Goal: Task Accomplishment & Management: Use online tool/utility

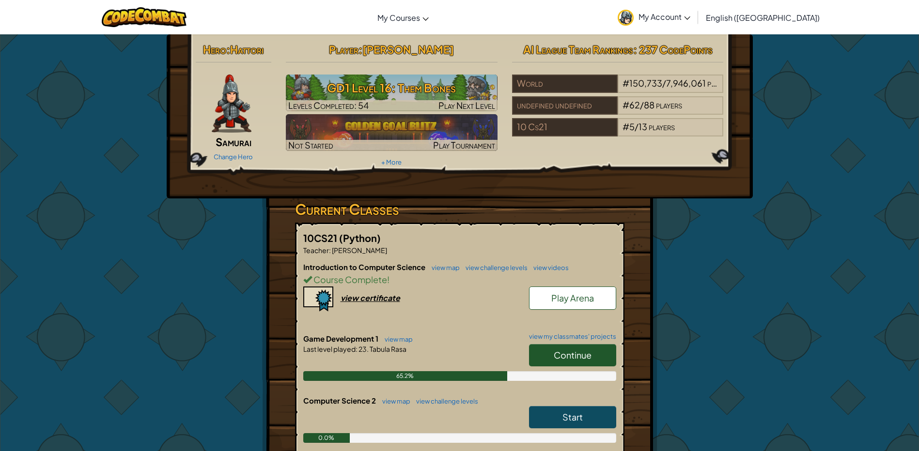
click at [555, 352] on span "Continue" at bounding box center [573, 355] width 38 height 11
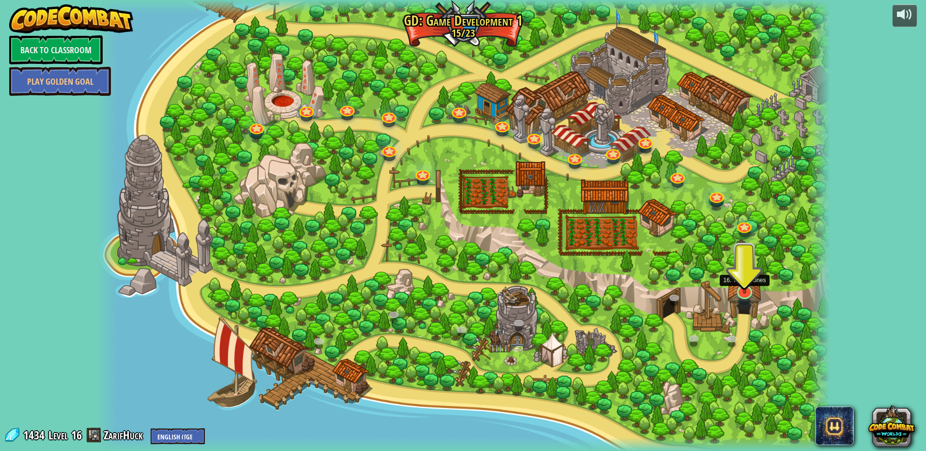
click at [737, 286] on img at bounding box center [745, 271] width 20 height 46
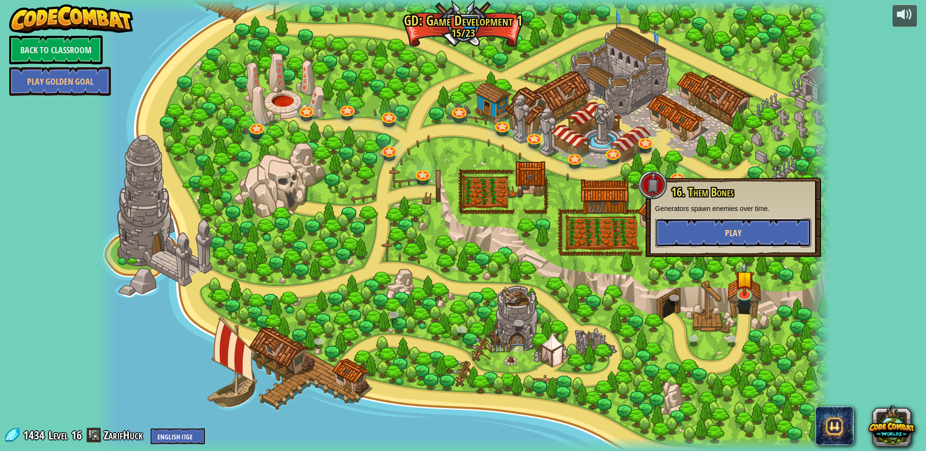
click at [725, 238] on span "Play" at bounding box center [733, 233] width 16 height 12
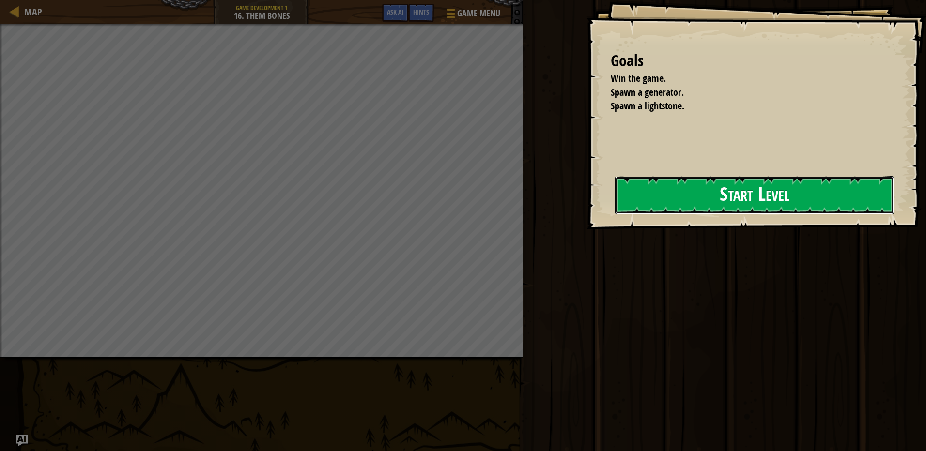
click at [681, 194] on button "Start Level" at bounding box center [754, 195] width 279 height 38
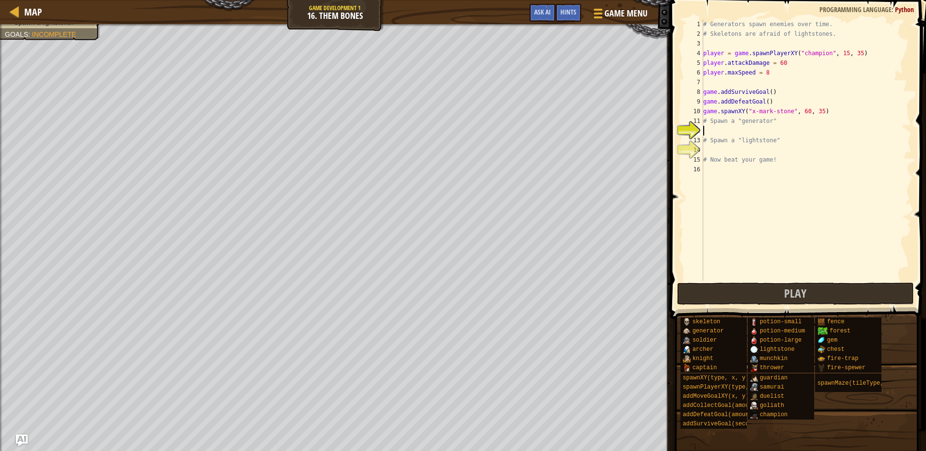
scroll to position [4, 0]
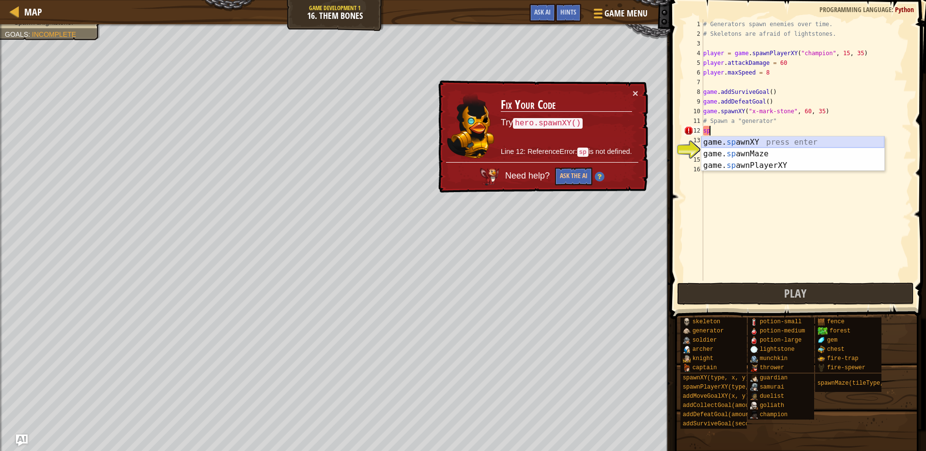
click at [762, 140] on div "game. sp awnXY press enter game. sp awnMaze press enter game. sp awnPlayerXY pr…" at bounding box center [792, 166] width 183 height 58
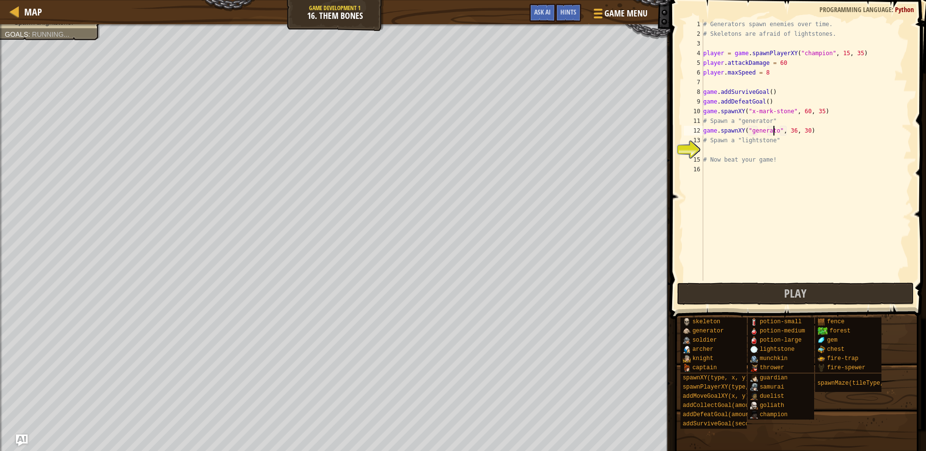
scroll to position [4, 6]
type textarea "game.spawnXY("generator", 36, 30)"
click at [766, 150] on div "# Generators spawn enemies over time. # Skeletons are afraid of lightstones. pl…" at bounding box center [806, 159] width 210 height 281
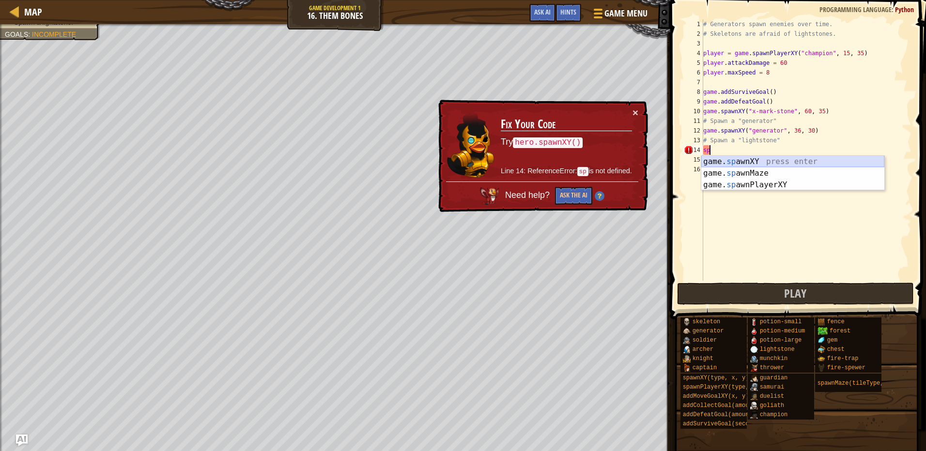
click at [768, 162] on div "game. sp awnXY press enter game. sp awnMaze press enter game. sp awnPlayerXY pr…" at bounding box center [792, 185] width 183 height 58
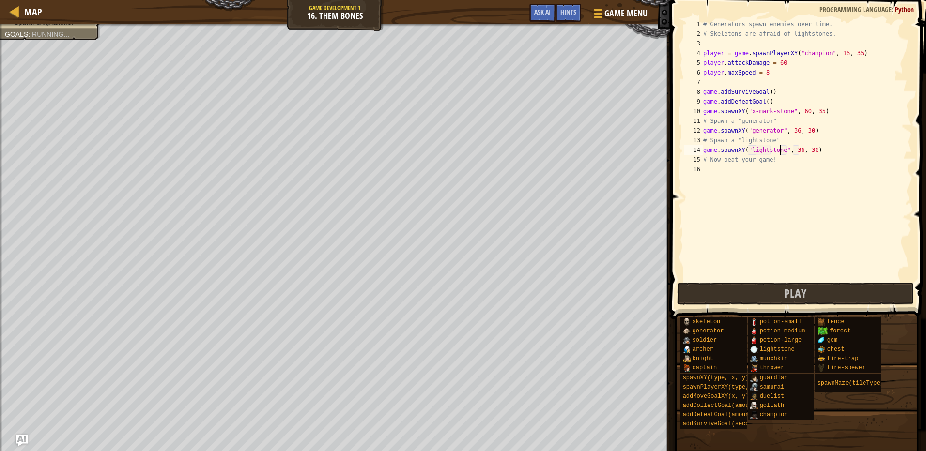
scroll to position [4, 6]
click at [808, 148] on div "# Generators spawn enemies over time. # Skeletons are afraid of lightstones. pl…" at bounding box center [806, 159] width 210 height 281
click at [742, 296] on button "Play" at bounding box center [795, 294] width 237 height 22
click at [775, 293] on button "Play" at bounding box center [795, 294] width 237 height 22
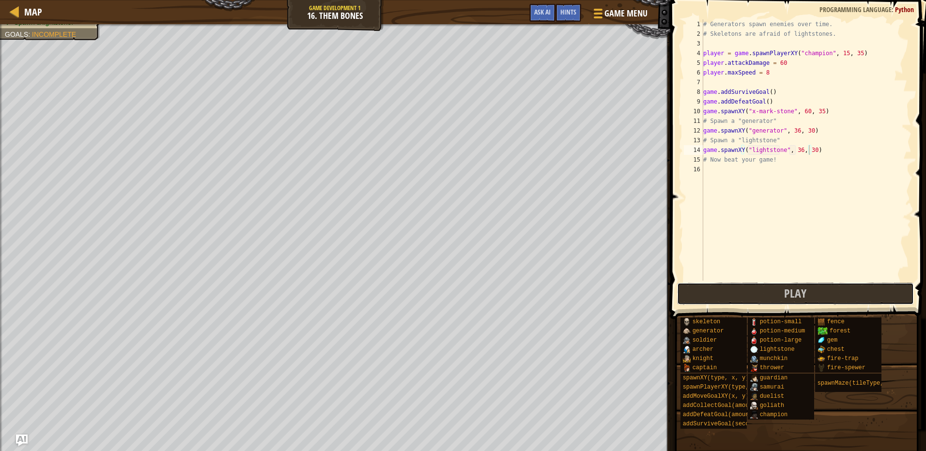
click at [790, 305] on div "game.spawnXY("lightstone", 36, 30) 1 2 3 4 5 6 7 8 9 10 11 12 13 14 15 16 # Gen…" at bounding box center [796, 179] width 259 height 348
click at [795, 294] on span "Play" at bounding box center [795, 293] width 22 height 15
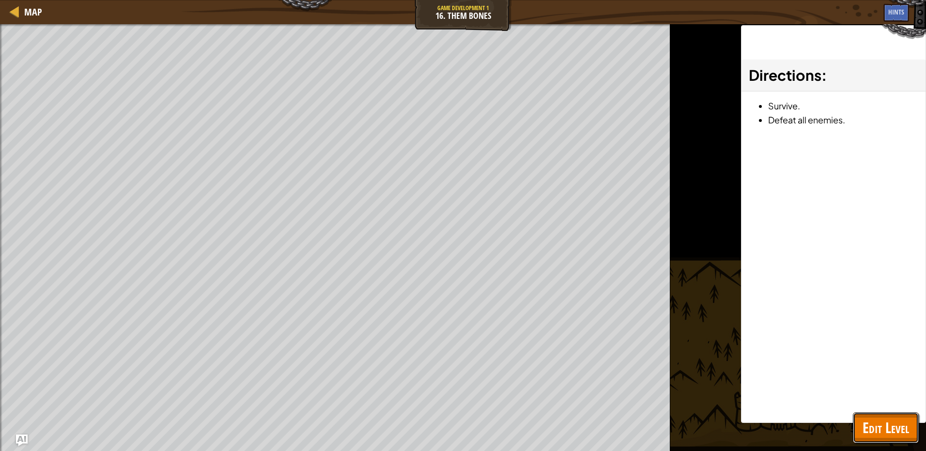
click at [879, 436] on span "Edit Level" at bounding box center [886, 428] width 46 height 20
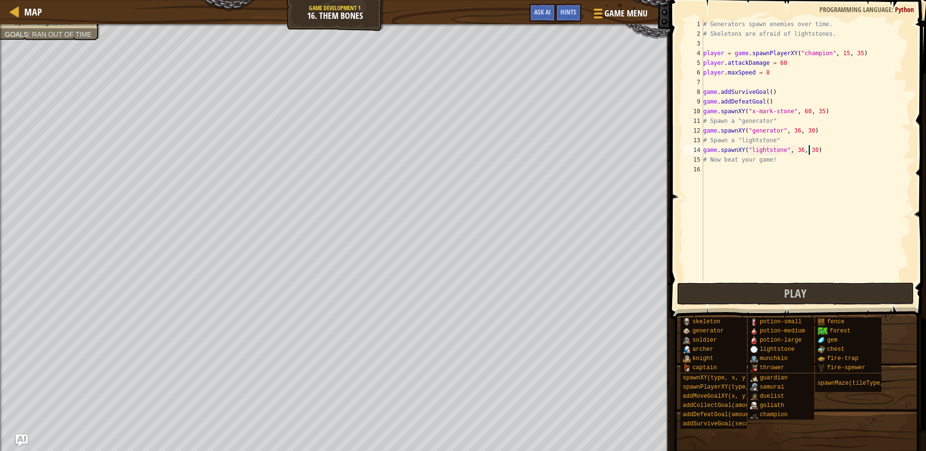
click at [808, 150] on div "# Generators spawn enemies over time. # Skeletons are afraid of lightstones. pl…" at bounding box center [806, 159] width 210 height 281
type textarea "game.spawnXY("lightstone", 36, 20)"
click at [765, 291] on button "Play" at bounding box center [795, 294] width 237 height 22
click at [564, 11] on span "Hints" at bounding box center [568, 11] width 16 height 9
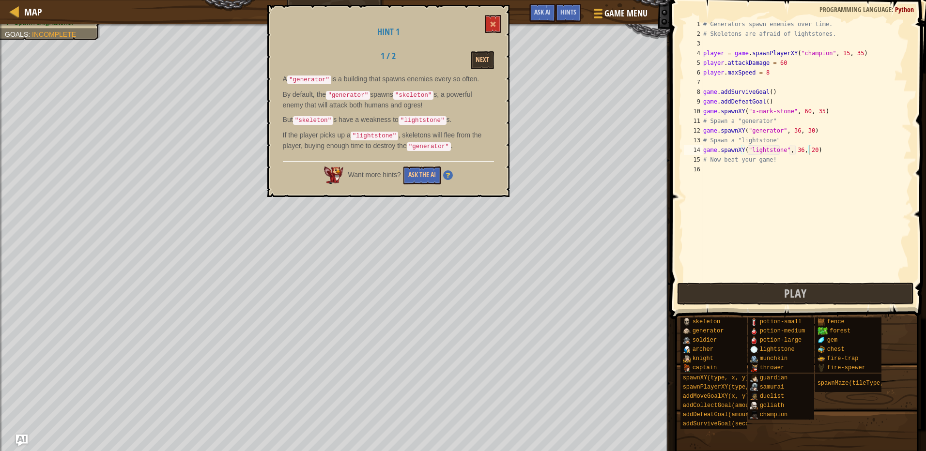
click at [383, 109] on div "A "generator" is a building that spawns enemies every so often. By default, the…" at bounding box center [388, 115] width 211 height 82
click at [492, 25] on span at bounding box center [493, 24] width 7 height 7
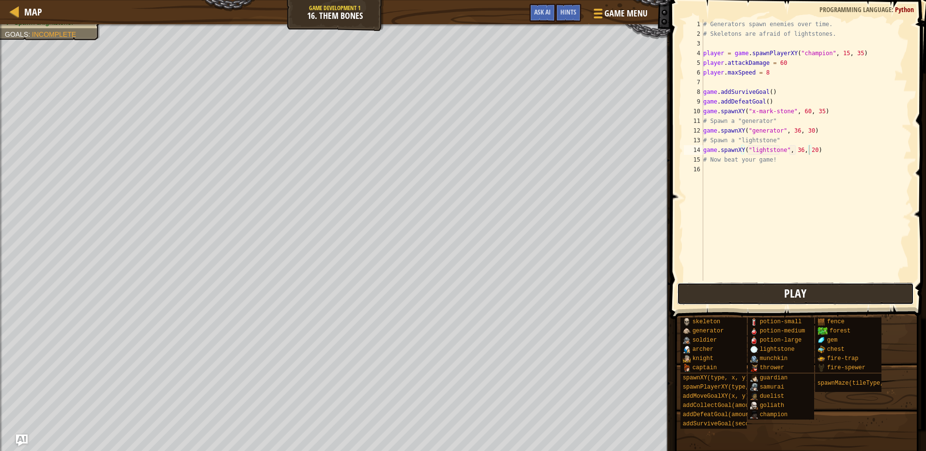
click at [745, 294] on button "Play" at bounding box center [795, 294] width 237 height 22
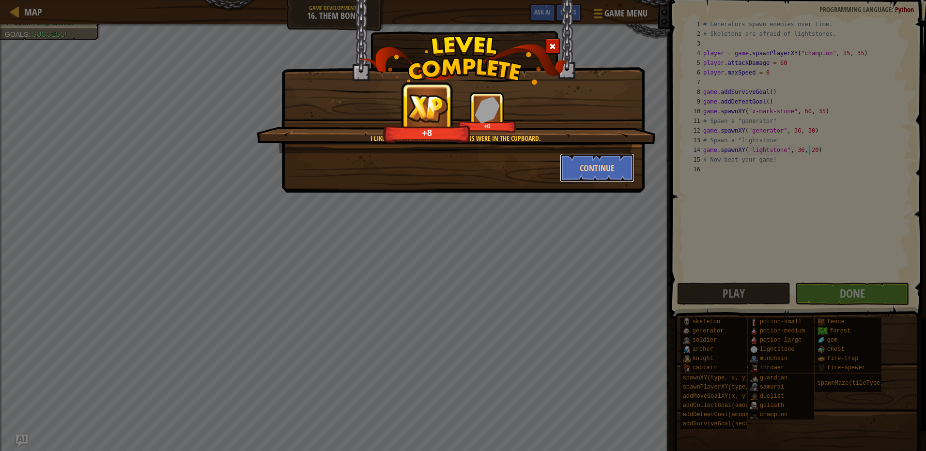
drag, startPoint x: 601, startPoint y: 160, endPoint x: 46, endPoint y: 1, distance: 578.0
click at [598, 160] on button "Continue" at bounding box center [597, 168] width 75 height 29
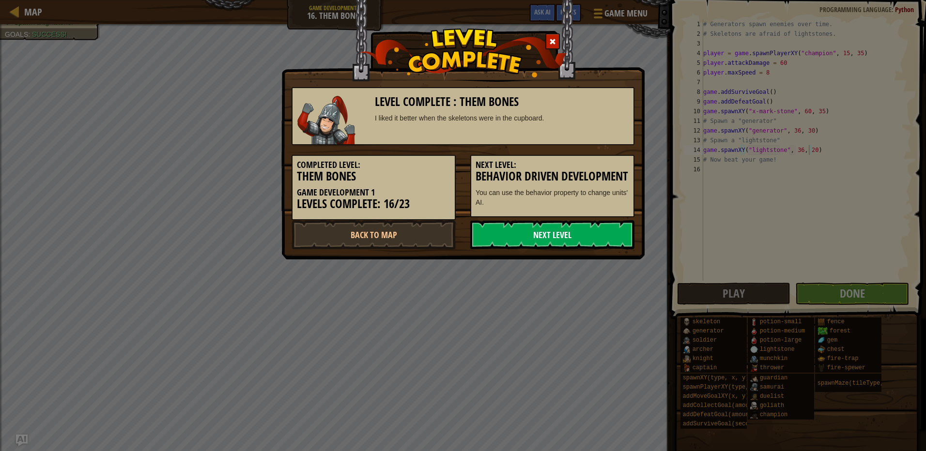
click at [529, 243] on link "Next Level" at bounding box center [552, 234] width 164 height 29
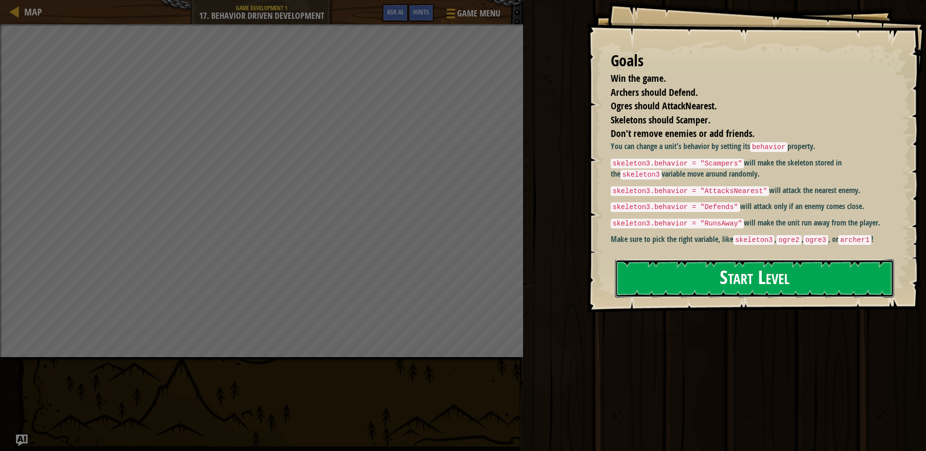
click at [656, 260] on button "Start Level" at bounding box center [754, 279] width 279 height 38
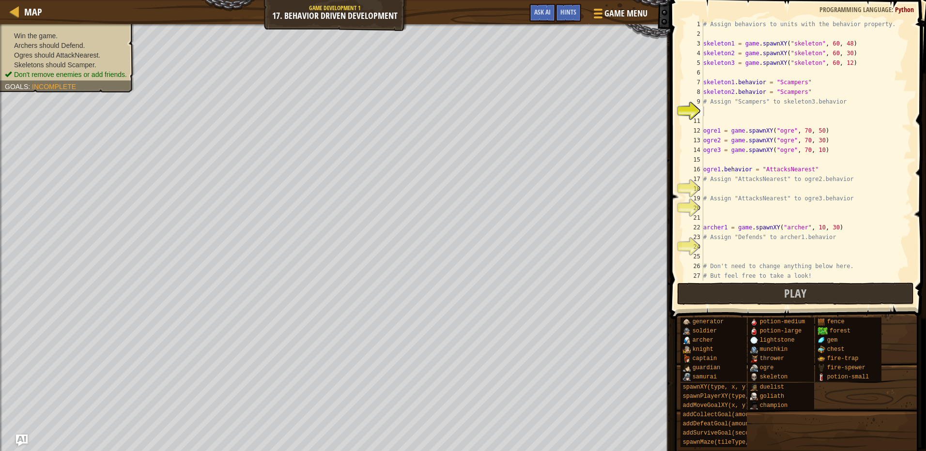
click at [96, 68] on li "Skeletons should Scamper." at bounding box center [66, 65] width 122 height 10
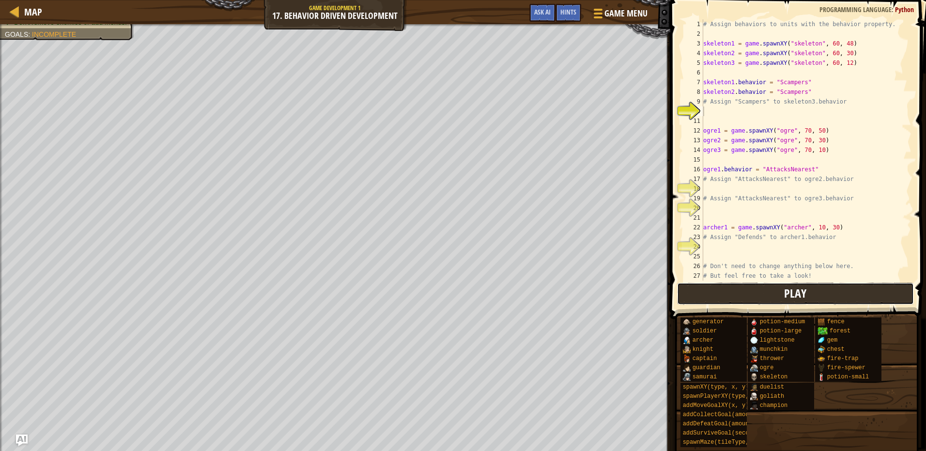
click at [716, 292] on button "Play" at bounding box center [795, 294] width 237 height 22
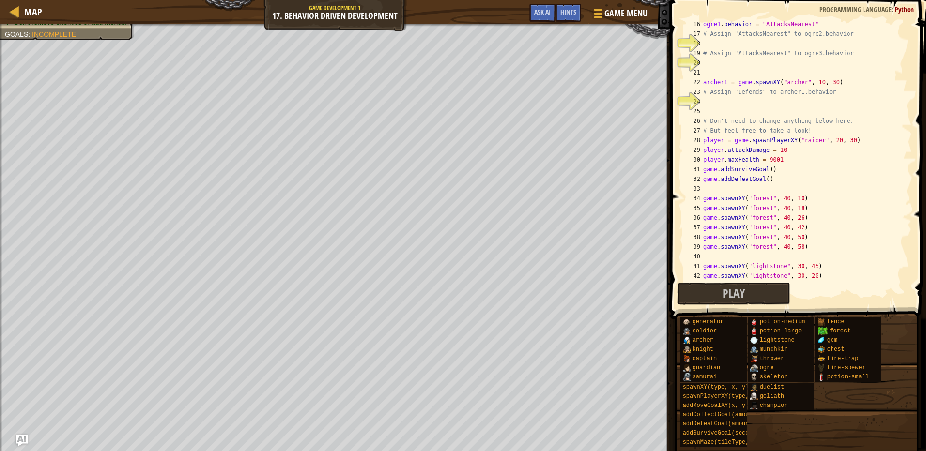
scroll to position [58, 0]
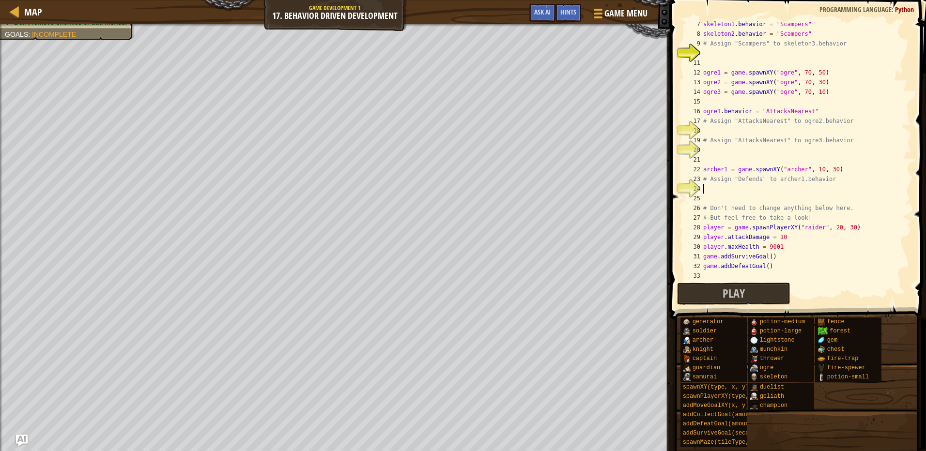
click at [747, 190] on div "skeleton1 . behavior = "Scampers" skeleton2 . behavior = "Scampers" # Assign "S…" at bounding box center [802, 159] width 203 height 281
click at [714, 131] on div "skeleton1 . behavior = "Scampers" skeleton2 . behavior = "Scampers" # Assign "S…" at bounding box center [802, 159] width 203 height 281
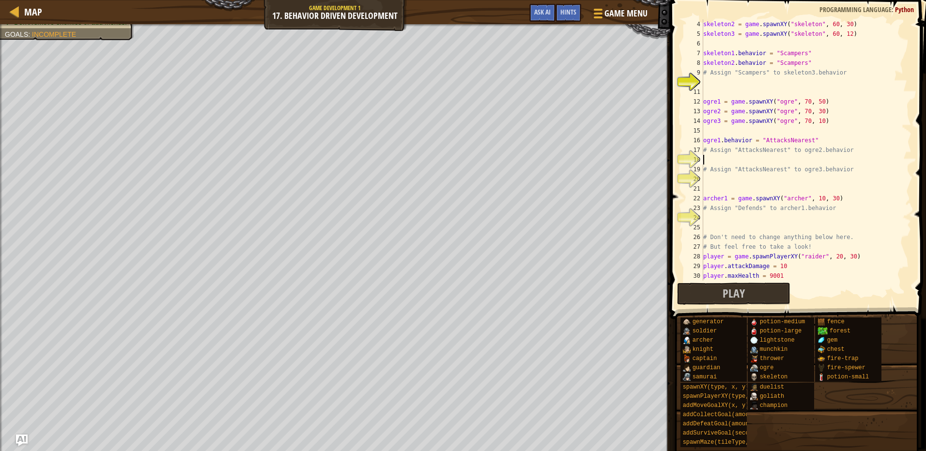
scroll to position [29, 0]
click at [719, 80] on div "skeleton2 = game . spawnXY ( "skeleton" , 60 , 30 ) skeleton3 = game . spawnXY …" at bounding box center [802, 159] width 203 height 281
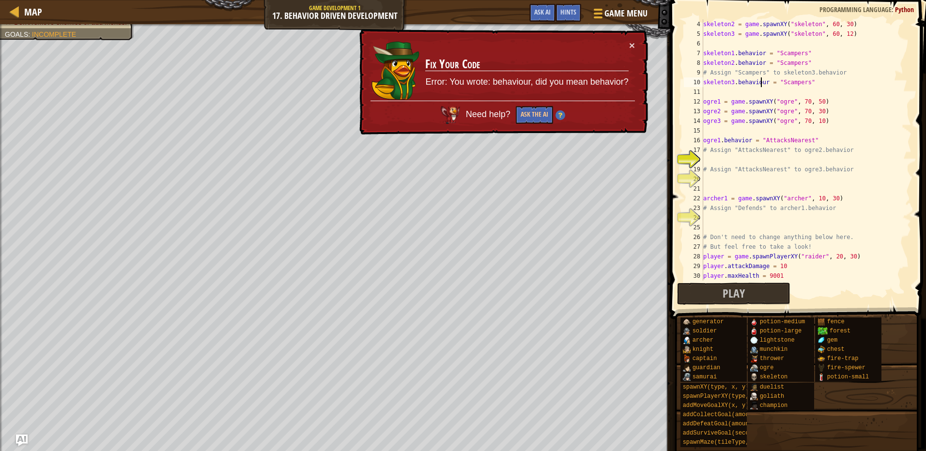
drag, startPoint x: 760, startPoint y: 81, endPoint x: 766, endPoint y: 82, distance: 6.0
click at [761, 81] on div "skeleton2 = game . spawnXY ( "skeleton" , 60 , 30 ) skeleton3 = game . spawnXY …" at bounding box center [802, 159] width 203 height 281
type textarea "skeleton3.behavior = "Scampers""
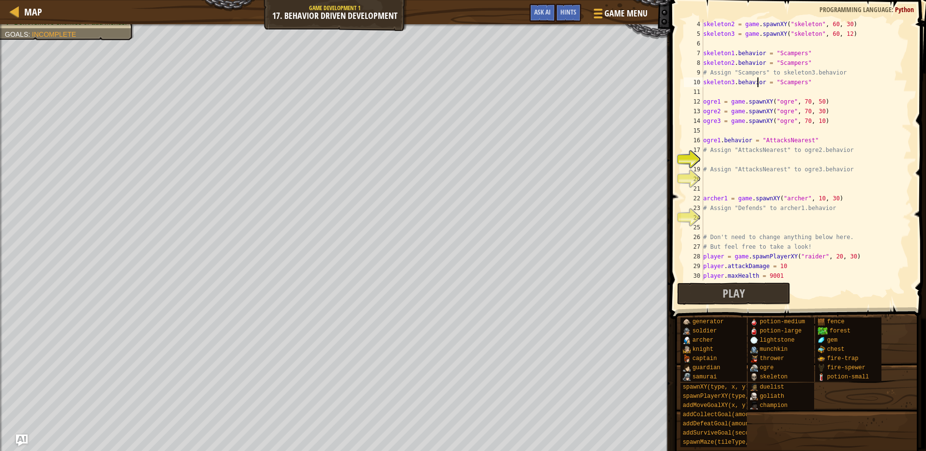
click at [743, 157] on div "skeleton2 = game . spawnXY ( "skeleton" , 60 , 30 ) skeleton3 = game . spawnXY …" at bounding box center [802, 159] width 203 height 281
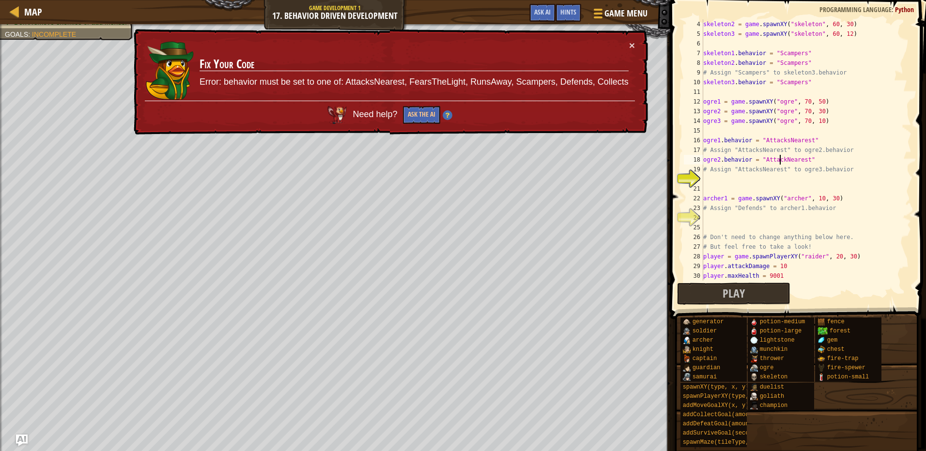
drag, startPoint x: 778, startPoint y: 158, endPoint x: 813, endPoint y: 172, distance: 37.1
click at [778, 160] on div "skeleton2 = game . spawnXY ( "skeleton" , 60 , 30 ) skeleton3 = game . spawnXY …" at bounding box center [802, 159] width 203 height 281
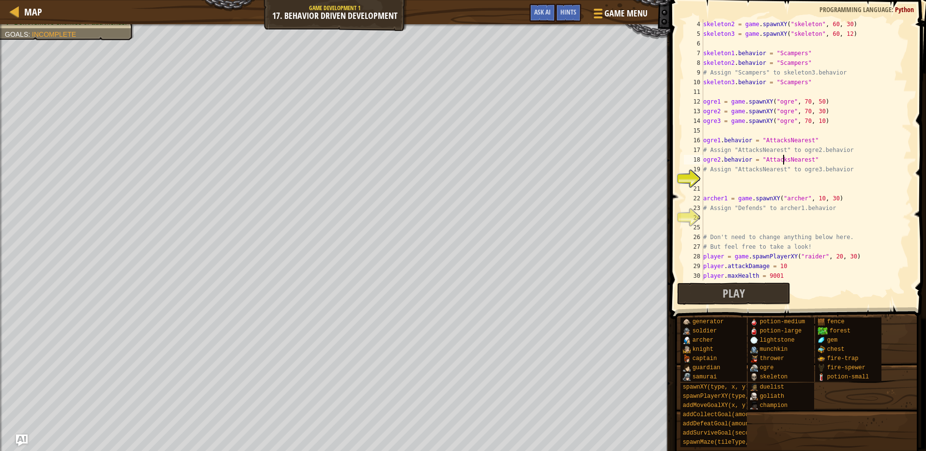
scroll to position [4, 6]
drag, startPoint x: 815, startPoint y: 158, endPoint x: 702, endPoint y: 161, distance: 112.4
click at [702, 161] on div "ogre2.behavior = "AttacksNearest" 4 5 6 7 8 9 10 11 12 13 14 15 16 17 18 19 20 …" at bounding box center [797, 150] width 230 height 262
type textarea "ogre2.behavior = "AttacksNearest""
click at [818, 162] on div "skeleton2 = game . spawnXY ( "skeleton" , 60 , 30 ) skeleton3 = game . spawnXY …" at bounding box center [802, 150] width 203 height 262
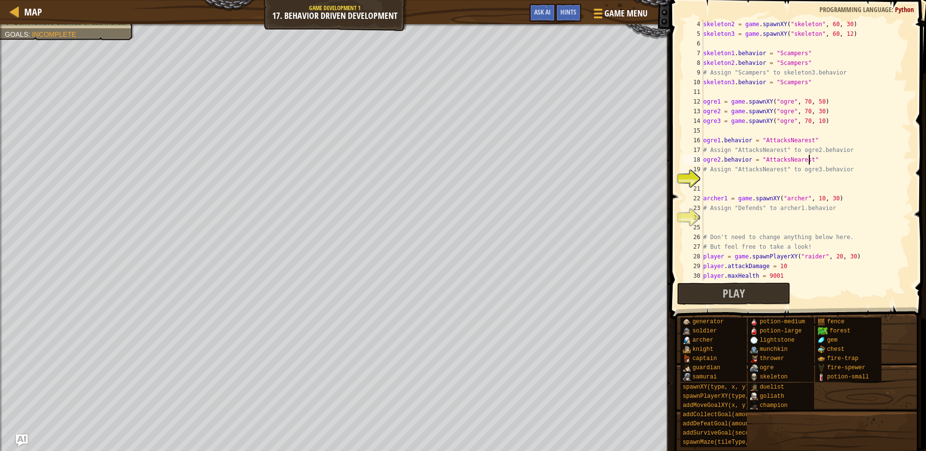
click at [786, 182] on div "skeleton2 = game . spawnXY ( "skeleton" , 60 , 30 ) skeleton3 = game . spawnXY …" at bounding box center [802, 159] width 203 height 281
paste textarea "ogre2.behavior = "AttacksNearest""
click at [718, 179] on div "skeleton2 = game . spawnXY ( "skeleton" , 60 , 30 ) skeleton3 = game . spawnXY …" at bounding box center [802, 159] width 203 height 281
type textarea "ogre3.behavior = "AttacksNearest""
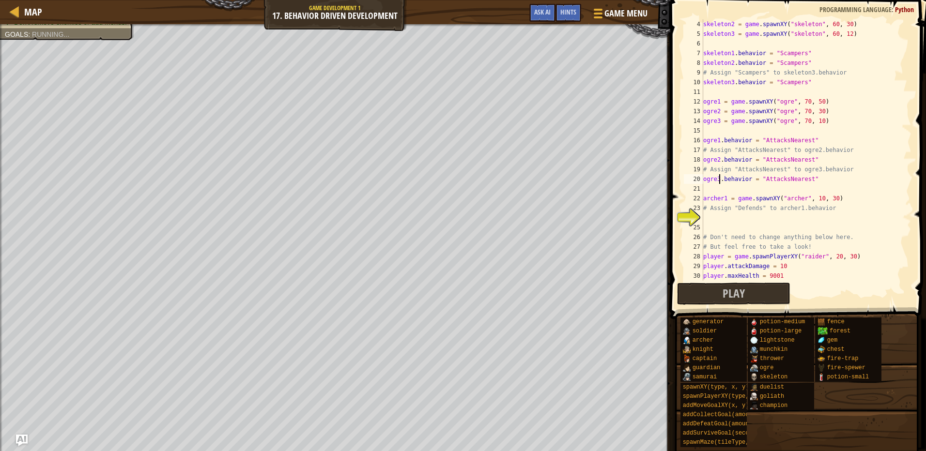
scroll to position [4, 1]
click at [768, 222] on div "skeleton2 = game . spawnXY ( "skeleton" , 60 , 30 ) skeleton3 = game . spawnXY …" at bounding box center [802, 159] width 203 height 281
type textarea "archer1.behavior = "Defends""
click at [695, 303] on button "Play" at bounding box center [734, 294] width 114 height 22
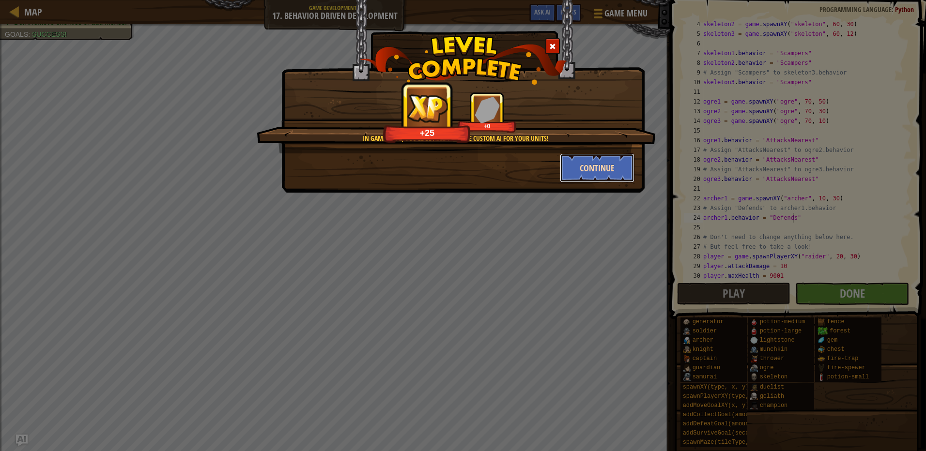
click at [587, 172] on button "Continue" at bounding box center [597, 168] width 75 height 29
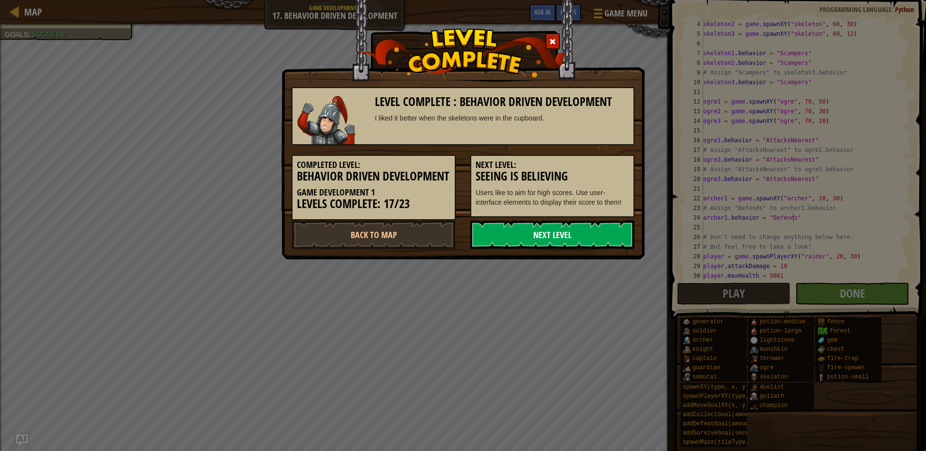
click at [533, 248] on link "Next Level" at bounding box center [552, 234] width 164 height 29
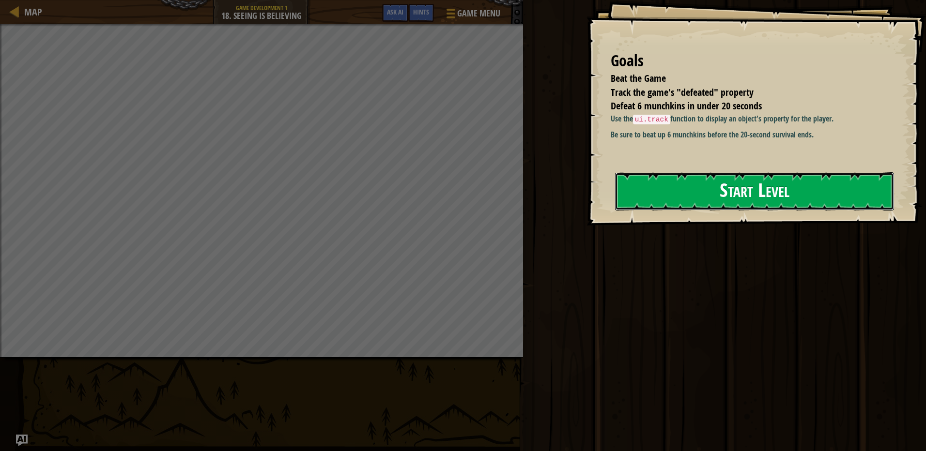
click at [702, 208] on button "Start Level" at bounding box center [754, 191] width 279 height 38
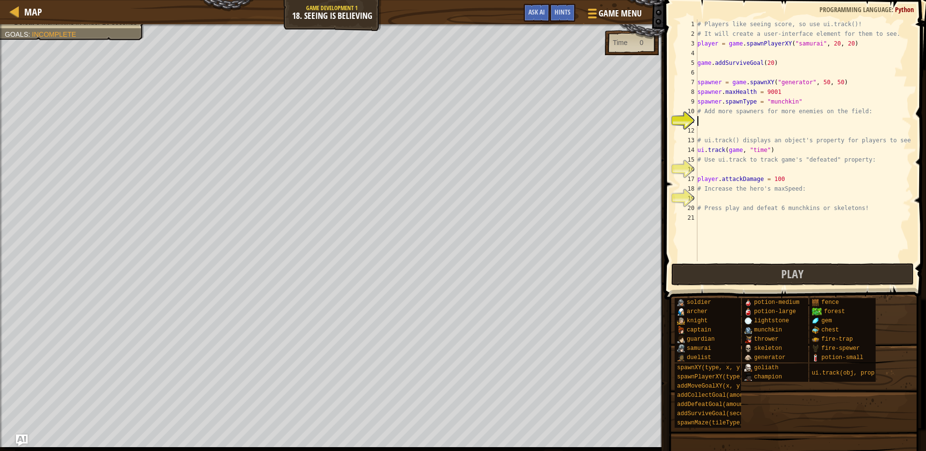
click at [730, 119] on div "# Players like seeing score, so use ui.track()! # It will create a user-interfa…" at bounding box center [804, 150] width 216 height 262
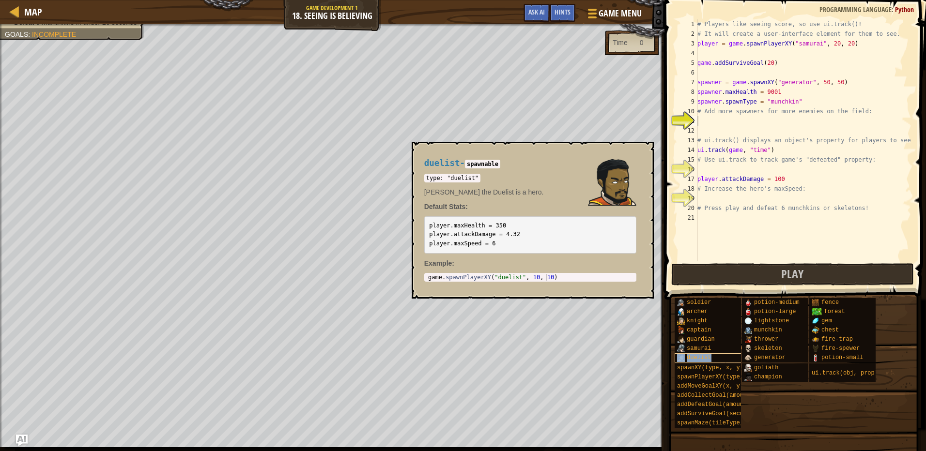
click at [702, 355] on span "duelist" at bounding box center [699, 358] width 24 height 7
click at [705, 303] on span "soldier" at bounding box center [699, 302] width 24 height 7
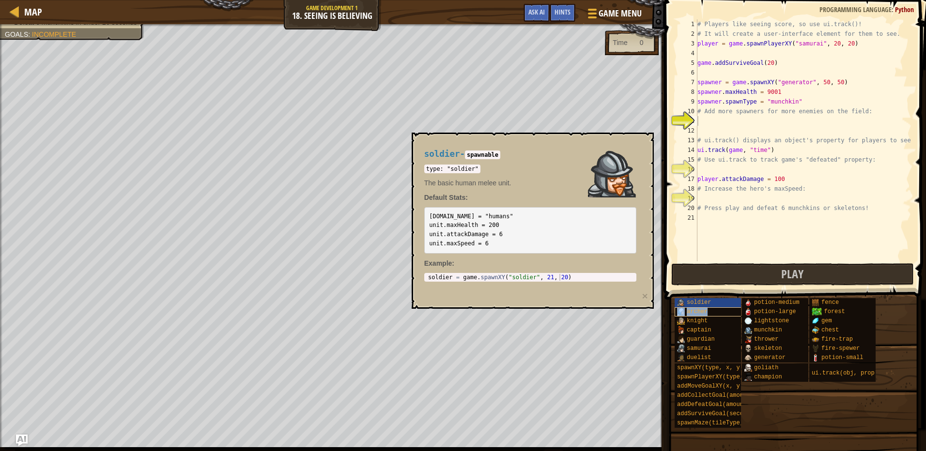
click at [705, 311] on span "archer" at bounding box center [697, 312] width 21 height 7
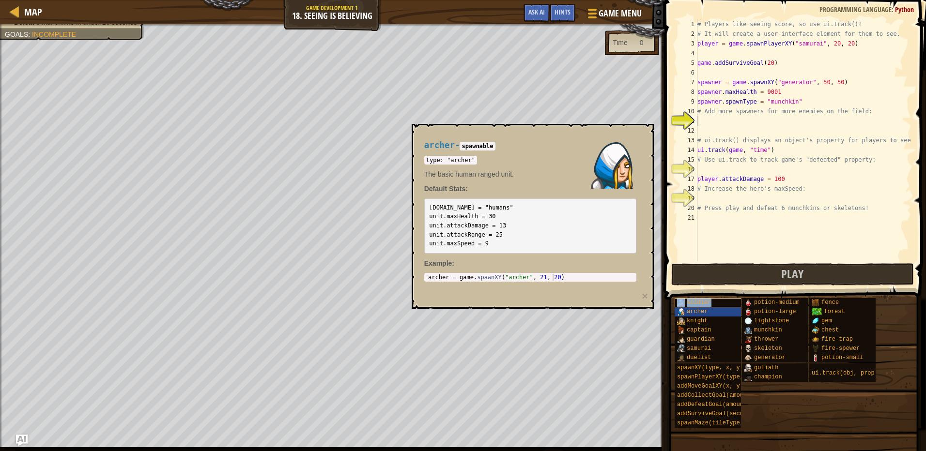
click at [701, 306] on div "soldier" at bounding box center [721, 302] width 93 height 9
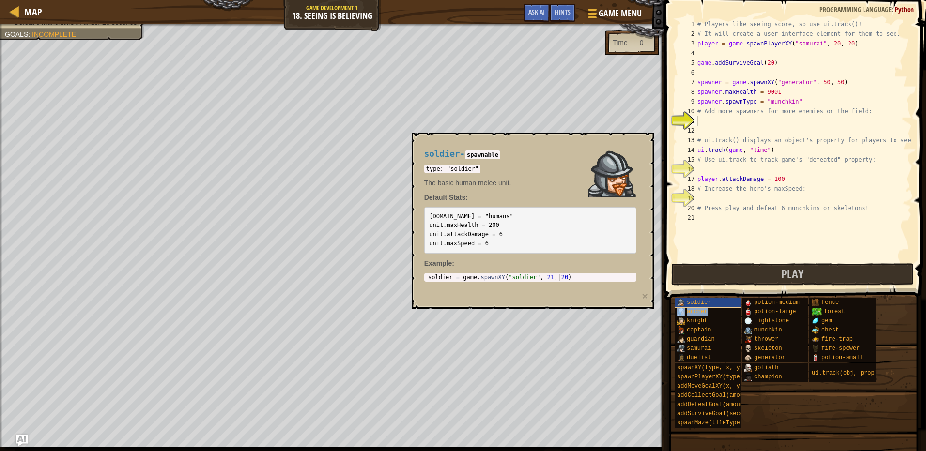
click at [699, 312] on span "archer" at bounding box center [697, 312] width 21 height 7
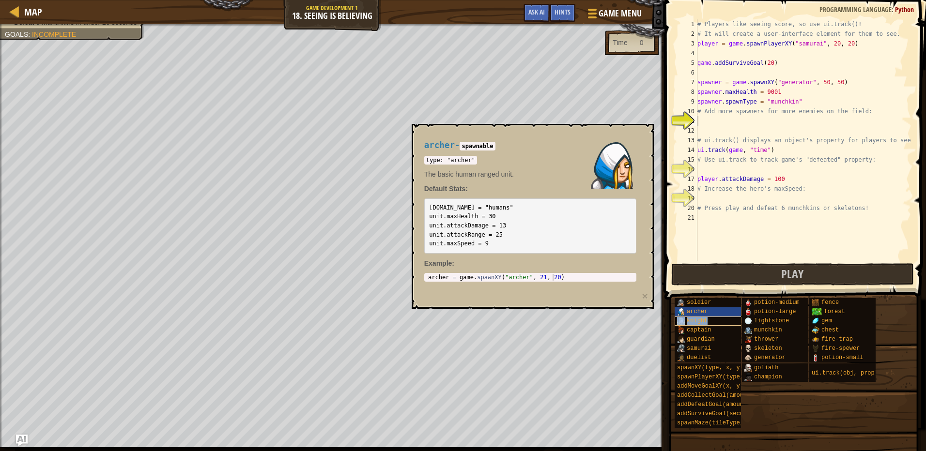
click at [698, 321] on span "knight" at bounding box center [697, 321] width 21 height 7
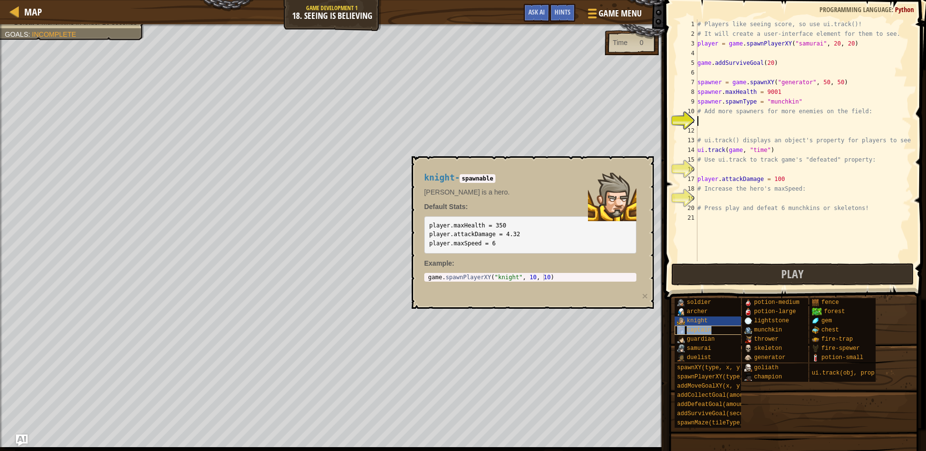
click at [693, 327] on span "captain" at bounding box center [699, 330] width 24 height 7
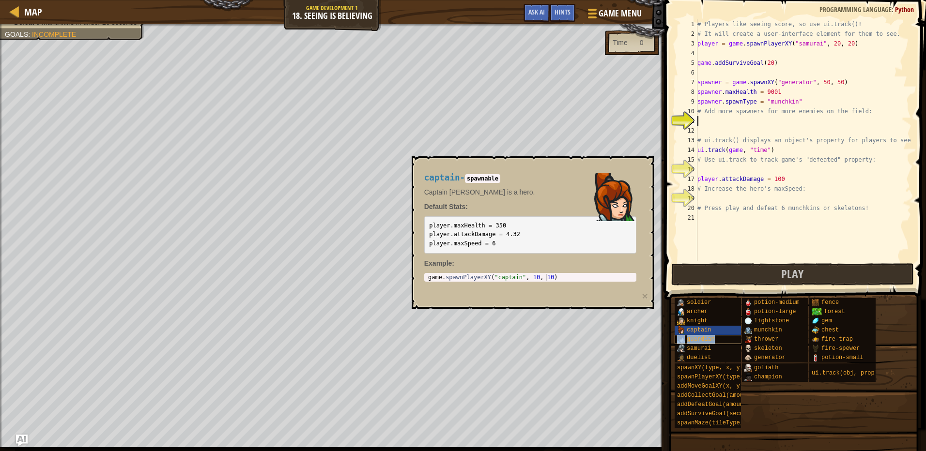
click at [693, 336] on div "guardian" at bounding box center [721, 339] width 93 height 9
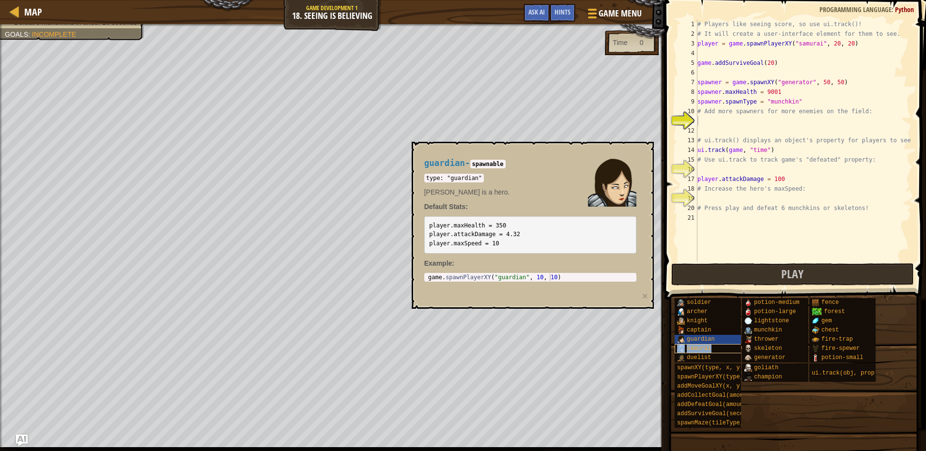
click at [694, 345] on span "samurai" at bounding box center [699, 348] width 24 height 7
click at [694, 356] on span "duelist" at bounding box center [699, 358] width 24 height 7
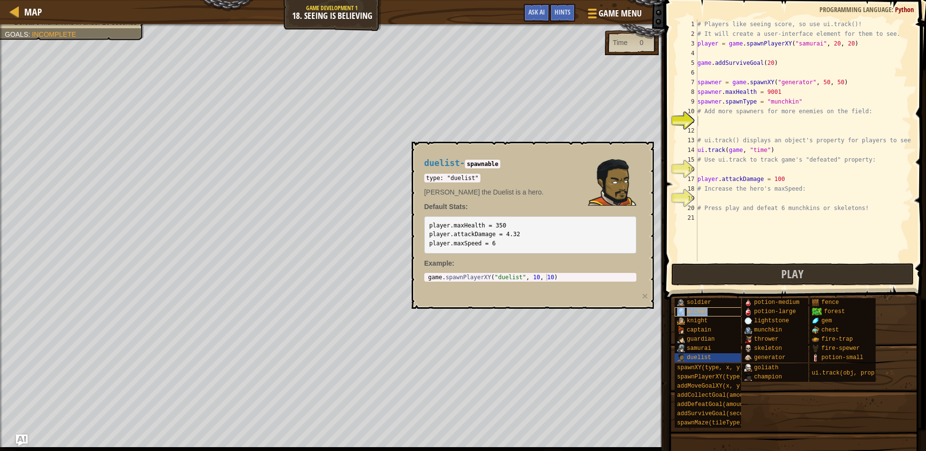
click at [697, 314] on span "archer" at bounding box center [697, 312] width 21 height 7
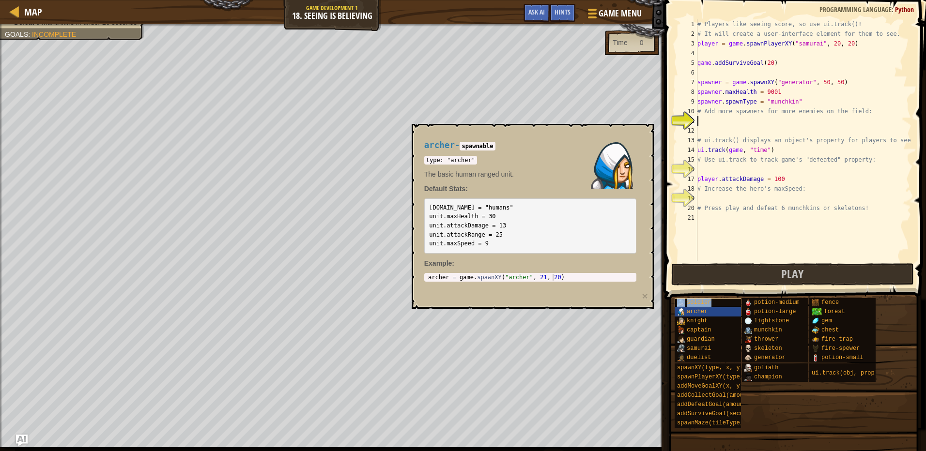
click at [698, 303] on span "soldier" at bounding box center [699, 302] width 24 height 7
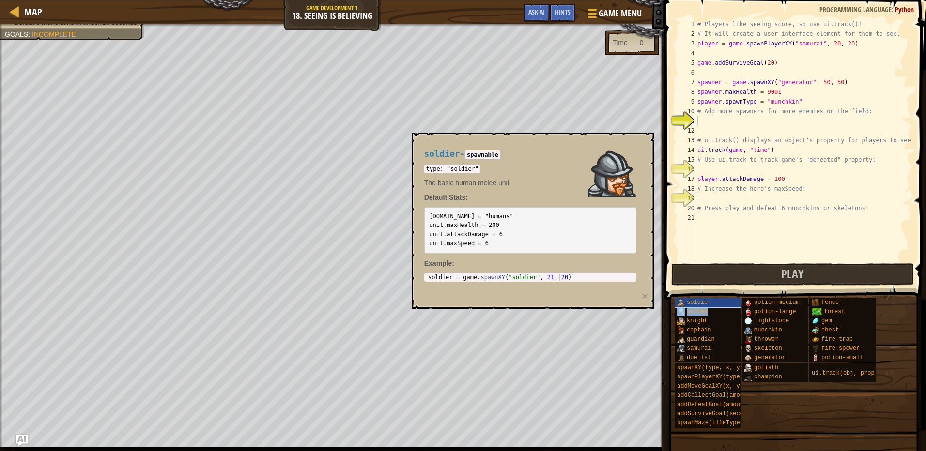
click at [698, 313] on span "archer" at bounding box center [697, 312] width 21 height 7
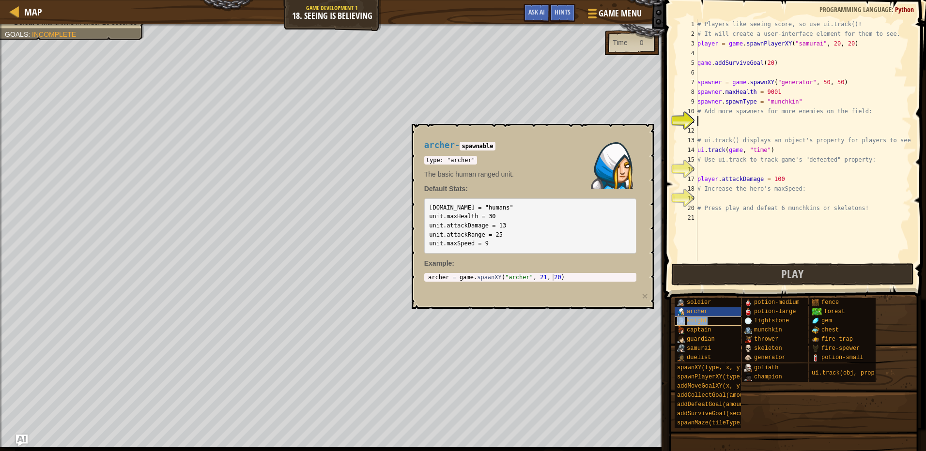
click at [698, 322] on span "knight" at bounding box center [697, 321] width 21 height 7
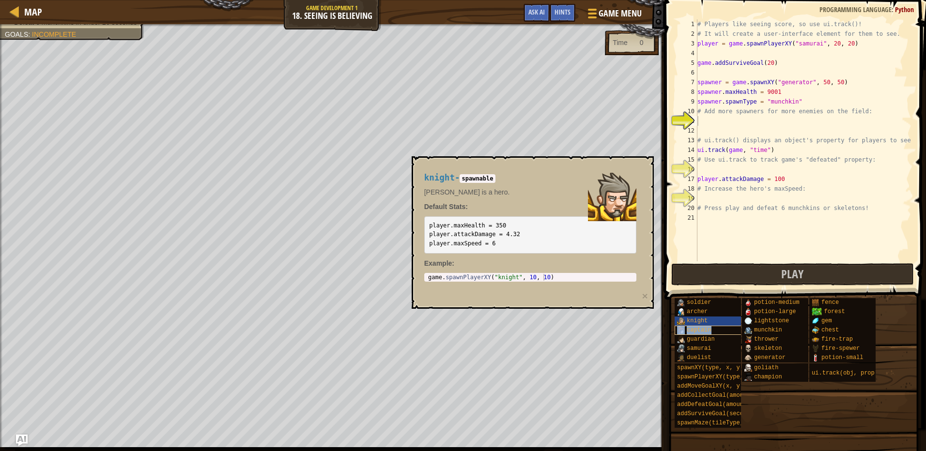
click at [697, 329] on span "captain" at bounding box center [699, 330] width 24 height 7
click at [695, 321] on span "knight" at bounding box center [697, 321] width 21 height 7
click at [695, 325] on div "knight" at bounding box center [721, 321] width 93 height 9
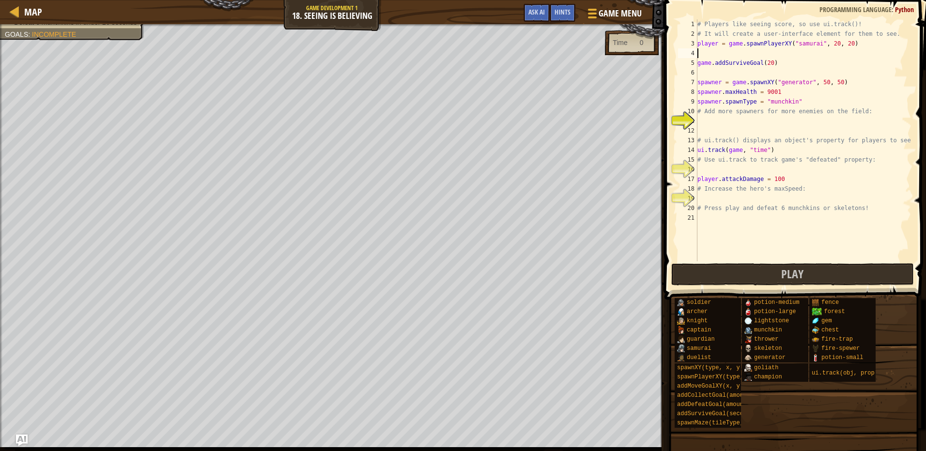
click at [719, 55] on div "# Players like seeing score, so use ui.track()! # It will create a user-interfa…" at bounding box center [804, 150] width 216 height 262
click at [717, 69] on div "# Players like seeing score, so use ui.track()! # It will create a user-interfa…" at bounding box center [804, 150] width 216 height 262
click at [734, 120] on div "# Players like seeing score, so use ui.track()! # It will create a user-interfa…" at bounding box center [804, 150] width 216 height 262
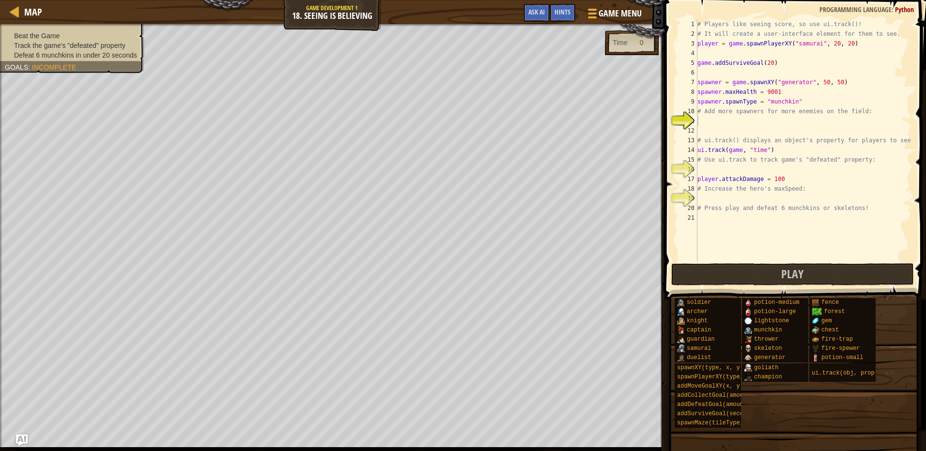
click at [108, 55] on span "Defeat 6 munchkins in under 20 seconds" at bounding box center [75, 55] width 123 height 8
click at [113, 62] on div "Beat the Game Track the game's "defeated" property Defeat 6 munchkins in under …" at bounding box center [66, 45] width 155 height 55
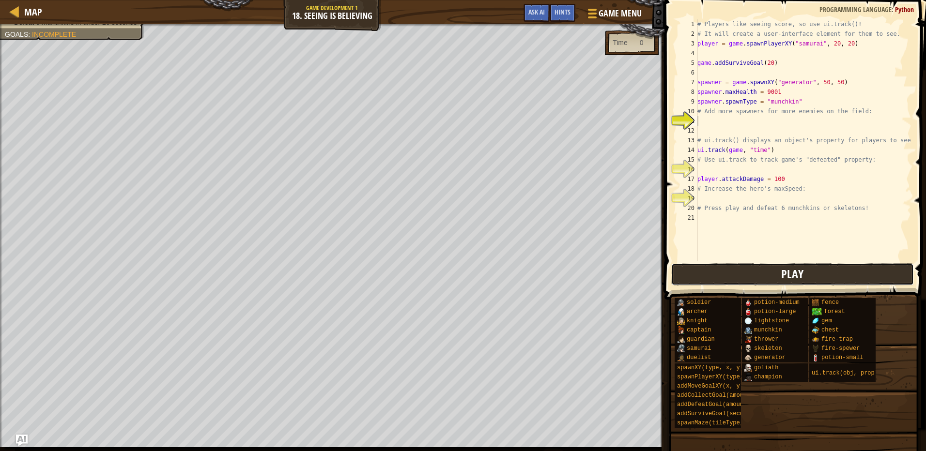
click at [716, 283] on button "Play" at bounding box center [792, 274] width 243 height 22
click at [774, 94] on div "# Players like seeing score, so use ui.track()! # It will create a user-interfa…" at bounding box center [804, 150] width 216 height 262
drag, startPoint x: 683, startPoint y: 276, endPoint x: 677, endPoint y: 279, distance: 6.9
click at [683, 277] on button "Play" at bounding box center [729, 274] width 116 height 22
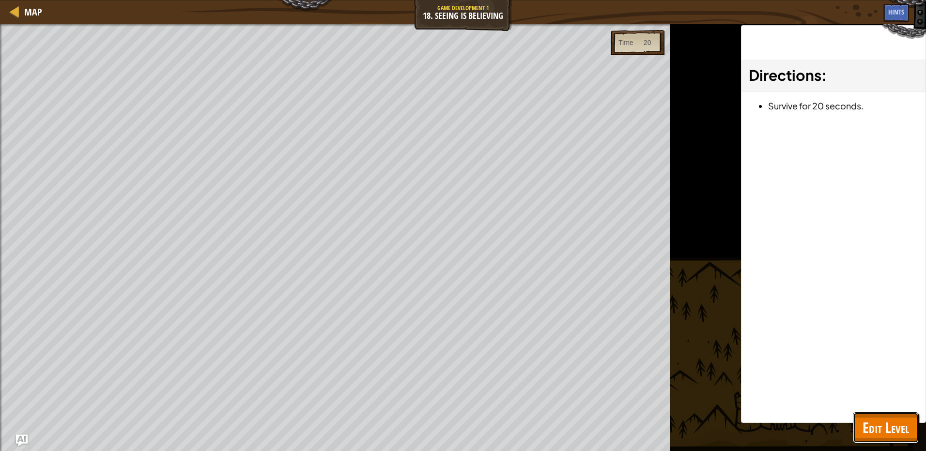
drag, startPoint x: 913, startPoint y: 425, endPoint x: 917, endPoint y: 432, distance: 8.1
click at [917, 432] on button "Edit Level" at bounding box center [886, 428] width 66 height 31
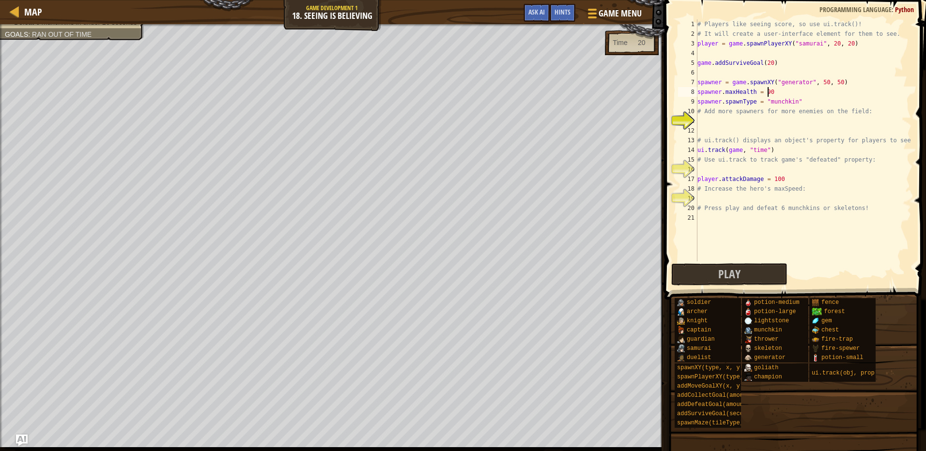
click at [774, 93] on div "# Players like seeing score, so use ui.track()! # It will create a user-interfa…" at bounding box center [804, 150] width 216 height 262
type textarea "spawner.maxHealth = 9001"
click at [740, 197] on div "# Players like seeing score, so use ui.track()! # It will create a user-interfa…" at bounding box center [804, 150] width 216 height 262
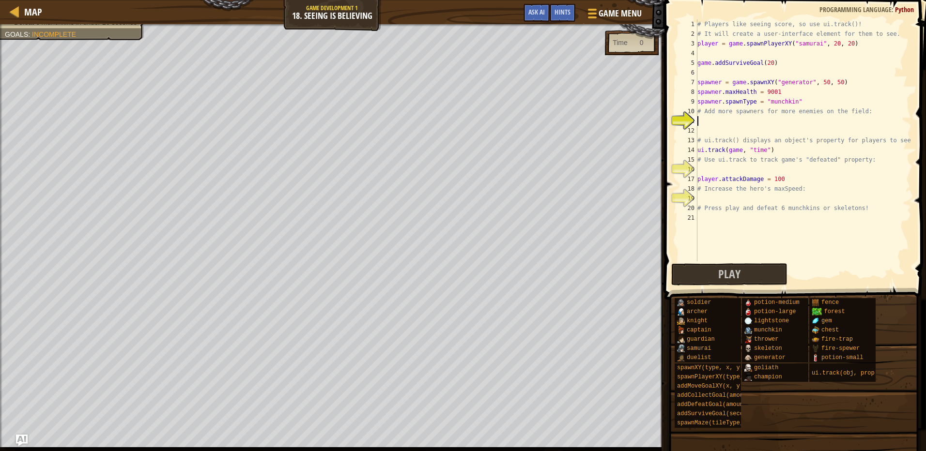
click at [713, 127] on div "# Players like seeing score, so use ui.track()! # It will create a user-interfa…" at bounding box center [804, 150] width 216 height 262
click at [709, 131] on div "# Players like seeing score, so use ui.track()! # It will create a user-interfa…" at bounding box center [804, 140] width 216 height 242
click at [710, 122] on div "# Players like seeing score, so use ui.track()! # It will create a user-interfa…" at bounding box center [804, 150] width 216 height 262
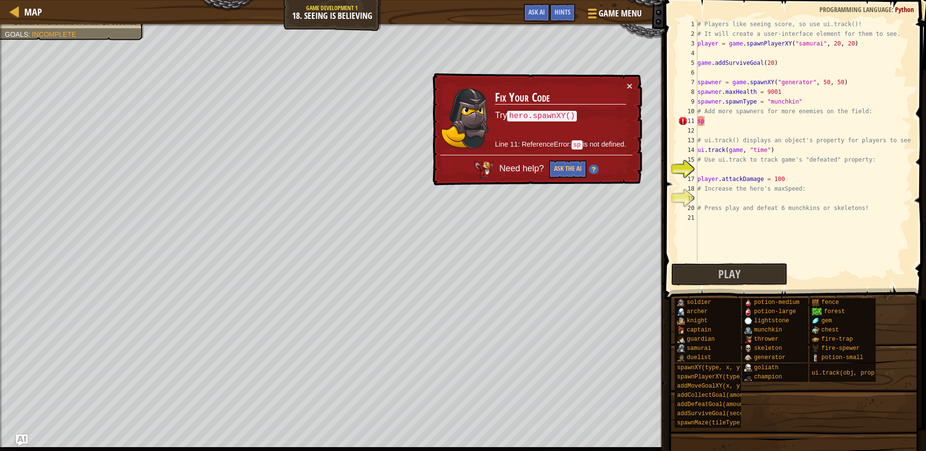
click at [708, 0] on body "Map Game Development 1 18. Seeing is Believing Game Menu Done Hints Ask AI 1 הה…" at bounding box center [463, 0] width 926 height 0
click at [710, 121] on div "# Players like seeing score, so use ui.track()! # It will create a user-interfa…" at bounding box center [804, 150] width 216 height 262
type textarea "s"
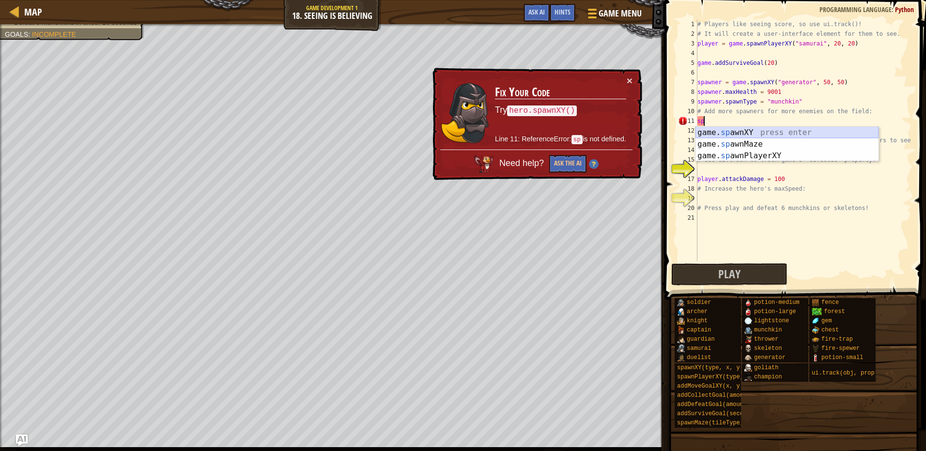
click at [723, 131] on div "game. sp awnXY press enter game. sp awnMaze press enter game. sp awnPlayerXY pr…" at bounding box center [787, 156] width 183 height 58
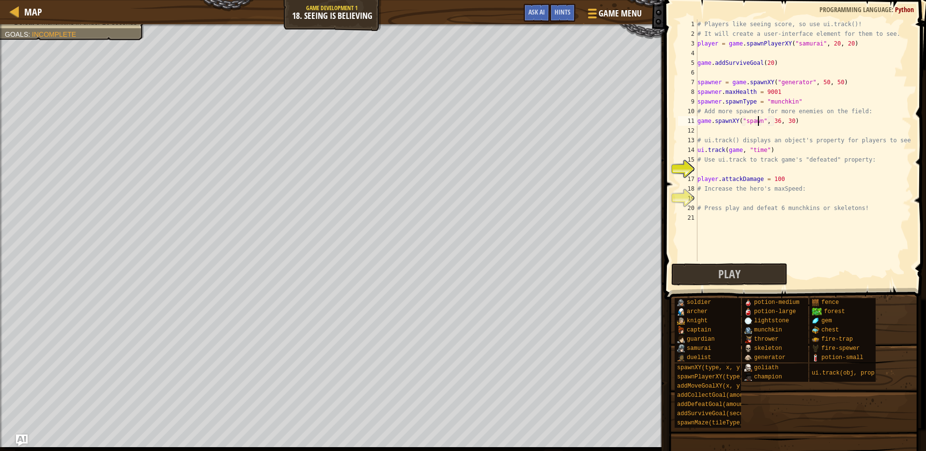
scroll to position [4, 5]
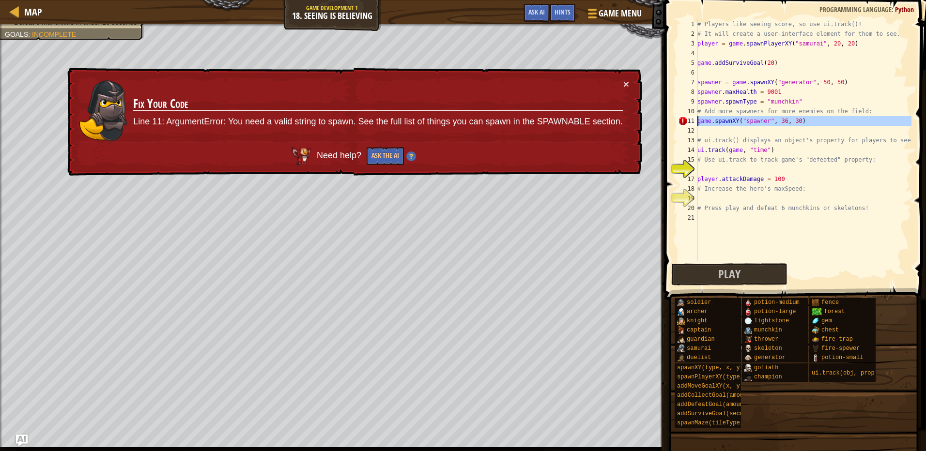
drag, startPoint x: 806, startPoint y: 126, endPoint x: 691, endPoint y: 121, distance: 115.4
click at [691, 121] on div "game.spawnXY("spawner", 36, 30) 1 2 3 4 5 6 7 8 9 10 11 12 13 14 15 16 17 18 19…" at bounding box center [793, 140] width 235 height 242
type textarea "game.spawnXY("spawner", 36, 30)"
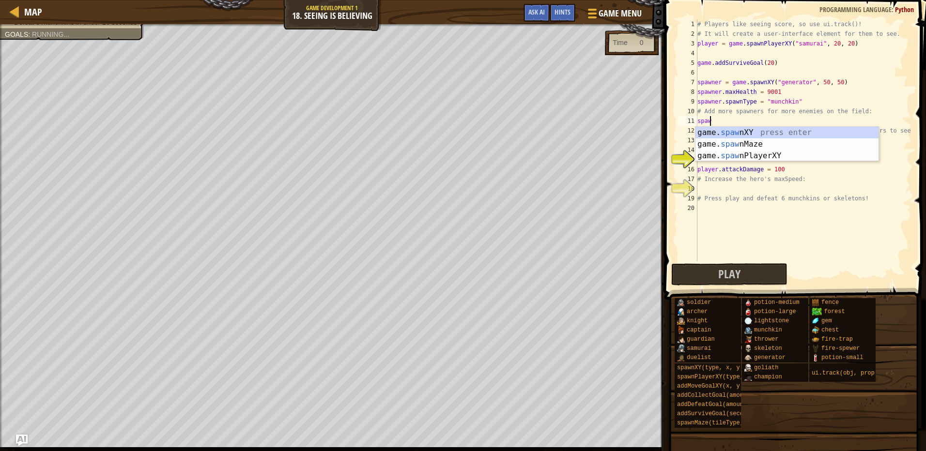
scroll to position [4, 0]
type textarea "s"
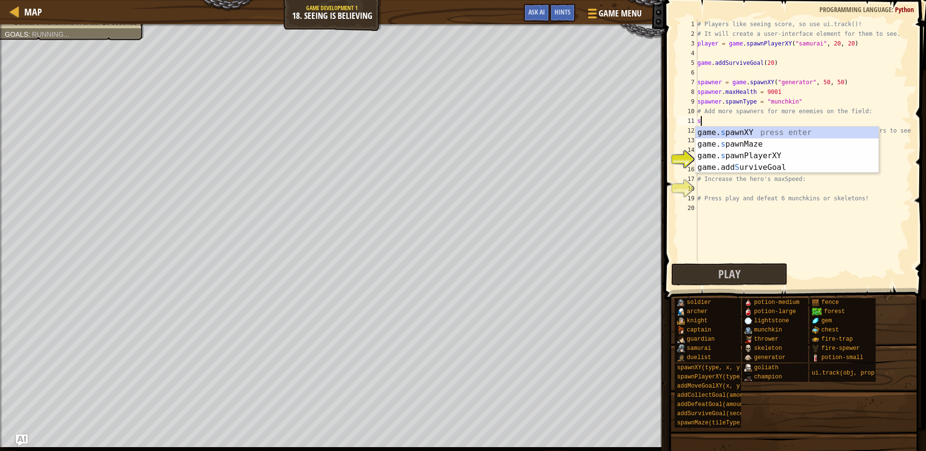
scroll to position [4, 0]
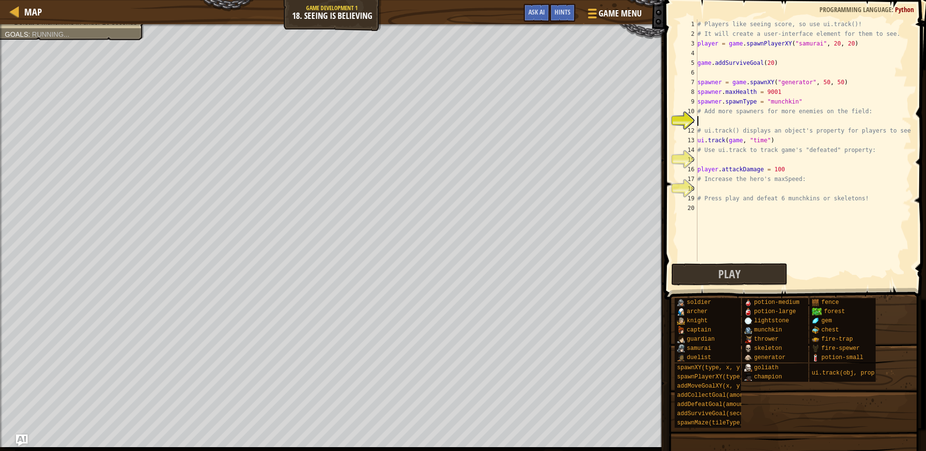
type textarea "# Add more spawners for more enemies on the field:"
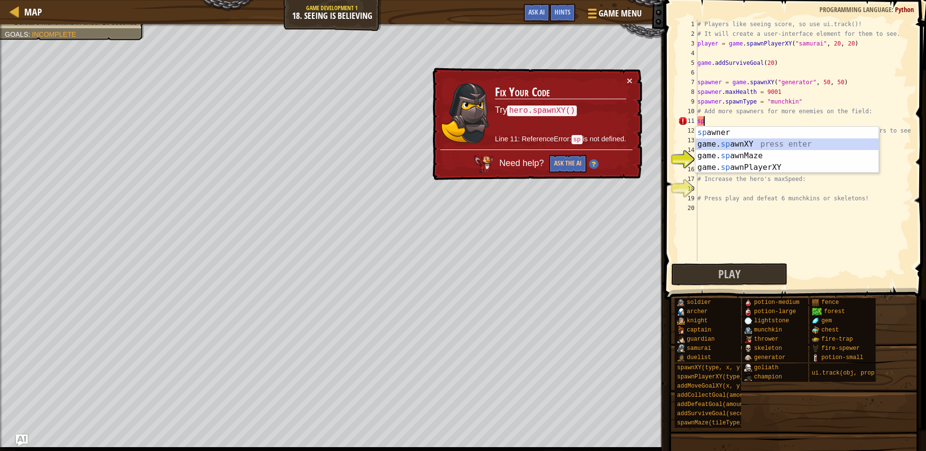
click at [720, 140] on div "[PERSON_NAME] press enter game. sp awnXY press enter game. sp awnMaze press ent…" at bounding box center [787, 162] width 183 height 70
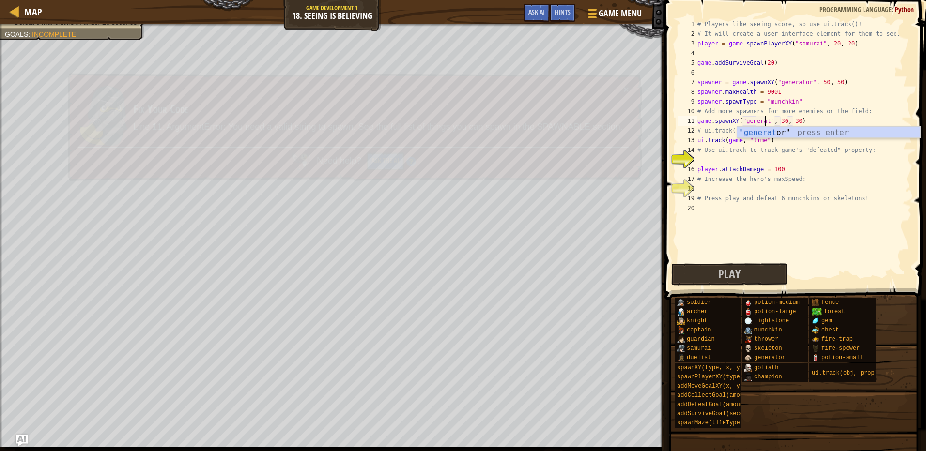
scroll to position [4, 6]
click at [777, 146] on div "# Players like seeing score, so use ui.track()! # It will create a user-interfa…" at bounding box center [804, 150] width 216 height 262
type textarea "# Use ui.track to track game's "defeated" property:"
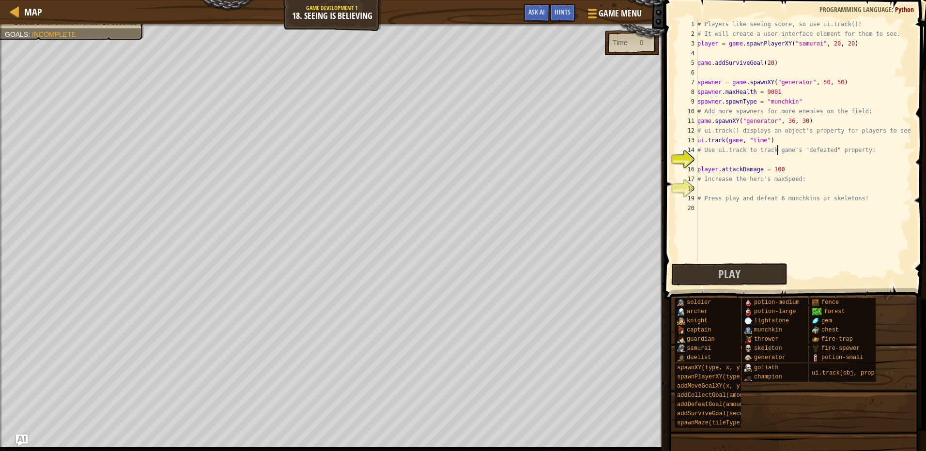
click at [753, 53] on div "# Players like seeing score, so use ui.track()! # It will create a user-interfa…" at bounding box center [804, 150] width 216 height 262
type textarea "ui.track(defe"
click at [753, 66] on div "game.add Defe atGoal press enter" at bounding box center [815, 76] width 183 height 35
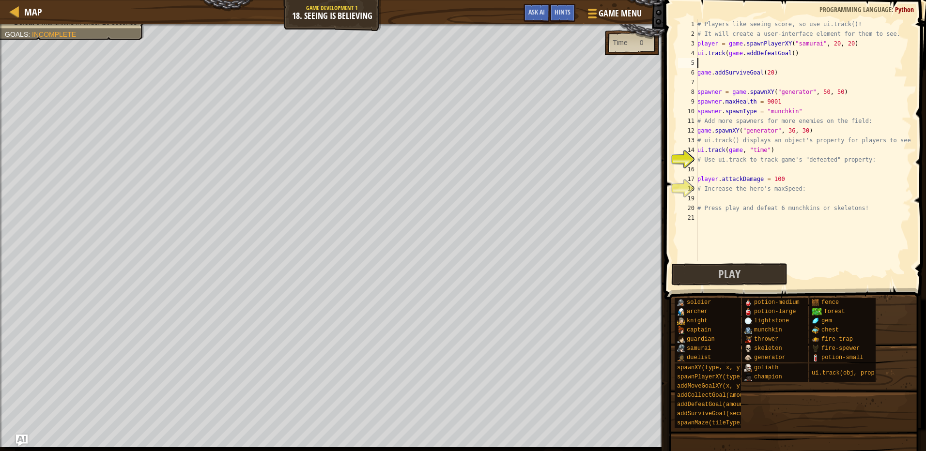
scroll to position [4, 0]
click at [788, 54] on div "# Players like seeing score, so use ui.track()! # It will create a user-interfa…" at bounding box center [804, 150] width 216 height 262
click at [762, 275] on button "Play" at bounding box center [729, 274] width 116 height 22
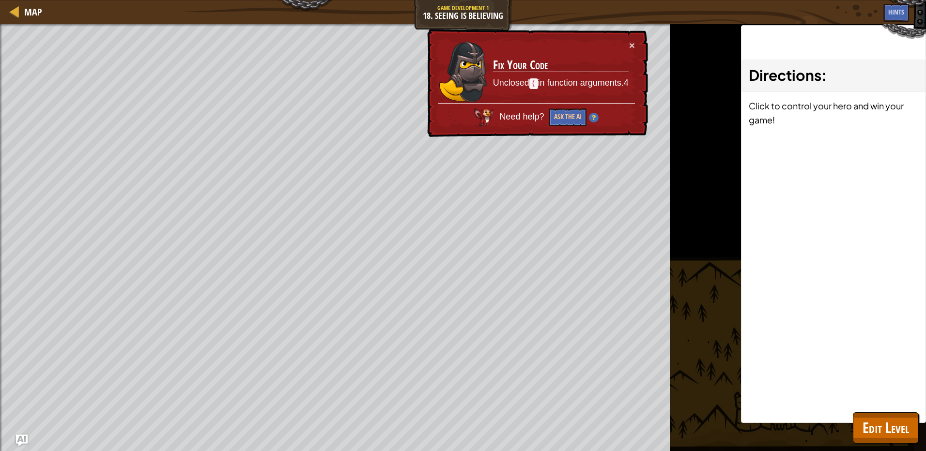
click at [631, 39] on div "× Fix Your Code Unclosed ( in function arguments.4 Need help? Ask the AI" at bounding box center [536, 83] width 223 height 108
click at [893, 432] on span "Edit Level" at bounding box center [886, 428] width 46 height 20
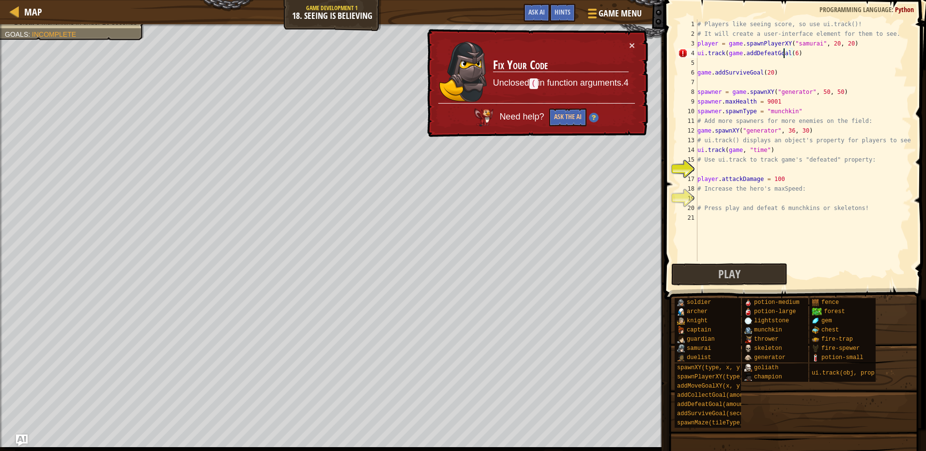
click at [785, 52] on div "# Players like seeing score, so use ui.track()! # It will create a user-interfa…" at bounding box center [804, 150] width 216 height 262
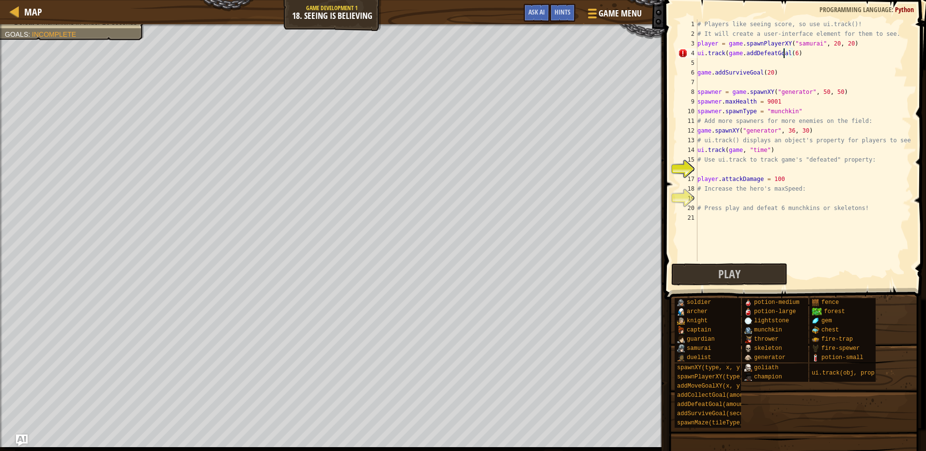
click at [724, 50] on div "# Players like seeing score, so use ui.track()! # It will create a user-interfa…" at bounding box center [804, 150] width 216 height 262
click at [726, 52] on div "# Players like seeing score, so use ui.track()! # It will create a user-interfa…" at bounding box center [804, 150] width 216 height 262
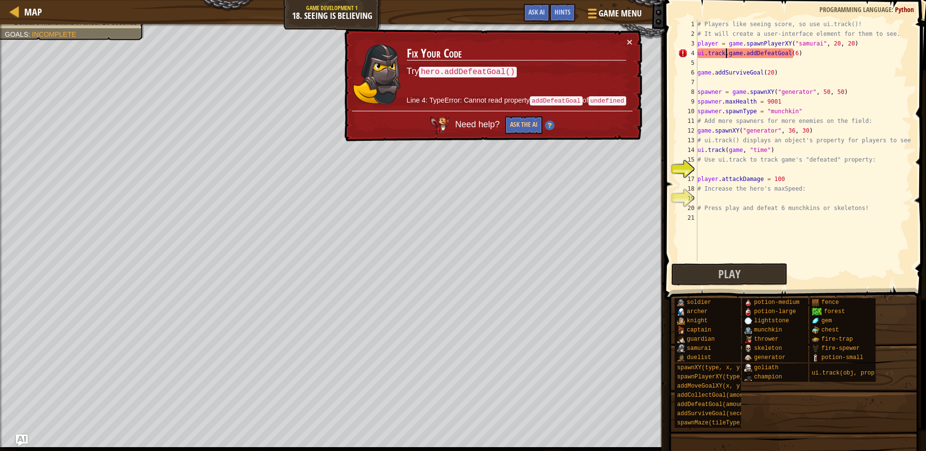
click at [742, 51] on div "# Players like seeing score, so use ui.track()! # It will create a user-interfa…" at bounding box center [804, 150] width 216 height 262
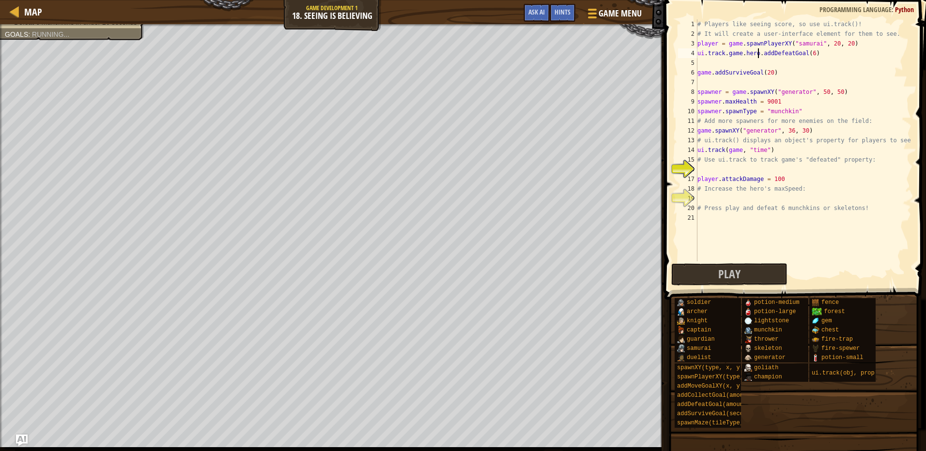
scroll to position [4, 5]
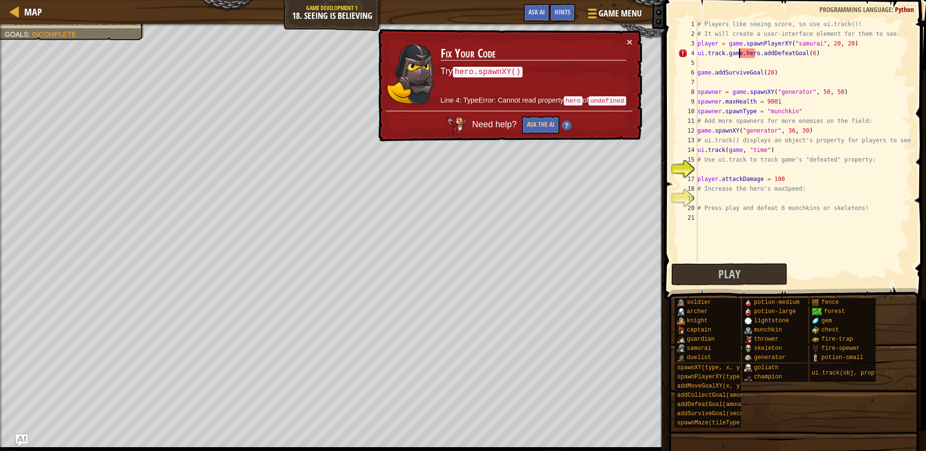
click at [740, 51] on div "# Players like seeing score, so use ui.track()! # It will create a user-interfa…" at bounding box center [804, 150] width 216 height 262
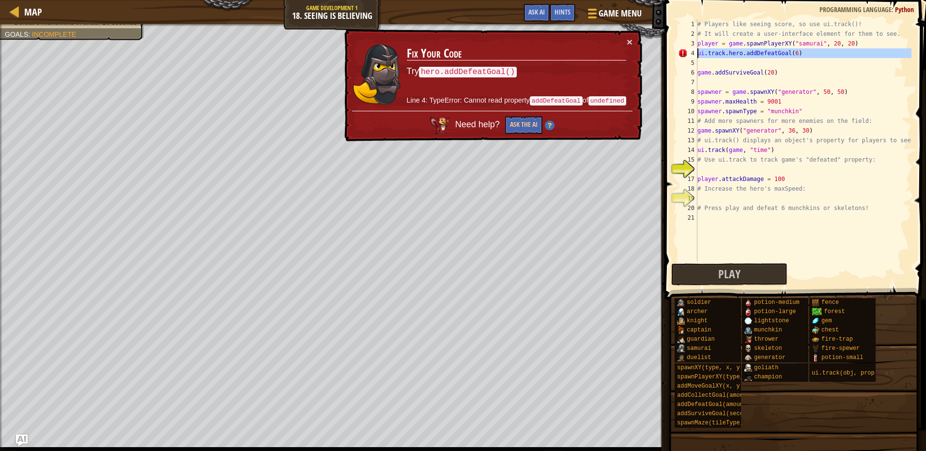
drag, startPoint x: 788, startPoint y: 67, endPoint x: 697, endPoint y: 50, distance: 92.7
click at [697, 50] on div "ui.track.hero.addDefeatGoal(6) 1 2 3 4 5 6 7 8 9 10 11 12 13 14 15 16 17 18 19 …" at bounding box center [793, 140] width 235 height 242
type textarea "ui.track.hero.addDefeatGoal(6)"
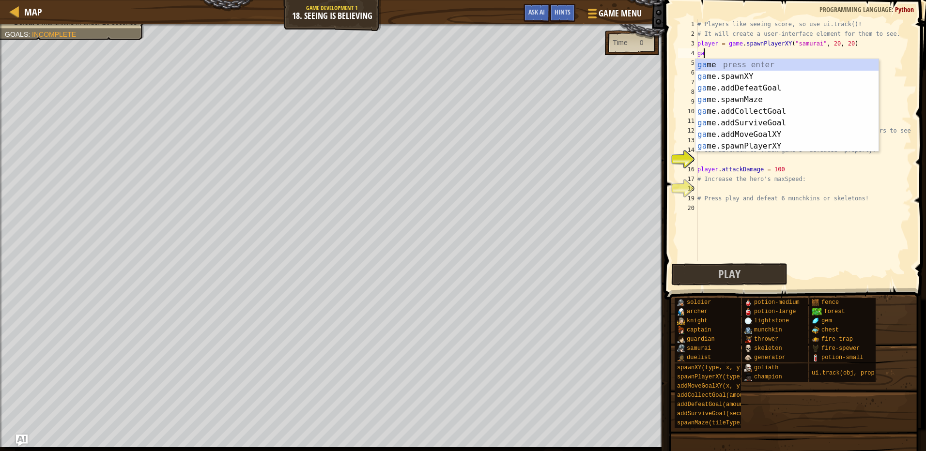
scroll to position [4, 0]
type textarea "g"
type textarea "go"
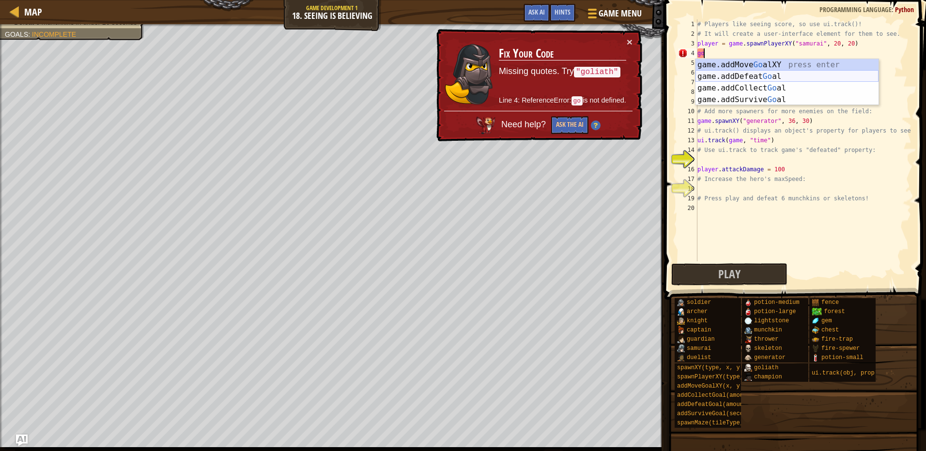
click at [772, 76] on div "game.addMove Go alXY press enter game.addDefeat Go al press enter game.addColle…" at bounding box center [787, 94] width 183 height 70
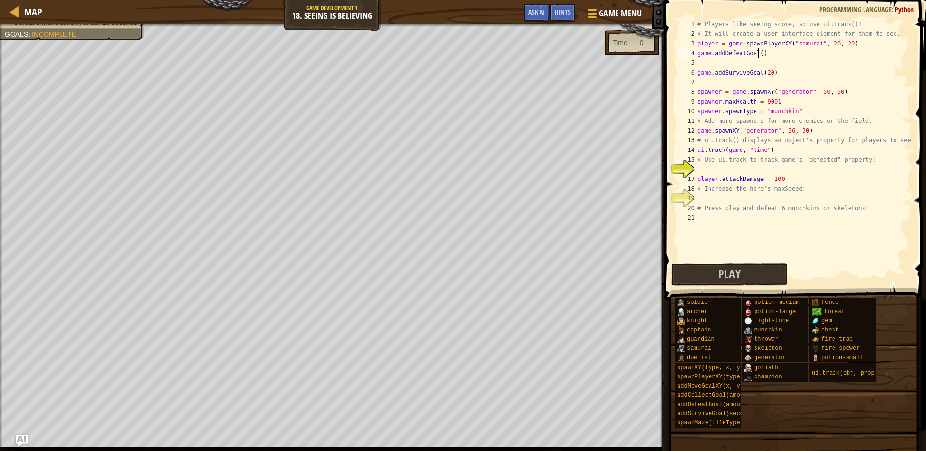
click at [759, 54] on div "# Players like seeing score, so use ui.track()! # It will create a user-interfa…" at bounding box center [804, 150] width 216 height 262
click at [745, 270] on button "Play" at bounding box center [729, 274] width 116 height 22
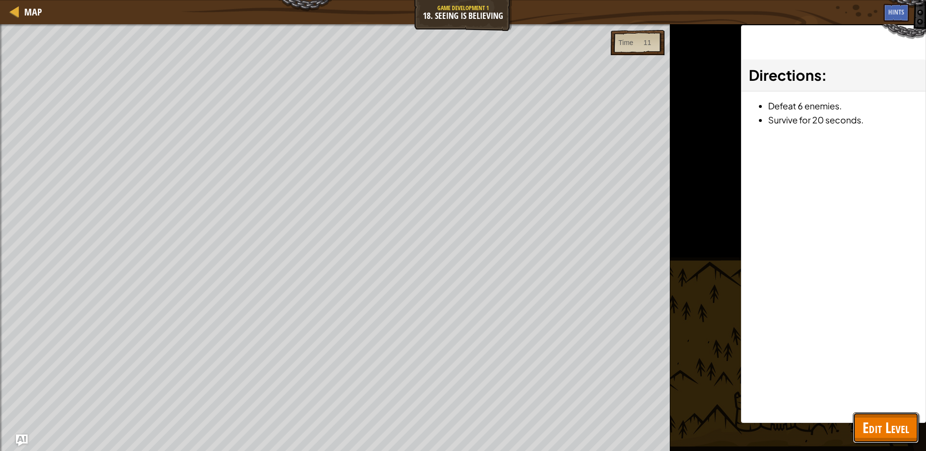
click at [893, 424] on span "Edit Level" at bounding box center [886, 428] width 46 height 20
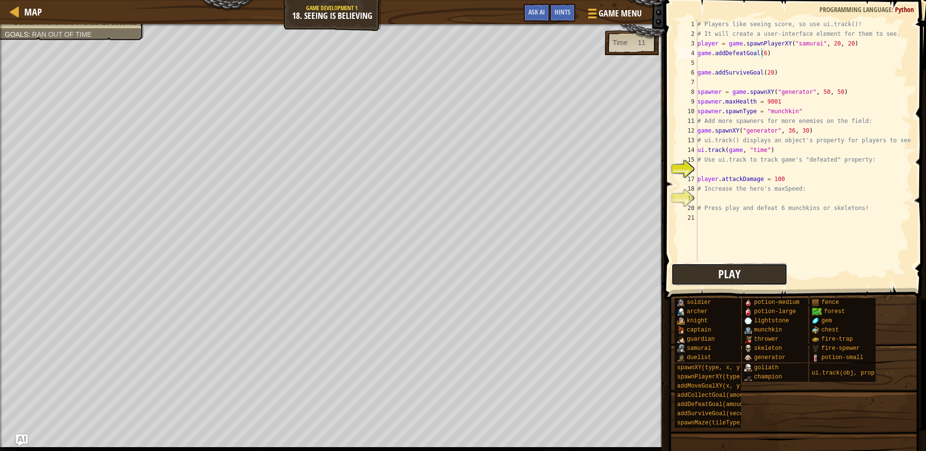
click at [739, 269] on span "Play" at bounding box center [729, 273] width 22 height 15
click at [765, 275] on button "Play" at bounding box center [729, 274] width 116 height 22
click at [721, 272] on span "Play" at bounding box center [729, 273] width 22 height 15
drag, startPoint x: 698, startPoint y: 51, endPoint x: 739, endPoint y: 46, distance: 41.5
click at [698, 51] on div "# Players like seeing score, so use ui.track()! # It will create a user-interfa…" at bounding box center [804, 150] width 216 height 262
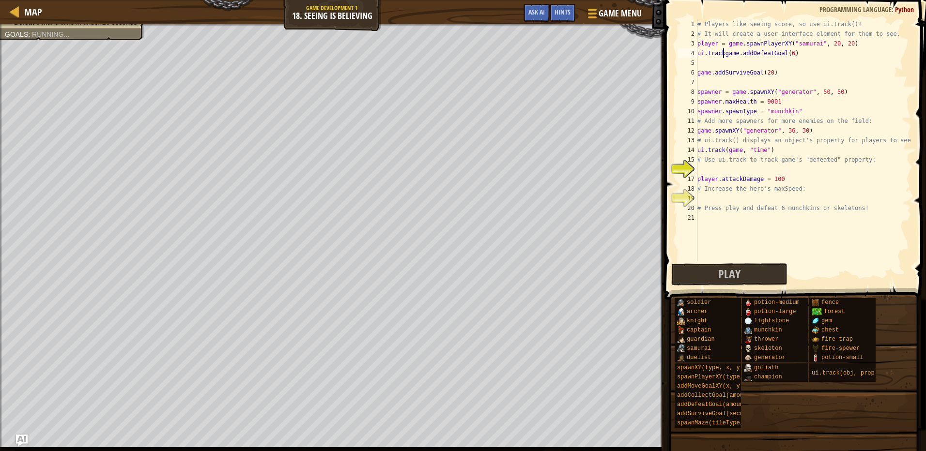
scroll to position [4, 2]
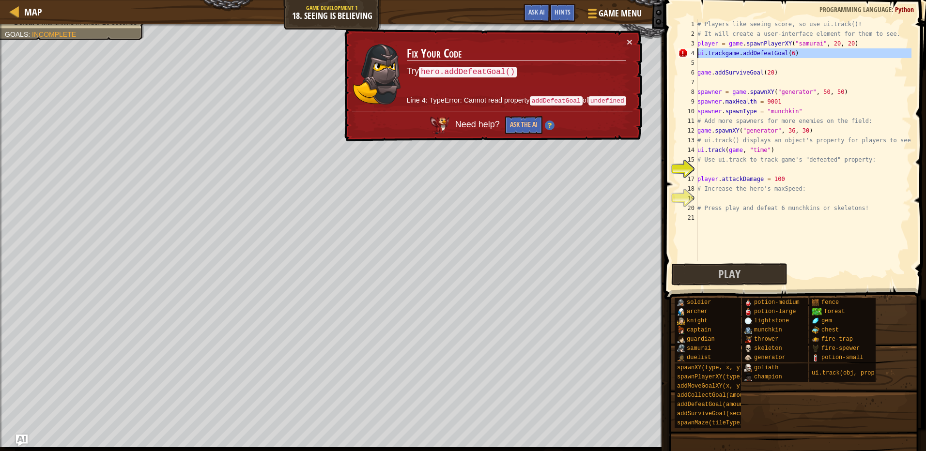
drag, startPoint x: 761, startPoint y: 62, endPoint x: 699, endPoint y: 49, distance: 63.2
click at [699, 49] on div "# Players like seeing score, so use ui.track()! # It will create a user-interfa…" at bounding box center [804, 150] width 216 height 262
type textarea "ui.trackgame.addDefeatGoal(6)"
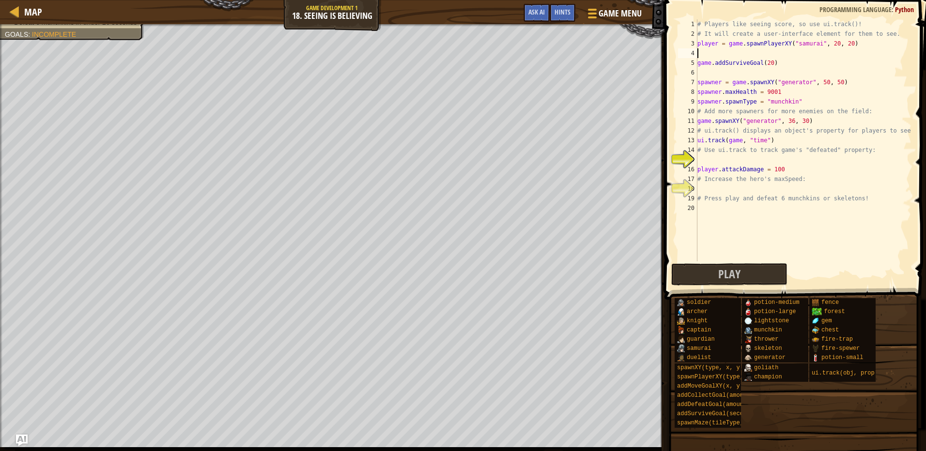
scroll to position [4, 0]
click at [725, 51] on div "# Players like seeing score, so use ui.track()! # It will create a user-interfa…" at bounding box center [804, 150] width 216 height 262
click at [724, 51] on div "# Players like seeing score, so use ui.track()! # It will create a user-interfa…" at bounding box center [804, 150] width 216 height 262
click at [562, 5] on div "Hints" at bounding box center [563, 13] width 26 height 18
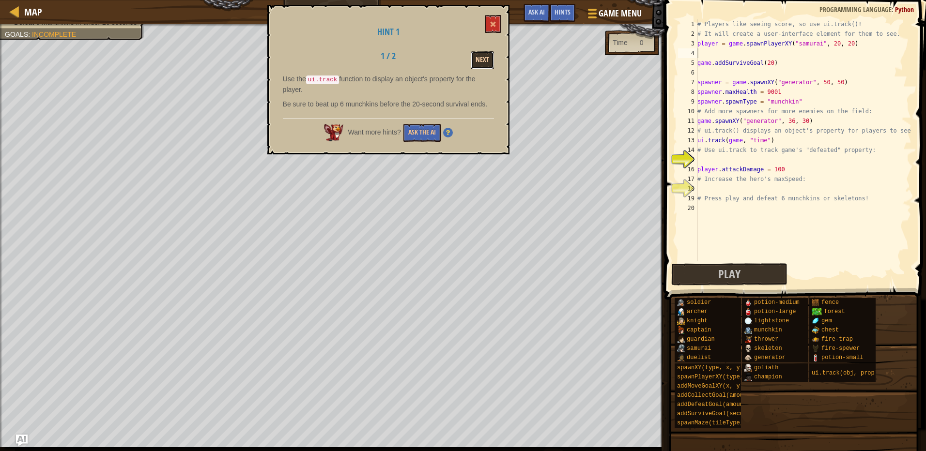
click at [480, 63] on button "Next" at bounding box center [482, 60] width 23 height 18
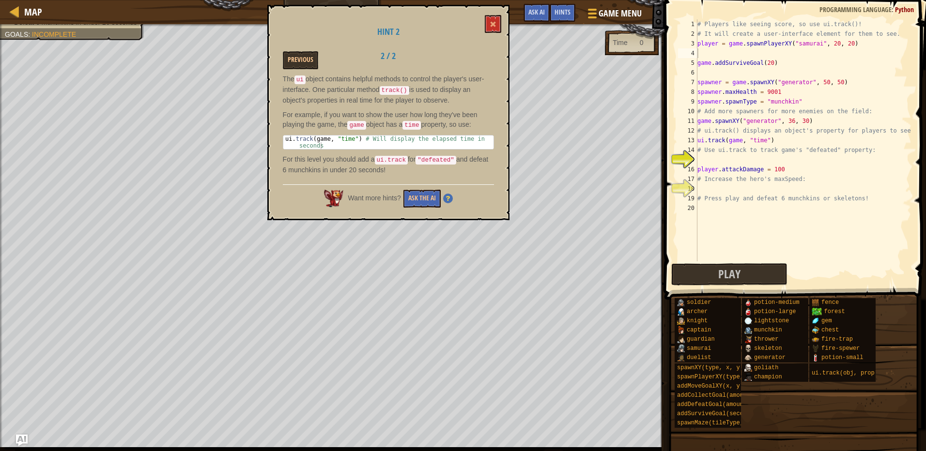
type textarea "game.spawnXY("generator", 36, 30)"
drag, startPoint x: 809, startPoint y: 124, endPoint x: 670, endPoint y: 120, distance: 139.1
click at [670, 120] on div "game.spawnXY("generator", 36, 30) 1 2 3 4 5 6 7 8 9 10 11 12 13 14 15 16 17 18 …" at bounding box center [794, 169] width 264 height 328
click at [735, 153] on div "# Players like seeing score, so use ui.track()! # It will create a user-interfa…" at bounding box center [804, 150] width 216 height 262
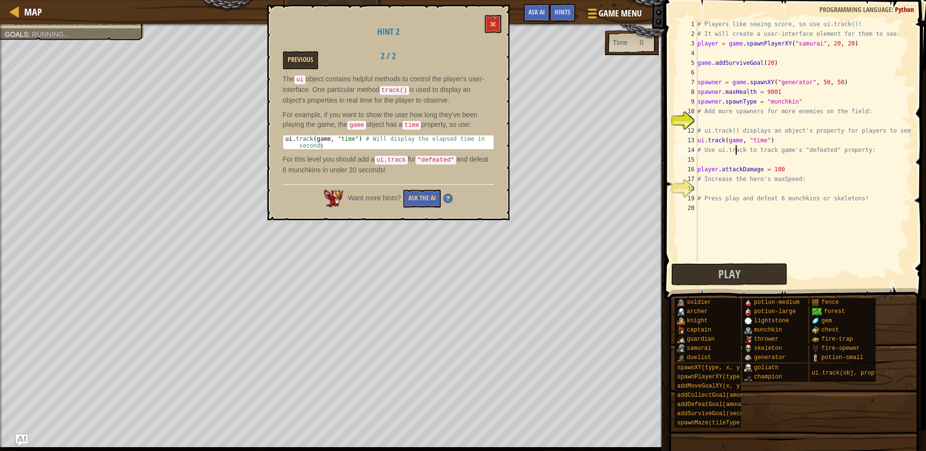
type textarea "# Use ui.track to track game's "defeated" property:"
click at [745, 162] on div "# Players like seeing score, so use ui.track()! # It will create a user-interfa…" at bounding box center [804, 150] width 216 height 262
type textarea "ui.track(game, "defeated")"
click at [752, 270] on button "Play" at bounding box center [729, 274] width 116 height 22
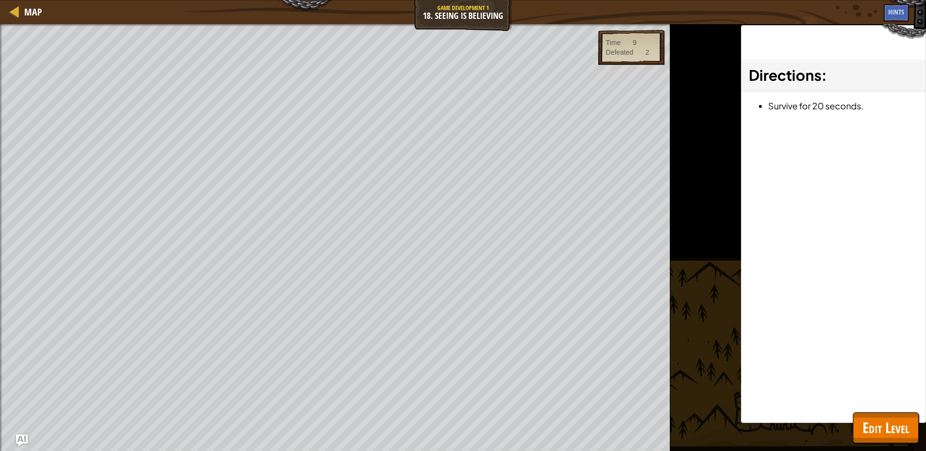
click at [882, 413] on div "Map Game Development 1 18. Seeing is Believing Game Menu Done Hints Ask AI 1 הה…" at bounding box center [463, 225] width 926 height 451
click at [881, 422] on span "Edit Level" at bounding box center [886, 428] width 46 height 20
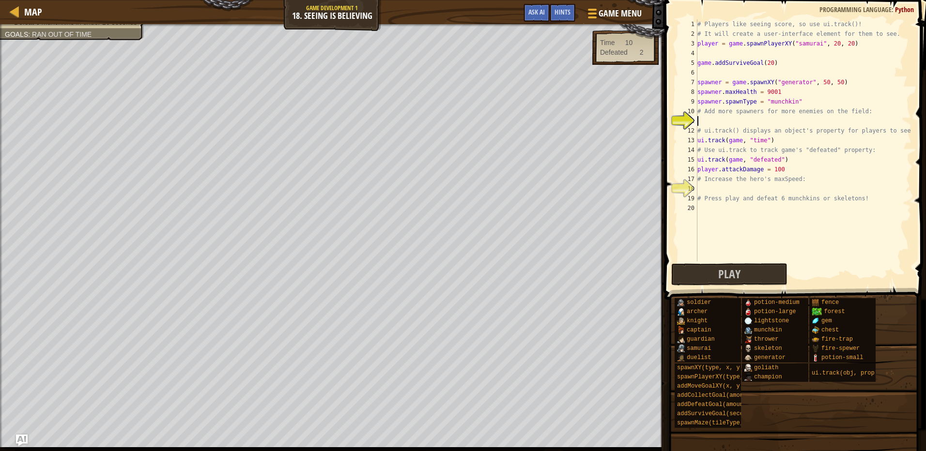
click at [741, 121] on div "# Players like seeing score, so use ui.track()! # It will create a user-interfa…" at bounding box center [804, 150] width 216 height 262
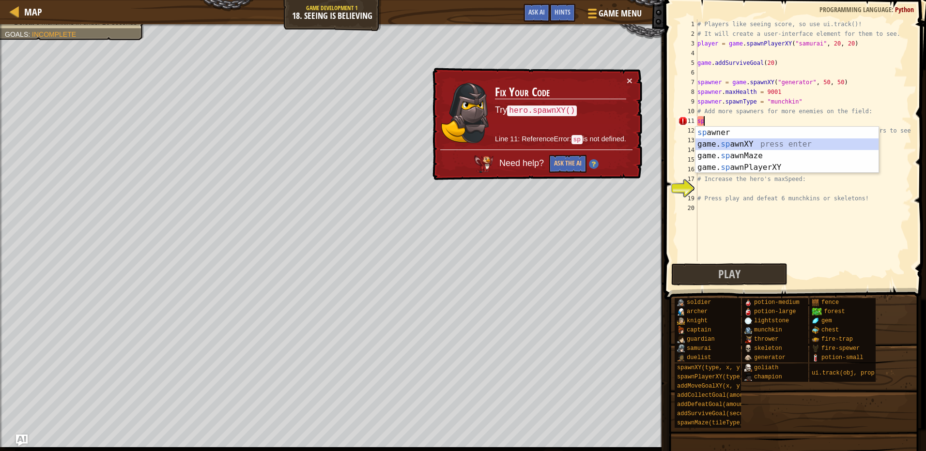
click at [731, 142] on div "[PERSON_NAME] press enter game. sp awnXY press enter game. sp awnMaze press ent…" at bounding box center [787, 162] width 183 height 70
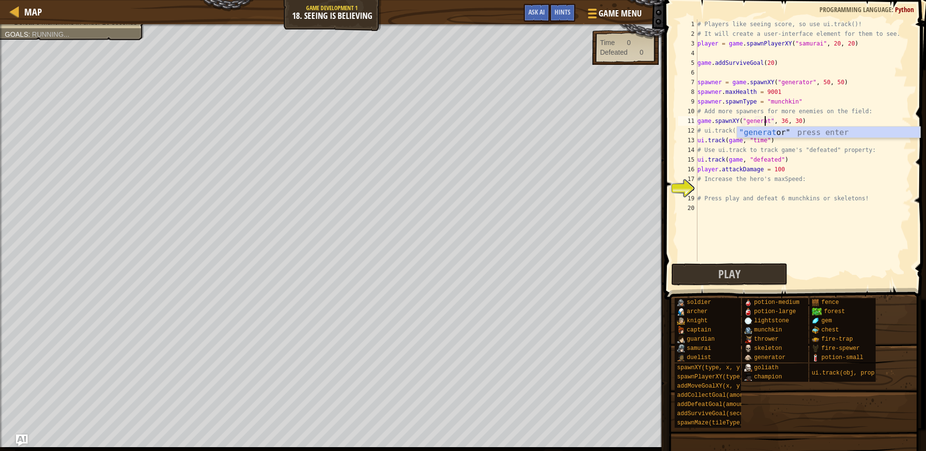
scroll to position [4, 6]
click at [811, 116] on div "# Players like seeing score, so use ui.track()! # It will create a user-interfa…" at bounding box center [804, 150] width 216 height 262
click at [812, 119] on div "# Players like seeing score, so use ui.track()! # It will create a user-interfa…" at bounding box center [804, 150] width 216 height 262
type textarea "game.spawnXY("generator", 36, 30)"
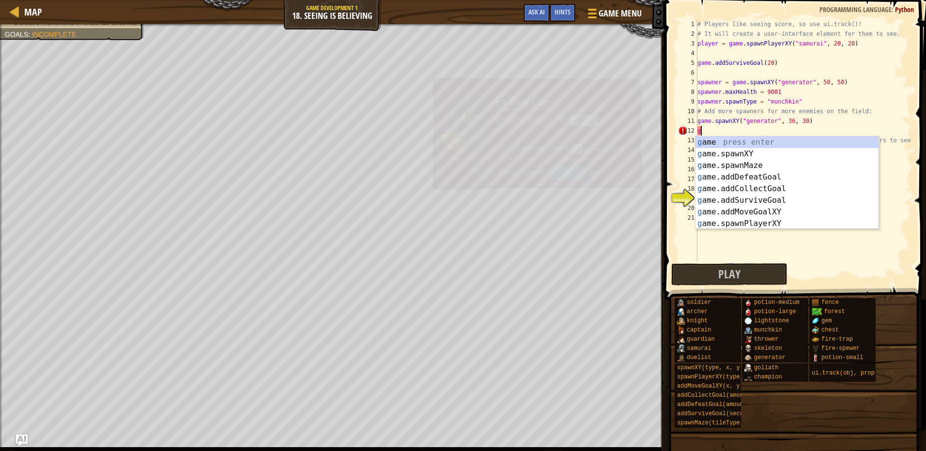
type textarea "g"
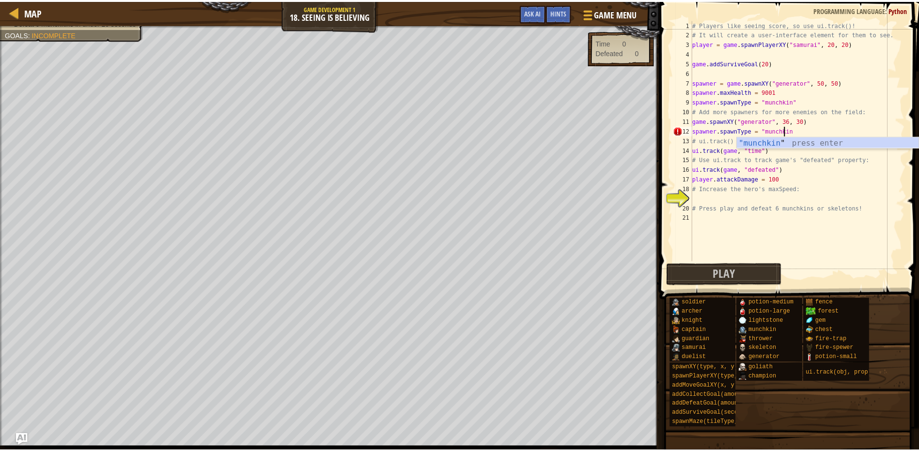
scroll to position [4, 7]
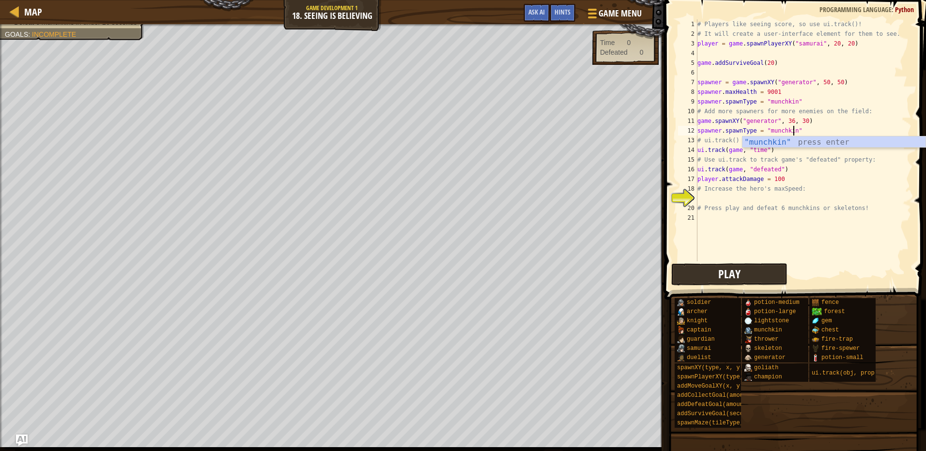
type textarea "spawner.spawnType = "munchkin""
click at [756, 275] on button "Play" at bounding box center [729, 274] width 116 height 22
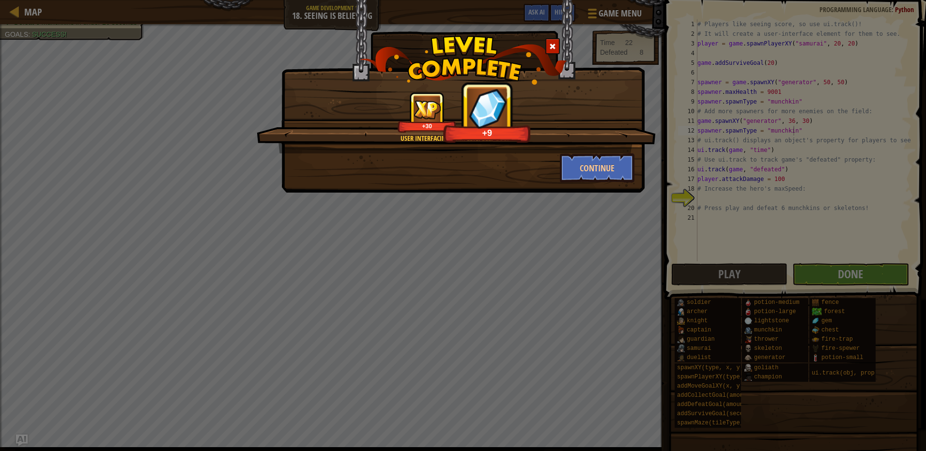
click at [508, 166] on div "Continue" at bounding box center [462, 168] width 357 height 29
click at [515, 167] on div "Continue" at bounding box center [462, 168] width 357 height 29
click at [513, 169] on div "Continue" at bounding box center [462, 168] width 357 height 29
click at [609, 167] on button "Continue" at bounding box center [597, 168] width 75 height 29
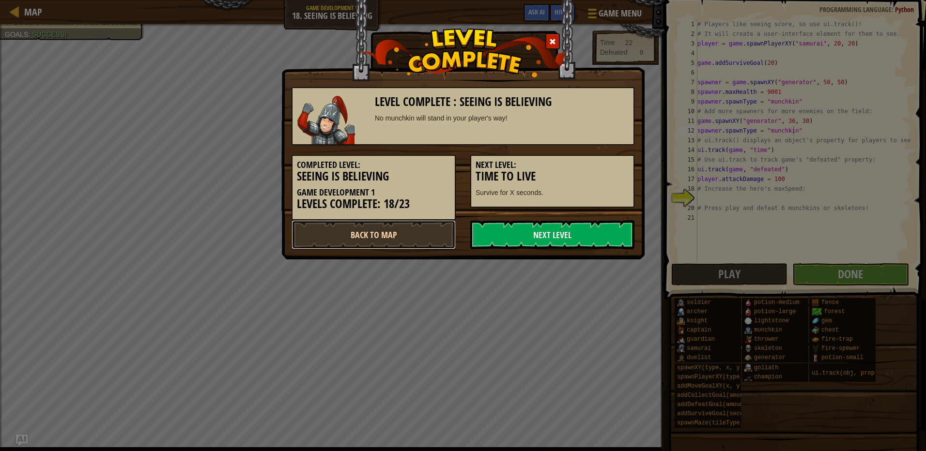
click at [433, 236] on link "Back to Map" at bounding box center [374, 234] width 164 height 29
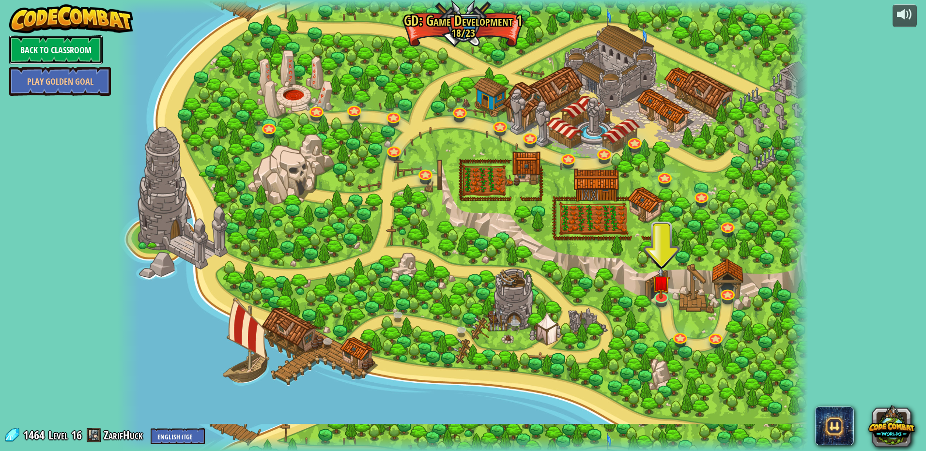
click at [35, 53] on link "Back to Classroom" at bounding box center [55, 49] width 93 height 29
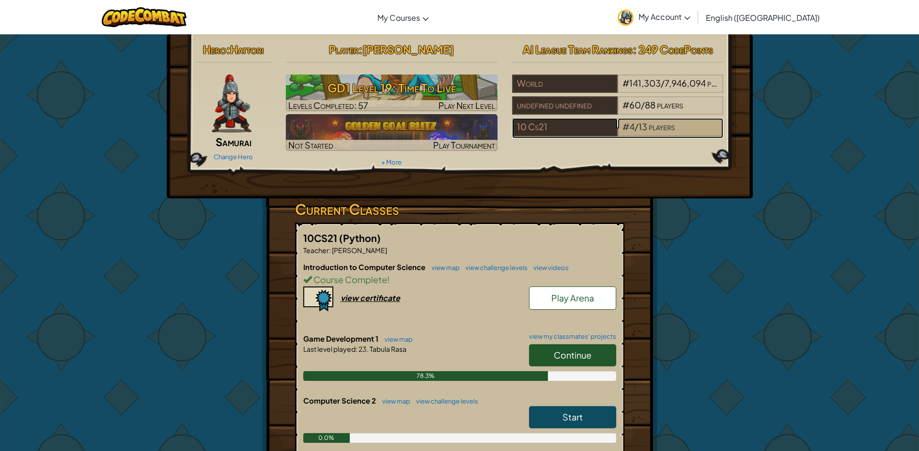
click at [623, 128] on span "#" at bounding box center [625, 126] width 7 height 11
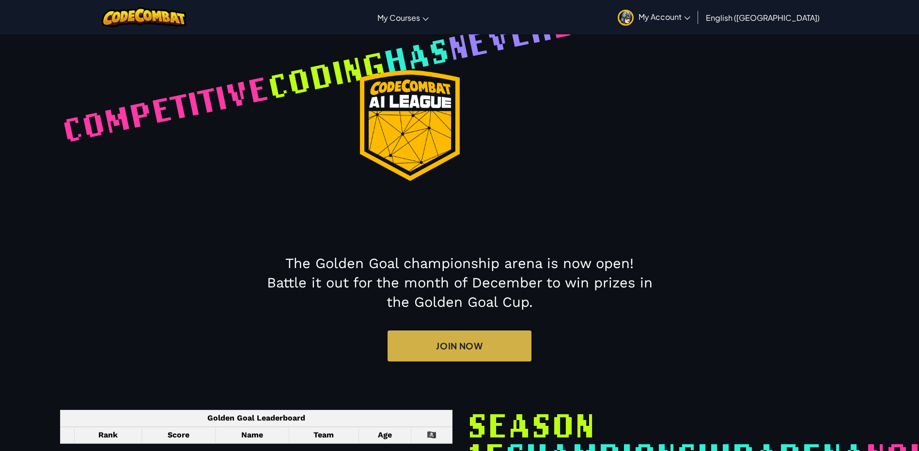
select select "68660fff307262bac5b1997f"
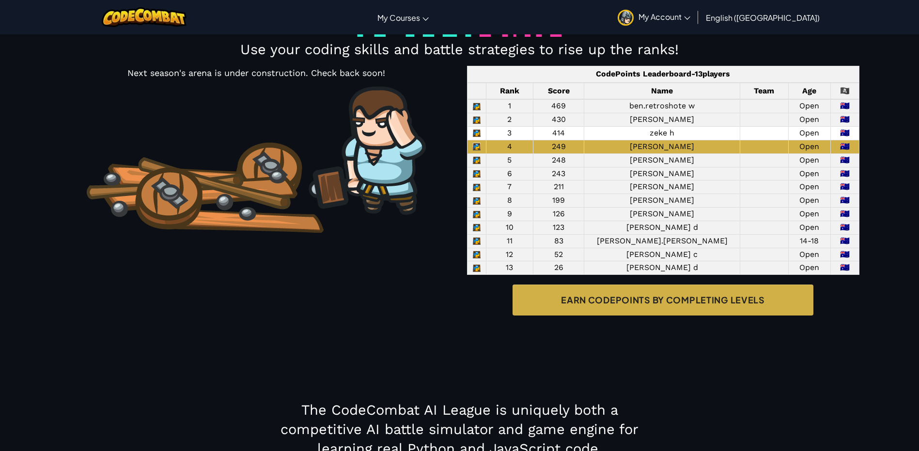
scroll to position [744, 0]
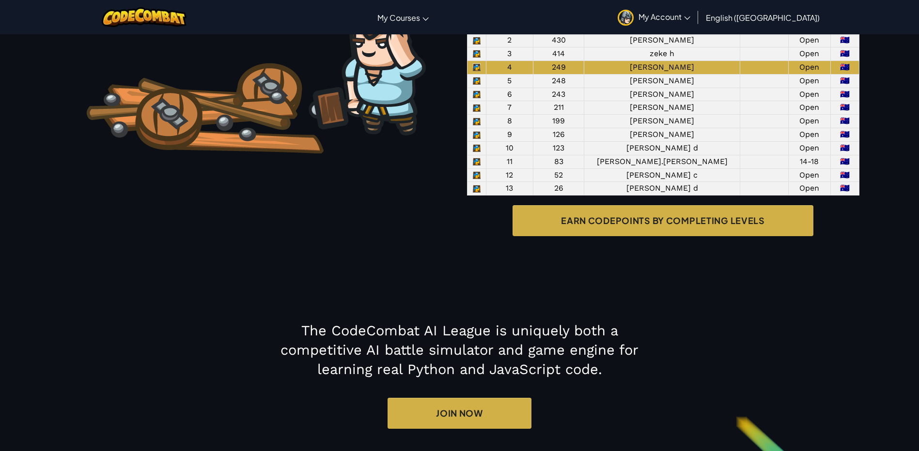
click at [389, 261] on div "10 Cs21 stats Use your coding skills and battle strategies to rise up the ranks…" at bounding box center [460, 95] width 882 height 331
click at [388, 261] on div "10 Cs21 stats Use your coding skills and battle strategies to rise up the ranks…" at bounding box center [460, 95] width 882 height 331
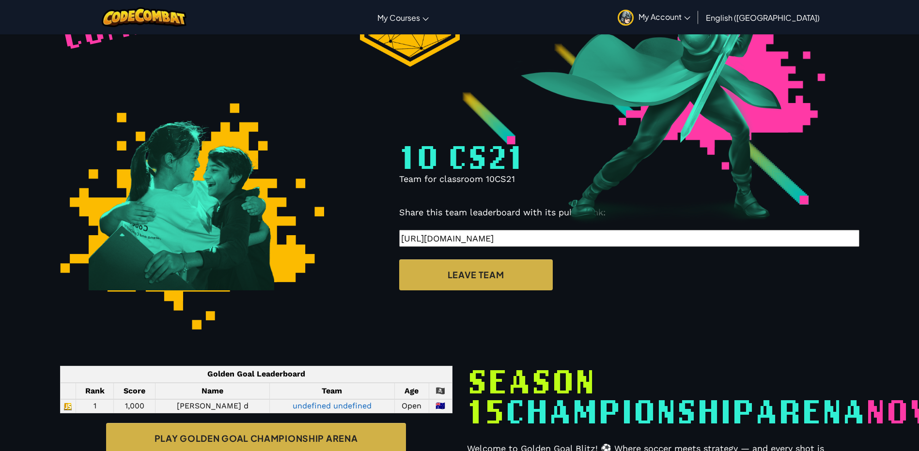
click at [38, 67] on section "My Teams: -- 10CS21 undefined undefined Competitive coding has never been so ep…" at bounding box center [460, 11] width 882 height 111
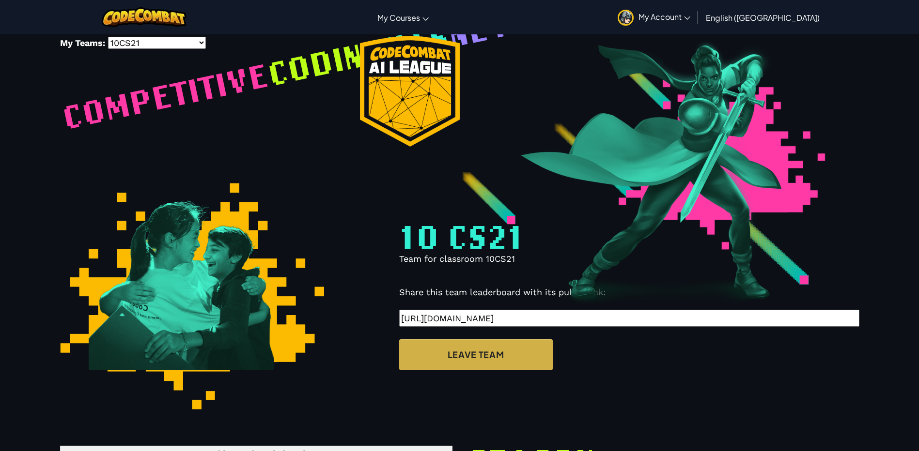
scroll to position [17, 0]
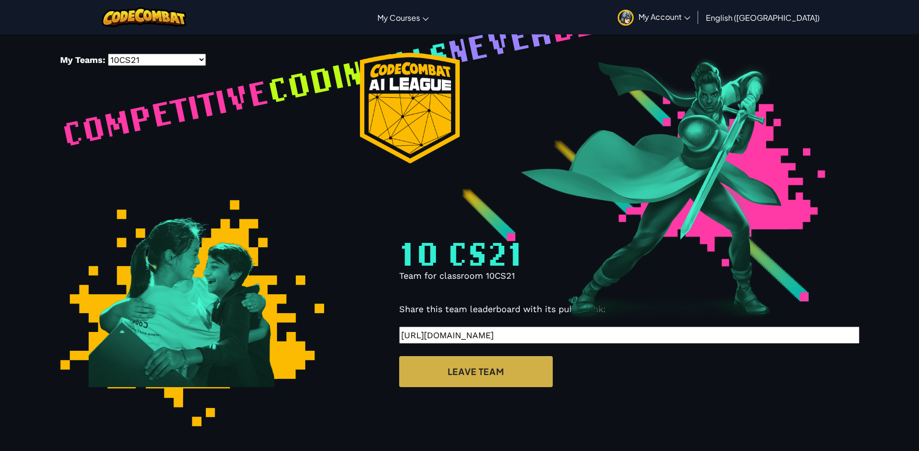
click at [31, 123] on section "My Teams: -- 10CS21 undefined undefined Competitive coding has never been so ep…" at bounding box center [460, 108] width 882 height 111
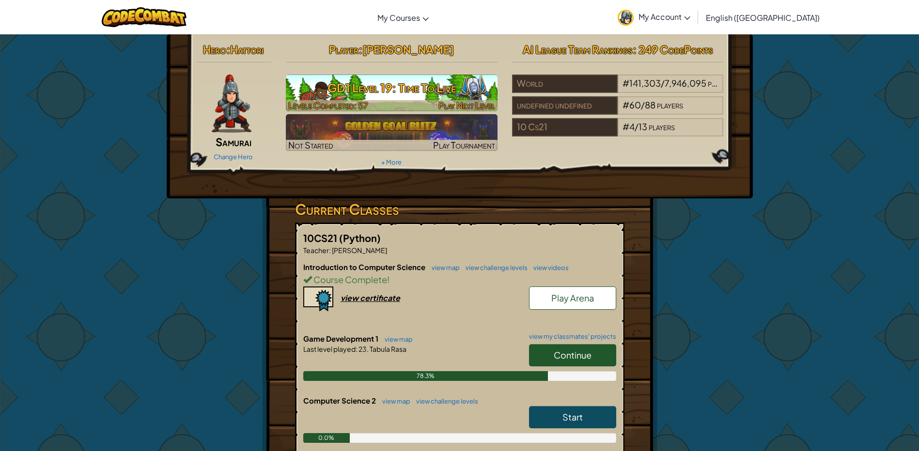
click at [362, 82] on h3 "GD1 Level 19: Time To Live" at bounding box center [392, 88] width 212 height 22
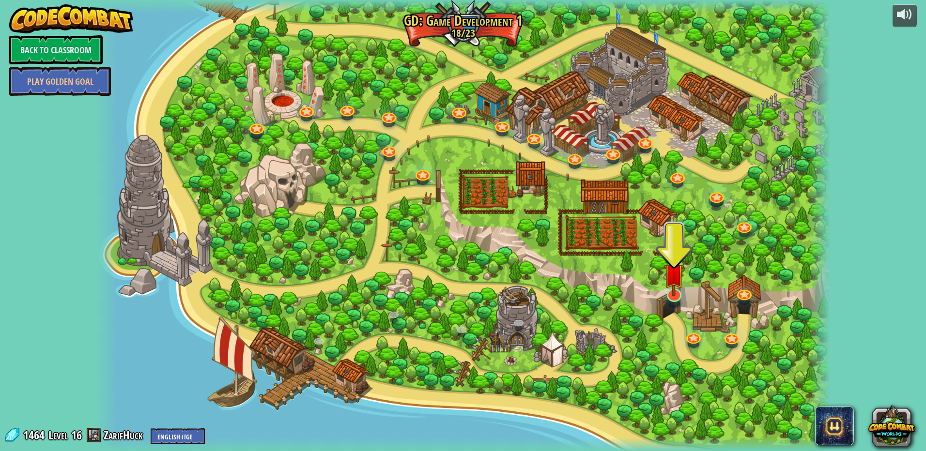
drag, startPoint x: 623, startPoint y: 300, endPoint x: 678, endPoint y: 295, distance: 54.5
click at [681, 302] on div "3. Hero's Journey Spawn a player, and set a destination. Play 2. Click Gait Pla…" at bounding box center [463, 225] width 735 height 451
click at [676, 294] on img at bounding box center [674, 274] width 20 height 46
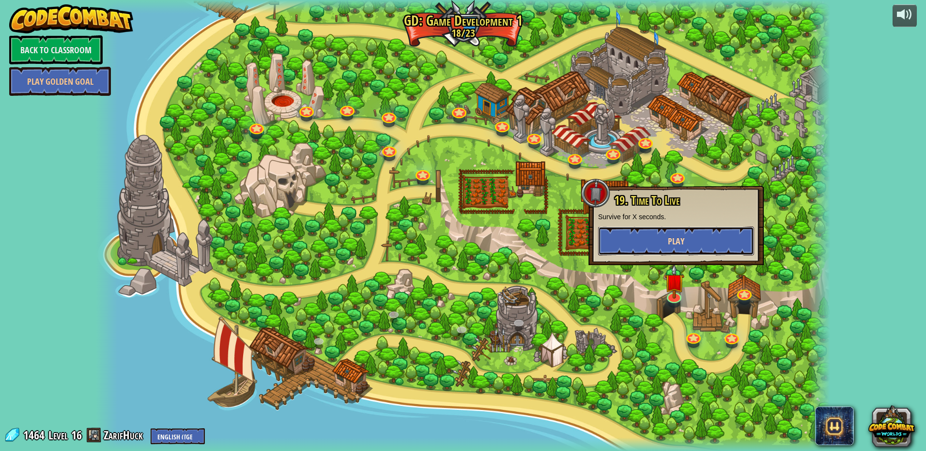
click at [656, 241] on button "Play" at bounding box center [676, 241] width 156 height 29
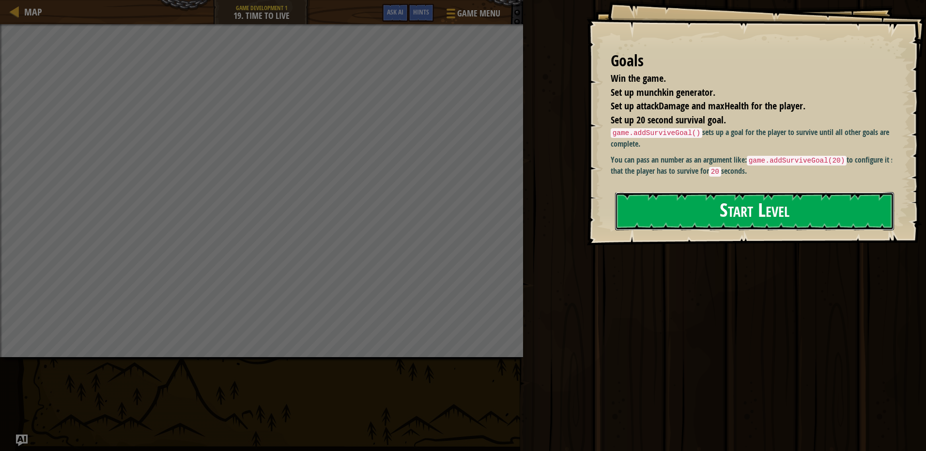
click at [720, 215] on button "Start Level" at bounding box center [754, 211] width 279 height 38
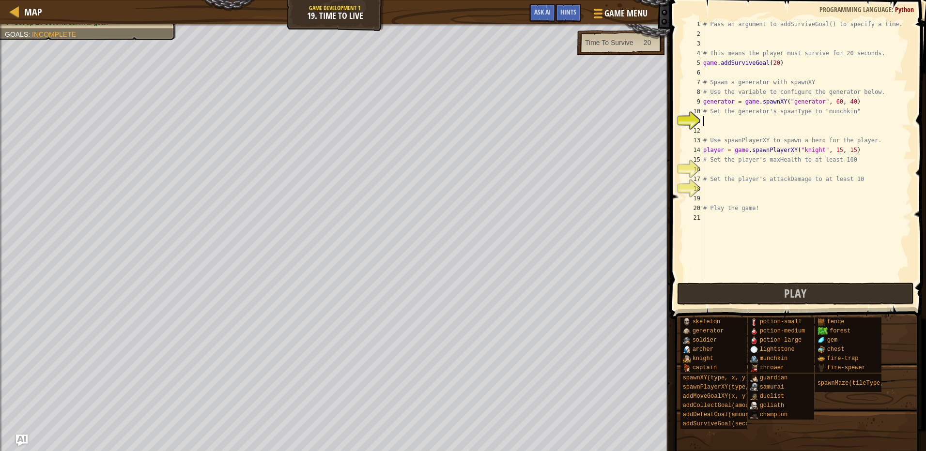
type textarea "s"
type textarea "generator.spawnType = "munchkin""
click at [761, 170] on div "# Pass an argument to addSurviveGoal() to specify a time. # This means the play…" at bounding box center [806, 159] width 210 height 281
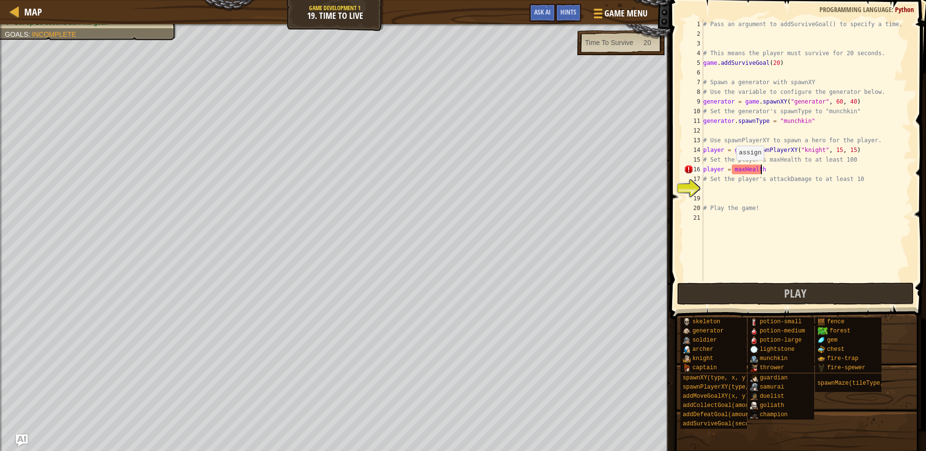
click at [731, 170] on div "# Pass an argument to addSurviveGoal() to specify a time. # This means the play…" at bounding box center [806, 159] width 210 height 281
click at [766, 171] on div "# Pass an argument to addSurviveGoal() to specify a time. # This means the play…" at bounding box center [806, 159] width 210 height 281
type textarea "player = maxHealth =120"
drag, startPoint x: 759, startPoint y: 194, endPoint x: 764, endPoint y: 189, distance: 6.8
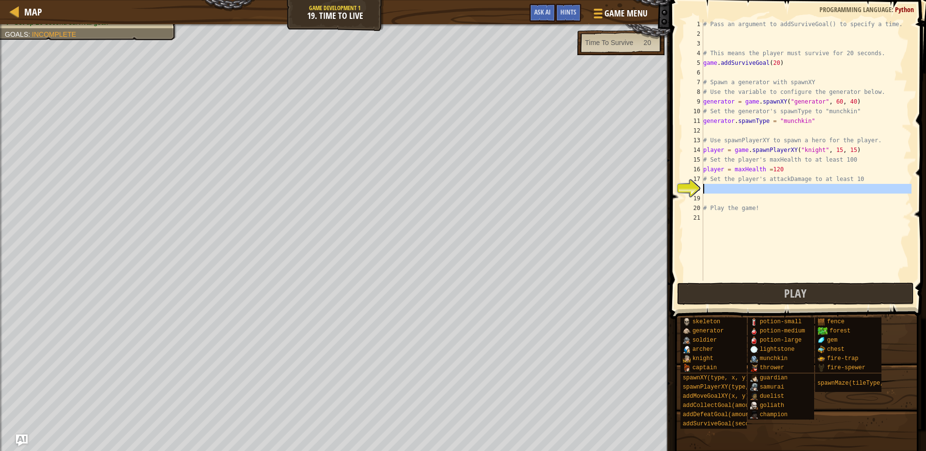
click at [764, 189] on div "# Pass an argument to addSurviveGoal() to specify a time. # This means the play…" at bounding box center [806, 159] width 210 height 281
click at [765, 193] on div "# Pass an argument to addSurviveGoal() to specify a time. # This means the play…" at bounding box center [806, 150] width 210 height 262
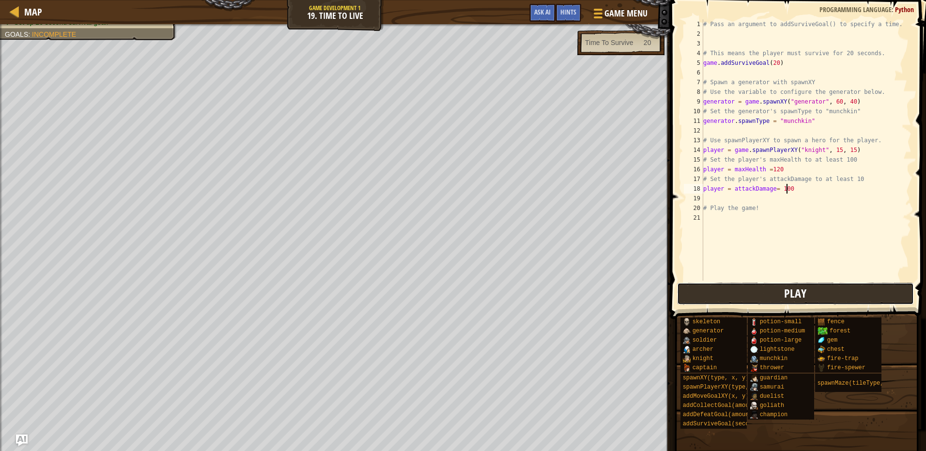
click at [703, 299] on button "Play" at bounding box center [795, 294] width 237 height 22
click at [730, 170] on div "# Pass an argument to addSurviveGoal() to specify a time. # This means the play…" at bounding box center [806, 159] width 210 height 281
click at [730, 172] on div "# Pass an argument to addSurviveGoal() to specify a time. # This means the play…" at bounding box center [806, 159] width 210 height 281
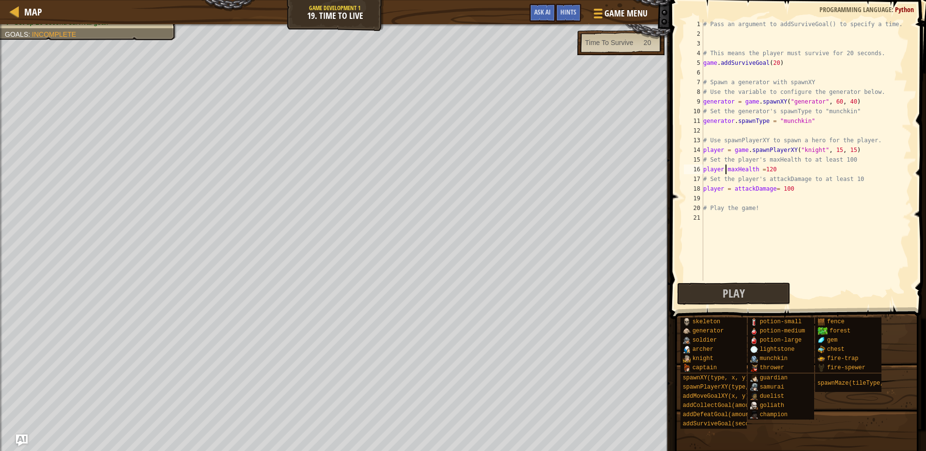
click at [728, 170] on div "# Pass an argument to addSurviveGoal() to specify a time. # This means the play…" at bounding box center [806, 159] width 210 height 281
click at [733, 187] on div "# Pass an argument to addSurviveGoal() to specify a time. # This means the play…" at bounding box center [806, 159] width 210 height 281
click at [751, 287] on button "Play" at bounding box center [734, 294] width 114 height 22
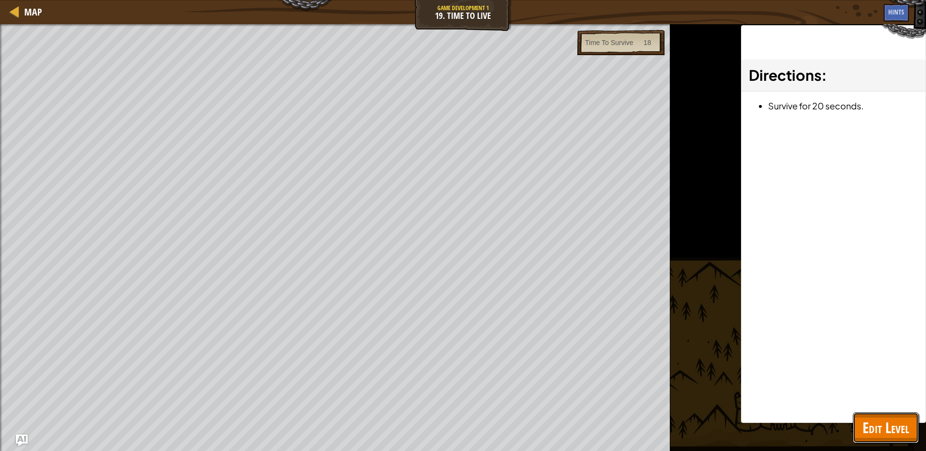
drag, startPoint x: 907, startPoint y: 430, endPoint x: 797, endPoint y: 394, distance: 115.2
click at [893, 427] on span "Edit Level" at bounding box center [886, 428] width 46 height 20
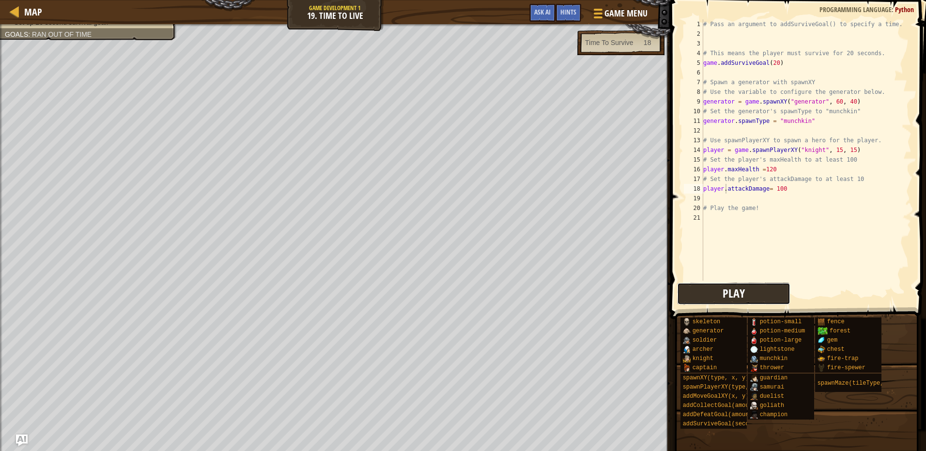
click at [728, 292] on span "Play" at bounding box center [734, 293] width 22 height 15
click at [777, 171] on div "# Pass an argument to addSurviveGoal() to specify a time. # This means the play…" at bounding box center [806, 159] width 210 height 281
type textarea "player.maxHealth =125"
click at [770, 298] on button "Play" at bounding box center [734, 294] width 114 height 22
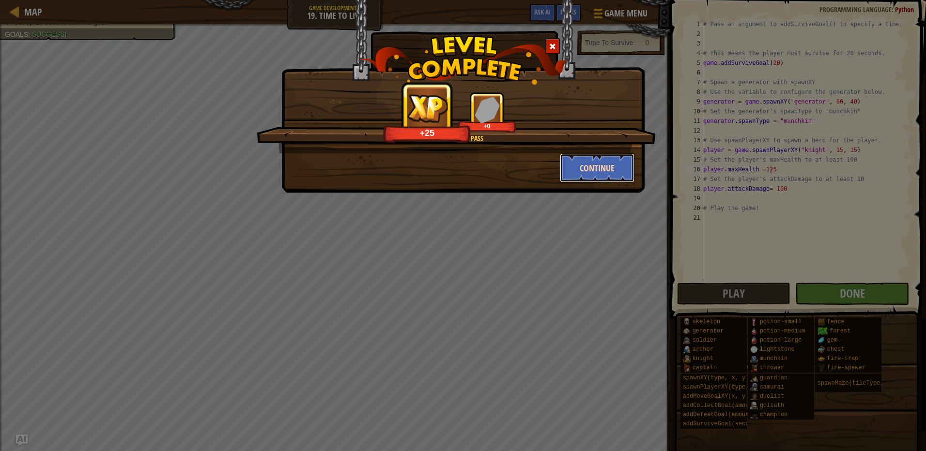
click at [614, 168] on button "Continue" at bounding box center [597, 168] width 75 height 29
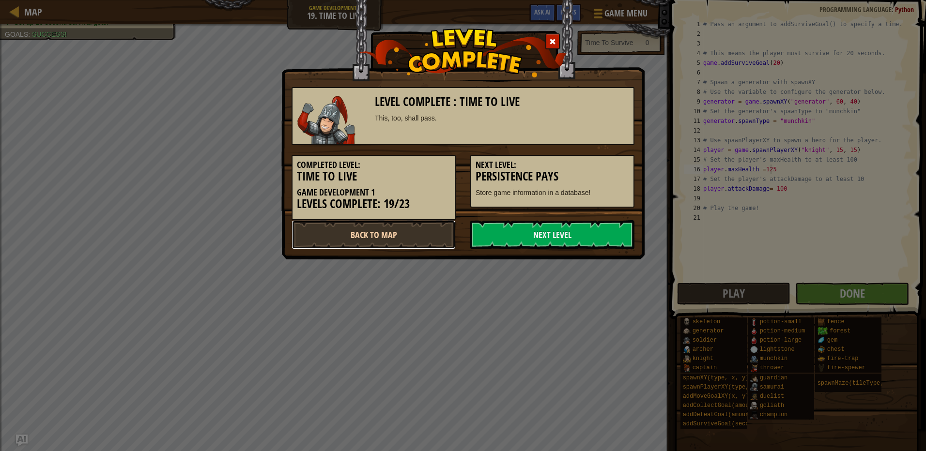
click at [408, 235] on link "Back to Map" at bounding box center [374, 234] width 164 height 29
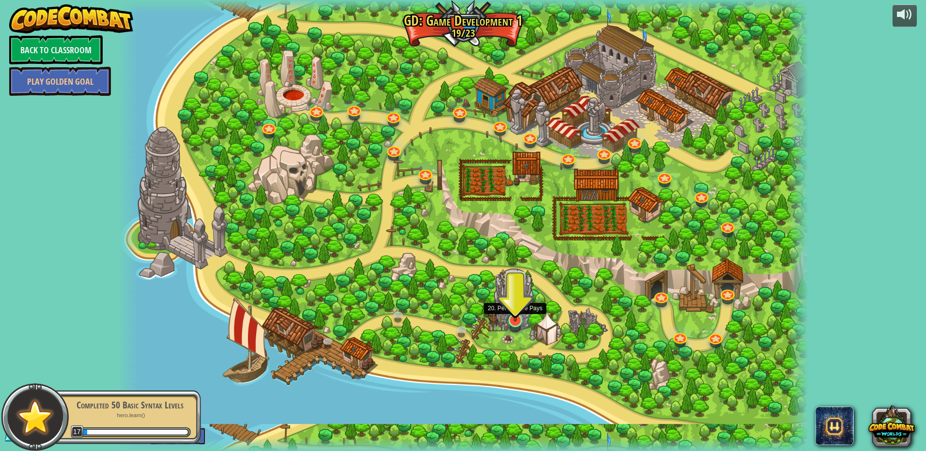
click at [513, 318] on img at bounding box center [515, 300] width 18 height 43
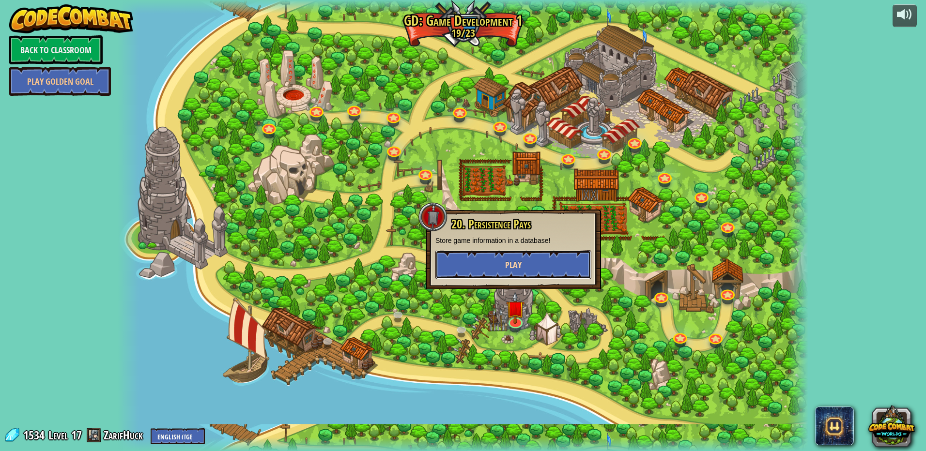
click at [490, 267] on button "Play" at bounding box center [513, 264] width 156 height 29
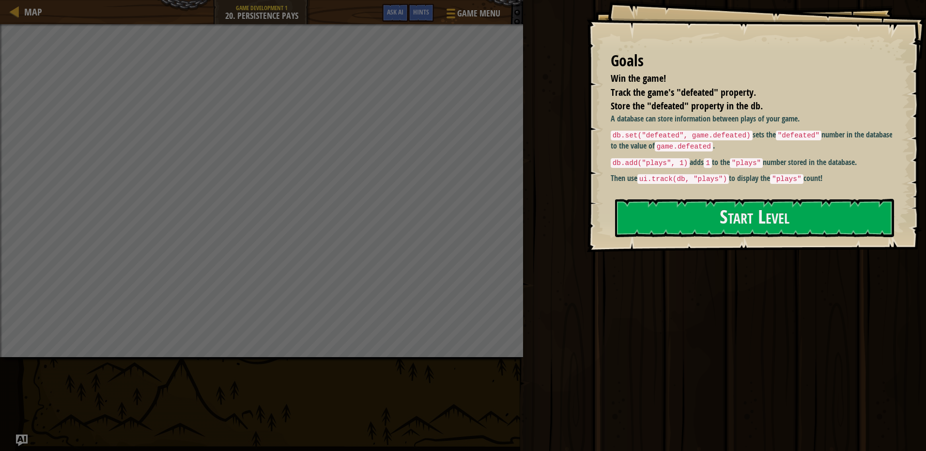
click at [727, 218] on div "Goals Win the game! Track the game's "defeated" property. Store the "defeated" …" at bounding box center [757, 126] width 340 height 252
click at [723, 225] on button "Start Level" at bounding box center [754, 218] width 279 height 38
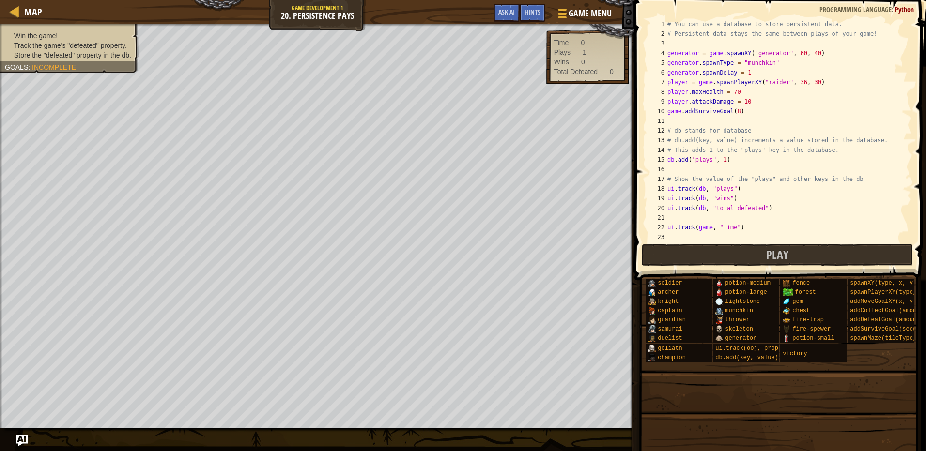
click at [653, 123] on div "11" at bounding box center [657, 121] width 19 height 10
type textarea "# db stands for database"
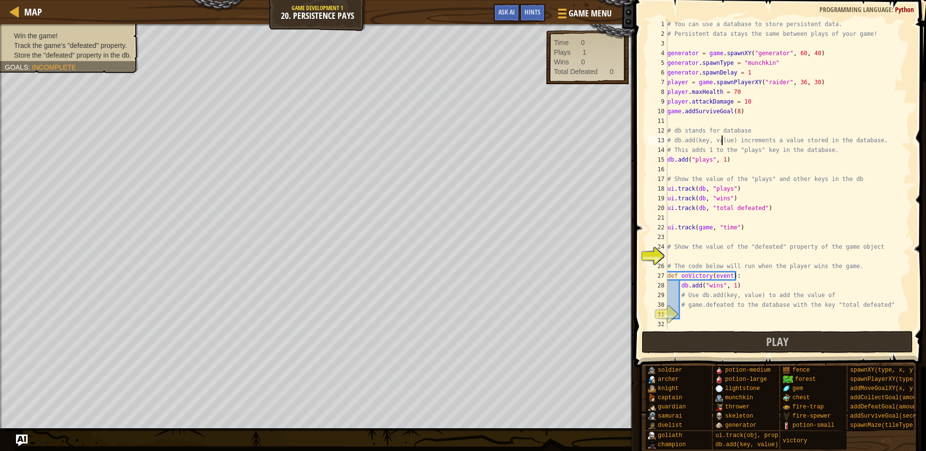
click at [722, 140] on div "# You can use a database to store persistent data. # Persistent data stays the …" at bounding box center [785, 183] width 239 height 329
type textarea "# This adds 1 to the "plays" key in the database. db.add("plays", 1)"
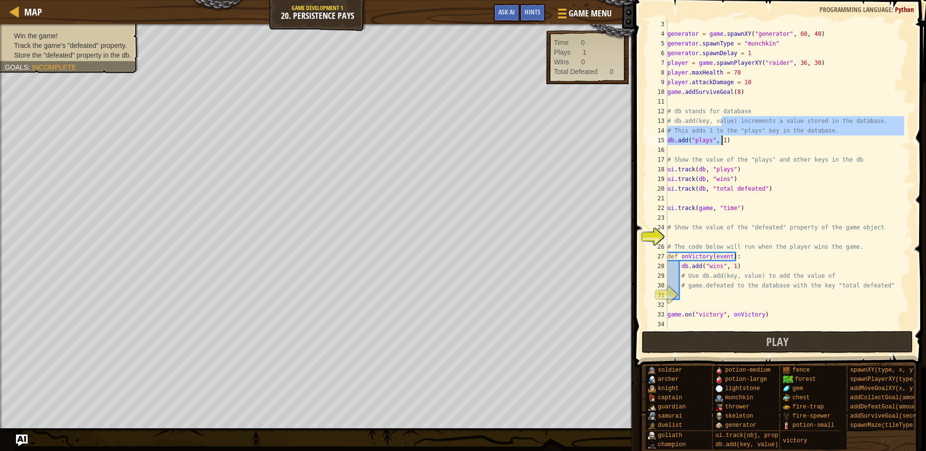
click at [739, 132] on div "generator = game . spawnXY ( "generator" , 60 , 40 ) generator . spawnType = "m…" at bounding box center [785, 183] width 239 height 329
click at [742, 146] on div "generator = game . spawnXY ( "generator" , 60 , 40 ) generator . spawnType = "m…" at bounding box center [785, 183] width 239 height 329
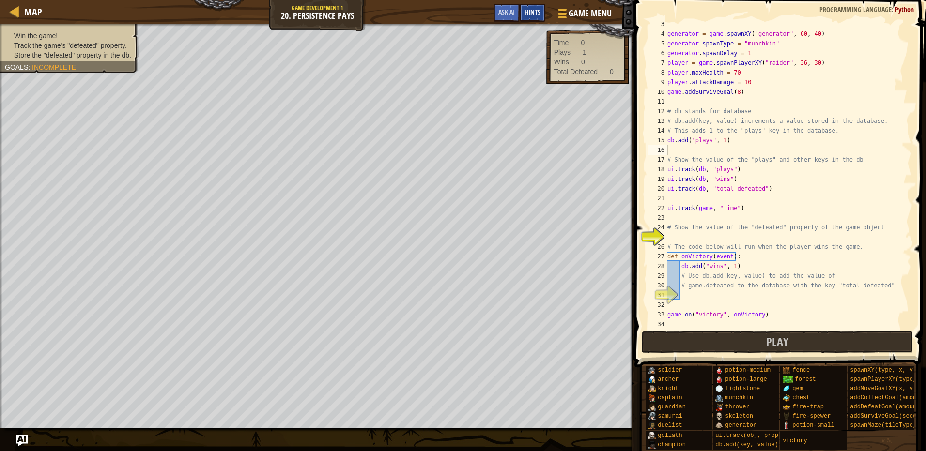
click at [524, 7] on div "Hints" at bounding box center [533, 13] width 26 height 18
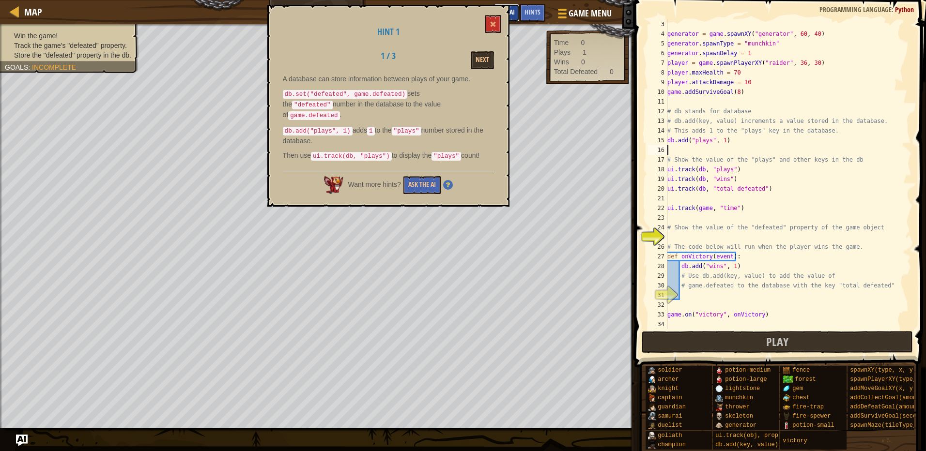
click at [511, 15] on span "Ask AI" at bounding box center [506, 11] width 16 height 9
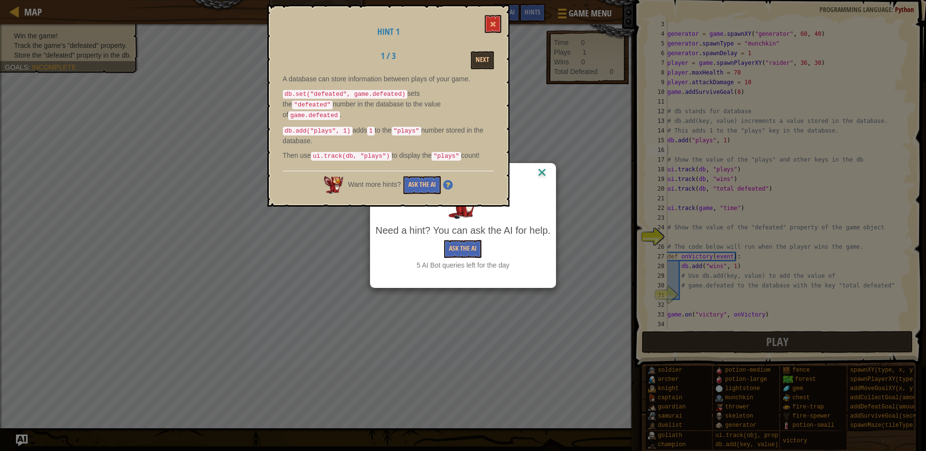
click at [539, 166] on div "AI Hint" at bounding box center [463, 174] width 185 height 20
click at [540, 170] on img at bounding box center [542, 173] width 13 height 15
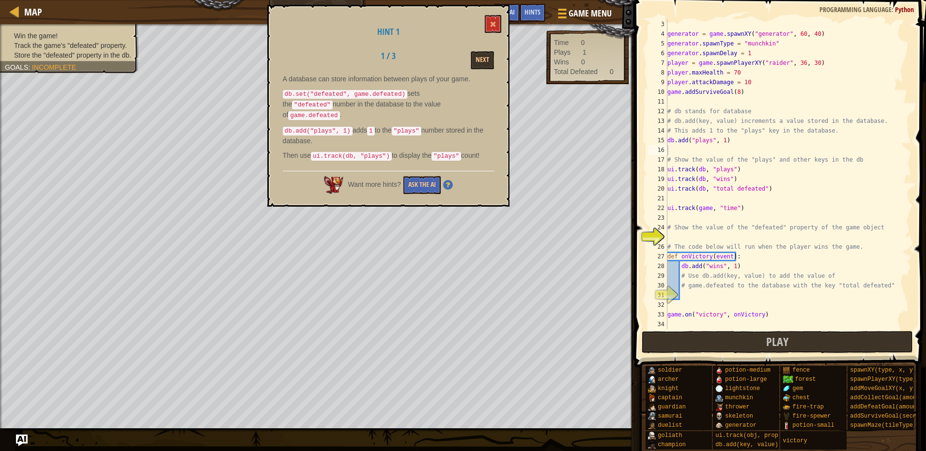
click at [430, 125] on p "db.add("plays", 1) adds 1 to the "plays" number stored in the database." at bounding box center [388, 135] width 211 height 20
click at [428, 127] on p "db.add("plays", 1) adds 1 to the "plays" number stored in the database." at bounding box center [388, 135] width 211 height 20
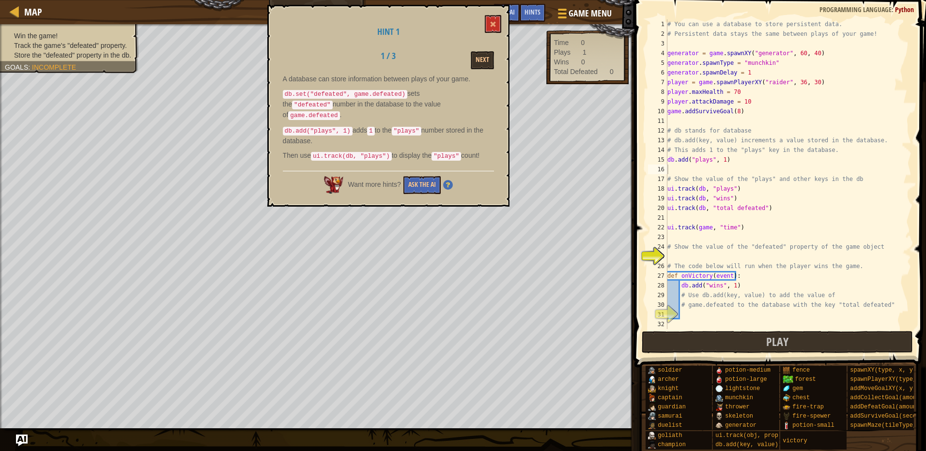
scroll to position [0, 0]
click at [686, 218] on div "# You can use a database to store persistent data. # Persistent data stays the …" at bounding box center [785, 183] width 239 height 329
type textarea "d"
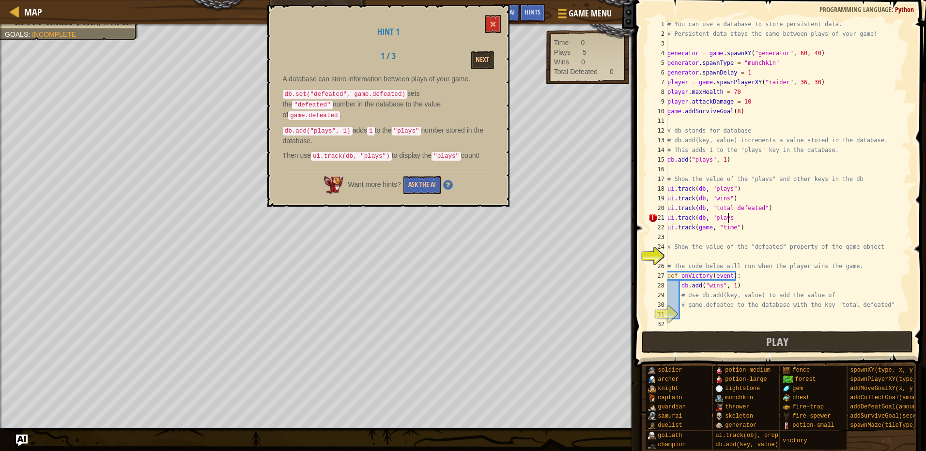
scroll to position [4, 5]
type textarea "ui.track(db, "plays")"
click at [733, 238] on div "# You can use a database to store persistent data. # Persistent data stays the …" at bounding box center [785, 183] width 239 height 329
click at [715, 252] on div "# You can use a database to store persistent data. # Persistent data stays the …" at bounding box center [785, 183] width 239 height 329
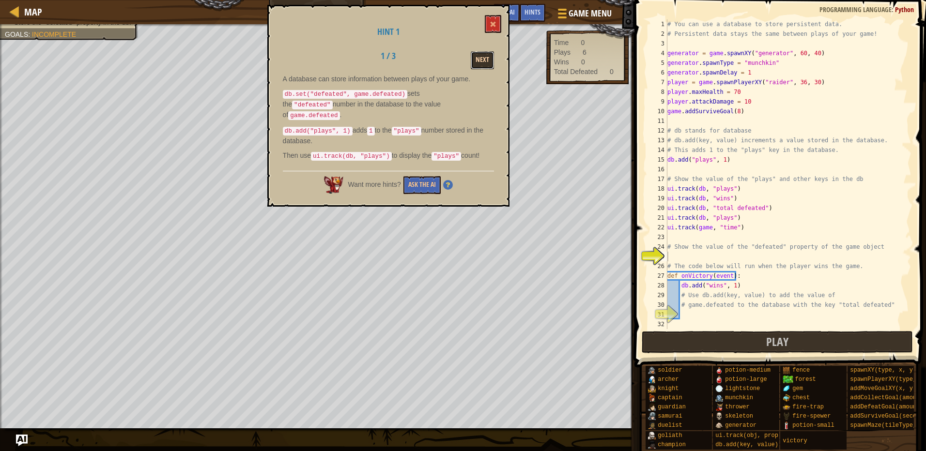
click at [482, 66] on button "Next" at bounding box center [482, 60] width 23 height 18
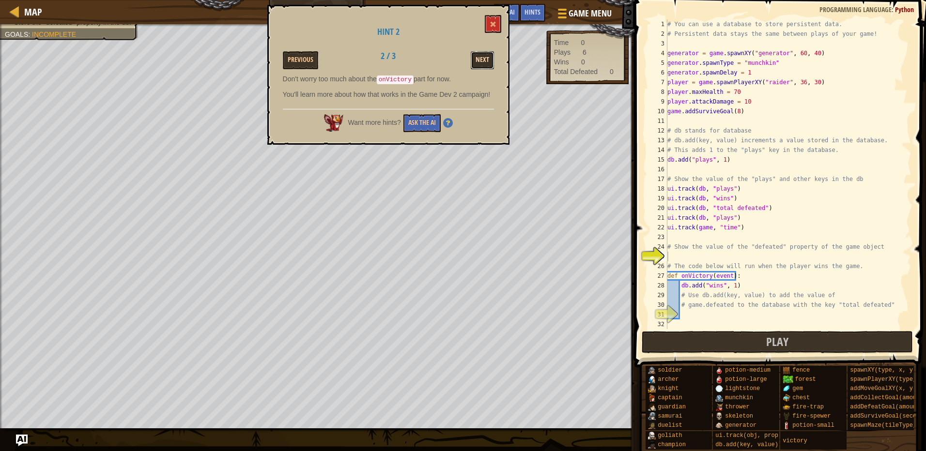
click at [482, 64] on button "Next" at bounding box center [482, 60] width 23 height 18
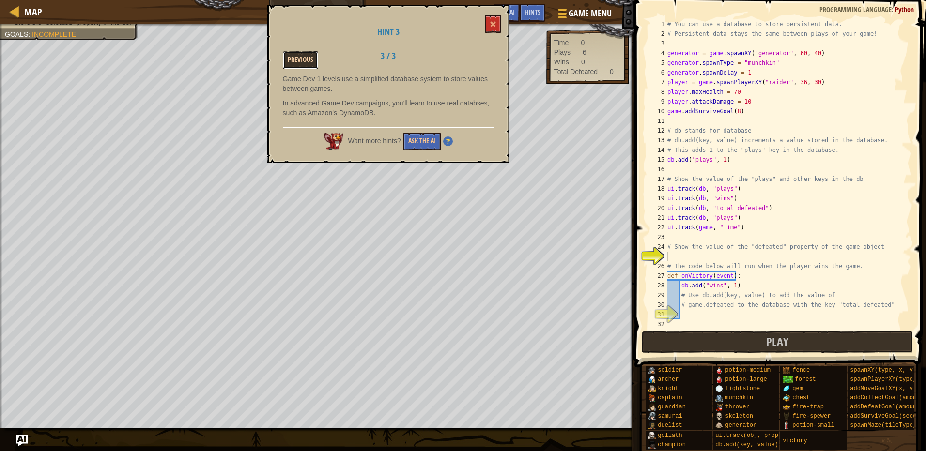
click at [301, 64] on button "Previous" at bounding box center [300, 60] width 35 height 18
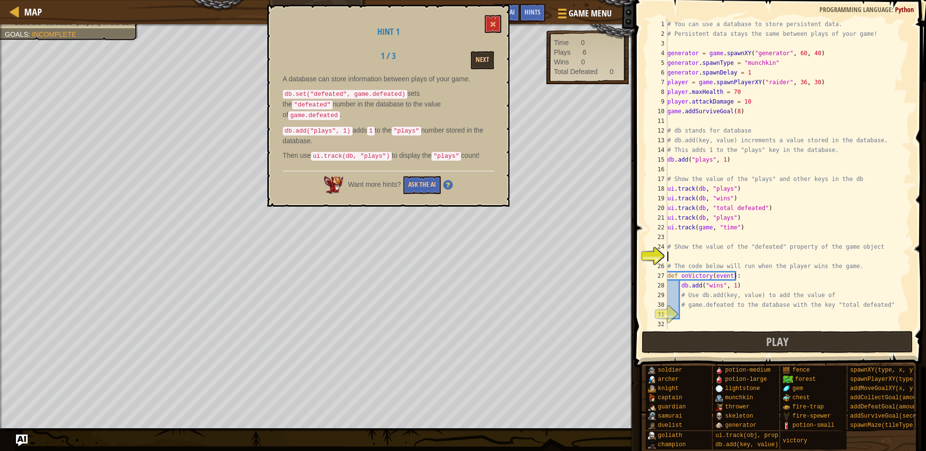
click at [693, 256] on div "# You can use a database to store persistent data. # Persistent data stays the …" at bounding box center [785, 183] width 239 height 329
click at [738, 339] on button "Play" at bounding box center [778, 342] width 272 height 22
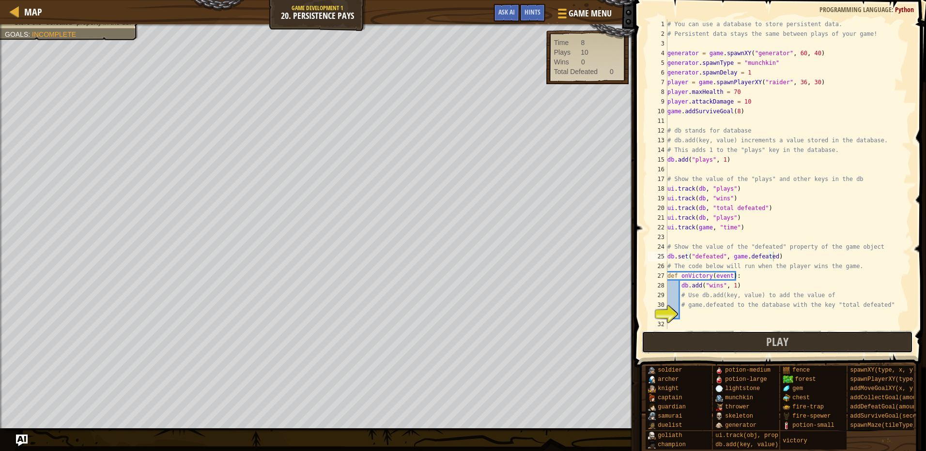
click at [713, 352] on button "Play" at bounding box center [778, 342] width 272 height 22
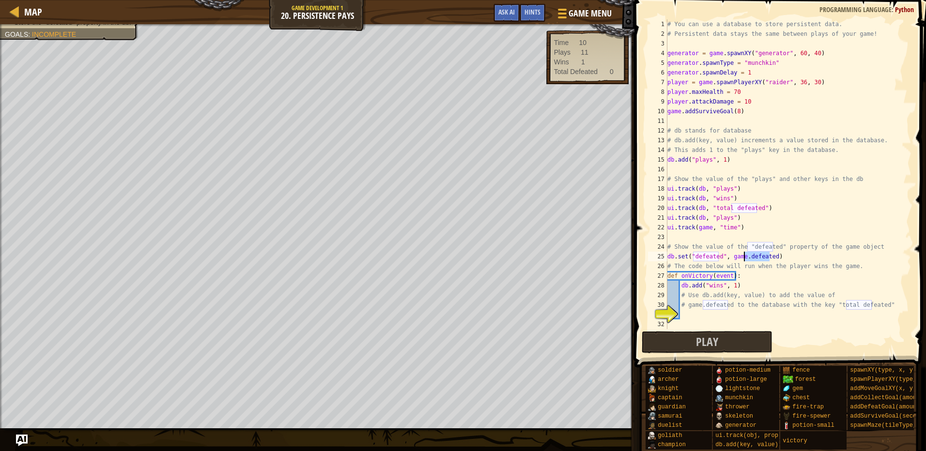
drag, startPoint x: 770, startPoint y: 259, endPoint x: 751, endPoint y: 260, distance: 18.9
click at [745, 259] on div "# You can use a database to store persistent data. # Persistent data stays the …" at bounding box center [785, 183] width 239 height 329
click at [775, 256] on div "# You can use a database to store persistent data. # Persistent data stays the …" at bounding box center [785, 183] width 239 height 329
drag, startPoint x: 775, startPoint y: 256, endPoint x: 651, endPoint y: 260, distance: 124.5
click at [651, 260] on div "db.set("defeated", game.defeated) 1 2 3 4 5 6 7 8 9 10 11 12 13 14 15 16 17 18 …" at bounding box center [778, 174] width 265 height 310
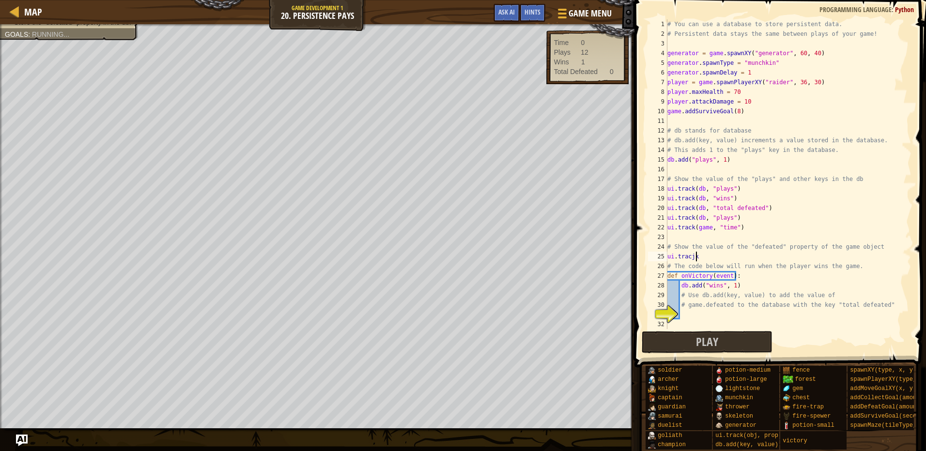
scroll to position [4, 1]
click at [526, 15] on span "Hints" at bounding box center [533, 11] width 16 height 9
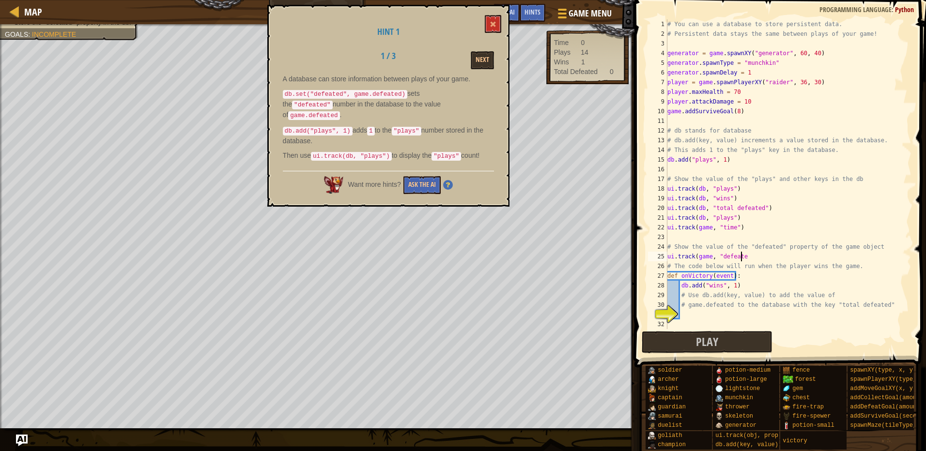
scroll to position [4, 6]
type textarea "ui.track(game, "defeated")"
click at [703, 310] on div "# You can use a database to store persistent data. # Persistent data stays the …" at bounding box center [785, 183] width 239 height 329
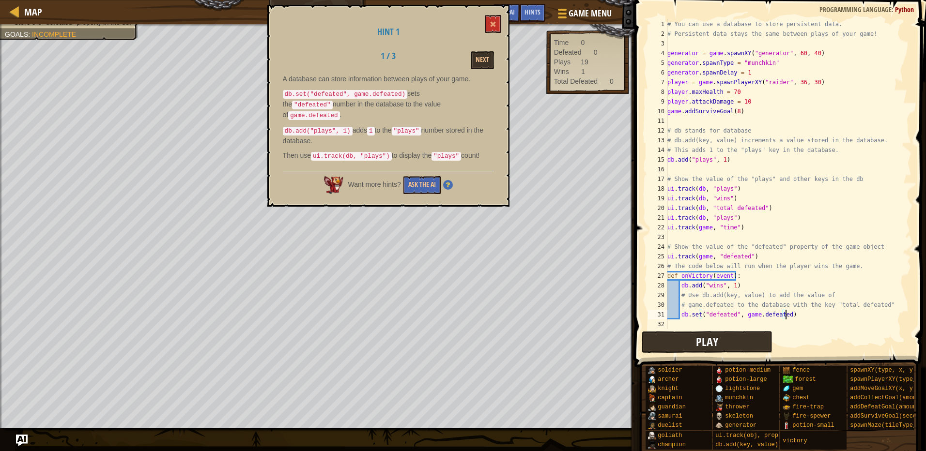
type textarea "db.set("defeated", game.defeated)"
click at [736, 352] on button "Play" at bounding box center [707, 342] width 131 height 22
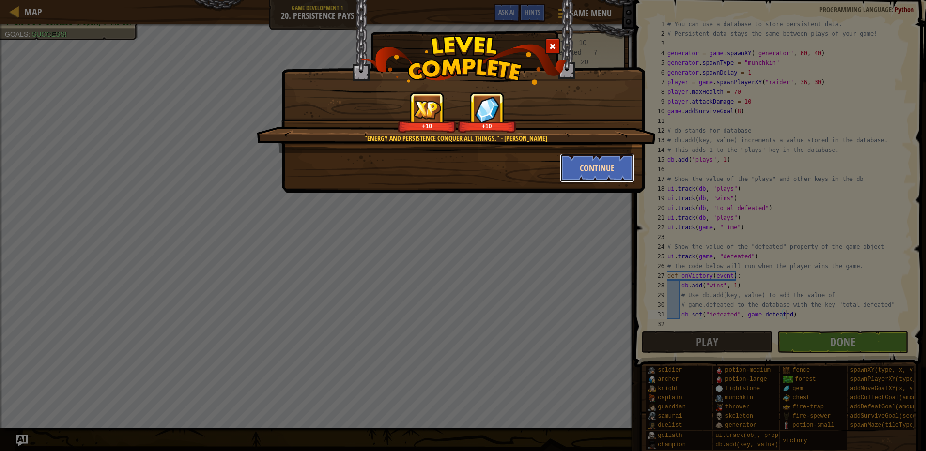
click at [583, 175] on button "Continue" at bounding box center [597, 168] width 75 height 29
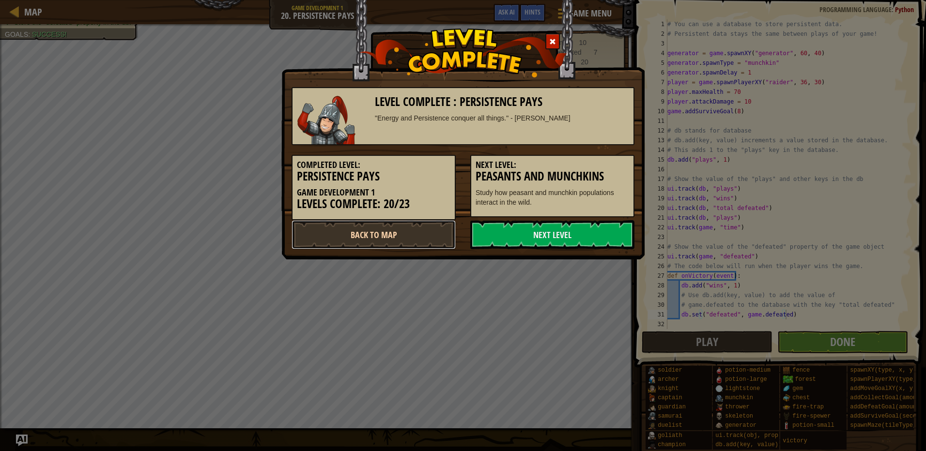
click at [418, 237] on link "Back to Map" at bounding box center [374, 234] width 164 height 29
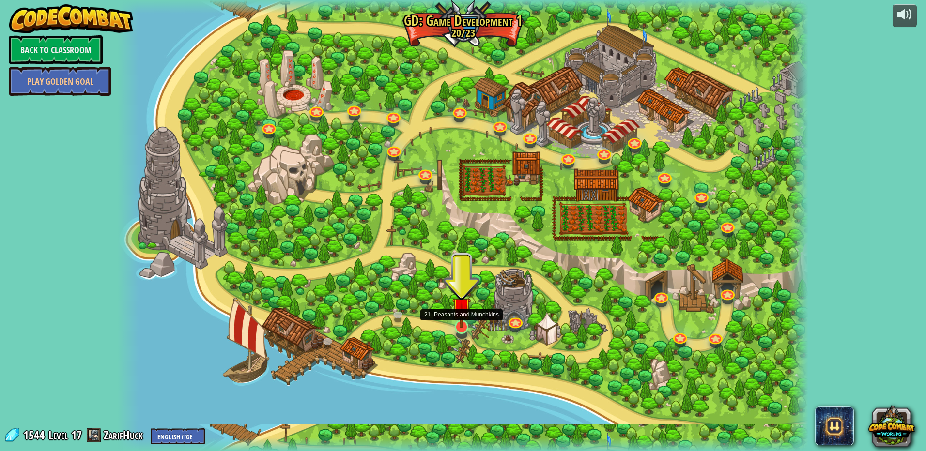
click at [464, 319] on img at bounding box center [461, 307] width 18 height 43
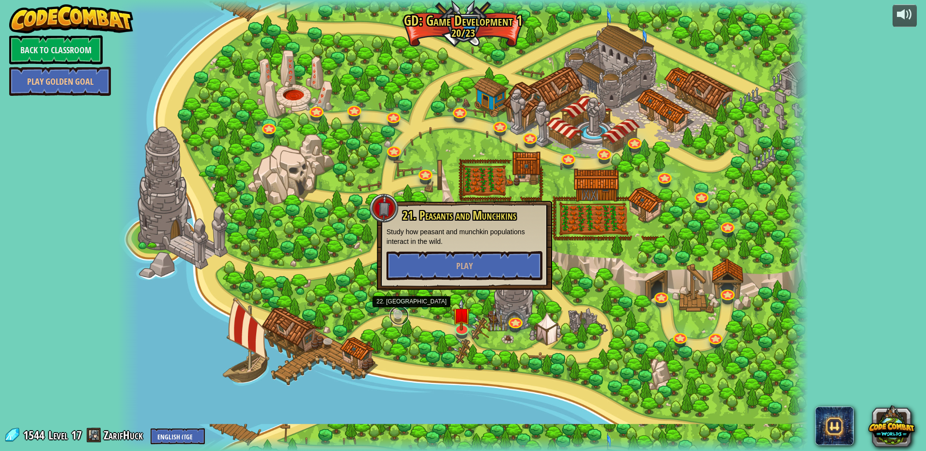
click at [393, 316] on link at bounding box center [398, 315] width 19 height 19
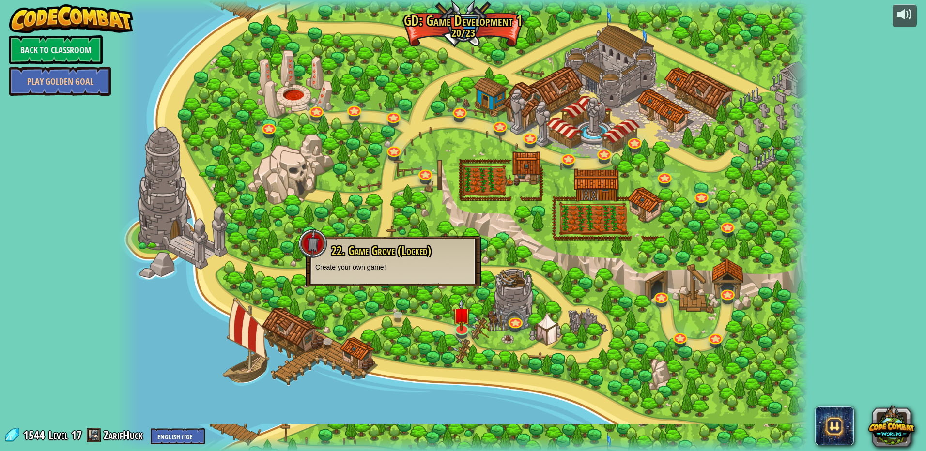
click at [326, 334] on div at bounding box center [463, 225] width 691 height 451
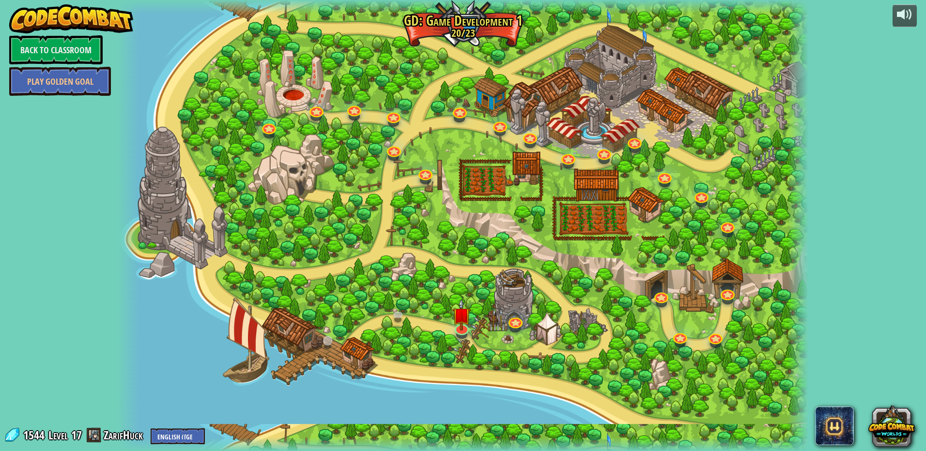
drag, startPoint x: 319, startPoint y: 337, endPoint x: 328, endPoint y: 340, distance: 9.2
click at [325, 339] on div "3. Hero's Journey Spawn a player, and set a destination. Play 2. Click Gait Pla…" at bounding box center [463, 225] width 691 height 451
click at [332, 341] on link at bounding box center [328, 341] width 19 height 19
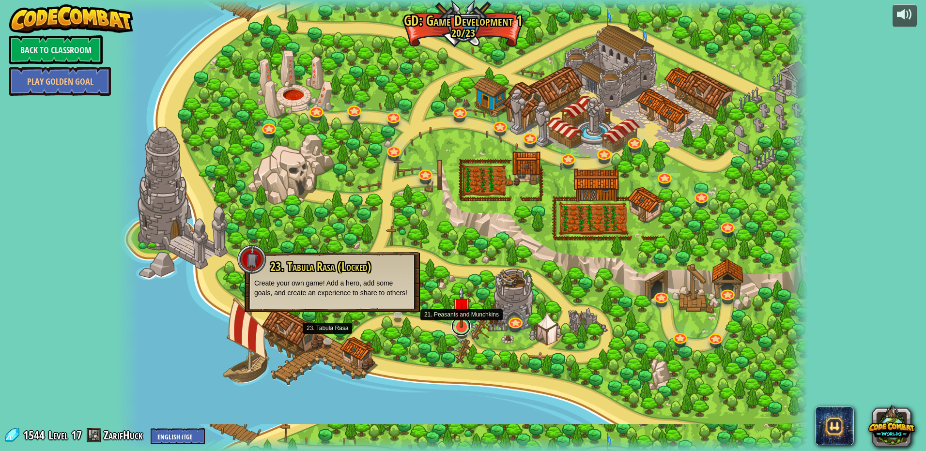
click at [461, 333] on link at bounding box center [460, 326] width 19 height 19
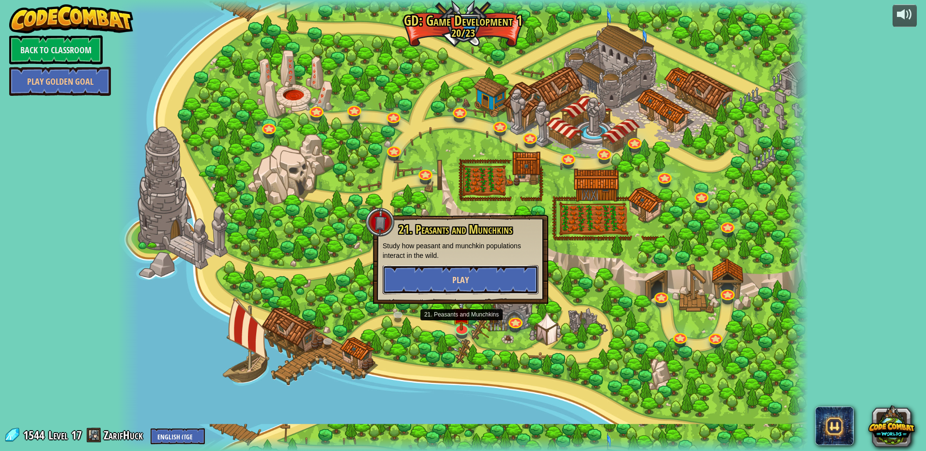
click at [461, 292] on button "Play" at bounding box center [461, 279] width 156 height 29
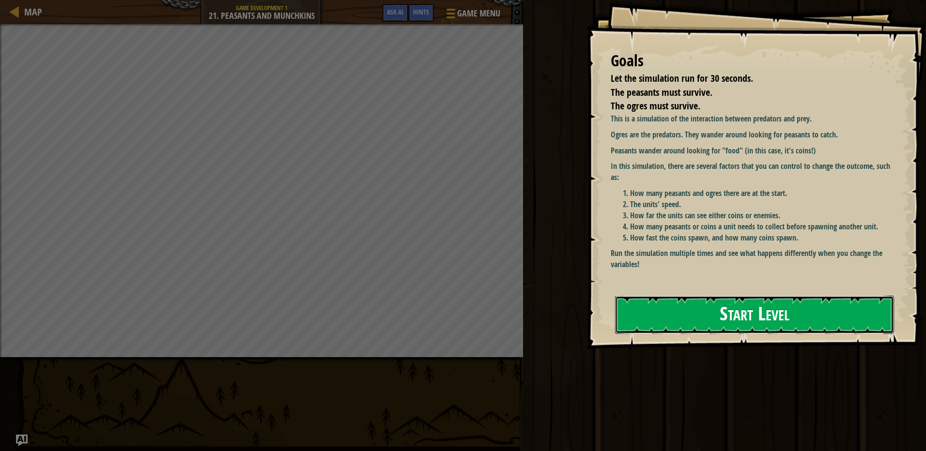
click at [782, 308] on button "Start Level" at bounding box center [754, 315] width 279 height 38
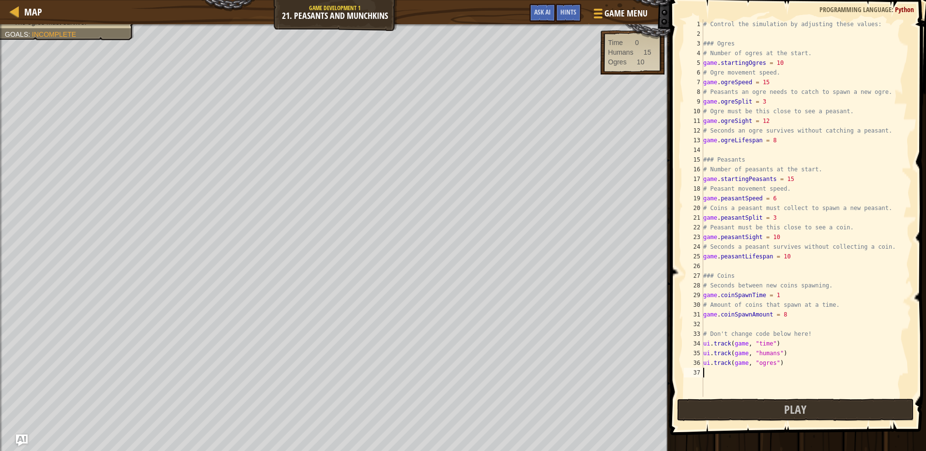
click at [778, 64] on div "# Control the simulation by adjusting these values: ### Ogres # Number of ogres…" at bounding box center [806, 217] width 210 height 397
click at [852, 411] on button "Play" at bounding box center [795, 410] width 237 height 22
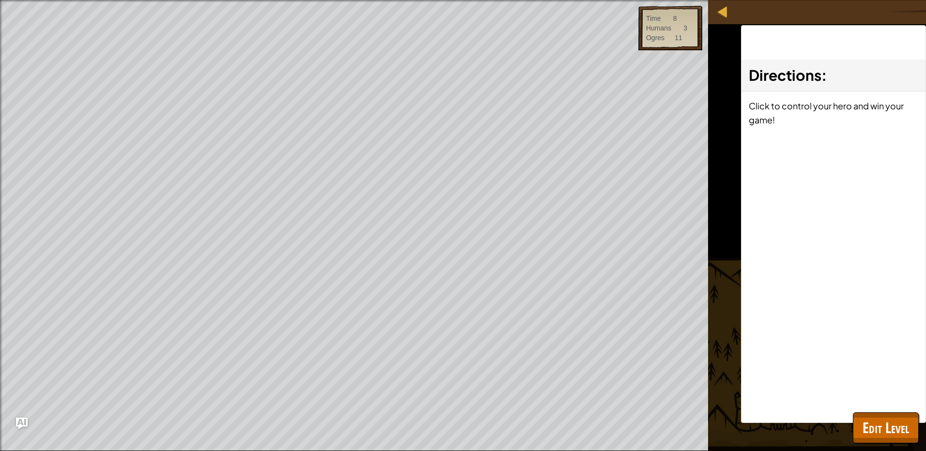
click at [793, 122] on p "Click to control your hero and win your game!" at bounding box center [834, 113] width 170 height 28
click at [790, 124] on p "Click to control your hero and win your game!" at bounding box center [834, 113] width 170 height 28
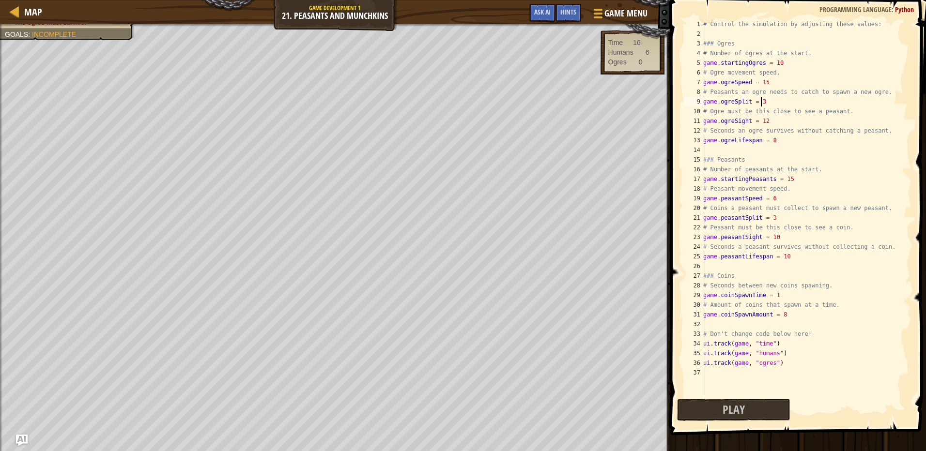
click at [772, 104] on div "# Control the simulation by adjusting these values: ### Ogres # Number of ogres…" at bounding box center [806, 217] width 210 height 397
click at [698, 412] on button "Play" at bounding box center [734, 410] width 114 height 22
click at [789, 181] on div "# Control the simulation by adjusting these values: ### Ogres # Number of ogres…" at bounding box center [806, 217] width 210 height 397
click at [768, 103] on div "# Control the simulation by adjusting these values: ### Ogres # Number of ogres…" at bounding box center [806, 217] width 210 height 397
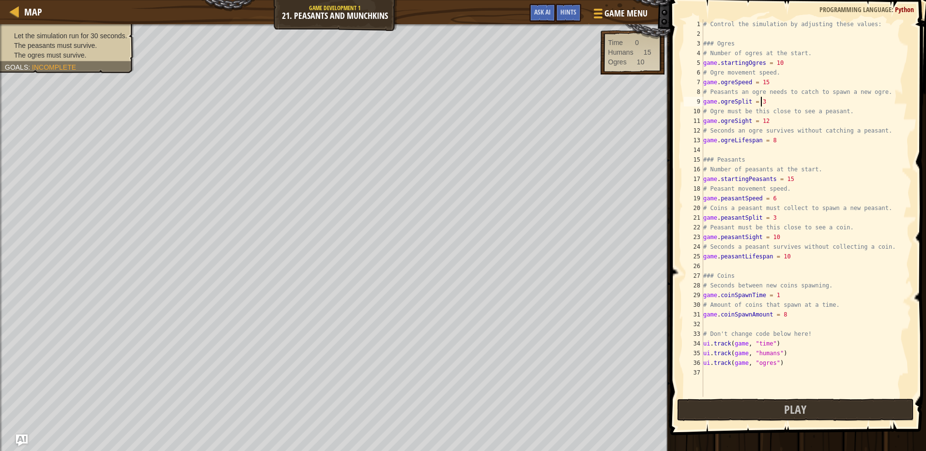
click at [104, 47] on li "The peasants must survive." at bounding box center [66, 46] width 122 height 10
drag, startPoint x: 103, startPoint y: 50, endPoint x: 121, endPoint y: 54, distance: 18.9
click at [104, 50] on ul "Let the simulation run for 30 seconds. The peasants must survive. The ogres mus…" at bounding box center [67, 45] width 124 height 29
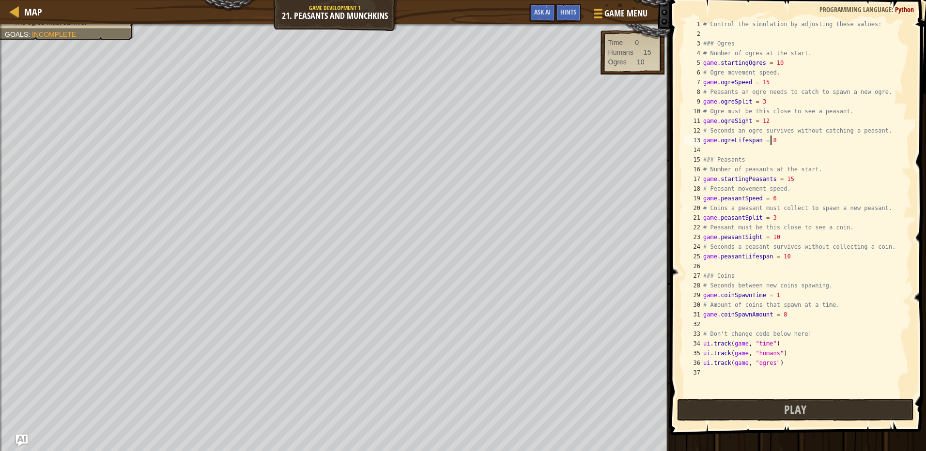
click at [774, 140] on div "# Control the simulation by adjusting these values: ### Ogres # Number of ogres…" at bounding box center [806, 217] width 210 height 397
click at [774, 218] on div "# Control the simulation by adjusting these values: ### Ogres # Number of ogres…" at bounding box center [806, 217] width 210 height 397
click at [746, 410] on button "Play" at bounding box center [795, 410] width 237 height 22
click at [790, 180] on div "# Control the simulation by adjusting these values: ### Ogres # Number of ogres…" at bounding box center [806, 217] width 210 height 397
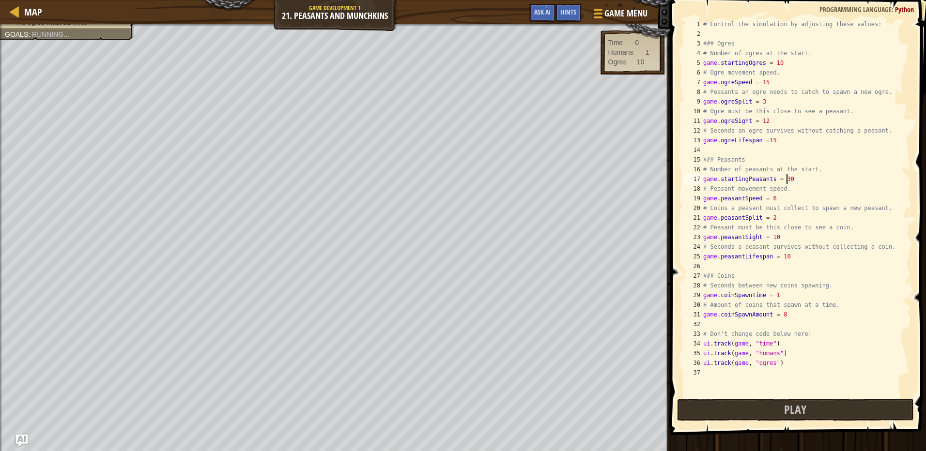
scroll to position [4, 6]
click at [766, 102] on div "# Control the simulation by adjusting these values: ### Ogres # Number of ogres…" at bounding box center [806, 217] width 210 height 397
click at [776, 144] on div "# Control the simulation by adjusting these values: ### Ogres # Number of ogres…" at bounding box center [806, 217] width 210 height 397
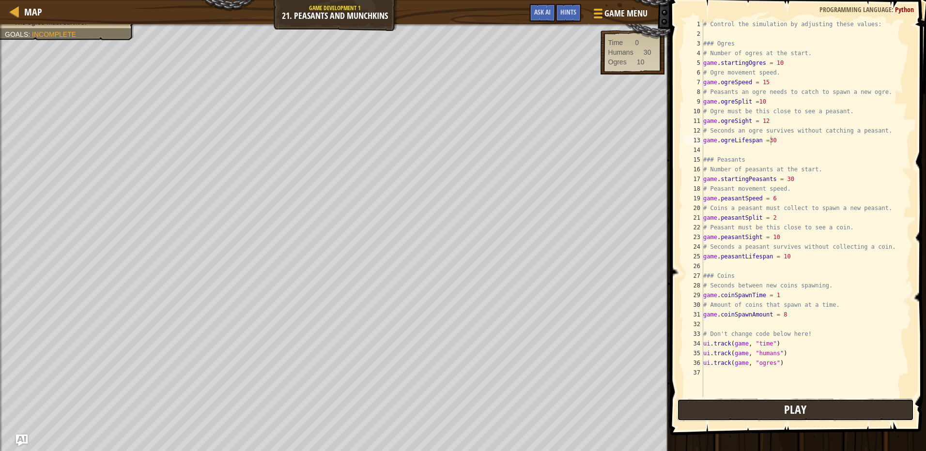
click at [805, 403] on span "Play" at bounding box center [795, 409] width 22 height 15
click at [779, 220] on div "# Control the simulation by adjusting these values: ### Ogres # Number of ogres…" at bounding box center [806, 217] width 210 height 397
click at [779, 198] on div "# Control the simulation by adjusting these values: ### Ogres # Number of ogres…" at bounding box center [806, 217] width 210 height 397
click at [765, 408] on button "Play" at bounding box center [795, 410] width 237 height 22
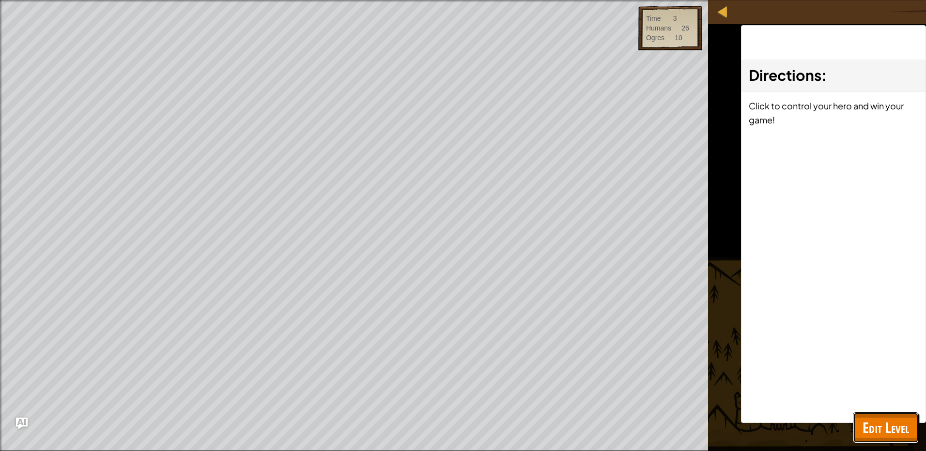
click at [868, 430] on span "Edit Level" at bounding box center [886, 428] width 46 height 20
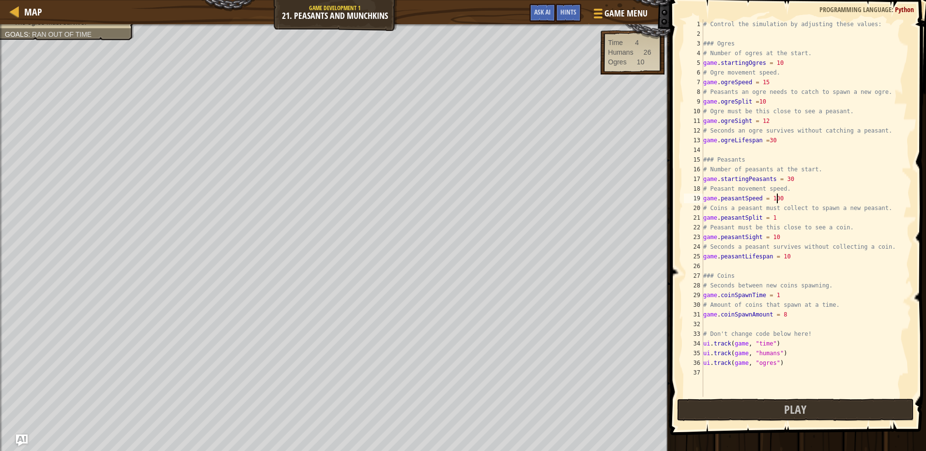
click at [780, 199] on div "# Control the simulation by adjusting these values: ### Ogres # Number of ogres…" at bounding box center [806, 217] width 210 height 397
click at [789, 179] on div "# Control the simulation by adjusting these values: ### Ogres # Number of ogres…" at bounding box center [806, 217] width 210 height 397
click at [723, 403] on button "Play" at bounding box center [795, 410] width 237 height 22
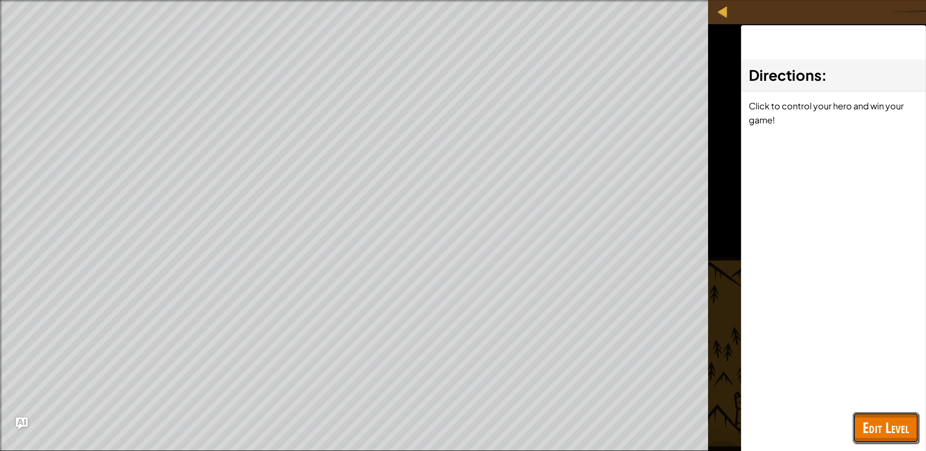
click at [879, 420] on span "Edit Level" at bounding box center [886, 428] width 46 height 20
click at [0, 0] on span at bounding box center [0, 0] width 0 height 0
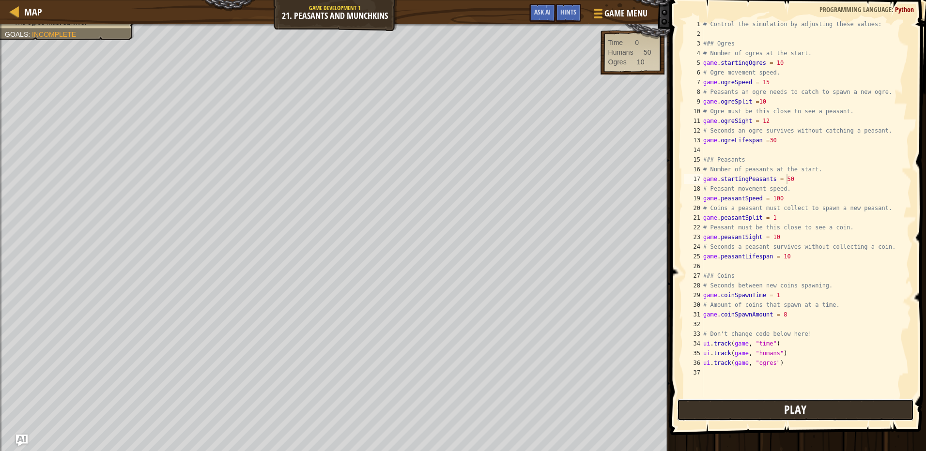
click at [751, 415] on button "Play" at bounding box center [795, 410] width 237 height 22
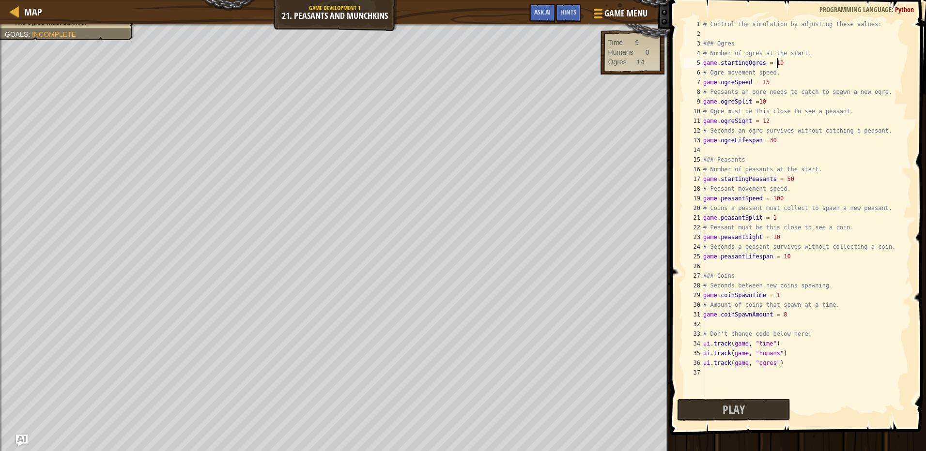
click at [779, 61] on div "# Control the simulation by adjusting these values: ### Ogres # Number of ogres…" at bounding box center [806, 217] width 210 height 397
type textarea "game.startingOgres = 1"
click at [762, 410] on button "Play" at bounding box center [795, 410] width 237 height 22
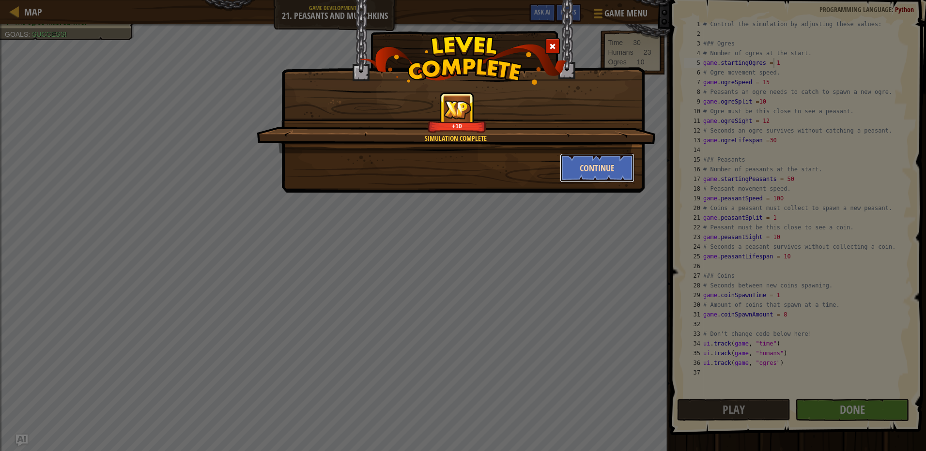
click at [580, 173] on button "Continue" at bounding box center [597, 168] width 75 height 29
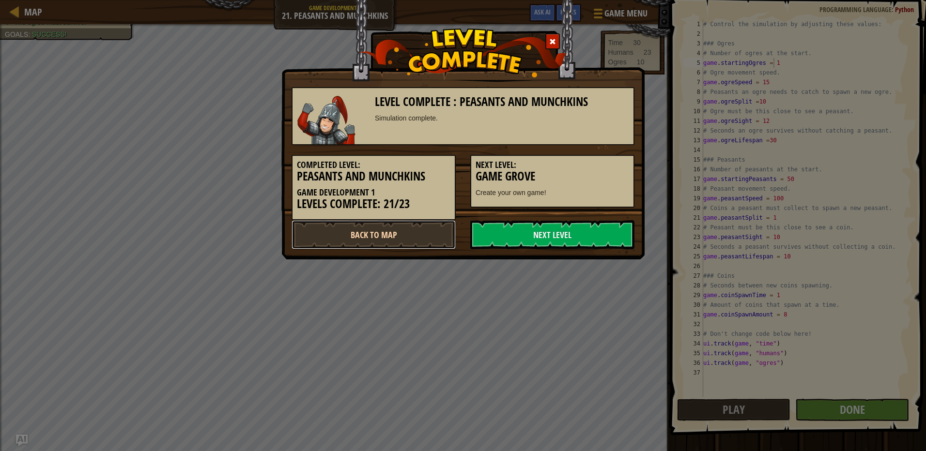
click at [398, 236] on link "Back to Map" at bounding box center [374, 234] width 164 height 29
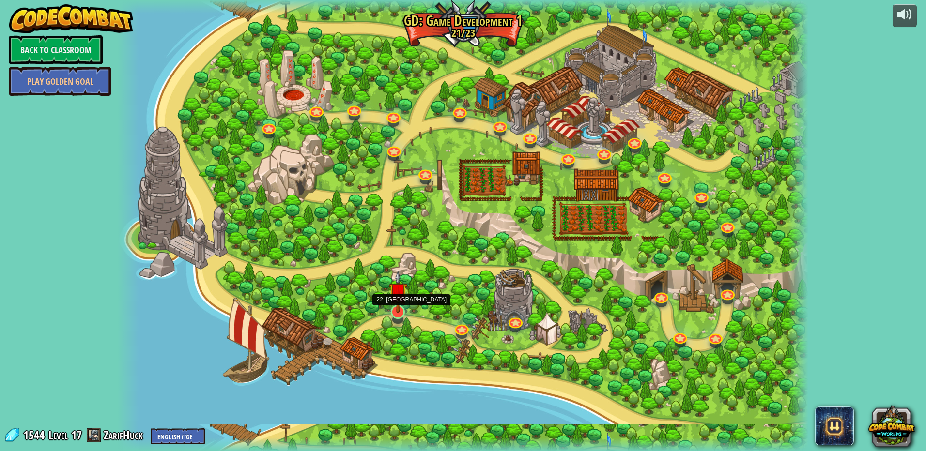
click at [396, 309] on img at bounding box center [398, 292] width 18 height 43
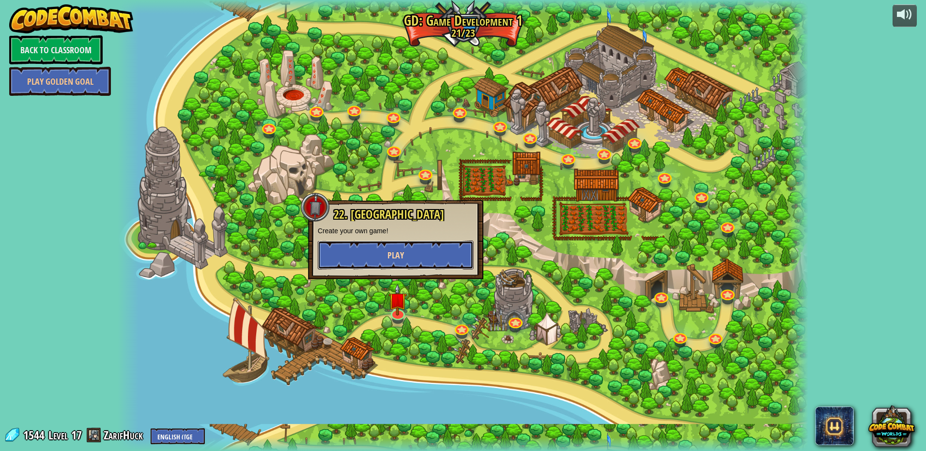
click at [406, 258] on button "Play" at bounding box center [396, 255] width 156 height 29
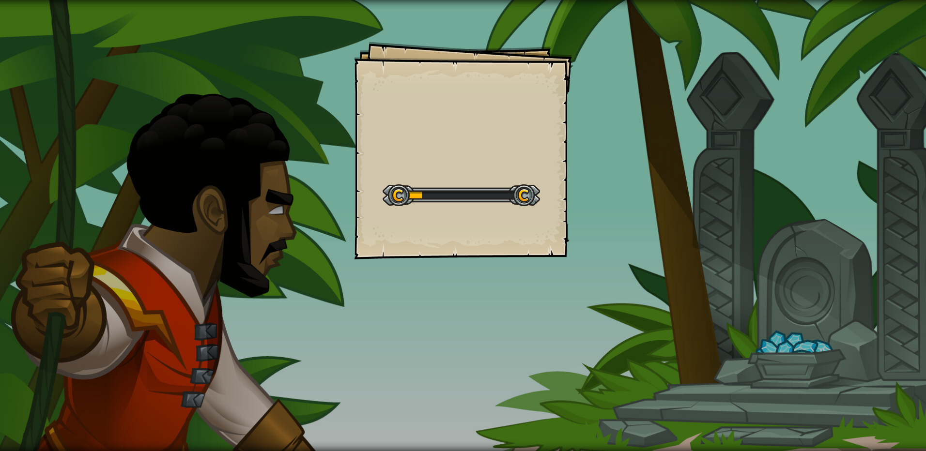
drag, startPoint x: 432, startPoint y: 229, endPoint x: 325, endPoint y: 153, distance: 130.9
click at [423, 215] on div "Goals Start Level Error loading from server. Try refreshing the page. You'll ne…" at bounding box center [463, 151] width 218 height 218
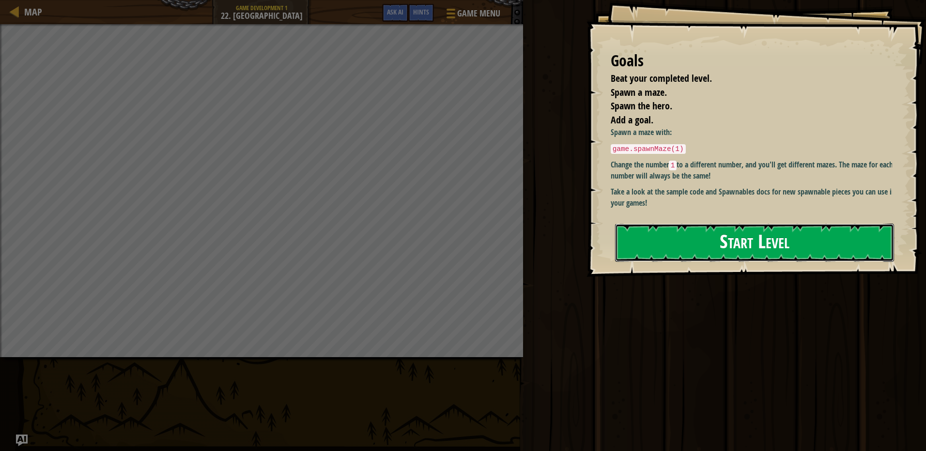
click at [733, 244] on button "Start Level" at bounding box center [754, 243] width 279 height 38
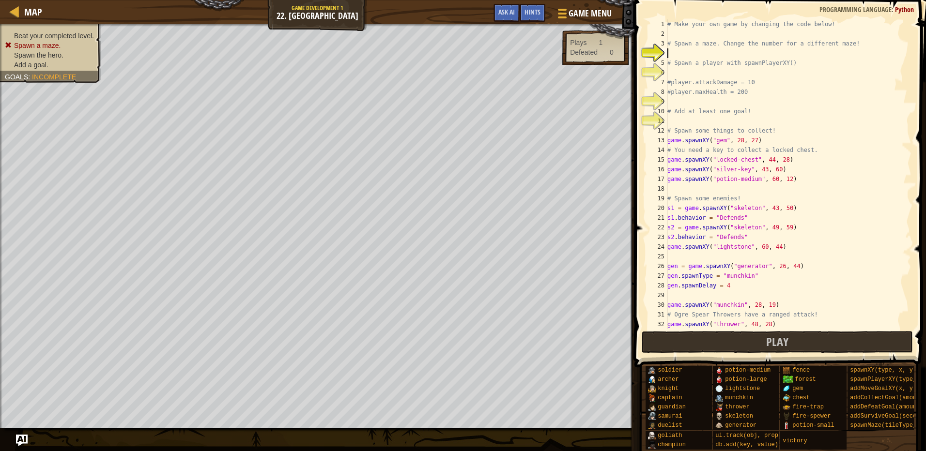
scroll to position [4, 0]
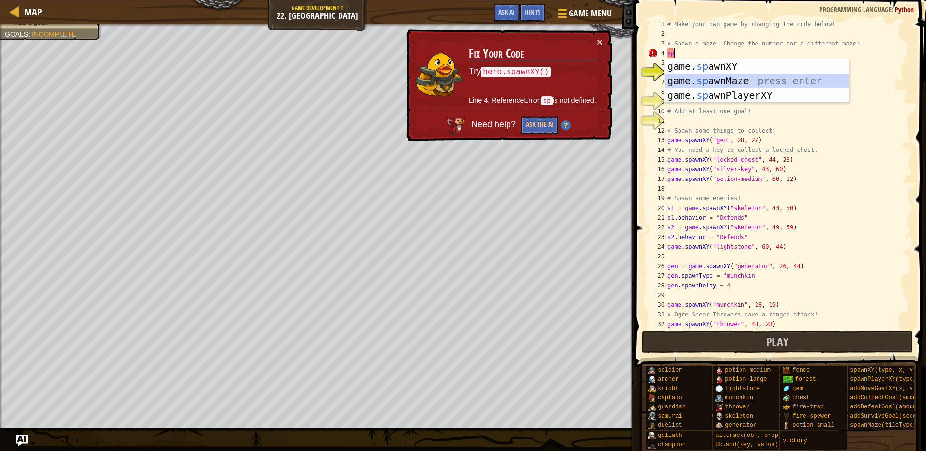
click at [702, 77] on div "game. sp awnXY press enter game. sp awnMaze press enter game. sp awnPlayerXY pr…" at bounding box center [757, 95] width 183 height 73
type textarea "game.spawnMaze("forest", 1)"
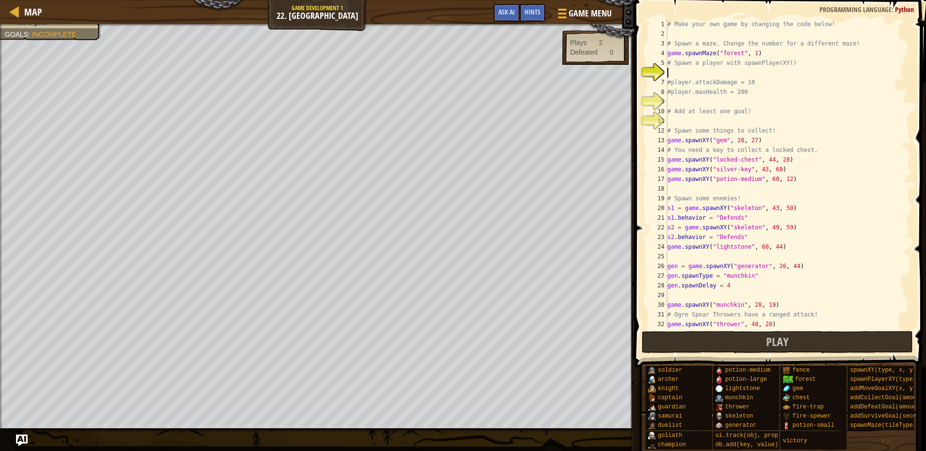
click at [741, 75] on div "# Make your own game by changing the code below! # Spawn a maze. Change the num…" at bounding box center [785, 183] width 239 height 329
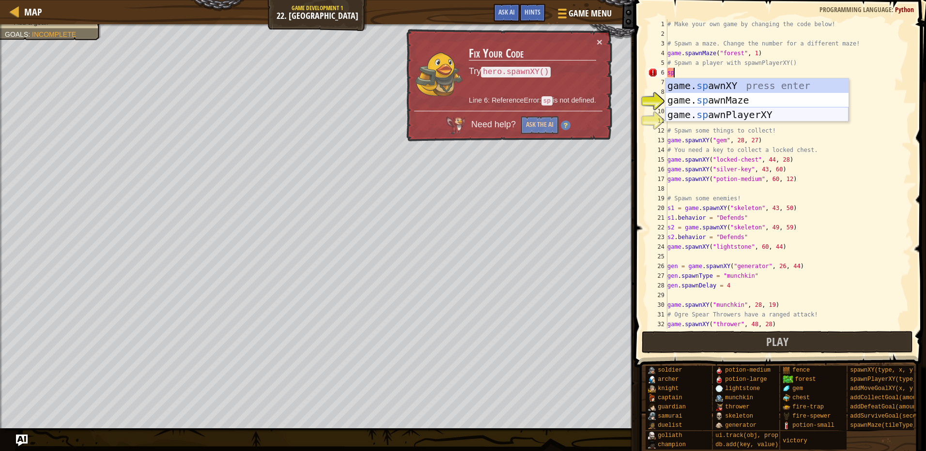
click at [759, 117] on div "game. sp awnXY press enter game. sp awnMaze press enter game. sp awnPlayerXY pr…" at bounding box center [757, 114] width 183 height 73
type textarea "player = game.spawnPlayerXY("captain", 36, 30)"
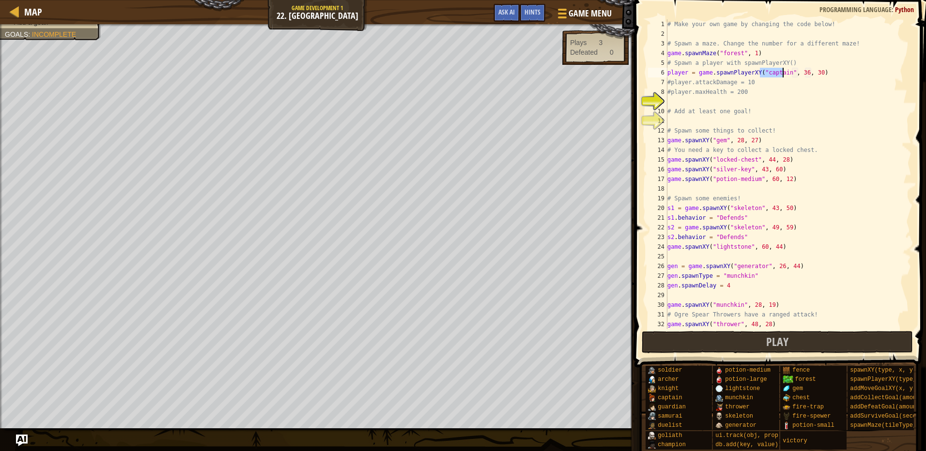
click at [755, 103] on div "# Make your own game by changing the code below! # Spawn a maze. Change the num…" at bounding box center [785, 183] width 239 height 329
click at [730, 119] on div "# Make your own game by changing the code below! # Spawn a maze. Change the num…" at bounding box center [785, 183] width 239 height 329
type textarea "g"
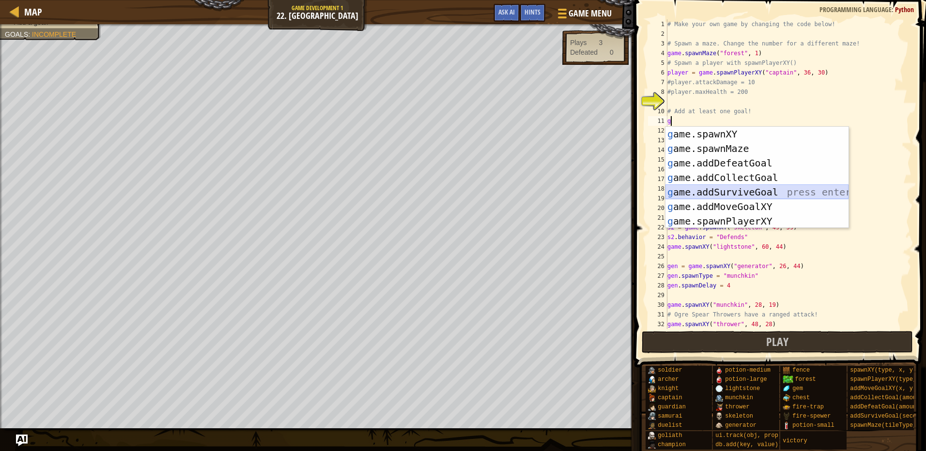
click at [731, 188] on div "g ame.spawnXY press enter g ame.spawnMaze press enter g ame.addDefeatGoal press…" at bounding box center [757, 192] width 183 height 131
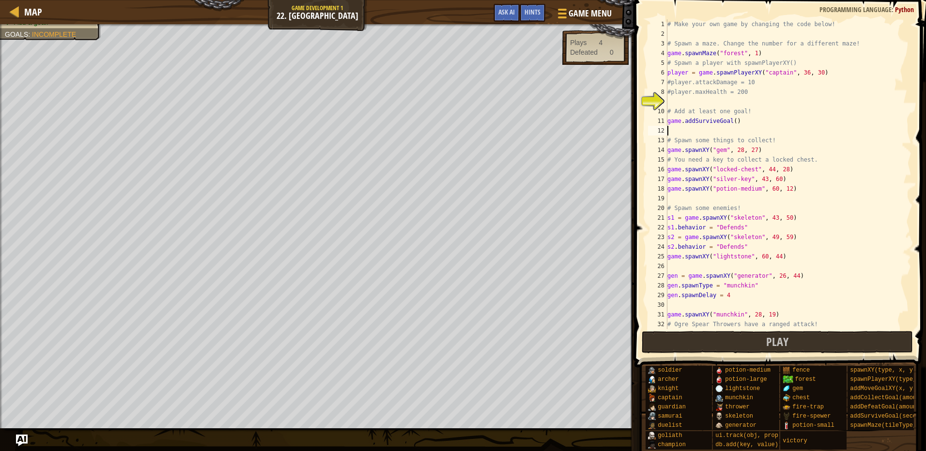
click at [734, 123] on div "# Make your own game by changing the code below! # Spawn a maze. Change the num…" at bounding box center [785, 183] width 239 height 329
click at [732, 122] on div "# Make your own game by changing the code below! # Spawn a maze. Change the num…" at bounding box center [785, 183] width 239 height 329
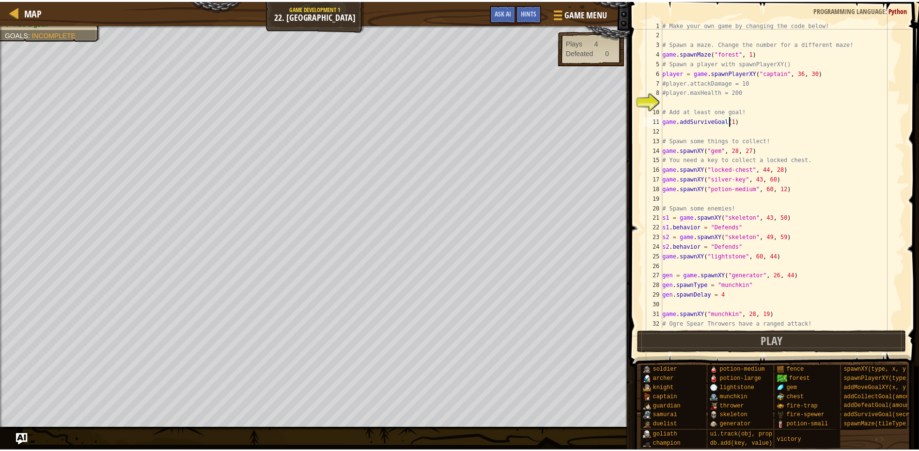
scroll to position [4, 5]
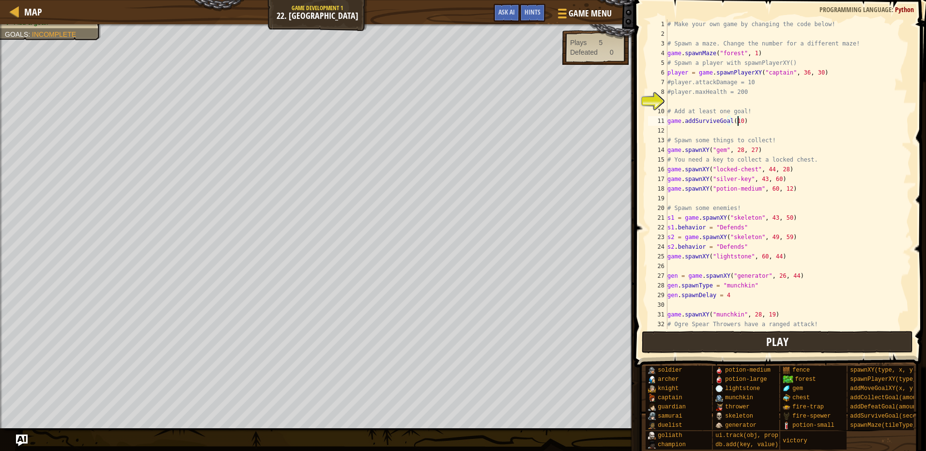
type textarea "game.addSurviveGoal(10)"
click at [841, 344] on button "Play" at bounding box center [778, 342] width 272 height 22
click at [814, 343] on button "Done" at bounding box center [842, 342] width 131 height 22
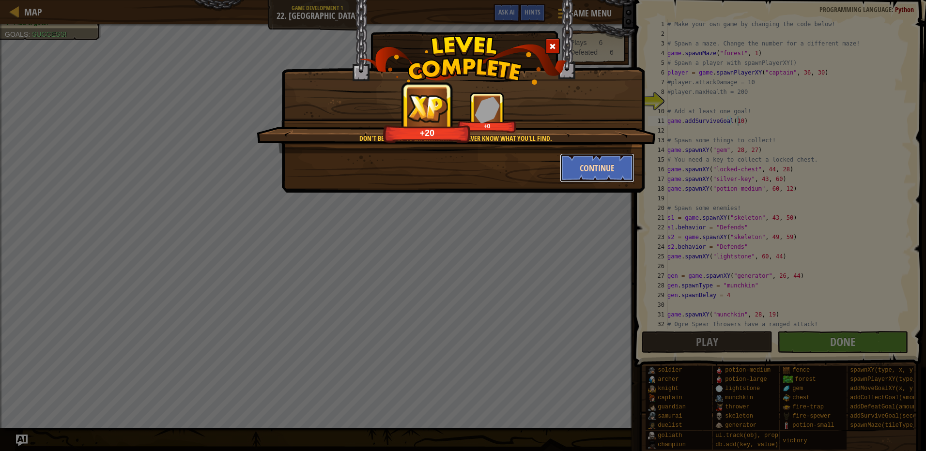
click at [600, 173] on button "Continue" at bounding box center [597, 168] width 75 height 29
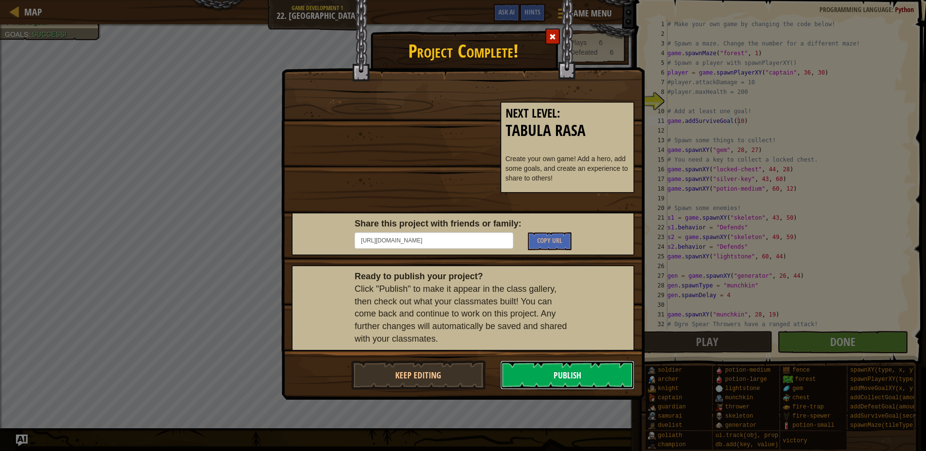
click at [539, 380] on button "Publish" at bounding box center [567, 375] width 135 height 29
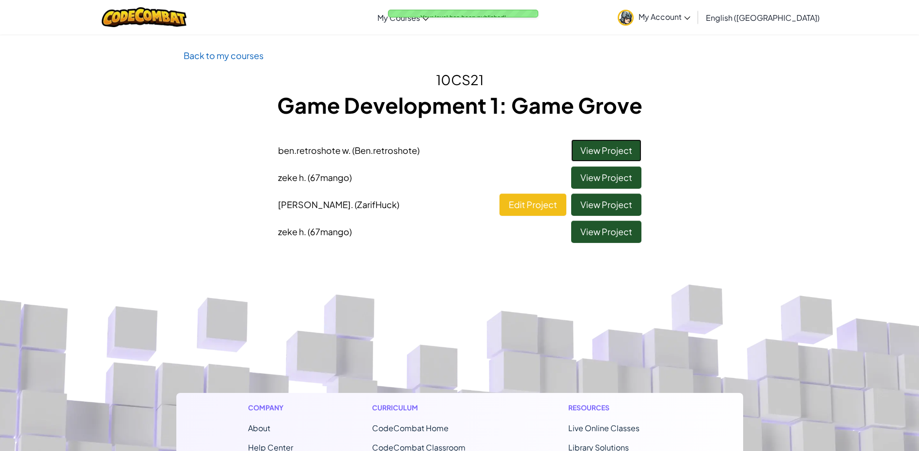
click at [597, 150] on link "View Project" at bounding box center [606, 150] width 70 height 22
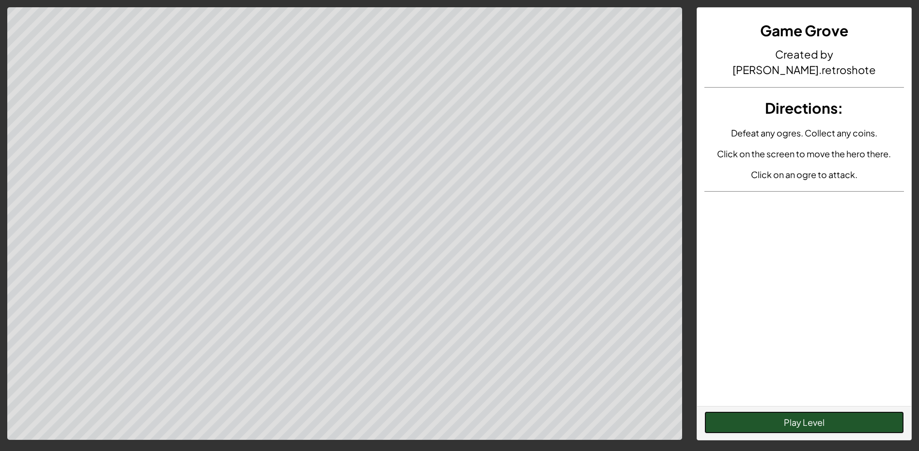
click at [833, 414] on button "Play Level" at bounding box center [804, 423] width 200 height 22
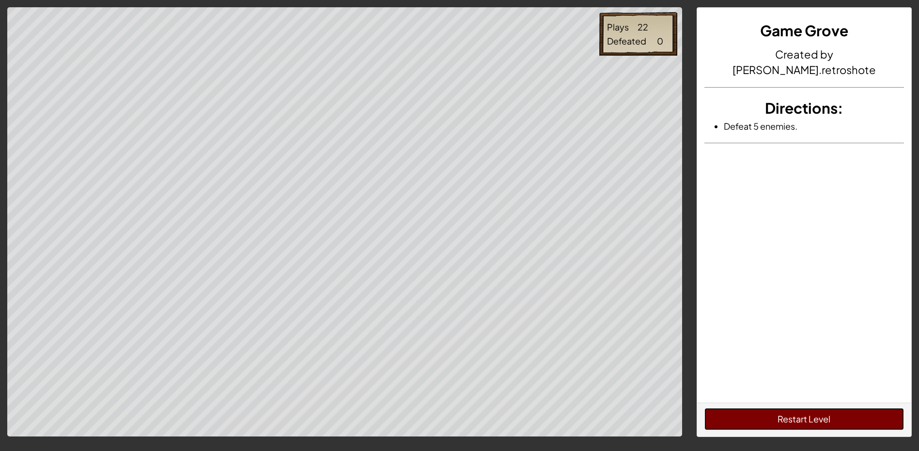
click at [730, 412] on button "Restart Level" at bounding box center [804, 419] width 200 height 22
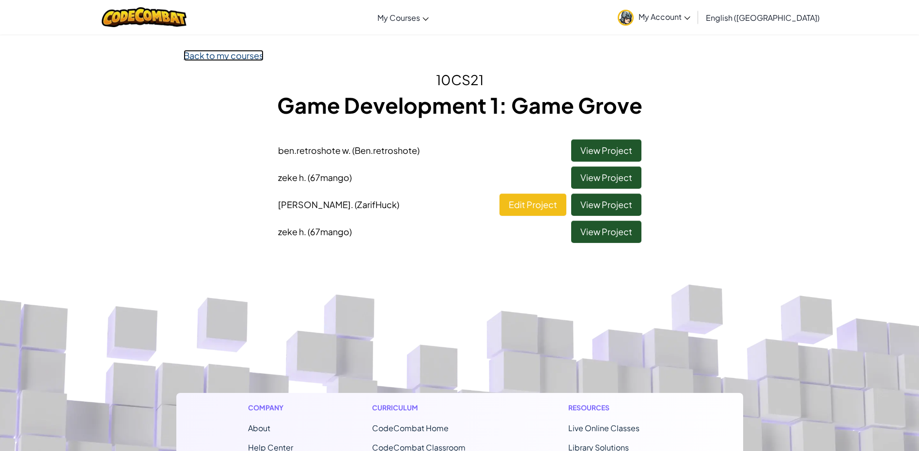
click at [196, 60] on link "Back to my courses" at bounding box center [224, 55] width 80 height 11
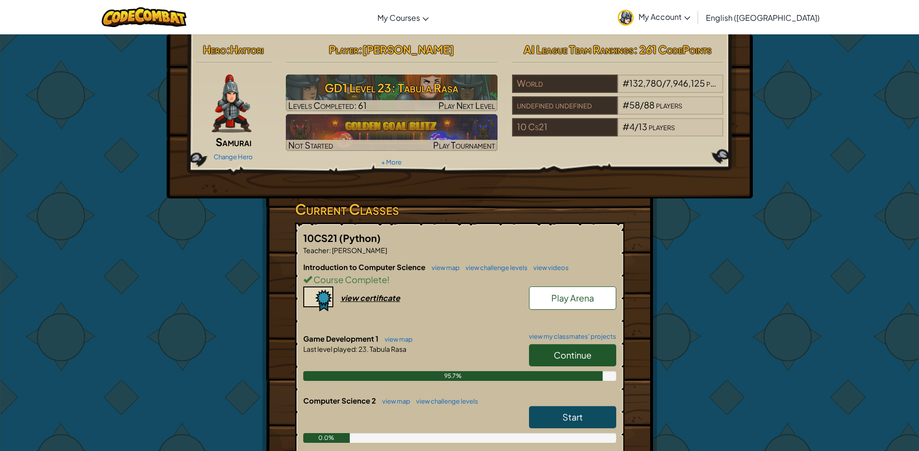
click at [572, 355] on span "Continue" at bounding box center [573, 355] width 38 height 11
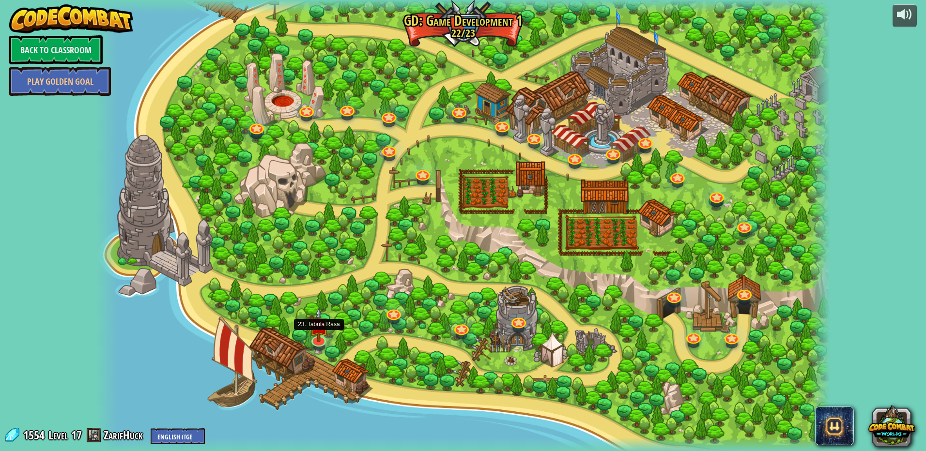
click at [327, 341] on div "3. Hero's Journey Spawn a player, and set a destination. Play 2. Click Gait Pla…" at bounding box center [463, 225] width 735 height 451
click at [323, 340] on img at bounding box center [319, 317] width 20 height 46
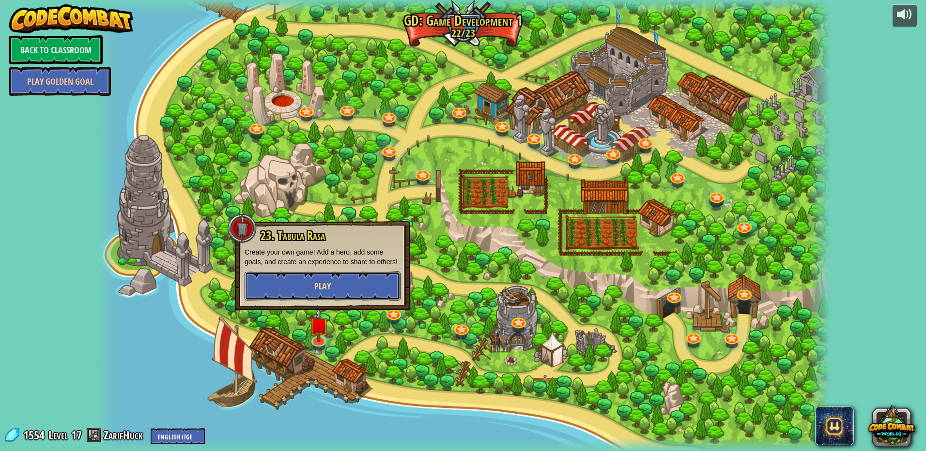
click at [294, 289] on button "Play" at bounding box center [323, 286] width 156 height 29
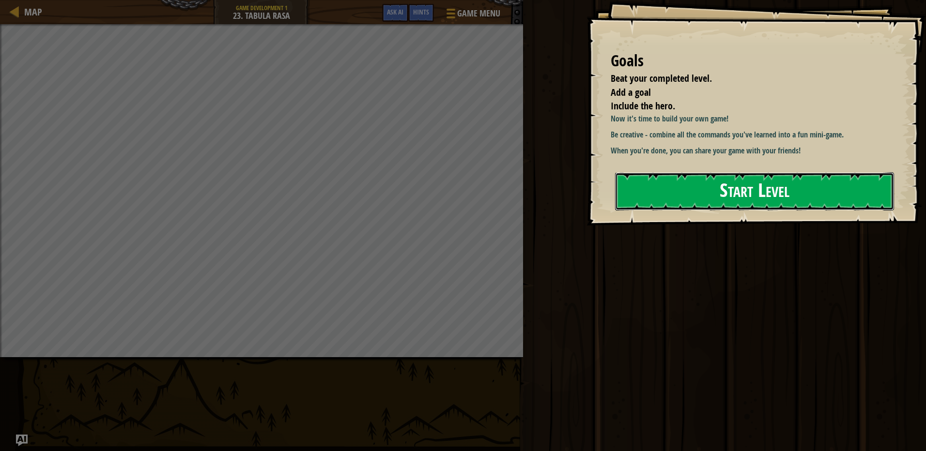
click at [746, 180] on button "Start Level" at bounding box center [754, 191] width 279 height 38
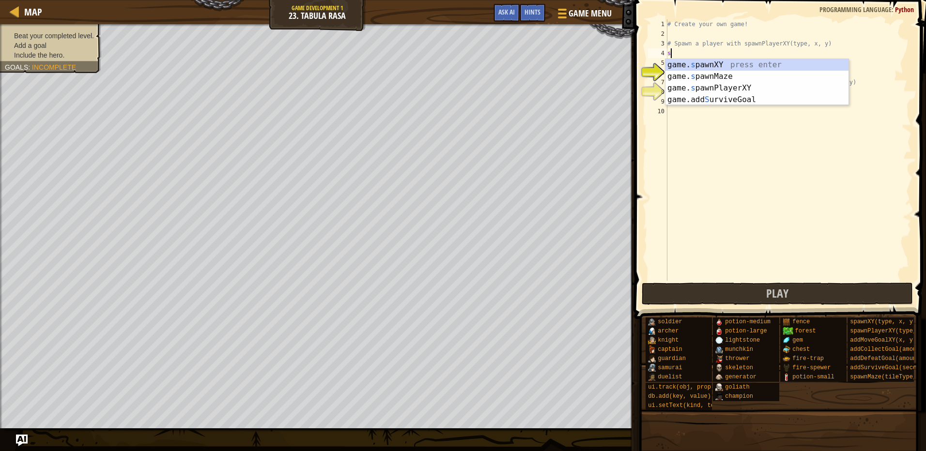
scroll to position [4, 0]
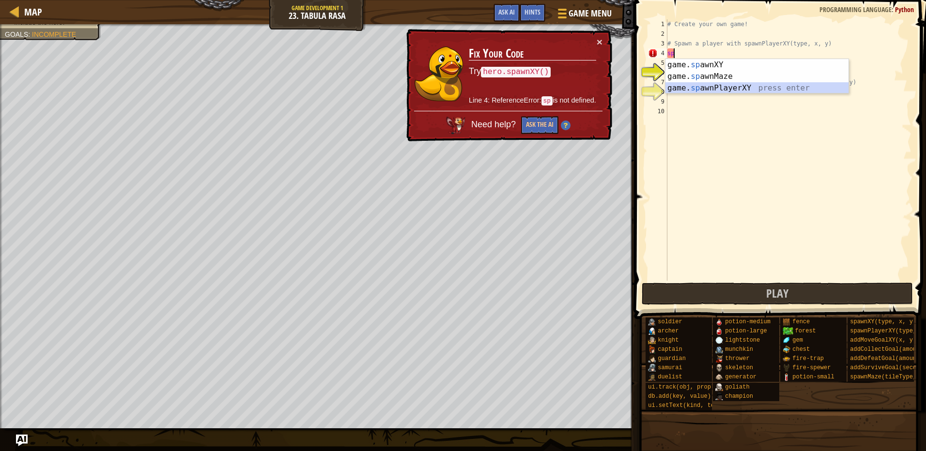
click at [699, 85] on div "game. sp awnXY press enter game. sp awnMaze press enter game. sp awnPlayerXY pr…" at bounding box center [757, 88] width 183 height 58
type textarea "player = game.spawnPlayerXY("captain", 36, 30)"
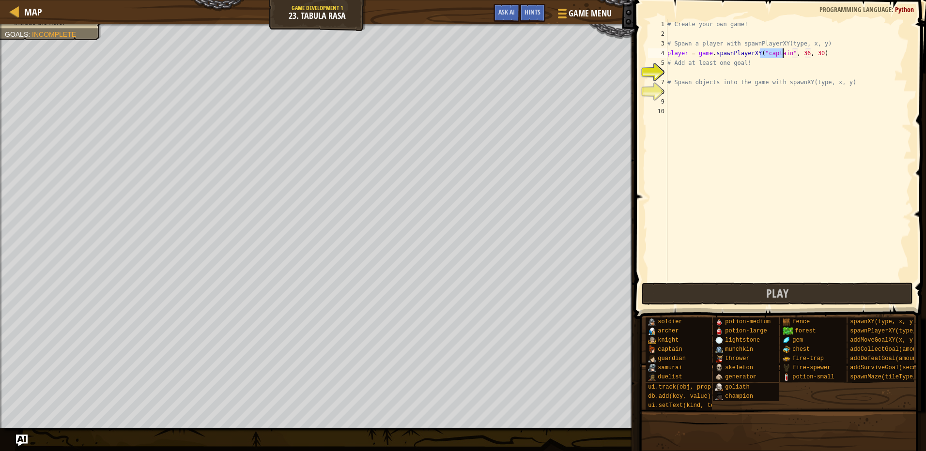
click at [731, 72] on div "# Create your own game! # Spawn a player with spawnPlayerXY(type, x, y) player …" at bounding box center [789, 159] width 246 height 281
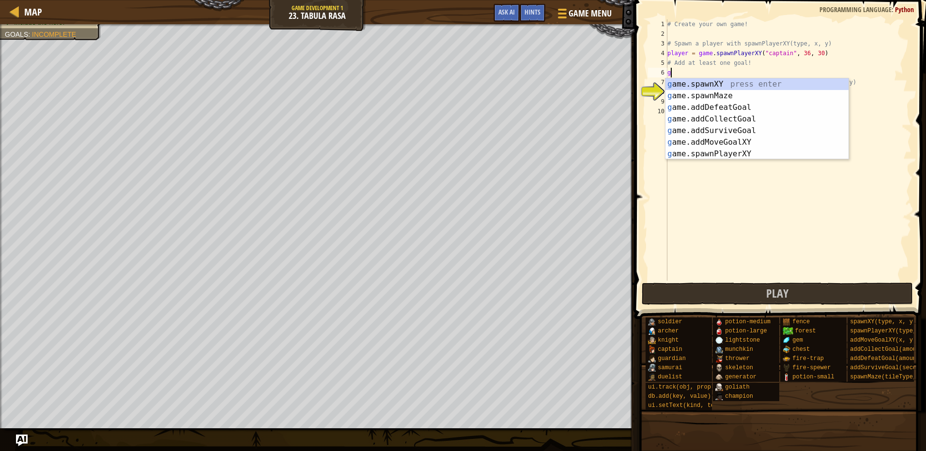
type textarea "go"
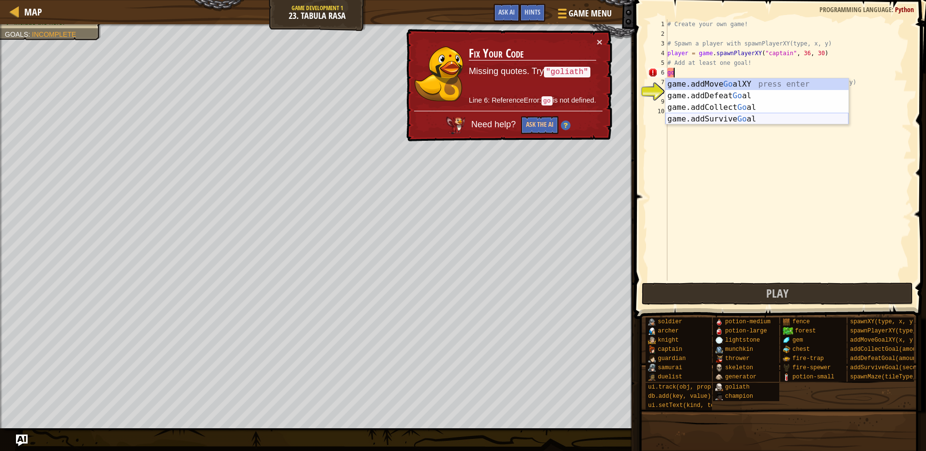
click at [743, 116] on div "game.addMove Go alXY press enter game.addDefeat Go al press enter game.addColle…" at bounding box center [757, 113] width 183 height 70
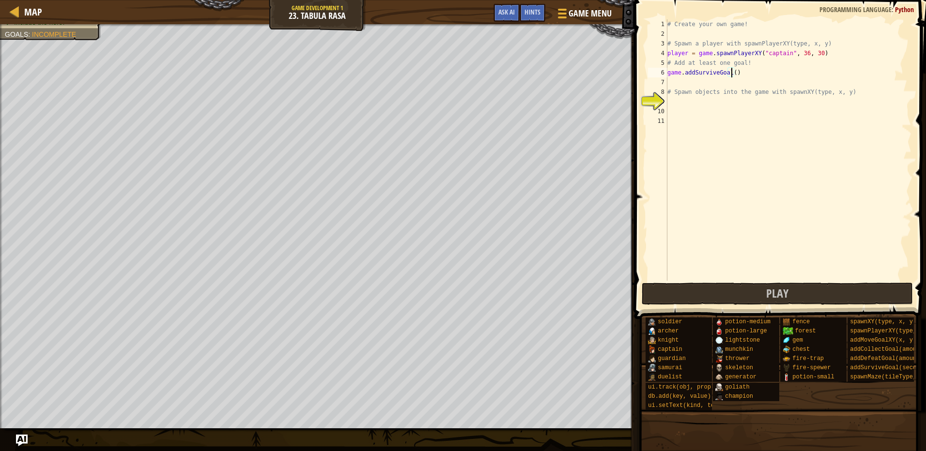
click at [731, 73] on div "# Create your own game! # Spawn a player with spawnPlayerXY(type, x, y) player …" at bounding box center [789, 159] width 246 height 281
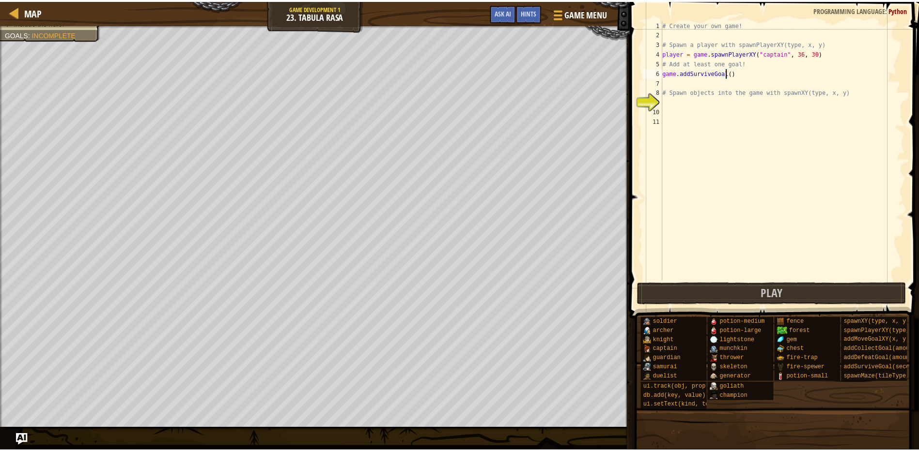
scroll to position [4, 5]
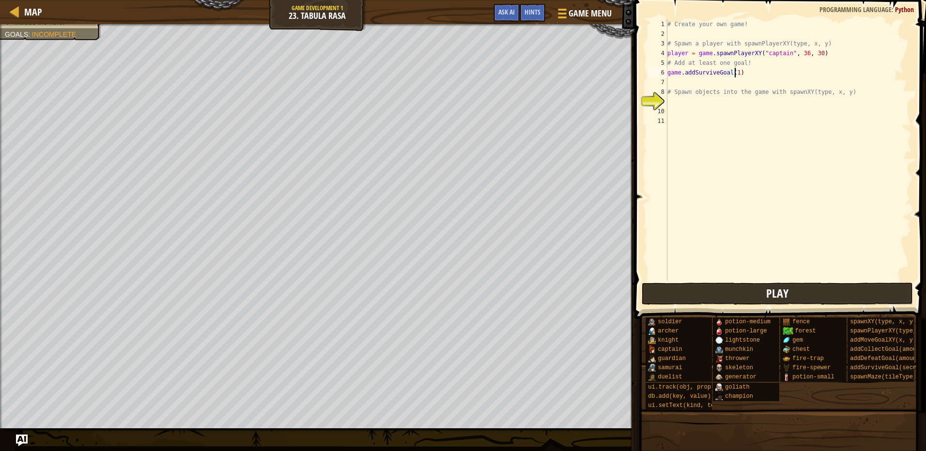
type textarea "game.addSurviveGoal(1)"
click at [662, 291] on button "Play" at bounding box center [778, 294] width 272 height 22
click at [810, 297] on button "Done" at bounding box center [842, 294] width 131 height 22
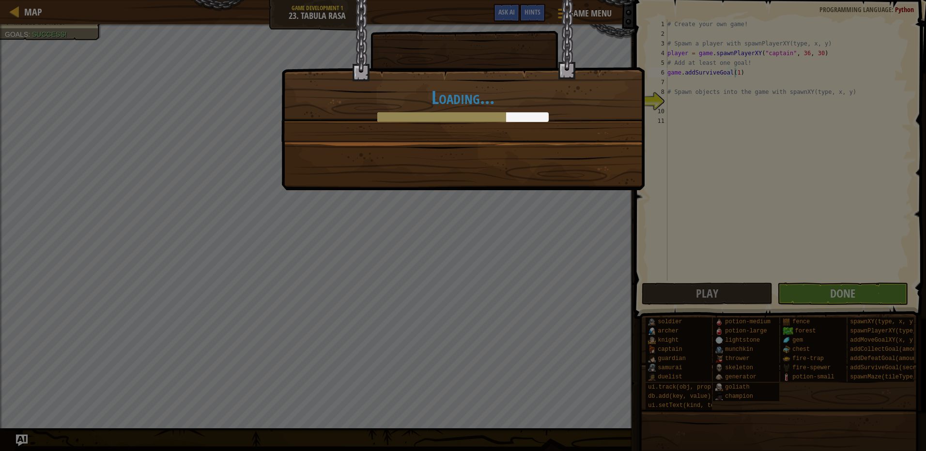
click at [265, 245] on div "Loading..." at bounding box center [463, 225] width 926 height 451
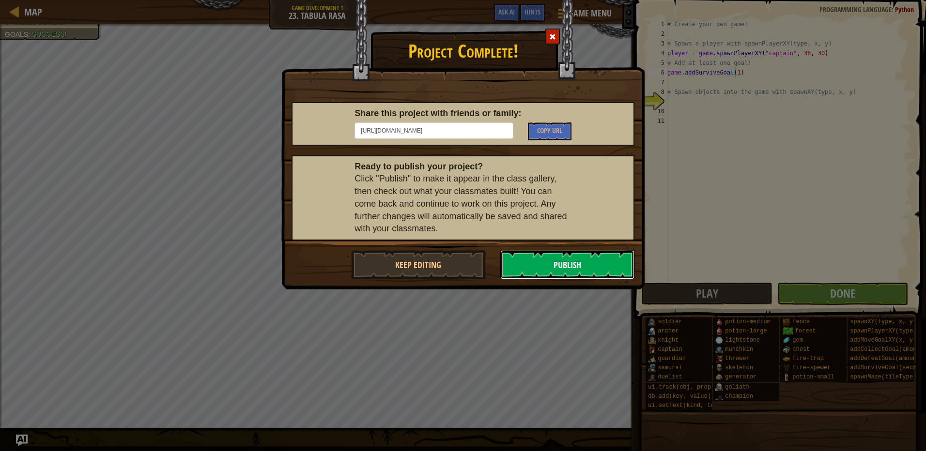
click at [536, 258] on button "Publish" at bounding box center [567, 264] width 135 height 29
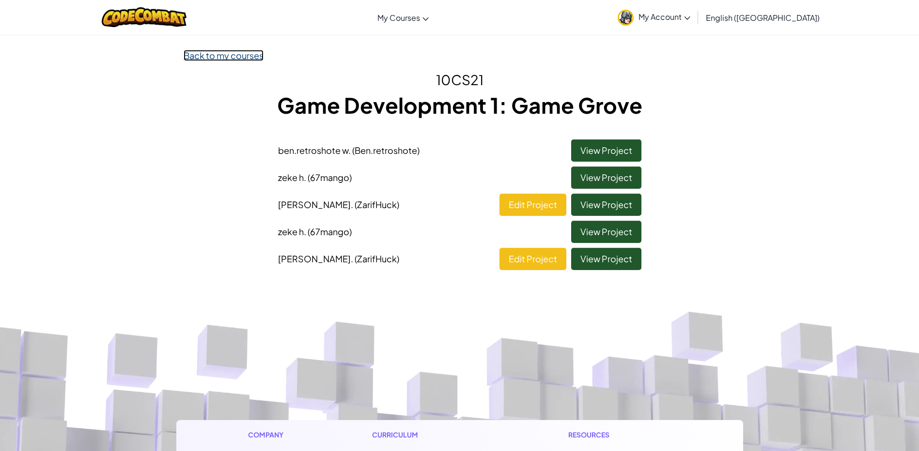
click at [244, 56] on link "Back to my courses" at bounding box center [224, 55] width 80 height 11
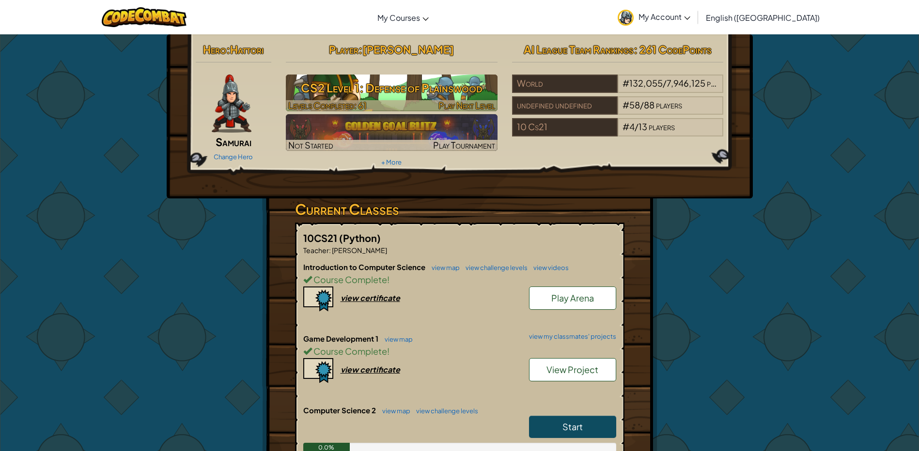
click at [354, 100] on span "Levels Completed: 61" at bounding box center [327, 105] width 78 height 11
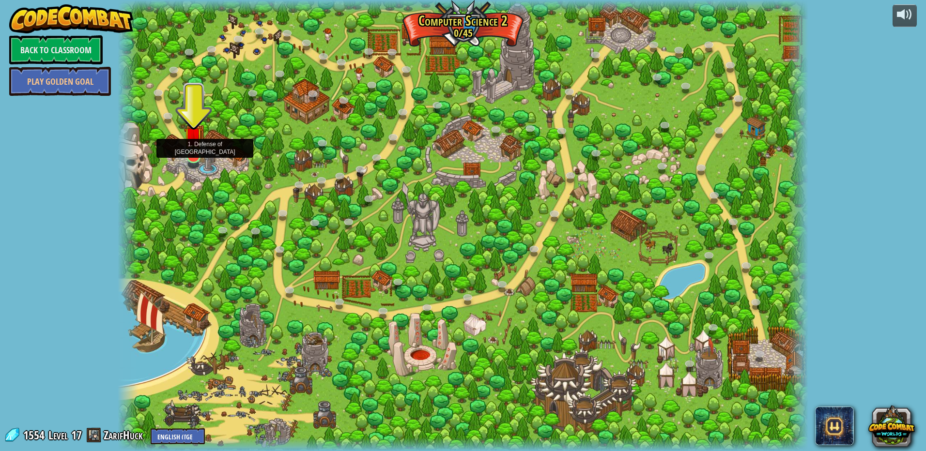
click at [197, 146] on img at bounding box center [193, 136] width 18 height 43
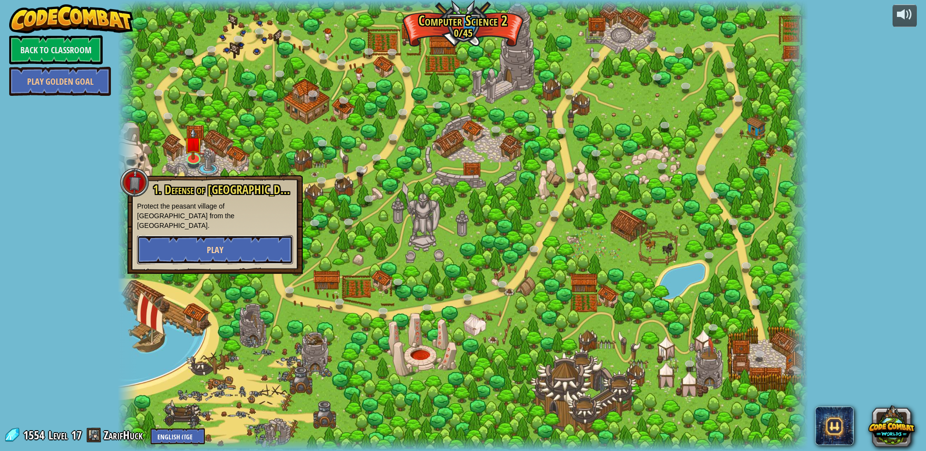
click at [201, 235] on button "Play" at bounding box center [215, 249] width 156 height 29
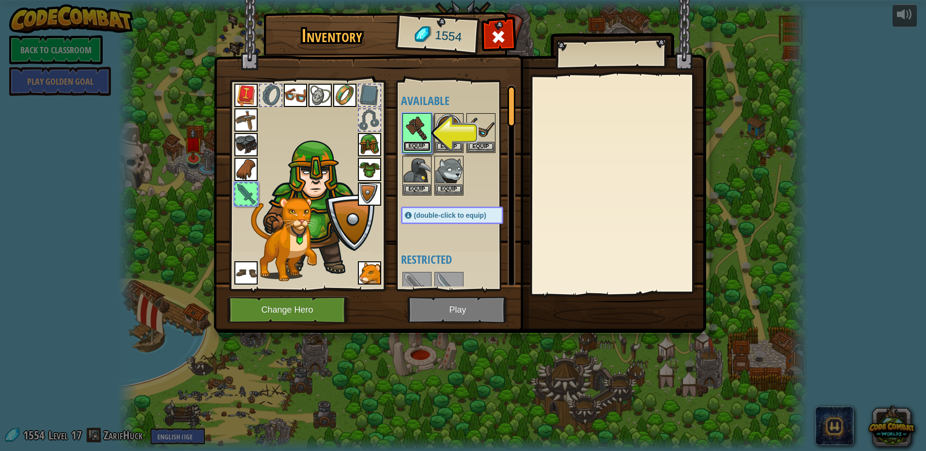
click at [426, 147] on button "Equip" at bounding box center [416, 146] width 27 height 10
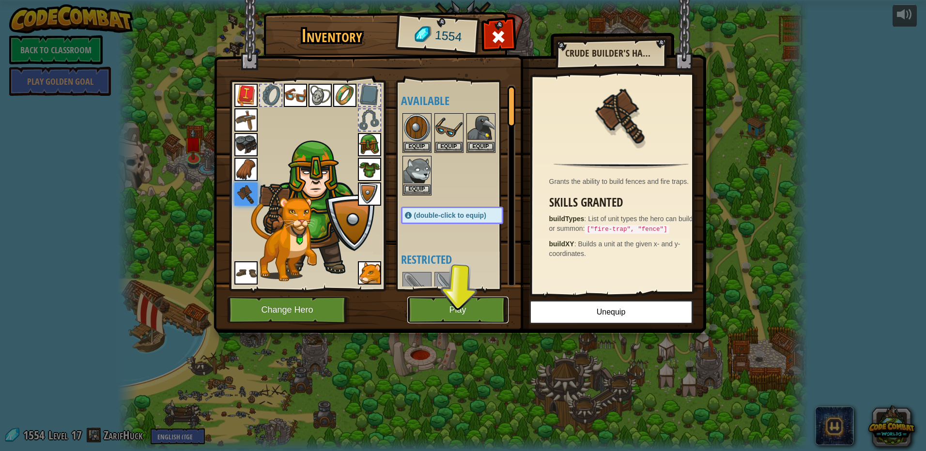
click at [486, 307] on button "Play" at bounding box center [457, 310] width 101 height 27
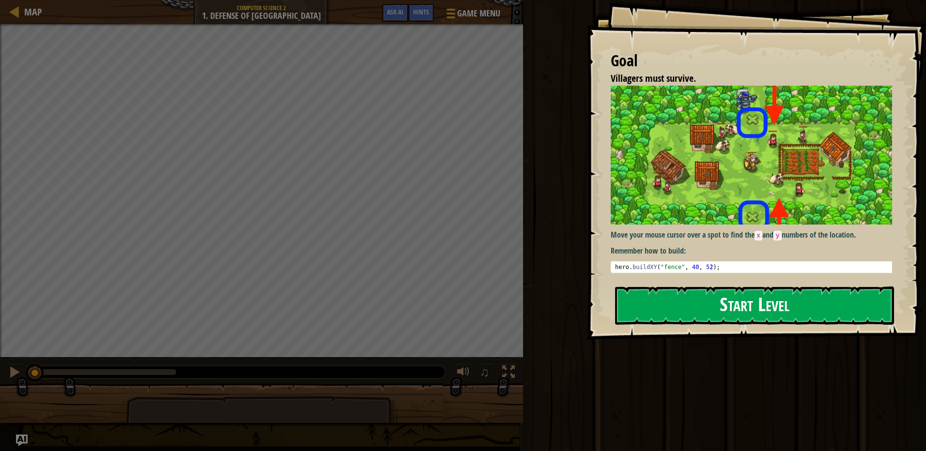
click at [682, 207] on img at bounding box center [755, 155] width 289 height 139
click at [624, 315] on button "Start Level" at bounding box center [754, 306] width 279 height 38
click at [634, 312] on button "Start Level" at bounding box center [754, 306] width 279 height 38
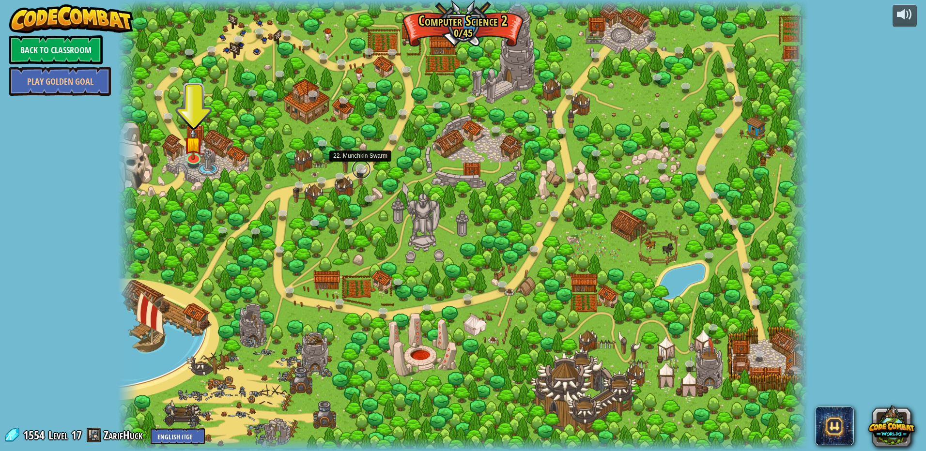
click at [361, 164] on link at bounding box center [361, 169] width 19 height 19
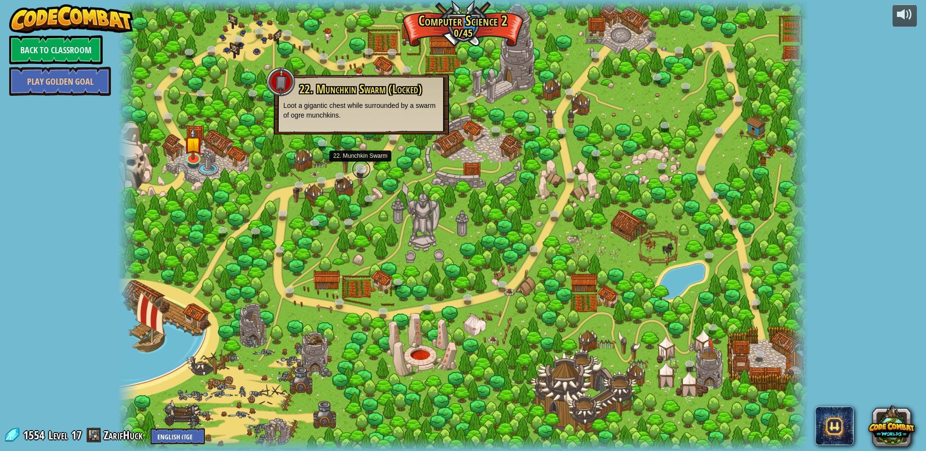
click at [356, 170] on link at bounding box center [361, 169] width 19 height 19
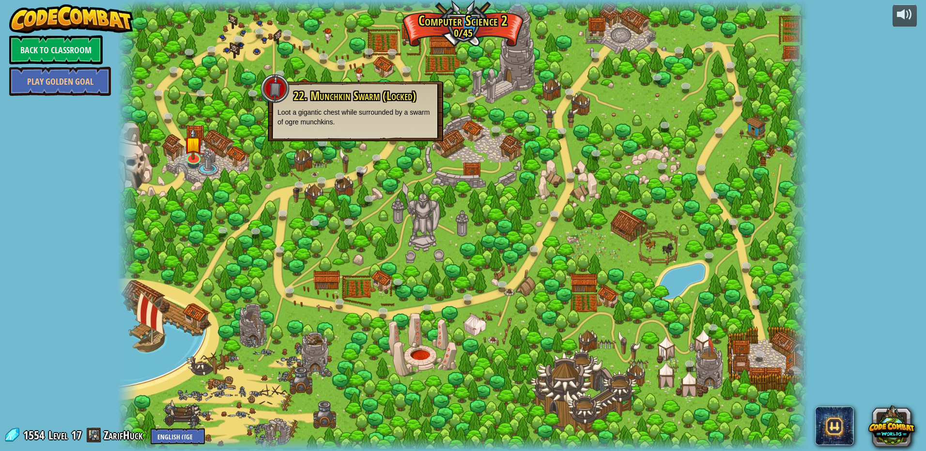
click at [357, 177] on div "8. Picnic Buster (Locked) Protect the picnickers from patrolling ogres. 9. If-s…" at bounding box center [463, 225] width 691 height 451
click at [357, 180] on div at bounding box center [463, 225] width 691 height 451
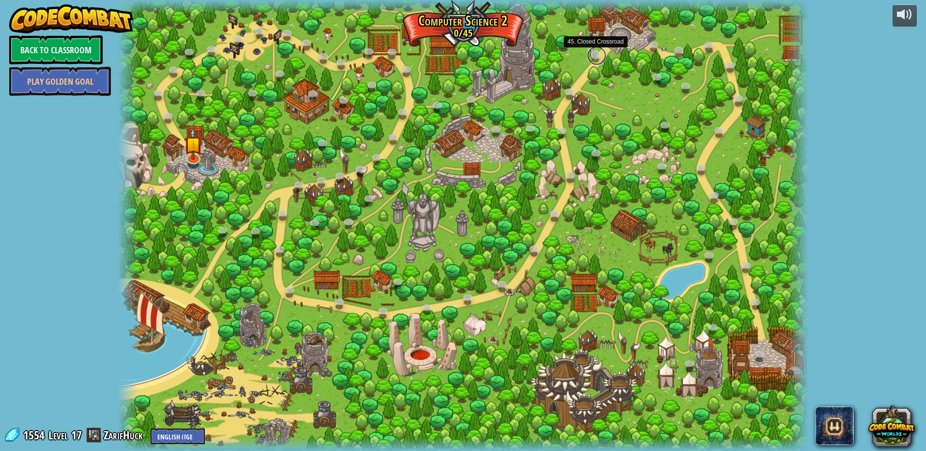
click at [590, 56] on link at bounding box center [596, 55] width 19 height 19
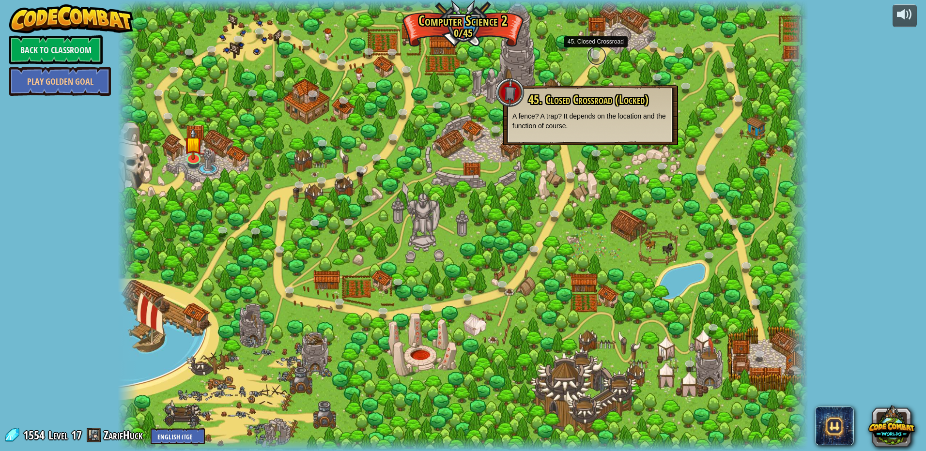
click at [589, 57] on link at bounding box center [596, 55] width 19 height 19
click at [576, 48] on div at bounding box center [463, 225] width 691 height 451
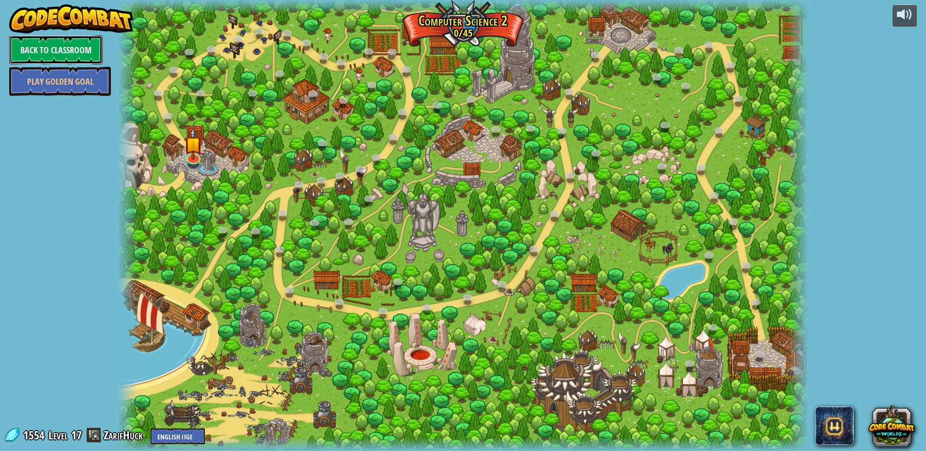
click at [32, 44] on link "Back to Classroom" at bounding box center [55, 49] width 93 height 29
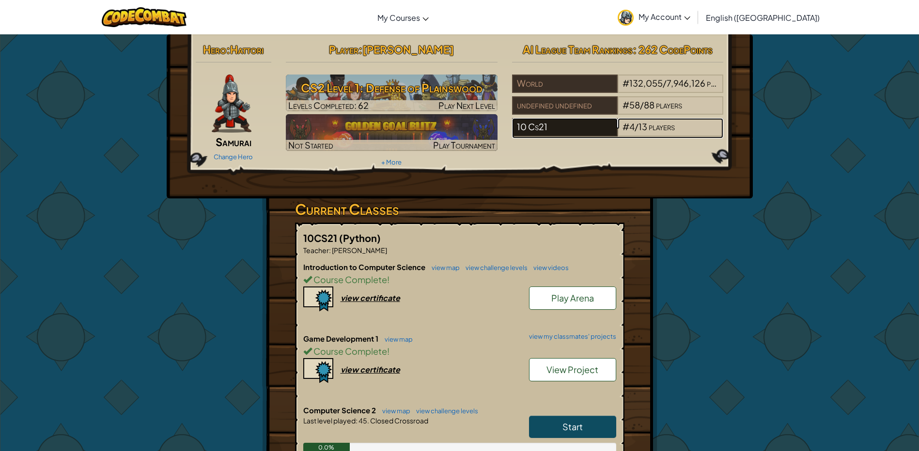
click at [613, 131] on div "10 Cs21" at bounding box center [565, 127] width 106 height 18
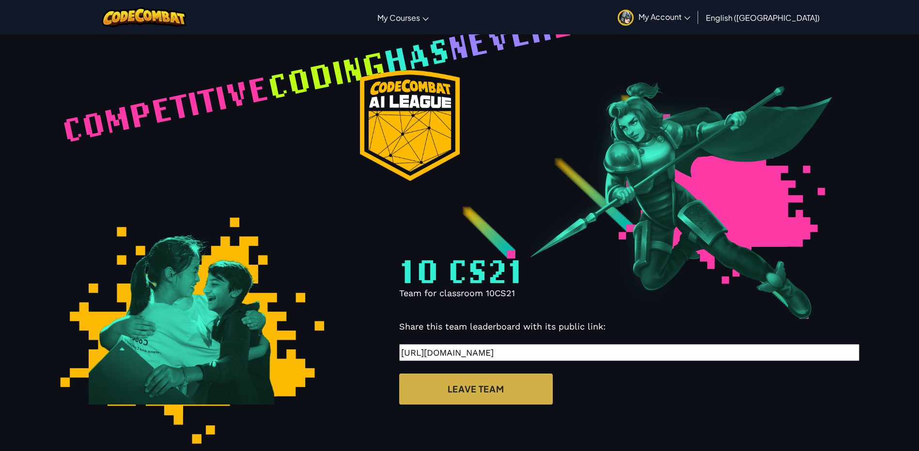
select select "68660fff307262bac5b1997f"
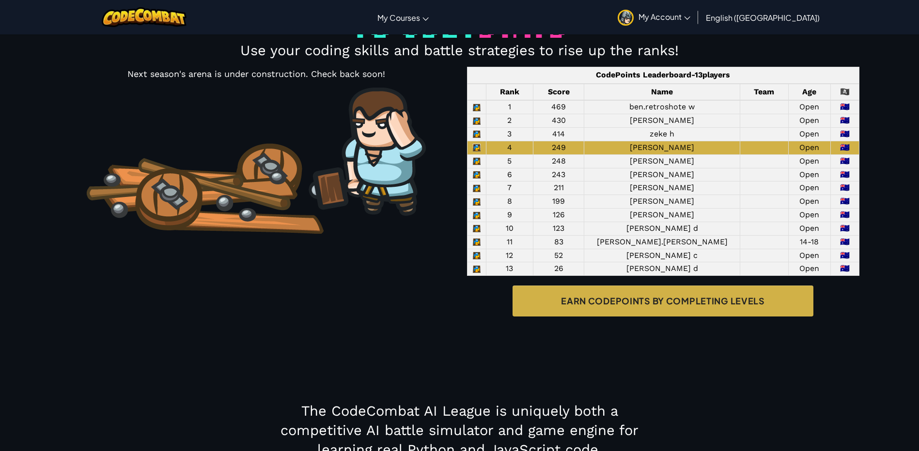
scroll to position [684, 0]
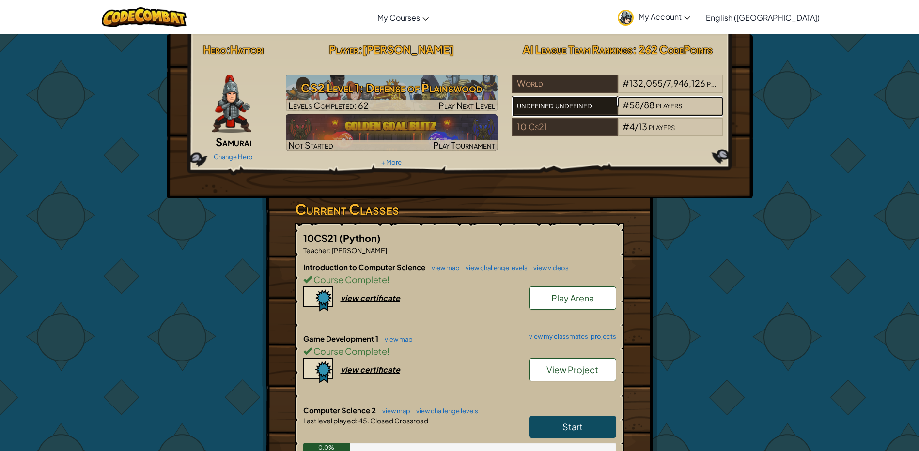
click at [607, 106] on div "undefined undefined" at bounding box center [565, 105] width 106 height 18
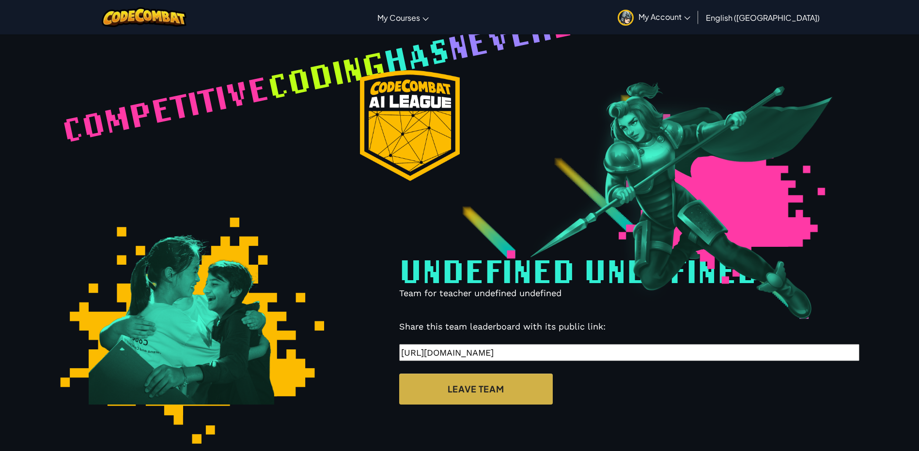
select select "629ec806fc776e003d1b23df"
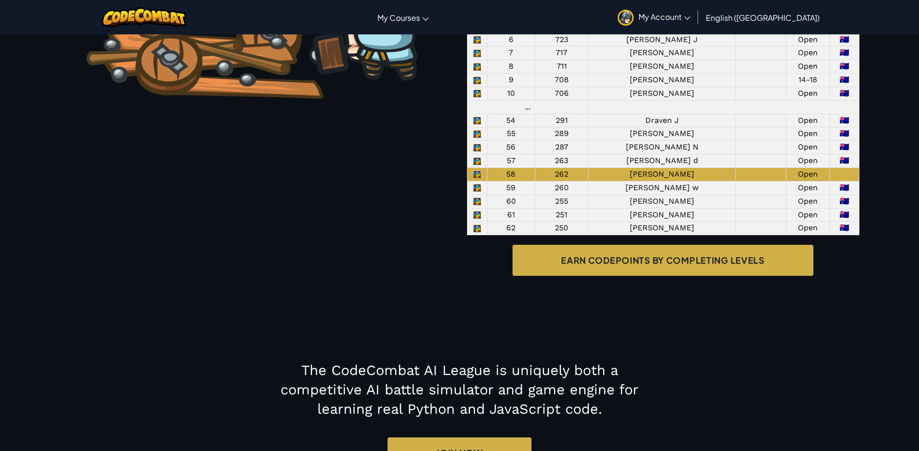
scroll to position [782, 0]
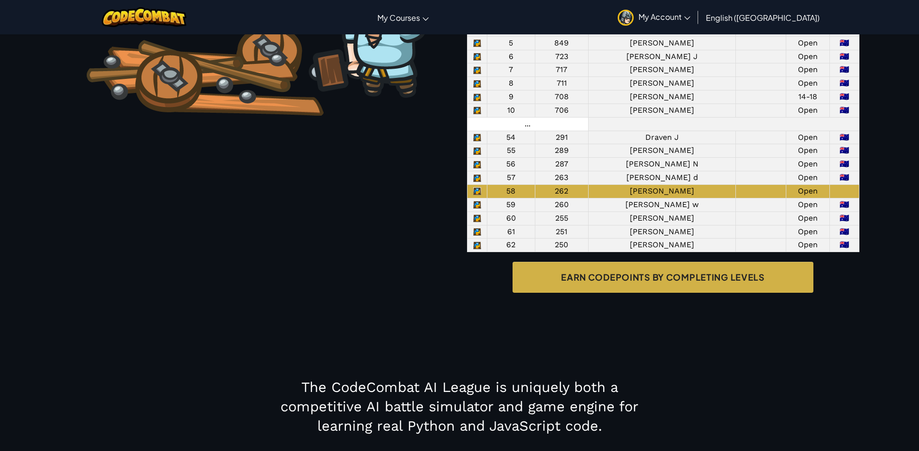
drag, startPoint x: 539, startPoint y: 231, endPoint x: 544, endPoint y: 232, distance: 5.5
click at [544, 131] on td "..." at bounding box center [527, 124] width 121 height 14
click at [547, 131] on td "..." at bounding box center [527, 124] width 121 height 14
click at [521, 131] on td "..." at bounding box center [527, 124] width 121 height 14
click at [519, 117] on td "10" at bounding box center [511, 111] width 48 height 14
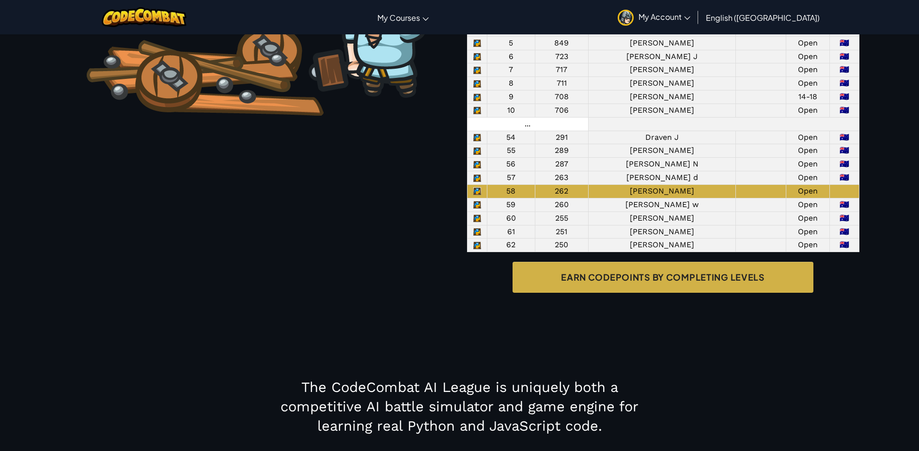
click at [540, 131] on td "..." at bounding box center [527, 124] width 121 height 14
drag, startPoint x: 540, startPoint y: 229, endPoint x: 529, endPoint y: 208, distance: 23.4
click at [568, 158] on td "289" at bounding box center [561, 151] width 53 height 14
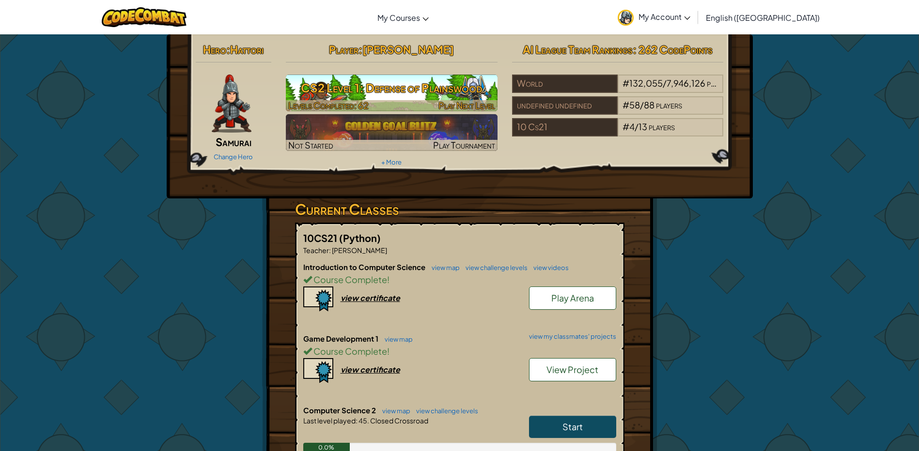
click at [409, 89] on h3 "CS2 Level 1: Defense of Plainswood" at bounding box center [392, 88] width 212 height 22
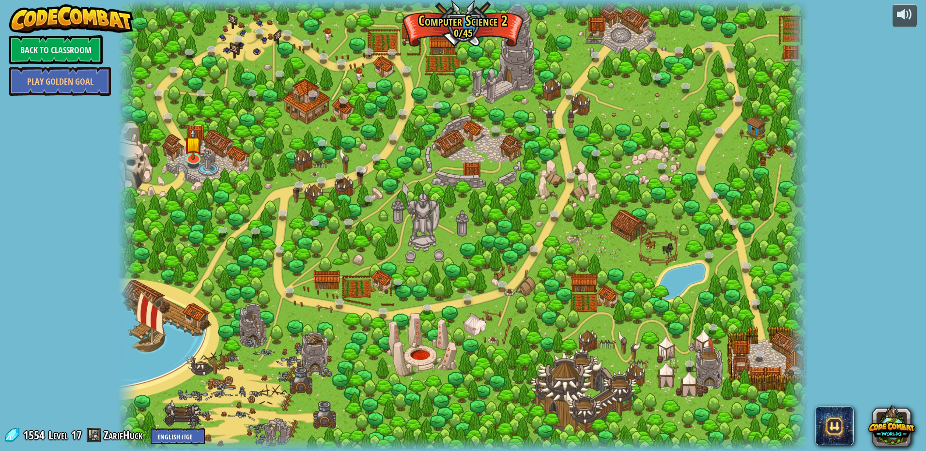
click at [364, 240] on div at bounding box center [463, 225] width 691 height 451
drag, startPoint x: 393, startPoint y: 249, endPoint x: 423, endPoint y: 228, distance: 36.8
click at [403, 239] on div at bounding box center [463, 225] width 691 height 451
click at [159, 337] on div at bounding box center [463, 225] width 691 height 451
click at [186, 252] on div at bounding box center [463, 225] width 691 height 451
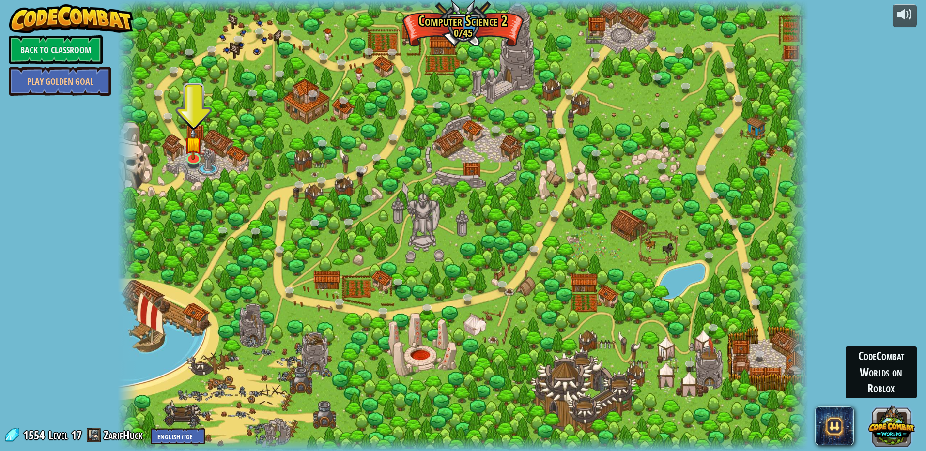
click at [889, 420] on button at bounding box center [891, 426] width 46 height 46
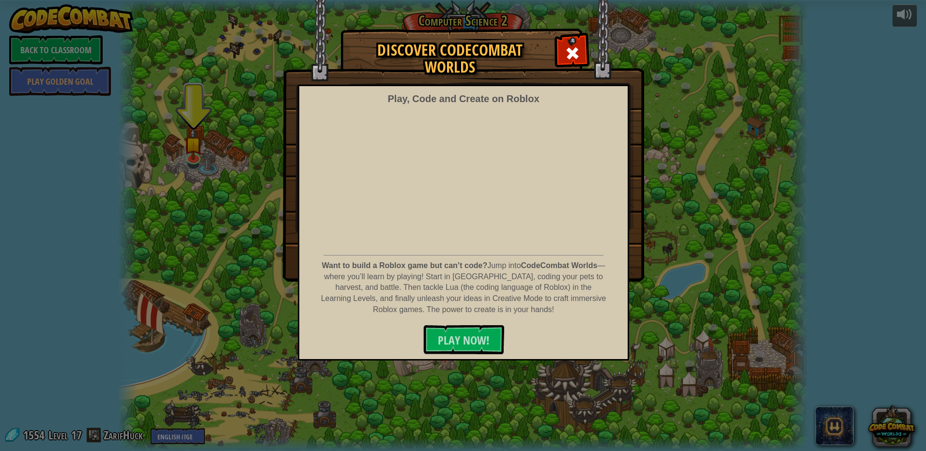
click at [888, 427] on div "Discover CodeCombat Worlds Play, Code and Create on Roblox Want to build a Robl…" at bounding box center [463, 225] width 926 height 451
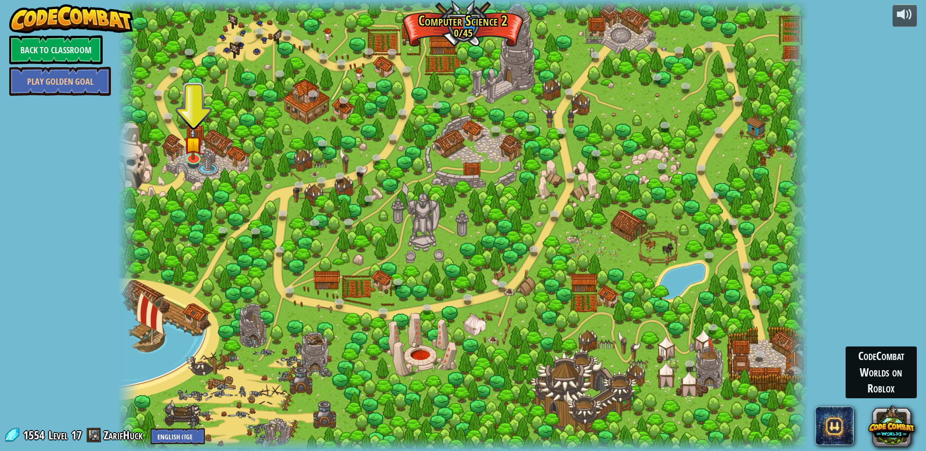
click at [888, 427] on button at bounding box center [891, 426] width 46 height 46
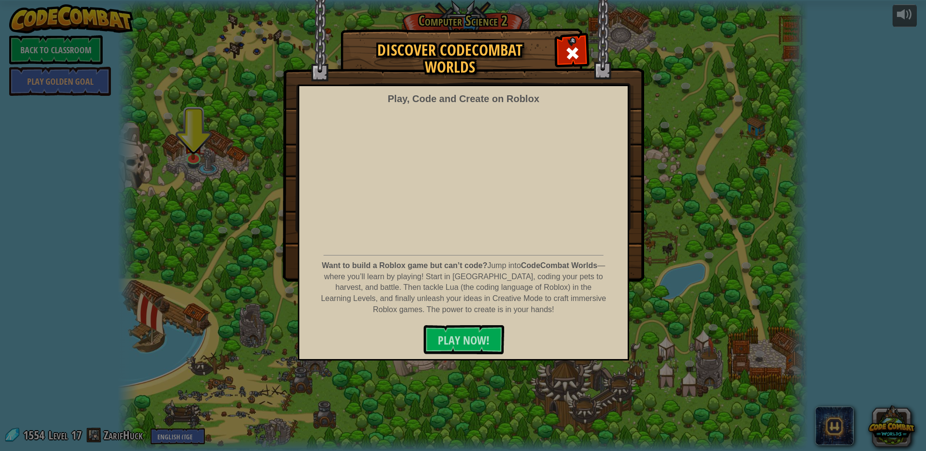
click at [477, 283] on p "Want to build a Roblox game but can’t code? Jump into CodeCombat Worlds — where…" at bounding box center [463, 288] width 287 height 55
click at [528, 293] on p "Want to build a Roblox game but can’t code? Jump into CodeCombat Worlds — where…" at bounding box center [463, 288] width 287 height 55
click at [536, 287] on p "Want to build a Roblox game but can’t code? Jump into CodeCombat Worlds — where…" at bounding box center [463, 288] width 287 height 55
click at [485, 296] on p "Want to build a Roblox game but can’t code? Jump into CodeCombat Worlds — where…" at bounding box center [463, 288] width 287 height 55
drag, startPoint x: 485, startPoint y: 296, endPoint x: 519, endPoint y: 307, distance: 35.1
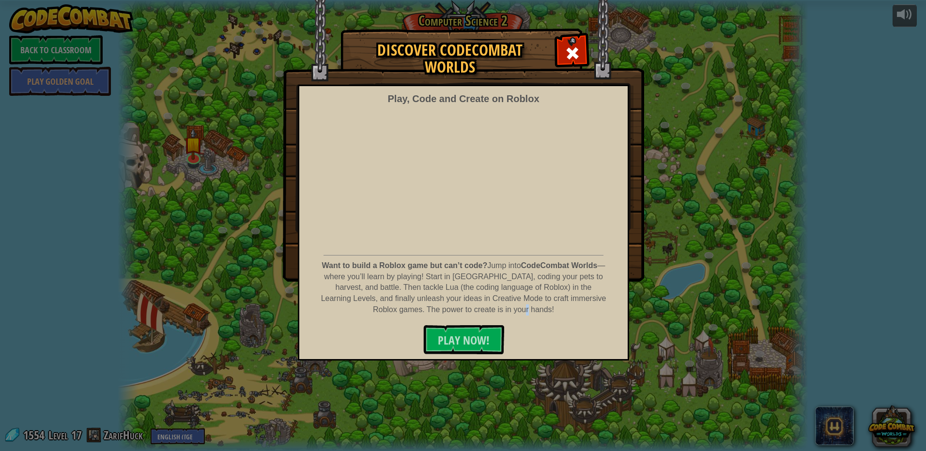
click at [519, 307] on p "Want to build a Roblox game but can’t code? Jump into CodeCombat Worlds — where…" at bounding box center [463, 288] width 287 height 55
click at [564, 47] on div at bounding box center [572, 52] width 31 height 31
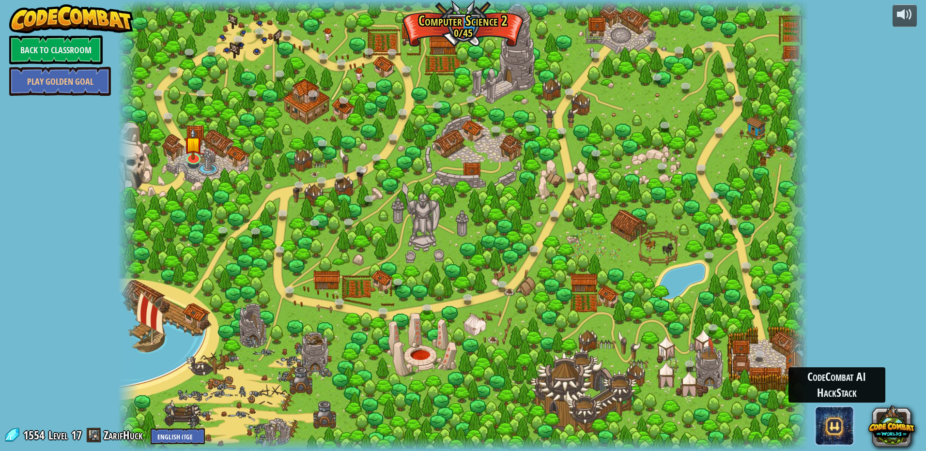
click at [846, 431] on span at bounding box center [834, 426] width 39 height 39
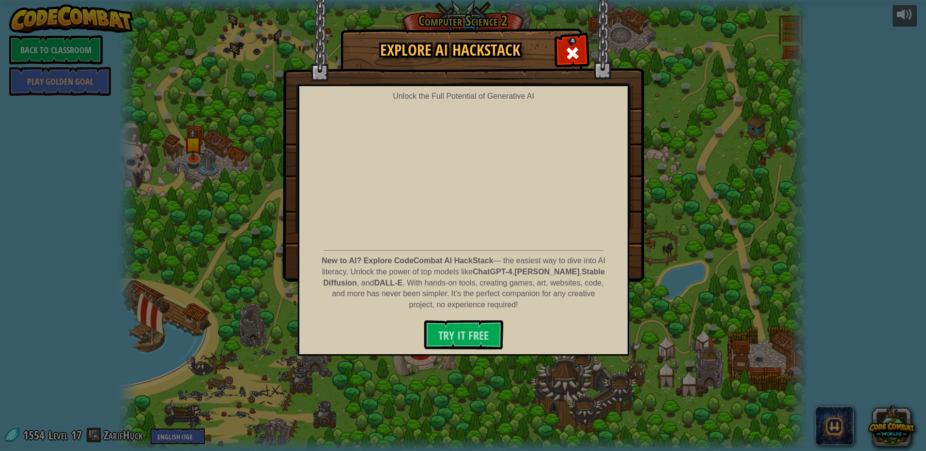
click at [532, 279] on p "New to AI? Explore CodeCombat AI HackStack — the easiest way to dive into AI li…" at bounding box center [463, 283] width 287 height 55
click at [571, 47] on span at bounding box center [572, 53] width 15 height 15
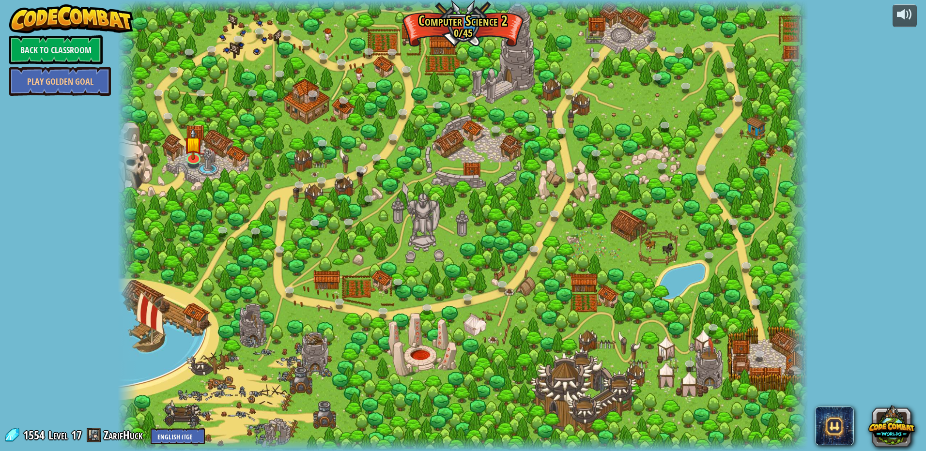
click at [450, 274] on div at bounding box center [463, 225] width 691 height 451
click at [198, 152] on img at bounding box center [193, 136] width 18 height 43
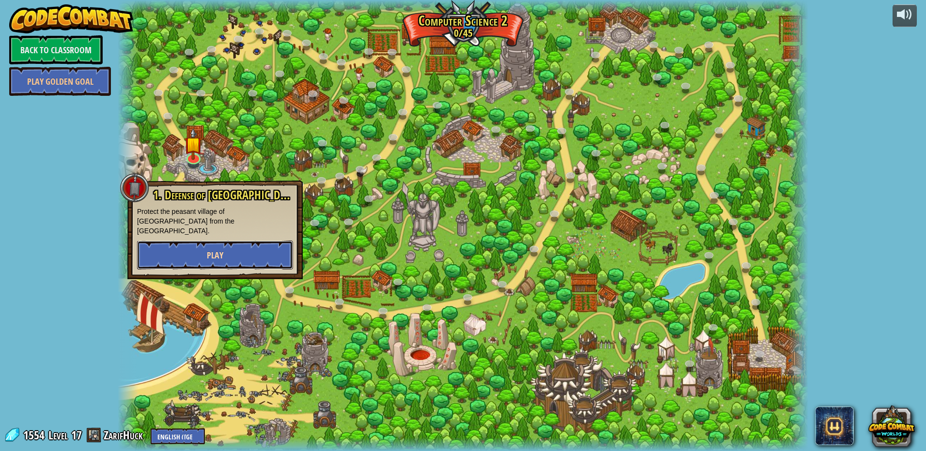
click at [236, 241] on button "Play" at bounding box center [215, 255] width 156 height 29
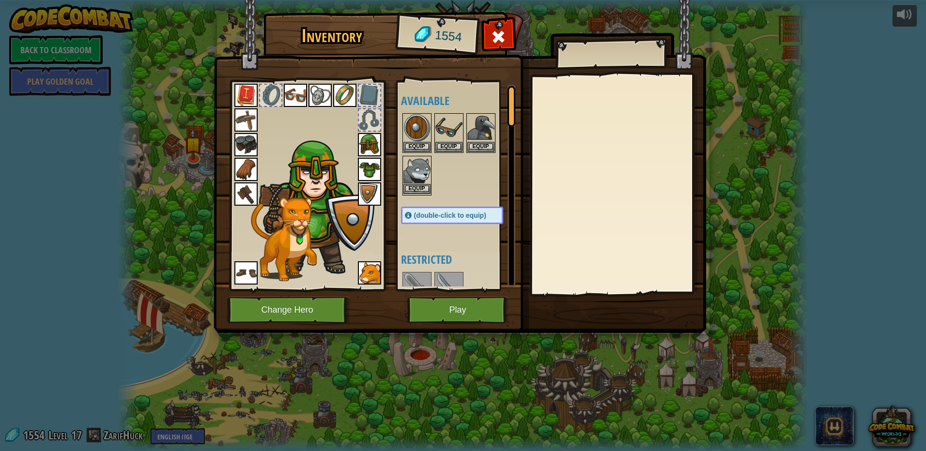
click at [405, 171] on img at bounding box center [416, 170] width 27 height 27
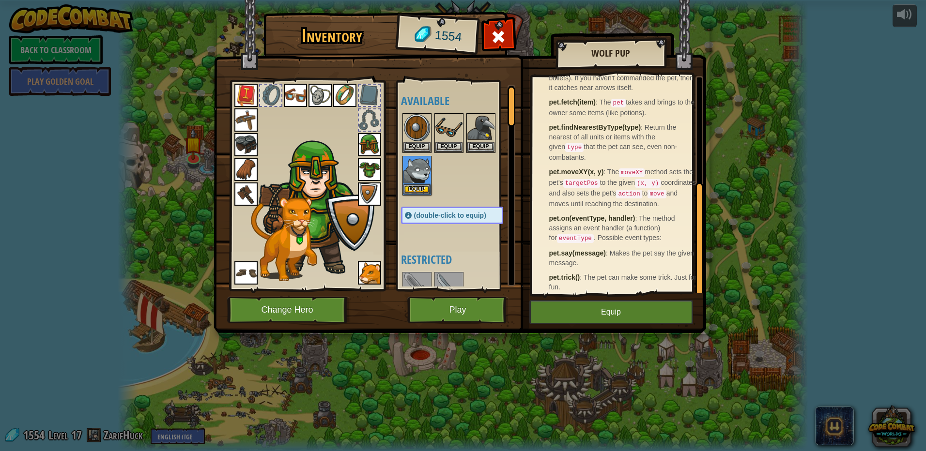
scroll to position [197, 0]
click at [480, 126] on img at bounding box center [480, 127] width 27 height 27
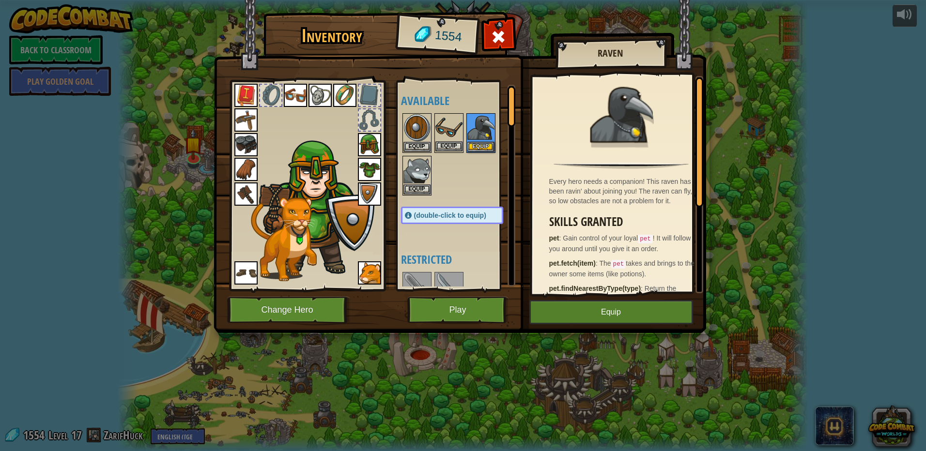
click at [450, 125] on img at bounding box center [448, 127] width 27 height 27
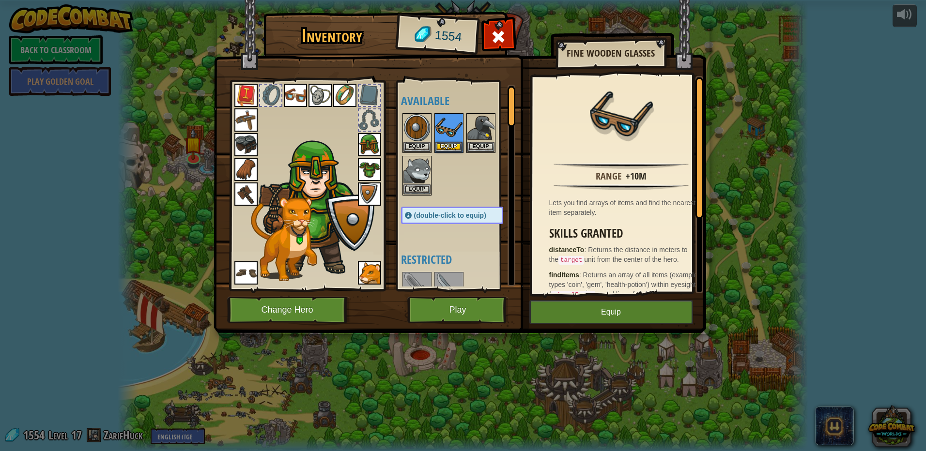
click at [304, 94] on img at bounding box center [295, 95] width 23 height 23
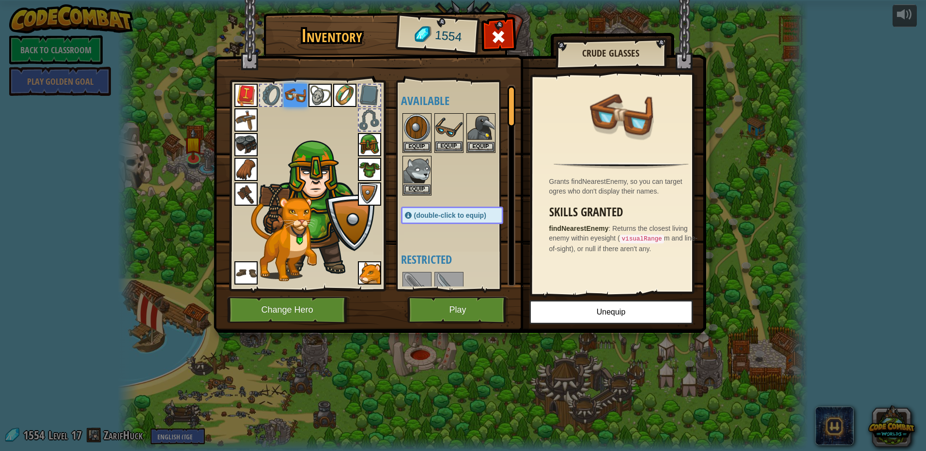
click at [449, 132] on img at bounding box center [448, 127] width 27 height 27
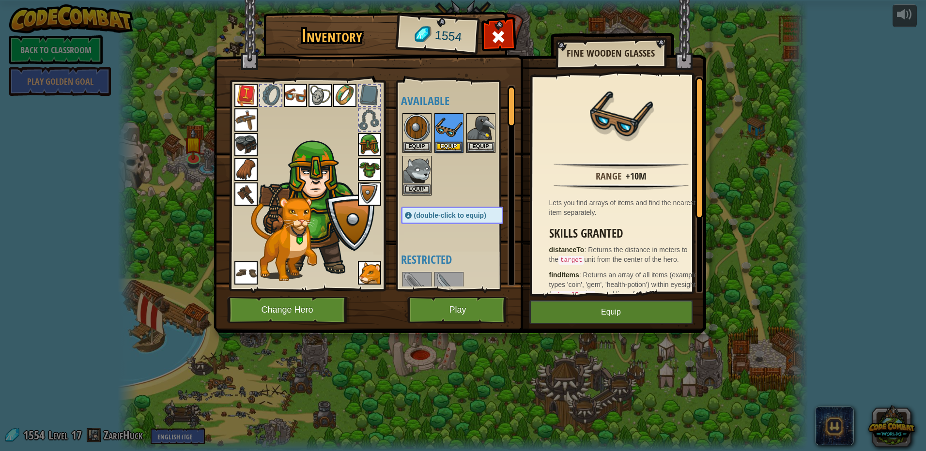
click at [446, 184] on div at bounding box center [462, 154] width 122 height 85
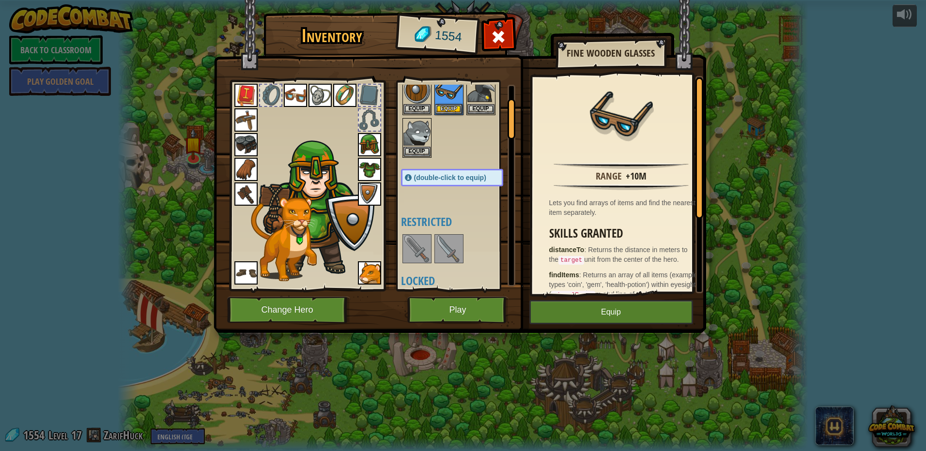
scroll to position [194, 0]
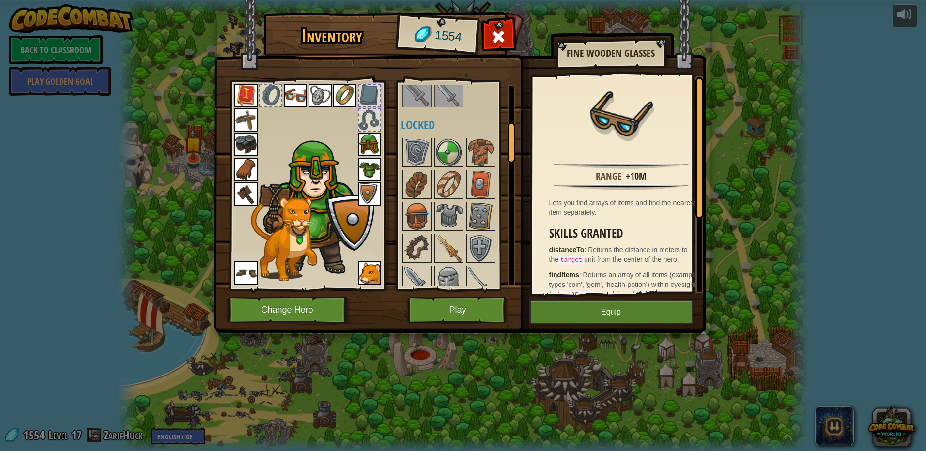
click at [449, 101] on img at bounding box center [448, 92] width 27 height 27
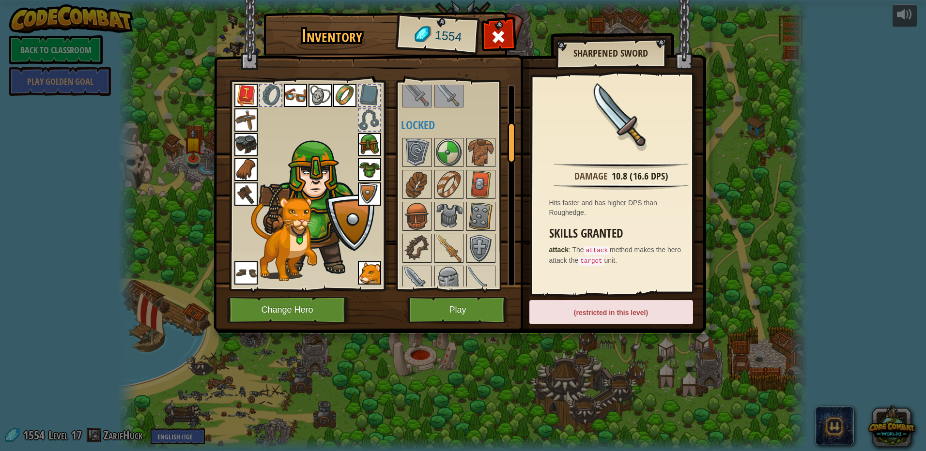
click at [423, 99] on img at bounding box center [416, 92] width 27 height 27
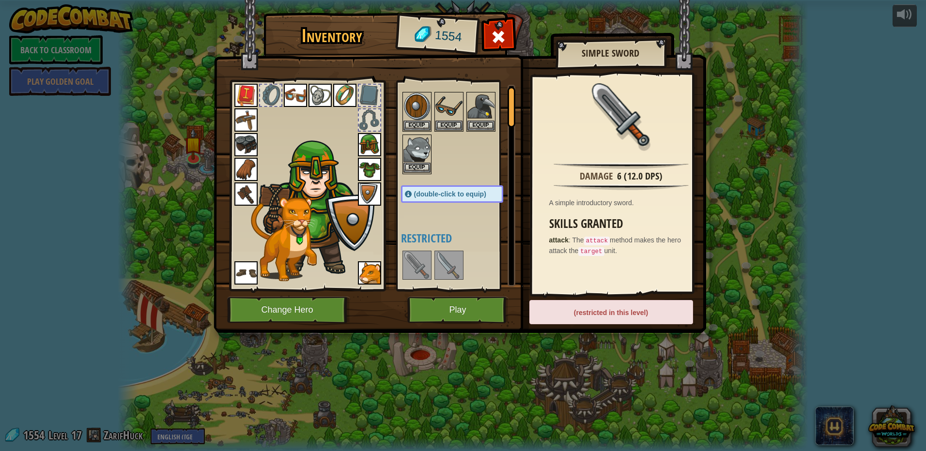
scroll to position [0, 0]
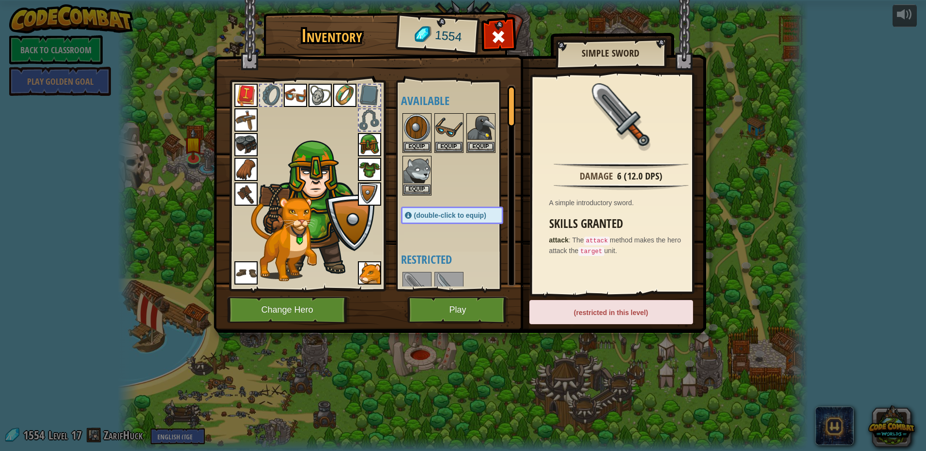
click at [353, 231] on img at bounding box center [318, 206] width 119 height 141
click at [423, 131] on img at bounding box center [416, 127] width 27 height 27
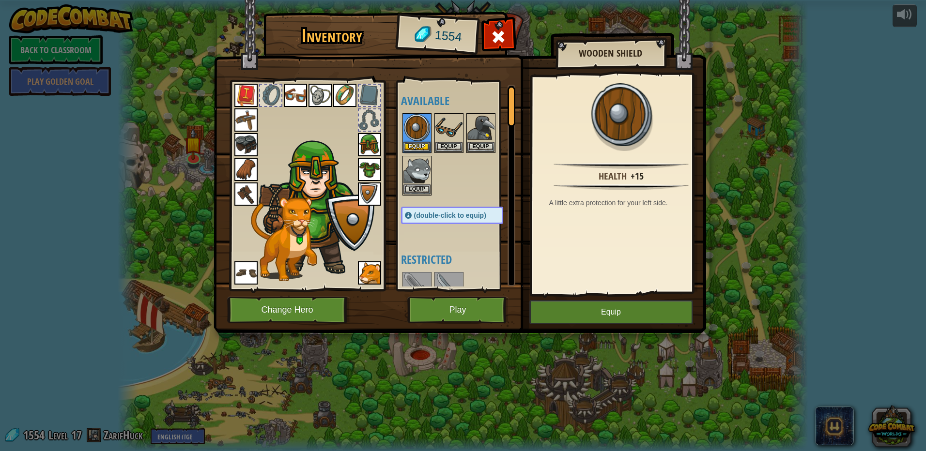
drag, startPoint x: 347, startPoint y: 221, endPoint x: 354, endPoint y: 199, distance: 23.3
click at [350, 221] on img at bounding box center [318, 206] width 119 height 141
click at [371, 203] on img at bounding box center [369, 194] width 23 height 23
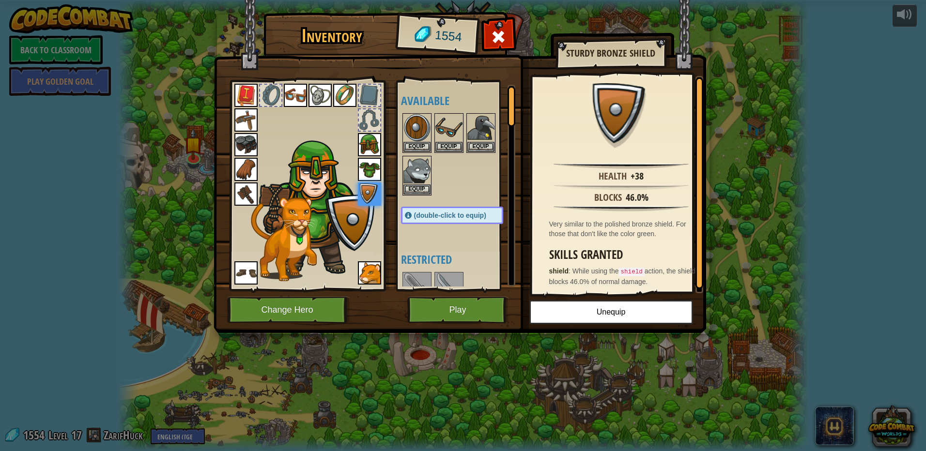
click at [246, 192] on img at bounding box center [245, 194] width 23 height 23
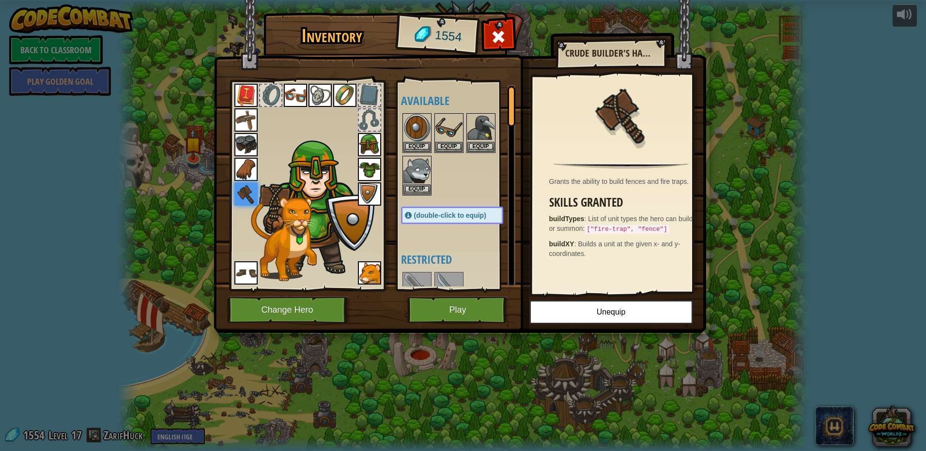
click at [451, 259] on h4 "Restricted" at bounding box center [462, 259] width 122 height 13
click at [443, 318] on button "Play" at bounding box center [457, 310] width 101 height 27
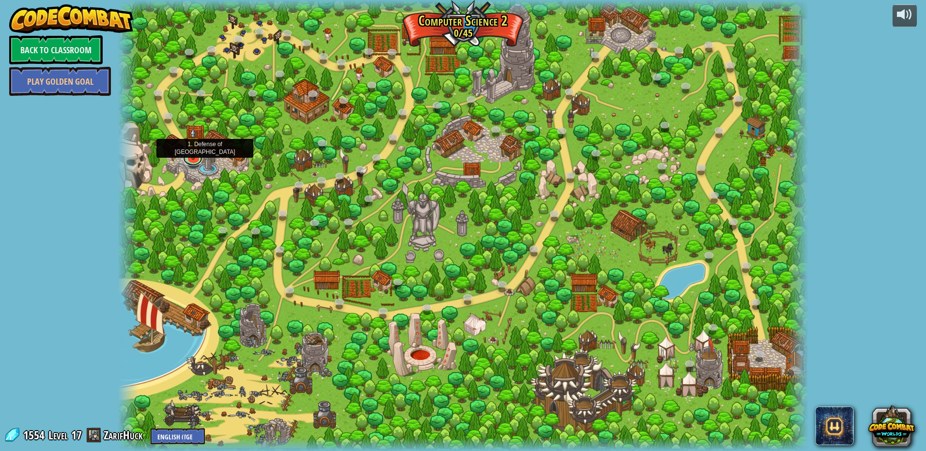
click at [192, 161] on link at bounding box center [192, 158] width 19 height 15
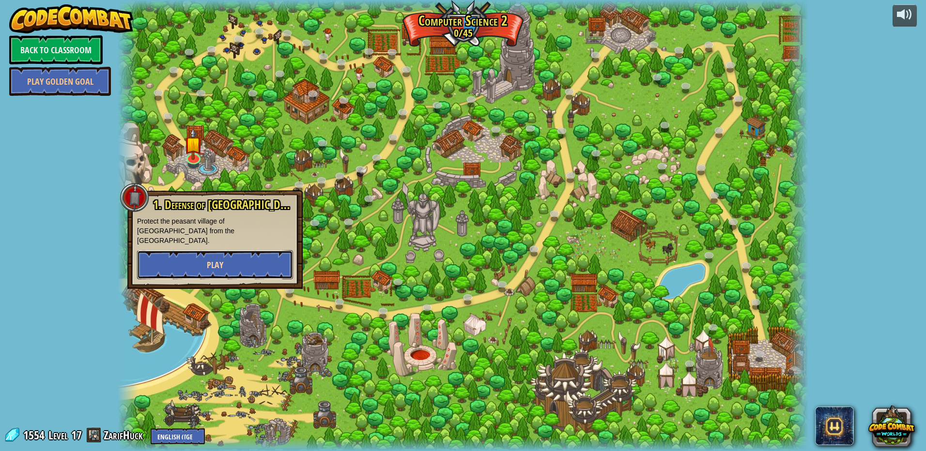
click at [238, 253] on button "Play" at bounding box center [215, 264] width 156 height 29
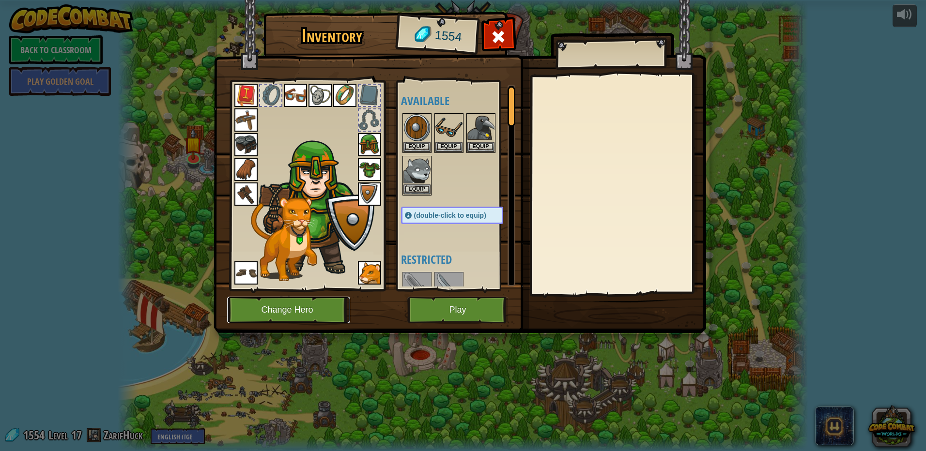
click at [277, 310] on button "Change Hero" at bounding box center [288, 310] width 123 height 27
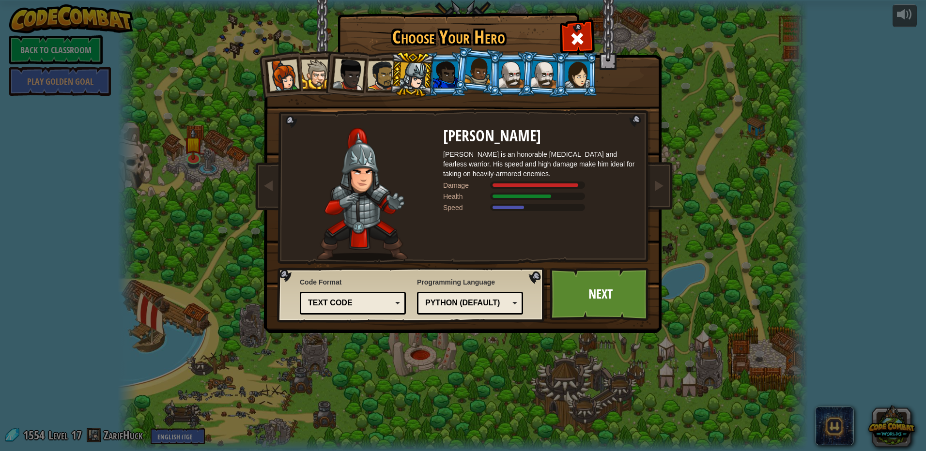
click at [578, 75] on div at bounding box center [577, 75] width 25 height 26
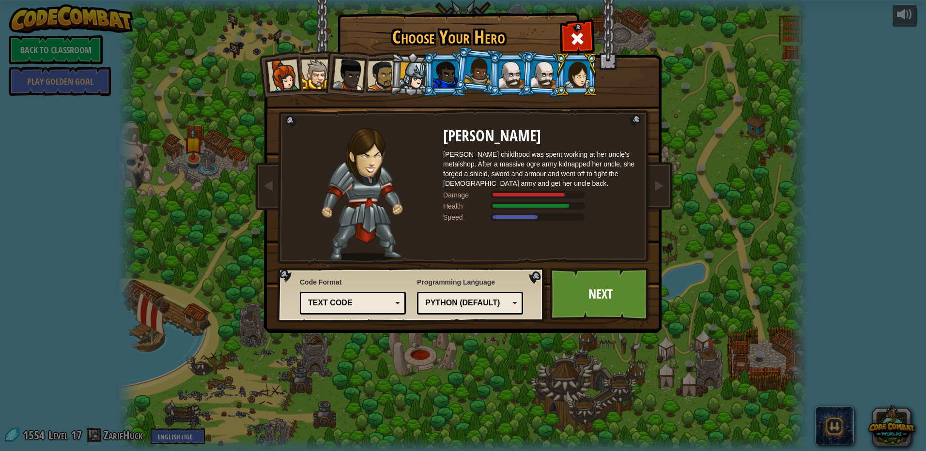
click at [547, 82] on div at bounding box center [544, 75] width 27 height 28
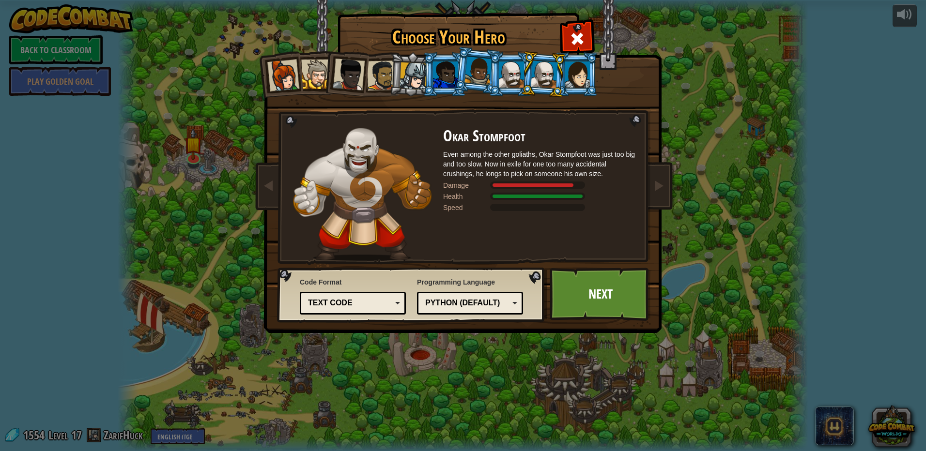
click at [507, 79] on div at bounding box center [511, 75] width 25 height 26
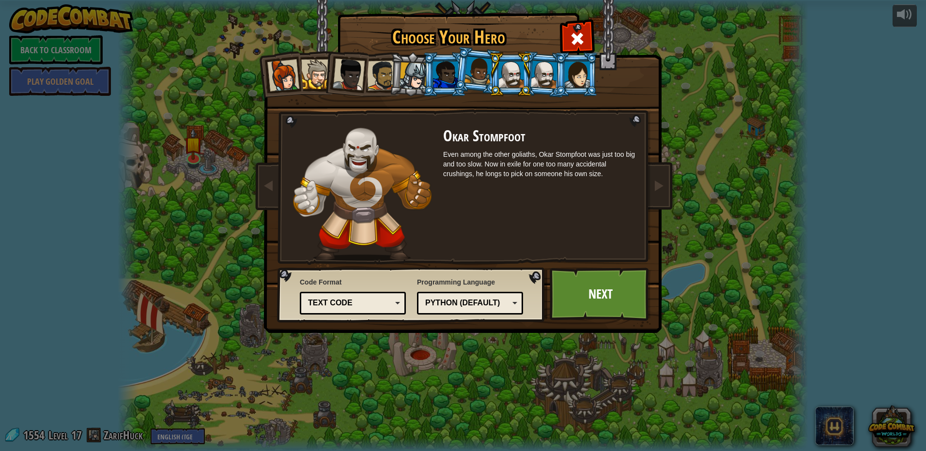
click at [539, 83] on div at bounding box center [544, 75] width 27 height 28
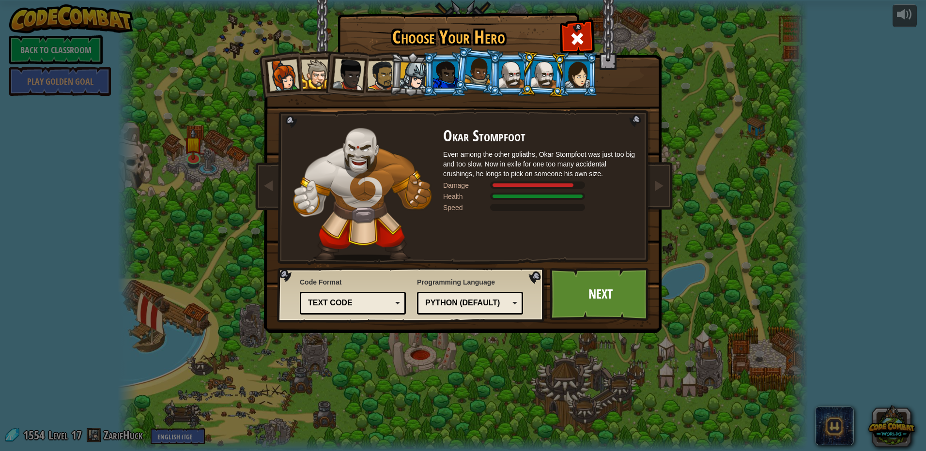
drag, startPoint x: 518, startPoint y: 154, endPoint x: 525, endPoint y: 159, distance: 8.3
click at [518, 155] on div "Even among the other goliaths, Okar Stompfoot was just too big and too slow. No…" at bounding box center [540, 164] width 194 height 29
click at [451, 86] on div at bounding box center [445, 75] width 25 height 26
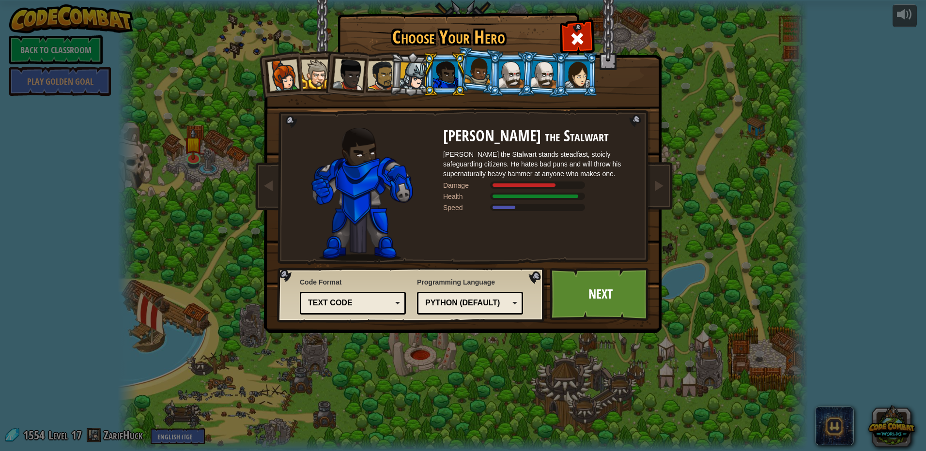
click at [537, 85] on div at bounding box center [544, 75] width 27 height 28
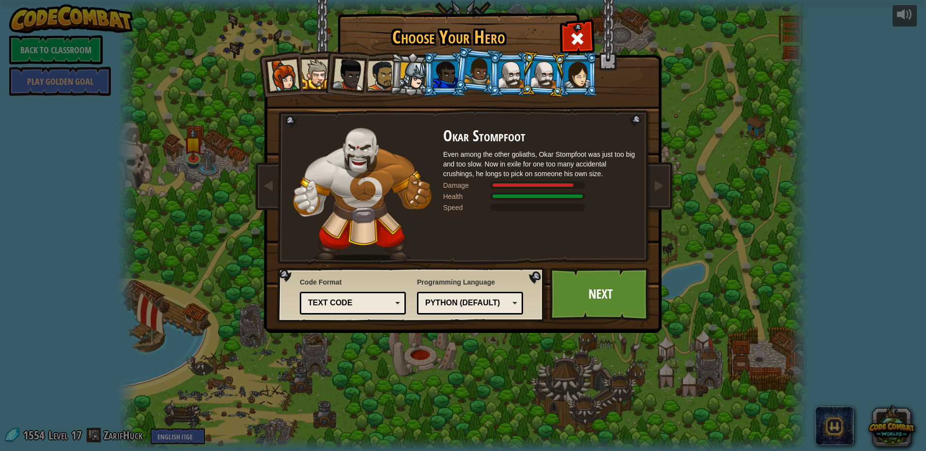
click at [453, 77] on div at bounding box center [445, 75] width 25 height 26
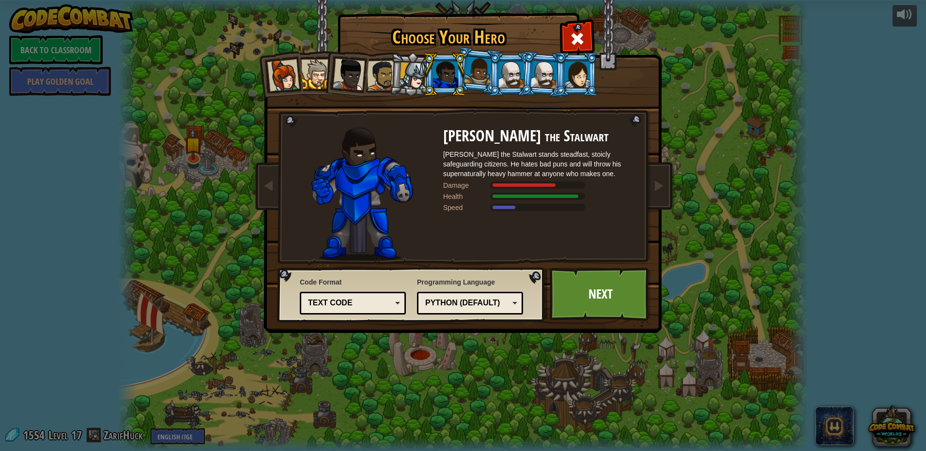
click at [455, 81] on div at bounding box center [445, 75] width 25 height 26
click at [424, 84] on li at bounding box center [445, 74] width 44 height 44
click at [419, 77] on div at bounding box center [414, 76] width 28 height 28
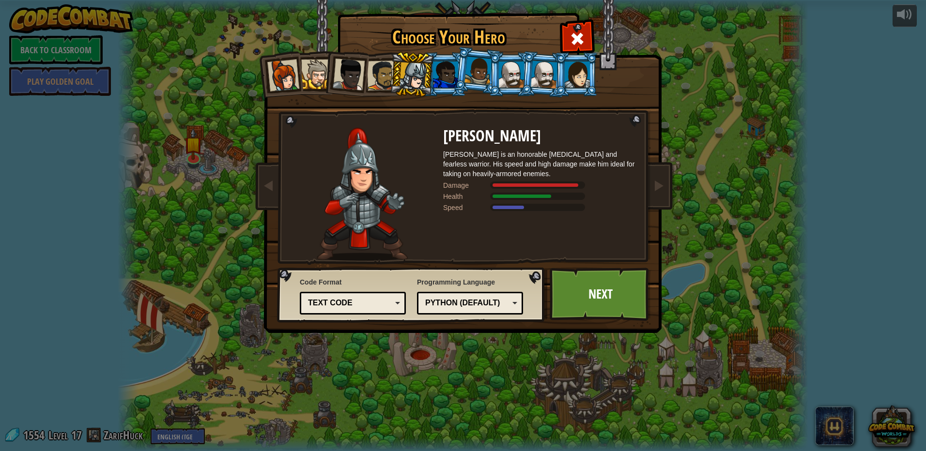
click at [416, 78] on div at bounding box center [414, 76] width 28 height 28
click at [417, 77] on div at bounding box center [414, 76] width 28 height 28
click at [443, 74] on div at bounding box center [445, 75] width 25 height 26
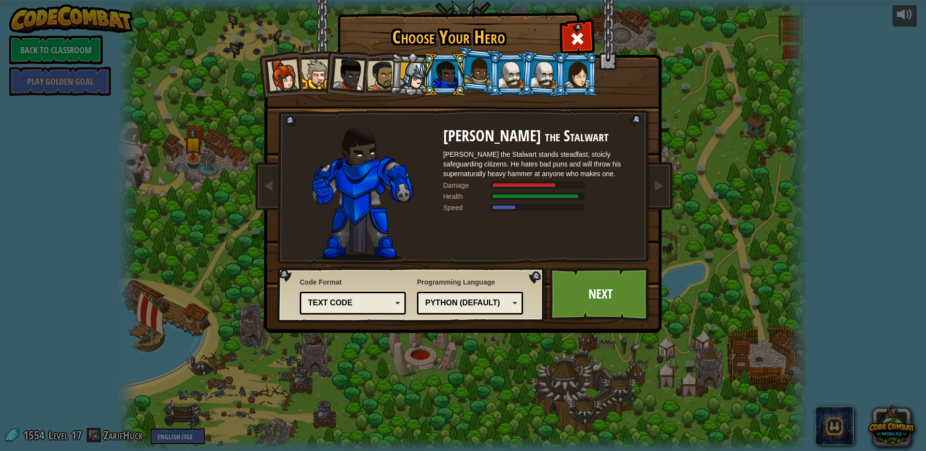
click at [482, 77] on div at bounding box center [478, 71] width 28 height 29
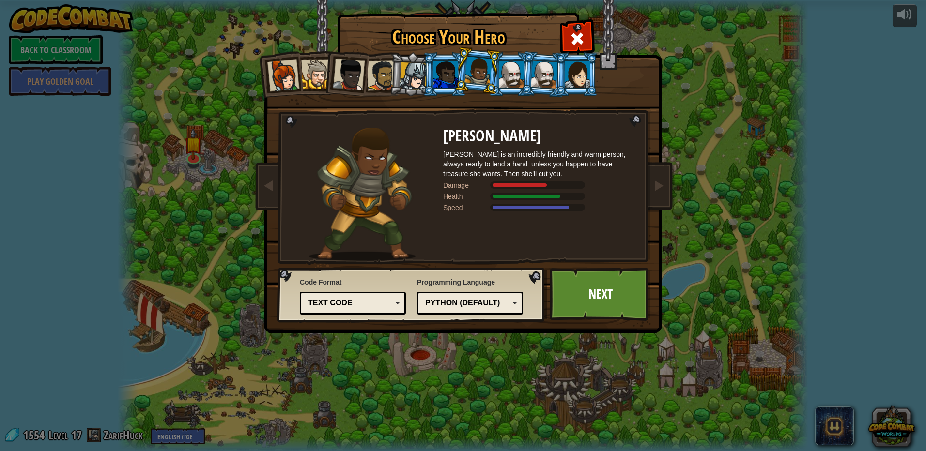
click at [515, 78] on div at bounding box center [511, 75] width 25 height 26
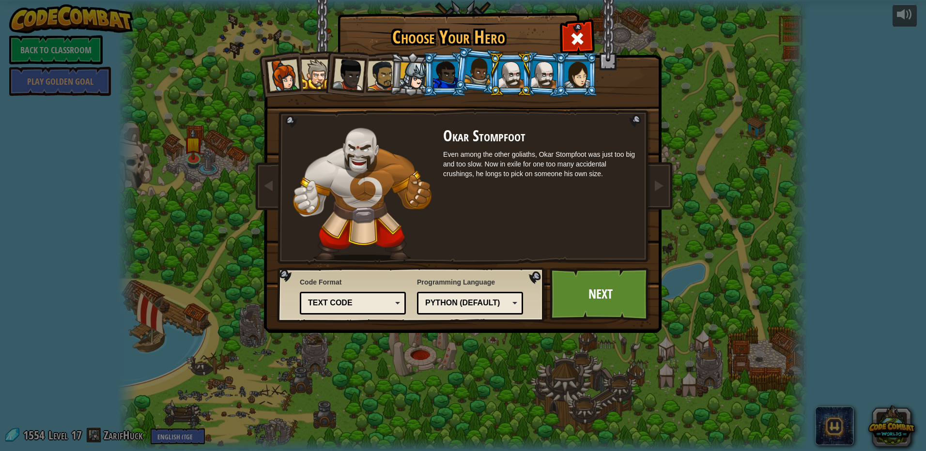
drag, startPoint x: 549, startPoint y: 76, endPoint x: 447, endPoint y: 71, distance: 102.3
click at [544, 73] on div at bounding box center [544, 75] width 27 height 28
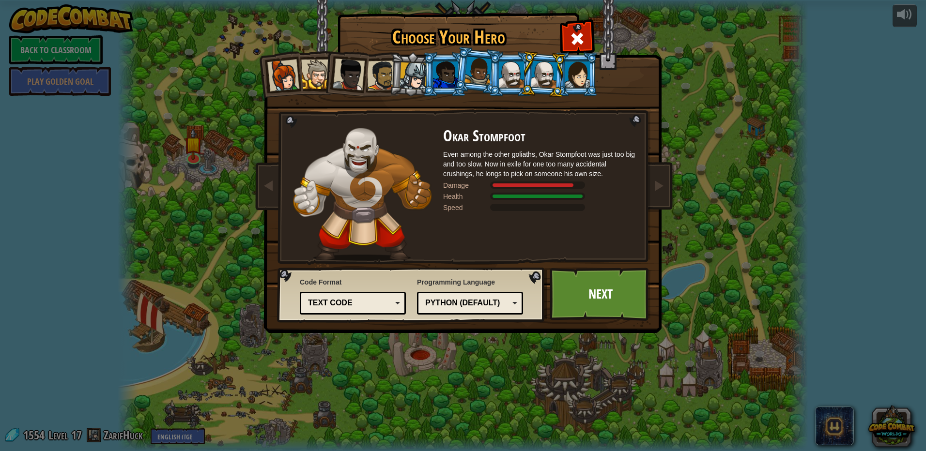
click at [409, 74] on div at bounding box center [414, 76] width 28 height 28
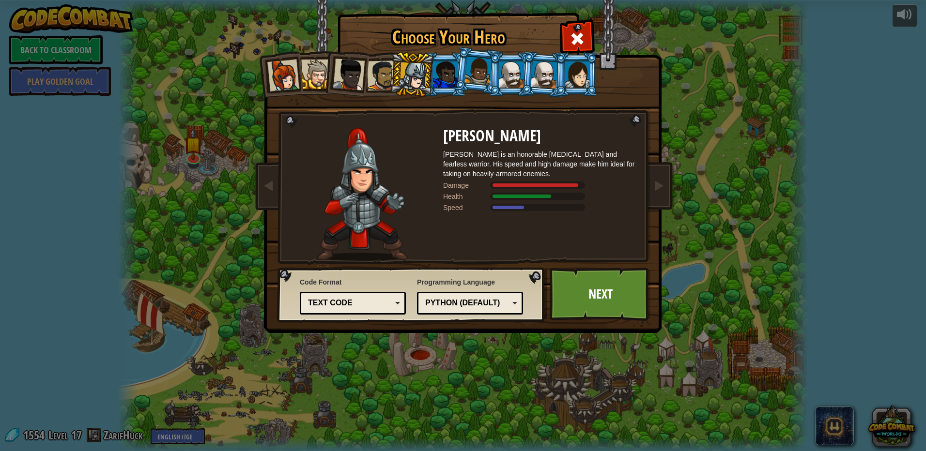
click at [388, 82] on div at bounding box center [382, 76] width 30 height 30
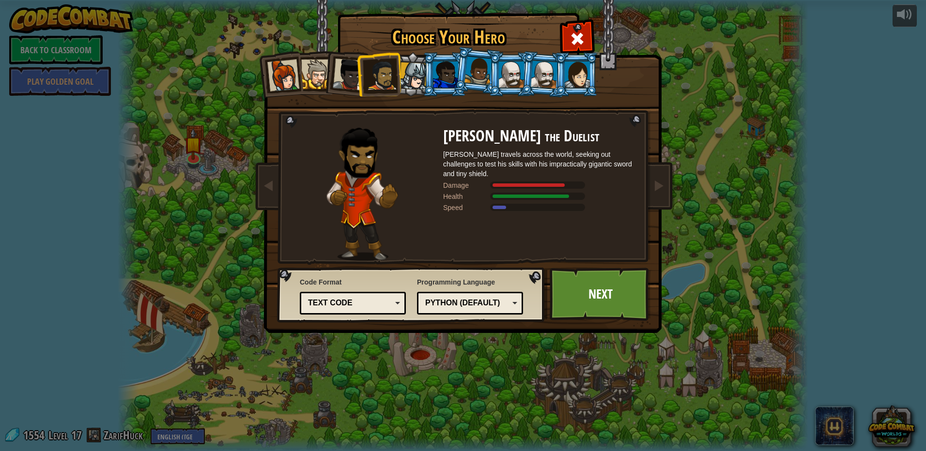
click at [349, 74] on div at bounding box center [349, 75] width 32 height 32
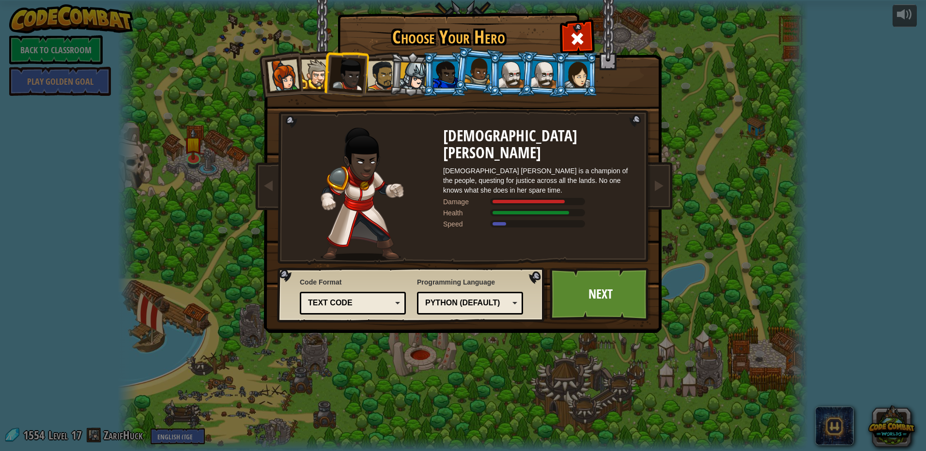
click at [304, 72] on div at bounding box center [316, 75] width 30 height 30
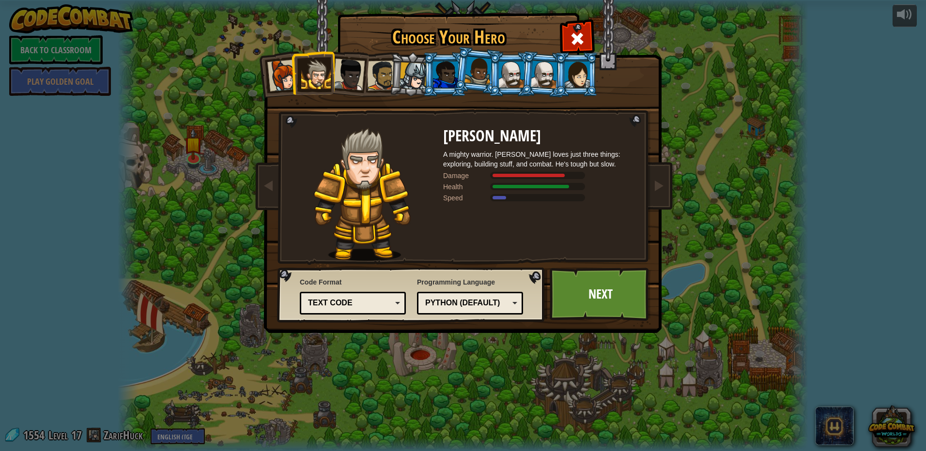
click at [418, 52] on ol at bounding box center [463, 52] width 400 height 0
click at [420, 76] on div at bounding box center [414, 76] width 28 height 28
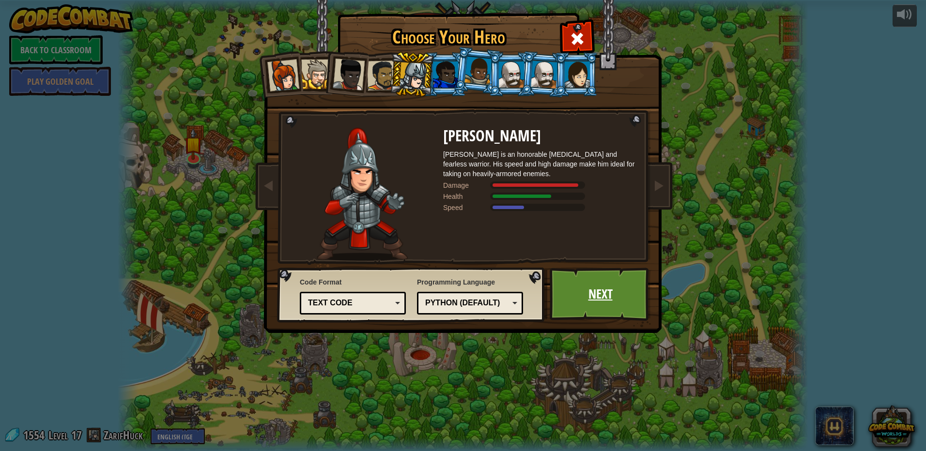
click at [607, 292] on link "Next" at bounding box center [600, 294] width 101 height 53
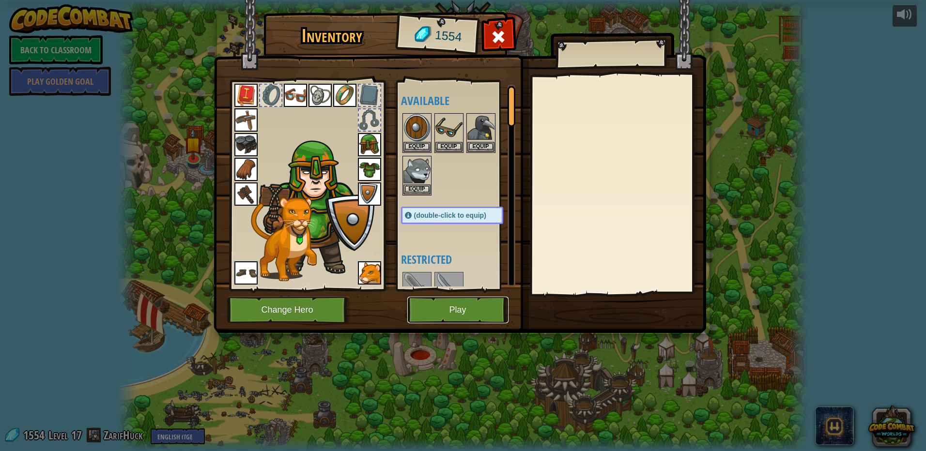
click at [455, 313] on button "Play" at bounding box center [457, 310] width 101 height 27
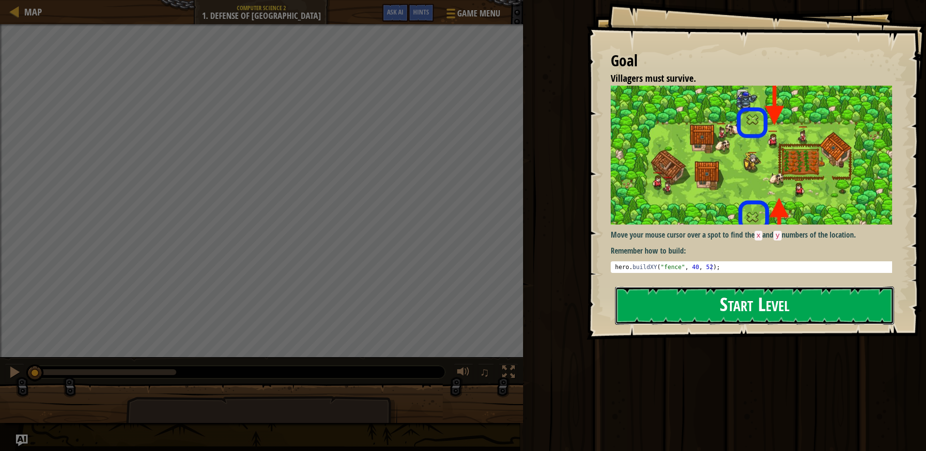
click at [759, 306] on button "Start Level" at bounding box center [754, 306] width 279 height 38
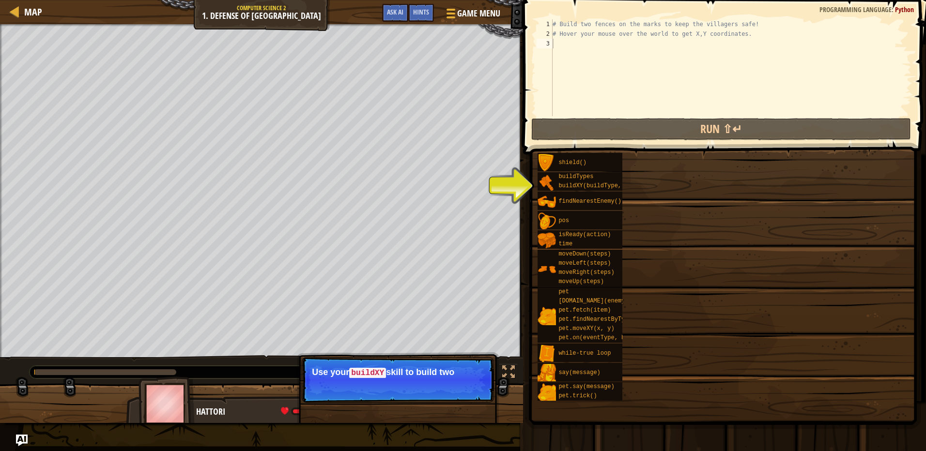
click at [762, 365] on div "shield() buildTypes buildXY(buildType, x, y) findNearestEnemy() pos isReady(act…" at bounding box center [728, 277] width 382 height 249
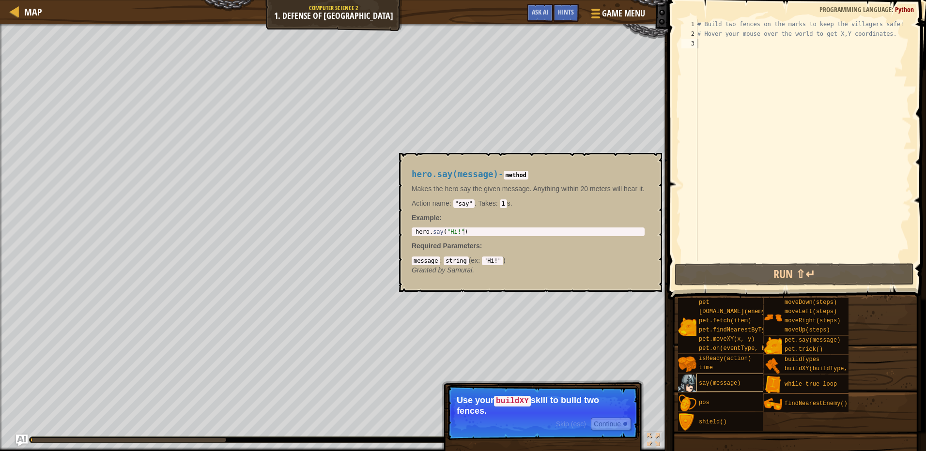
click at [752, 387] on div "pet [DOMAIN_NAME](enemy) pet.fetch(item) pet.findNearestByType(type) pet.moveXY…" at bounding box center [799, 365] width 242 height 134
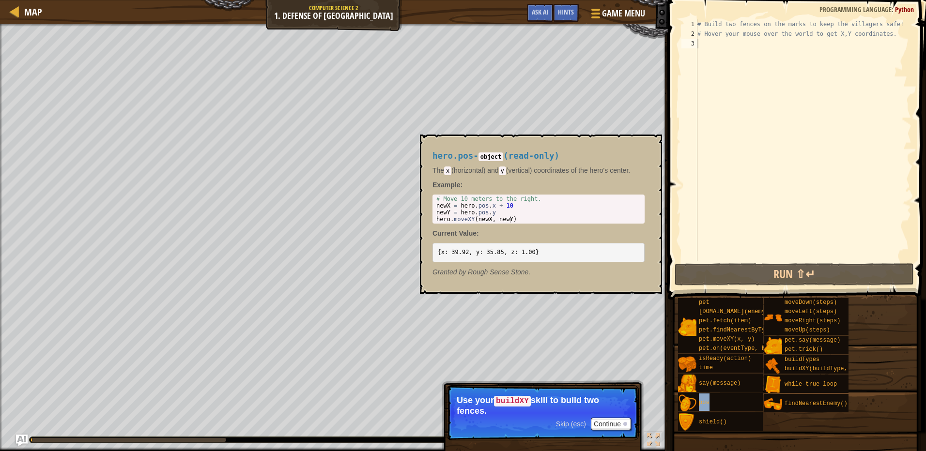
drag, startPoint x: 739, startPoint y: 404, endPoint x: 733, endPoint y: 412, distance: 10.1
click at [738, 404] on div "pos" at bounding box center [743, 402] width 93 height 18
click at [726, 427] on div "shield()" at bounding box center [743, 422] width 93 height 18
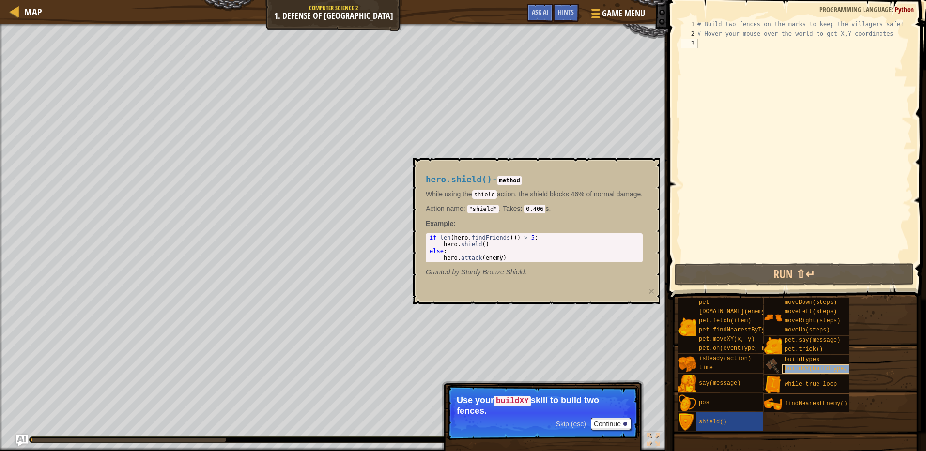
click at [802, 366] on span "buildXY(buildType, x, y)" at bounding box center [827, 369] width 84 height 7
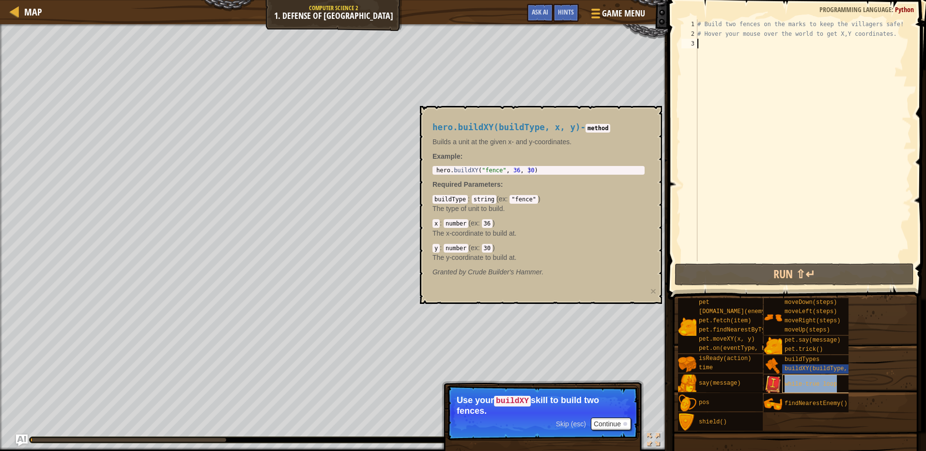
click at [795, 389] on div "while-true loop" at bounding box center [828, 384] width 93 height 18
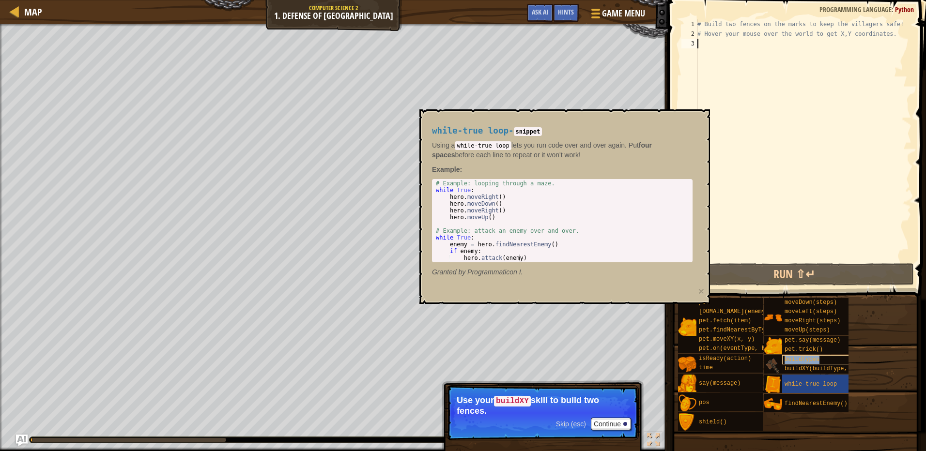
click at [800, 359] on span "buildTypes" at bounding box center [802, 359] width 35 height 7
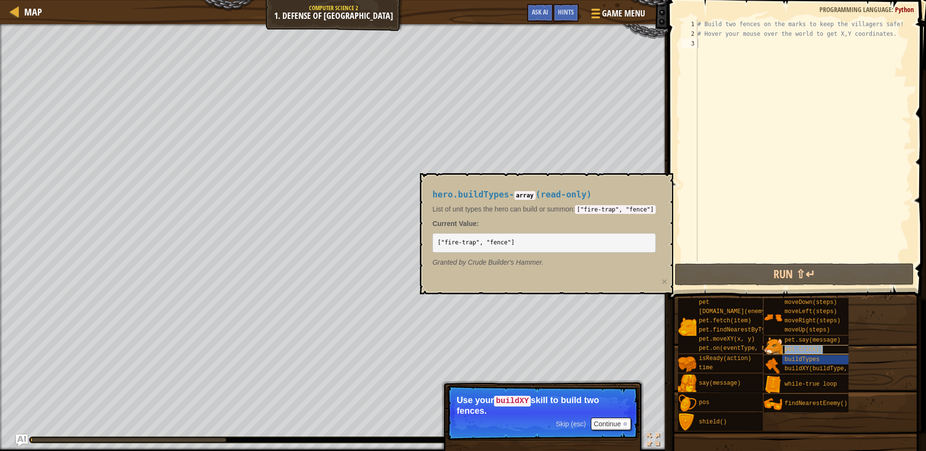
click at [800, 350] on span "pet.trick()" at bounding box center [804, 349] width 38 height 7
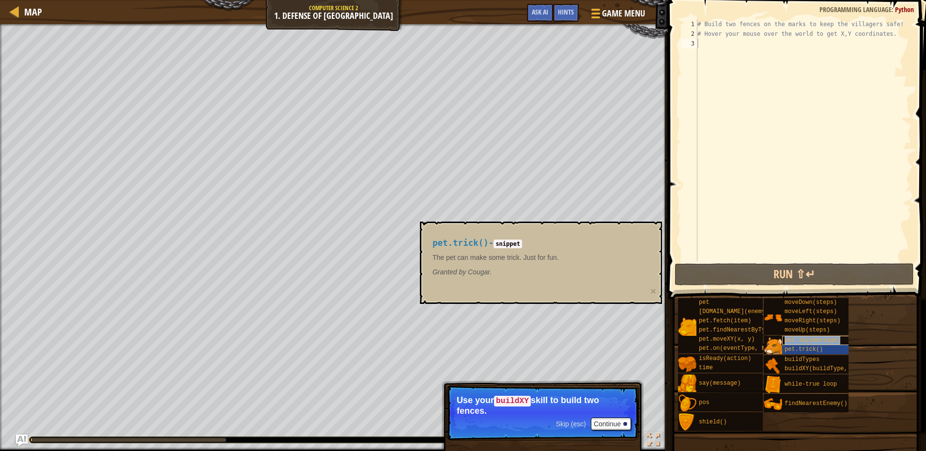
click at [801, 341] on span "pet.say(message)" at bounding box center [813, 340] width 56 height 7
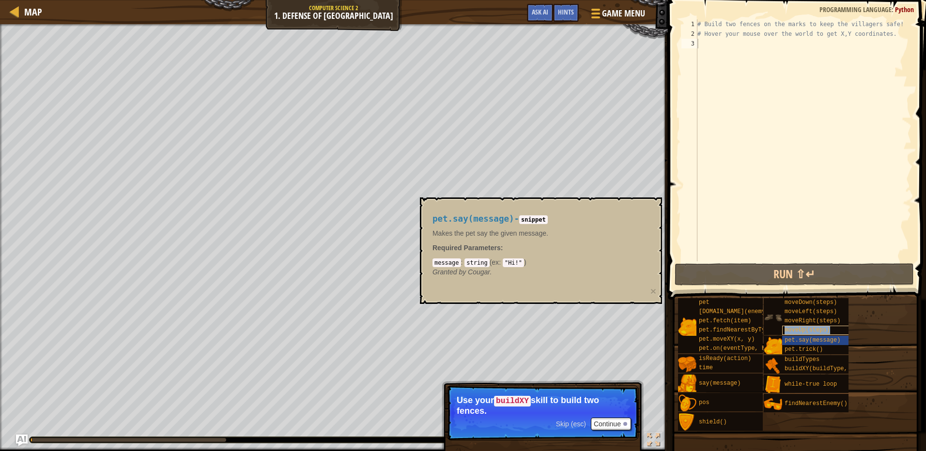
click at [802, 332] on span "moveUp(steps)" at bounding box center [808, 330] width 46 height 7
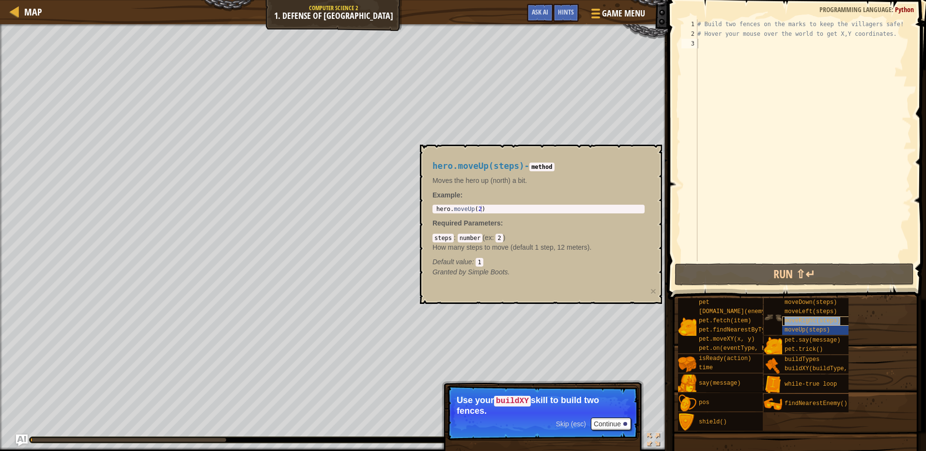
click at [803, 325] on div "moveRight(steps)" at bounding box center [828, 321] width 93 height 9
click at [809, 311] on span "moveLeft(steps)" at bounding box center [811, 312] width 52 height 7
click at [813, 298] on div "moveDown(steps)" at bounding box center [828, 302] width 93 height 9
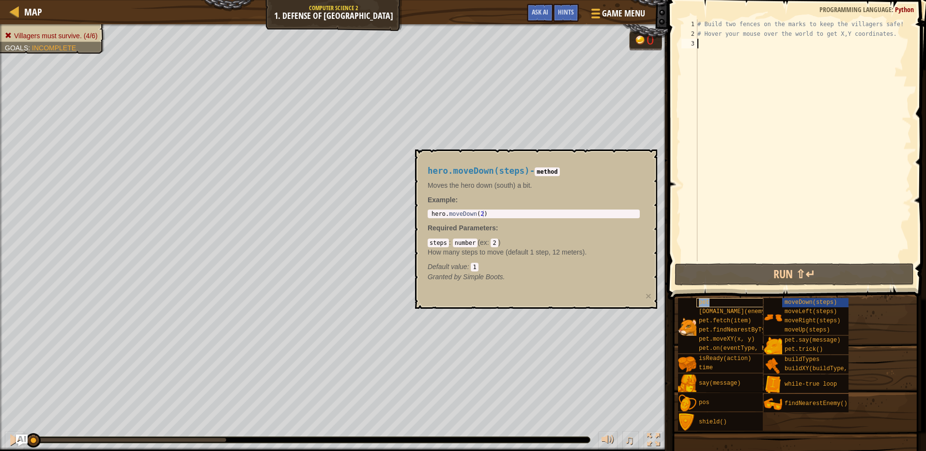
click at [734, 304] on div "pet" at bounding box center [743, 302] width 93 height 9
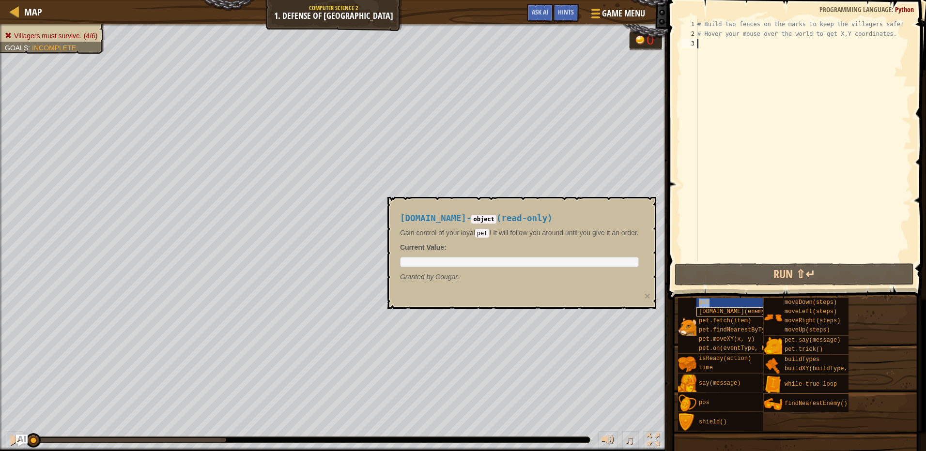
click at [733, 309] on div "pet [DOMAIN_NAME](enemy) pet.fetch(item) pet.findNearestByType(type) pet.moveXY…" at bounding box center [720, 325] width 85 height 55
click at [729, 318] on span "pet.fetch(item)" at bounding box center [725, 321] width 52 height 7
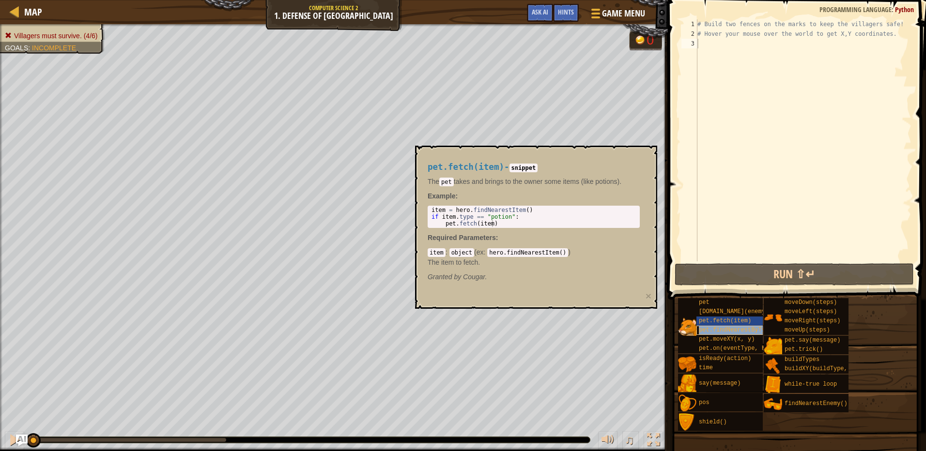
click at [728, 328] on span "pet.findNearestByType(type)" at bounding box center [746, 330] width 94 height 7
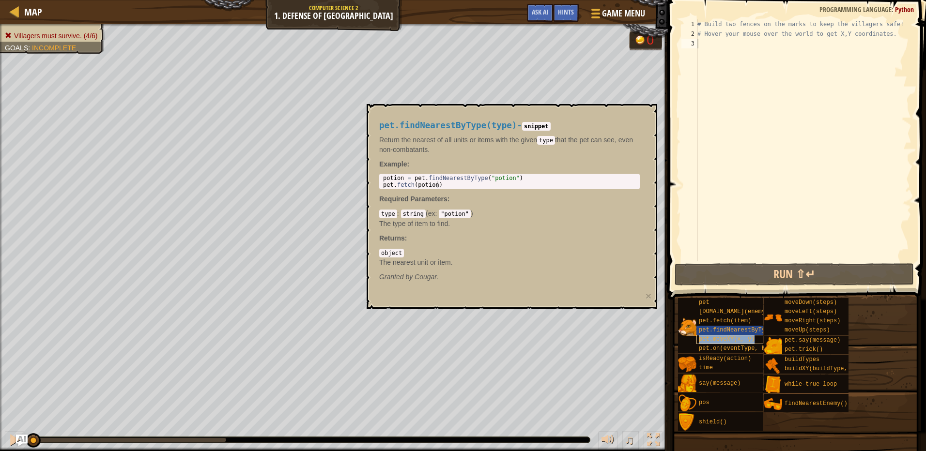
click at [725, 337] on span "pet.moveXY(x, y)" at bounding box center [727, 339] width 56 height 7
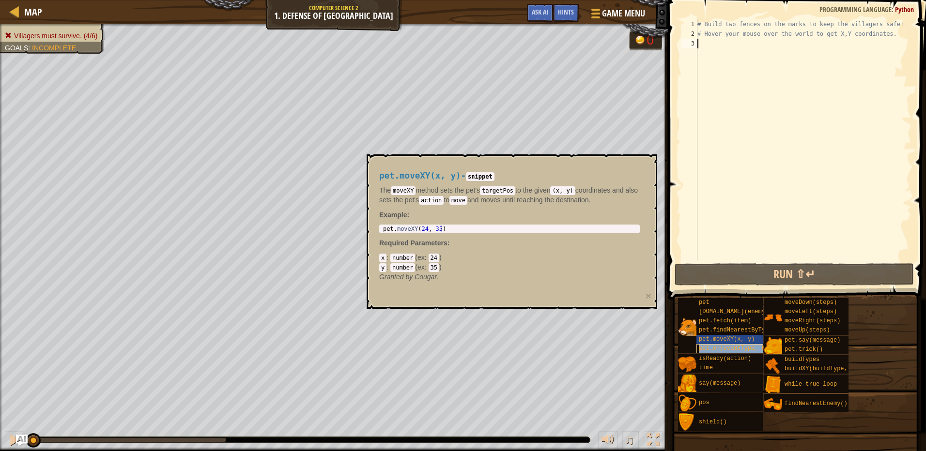
click at [721, 347] on span "pet.on(eventType, handler)" at bounding box center [744, 348] width 91 height 7
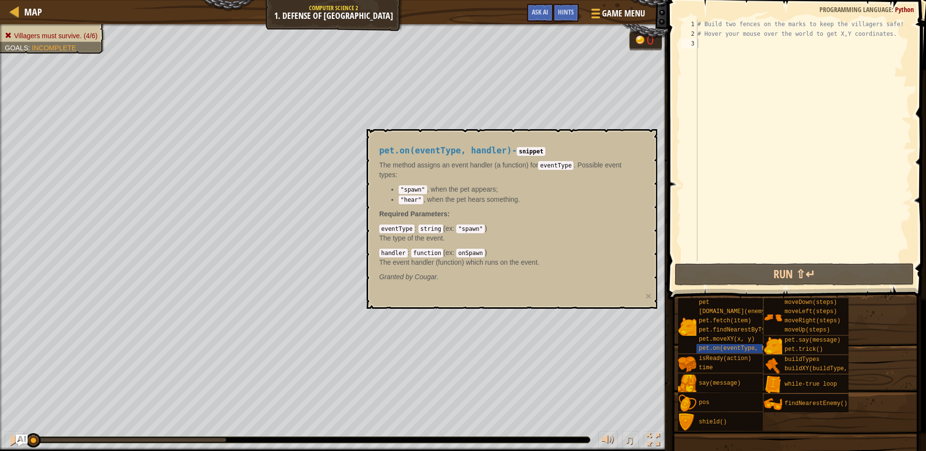
drag, startPoint x: 879, startPoint y: 360, endPoint x: 874, endPoint y: 365, distance: 6.9
click at [876, 362] on div "pet [DOMAIN_NAME](enemy) pet.fetch(item) pet.findNearestByType(type) pet.moveXY…" at bounding box center [799, 365] width 242 height 134
click at [873, 375] on div "pet [DOMAIN_NAME](enemy) pet.fetch(item) pet.findNearestByType(type) pet.moveXY…" at bounding box center [799, 365] width 242 height 134
click at [874, 407] on div "pet [DOMAIN_NAME](enemy) pet.fetch(item) pet.findNearestByType(type) pet.moveXY…" at bounding box center [799, 365] width 242 height 134
click at [798, 430] on div "pet [DOMAIN_NAME](enemy) pet.fetch(item) pet.findNearestByType(type) pet.moveXY…" at bounding box center [799, 365] width 242 height 134
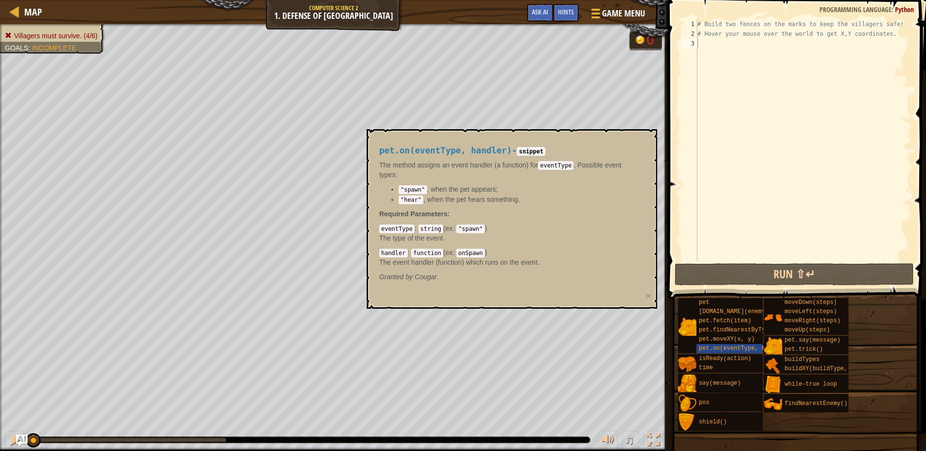
click at [795, 433] on span at bounding box center [795, 431] width 251 height 287
click at [566, 308] on div "pet.on(eventType, handler) - snippet The method assigns an event handler (a fun…" at bounding box center [512, 219] width 291 height 180
click at [646, 295] on button "×" at bounding box center [649, 296] width 6 height 10
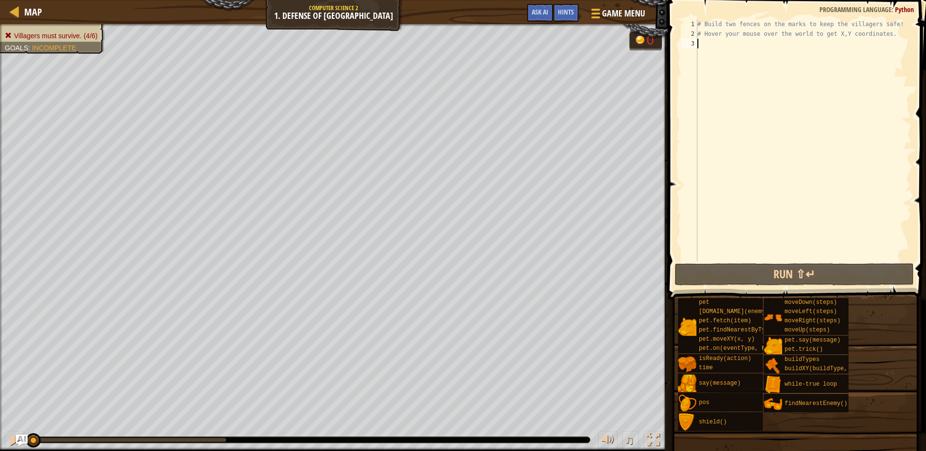
click at [698, 222] on div "# Build two fences on the marks to keep the villagers safe! # Hover your mouse …" at bounding box center [804, 150] width 216 height 262
click at [706, 198] on div "# Build two fences on the marks to keep the villagers safe! # Hover your mouse …" at bounding box center [804, 150] width 216 height 262
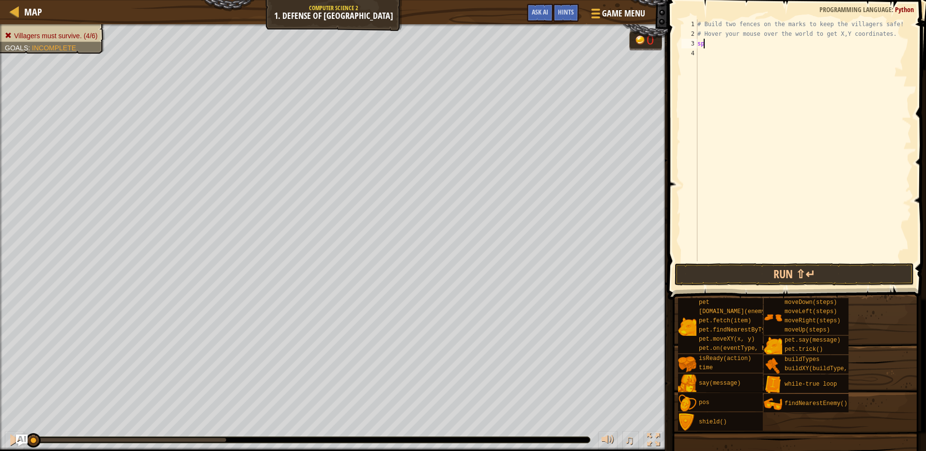
type textarea "s"
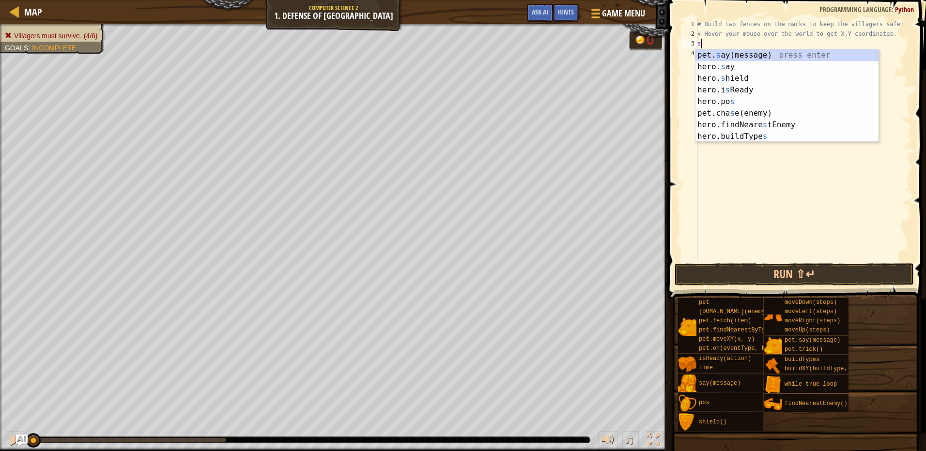
type textarea "s"
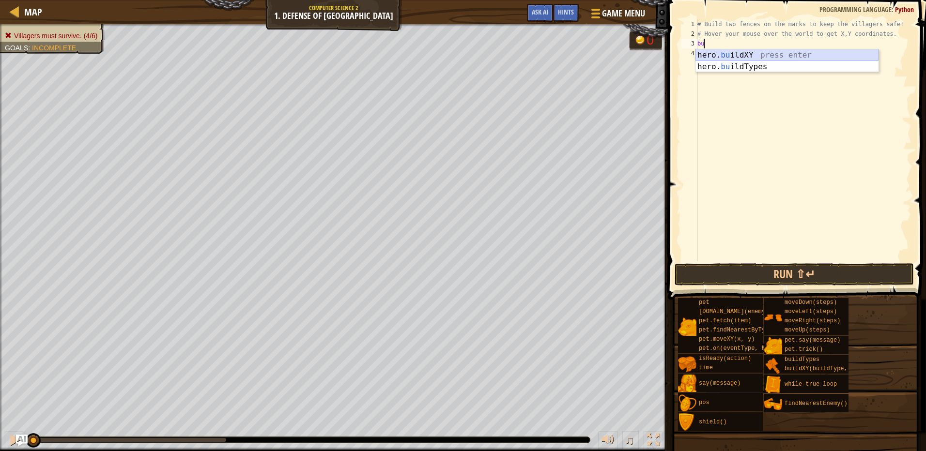
click at [768, 56] on div "hero. bu ildXY press enter hero. bu ildTypes press enter" at bounding box center [787, 72] width 183 height 46
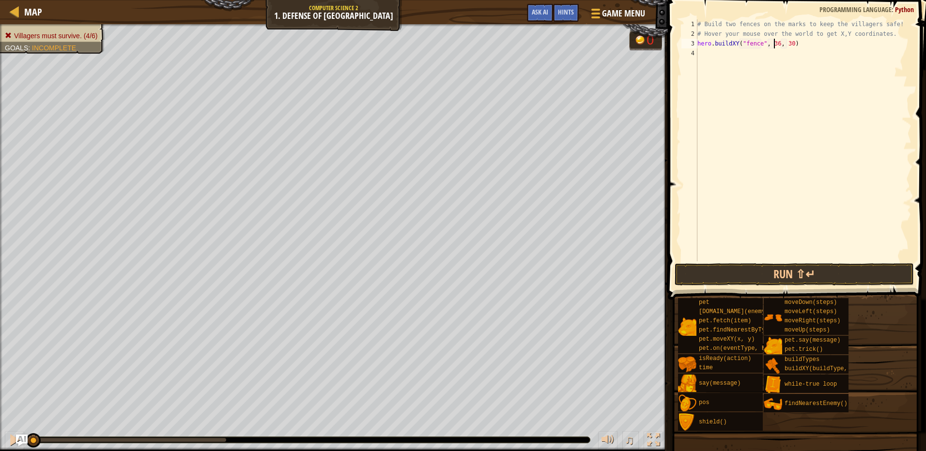
click at [774, 40] on div "# Build two fences on the marks to keep the villagers safe! # Hover your mouse …" at bounding box center [804, 150] width 216 height 262
click at [789, 41] on div "# Build two fences on the marks to keep the villagers safe! # Hover your mouse …" at bounding box center [804, 150] width 216 height 262
click at [789, 41] on div "# Build two fences on the marks to keep the villagers safe! # Hover your mouse …" at bounding box center [804, 140] width 216 height 242
click at [786, 44] on div "# Build two fences on the marks to keep the villagers safe! # Hover your mouse …" at bounding box center [804, 150] width 216 height 262
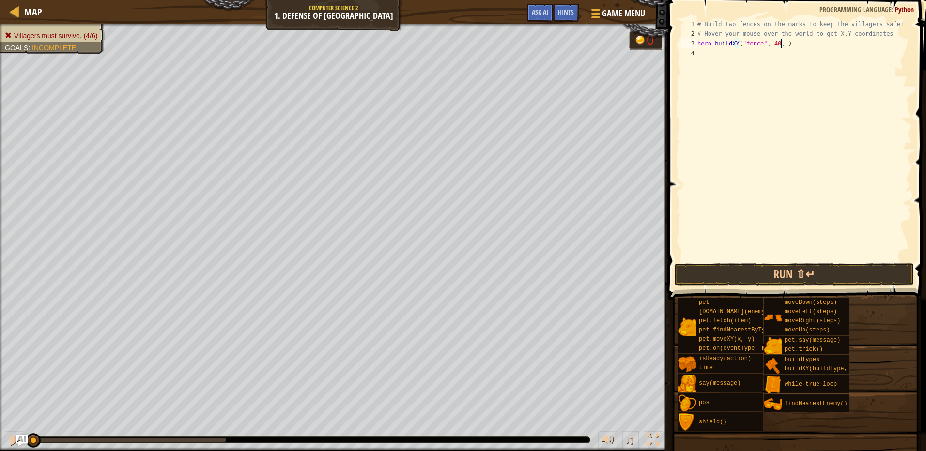
scroll to position [4, 7]
type textarea "hero.buildXY("fence", 40, 52)"
click at [728, 56] on div "# Build two fences on the marks to keep the villagers safe! # Hover your mouse …" at bounding box center [804, 150] width 216 height 262
click at [745, 61] on div "hero. bu ildXY press enter hero. bu ildTypes press enter" at bounding box center [787, 82] width 183 height 46
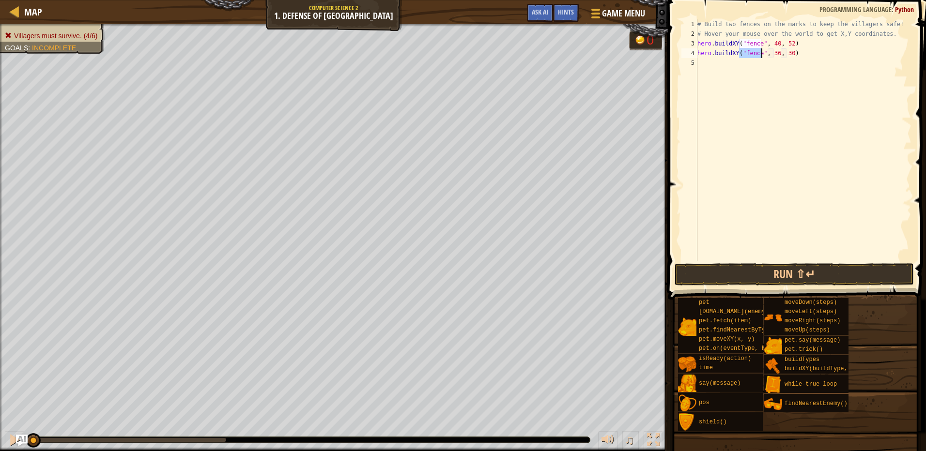
click at [773, 55] on div "# Build two fences on the marks to keep the villagers safe! # Hover your mouse …" at bounding box center [804, 150] width 216 height 262
click at [789, 52] on div "# Build two fences on the marks to keep the villagers safe! # Hover your mouse …" at bounding box center [804, 150] width 216 height 262
click at [786, 53] on div "# Build two fences on the marks to keep the villagers safe! # Hover your mouse …" at bounding box center [804, 140] width 216 height 242
click at [773, 54] on div "# Build two fences on the marks to keep the villagers safe! # Hover your mouse …" at bounding box center [804, 150] width 216 height 262
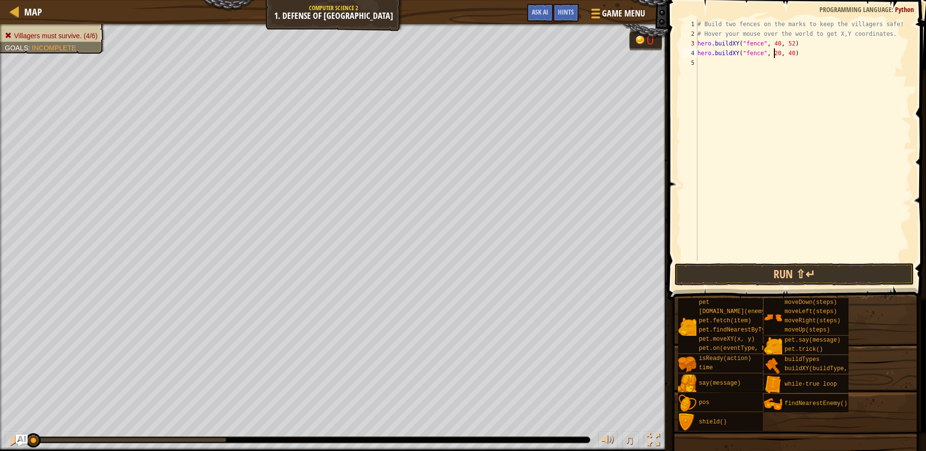
scroll to position [4, 6]
click at [817, 266] on button "Run ⇧↵" at bounding box center [794, 274] width 239 height 22
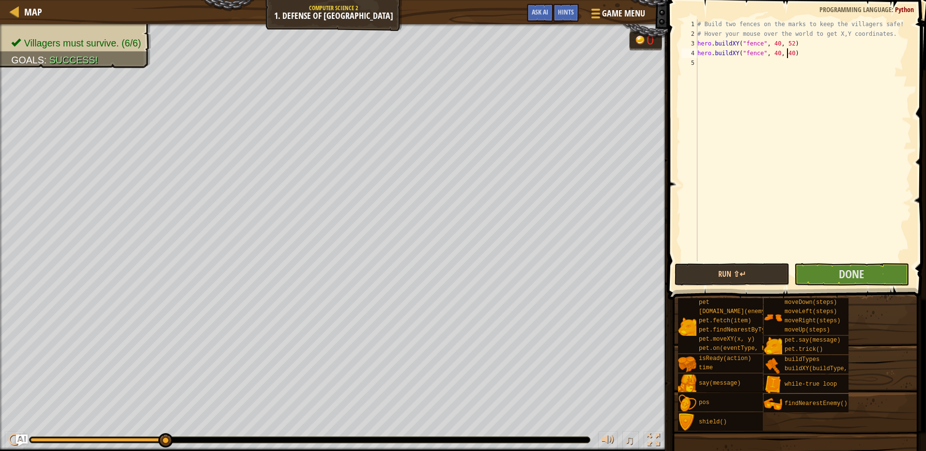
click at [786, 50] on div "# Build two fences on the marks to keep the villagers safe! # Hover your mouse …" at bounding box center [804, 150] width 216 height 262
type textarea "hero.buildXY("fence", 40, 20)"
click at [844, 279] on span "Done" at bounding box center [851, 273] width 25 height 15
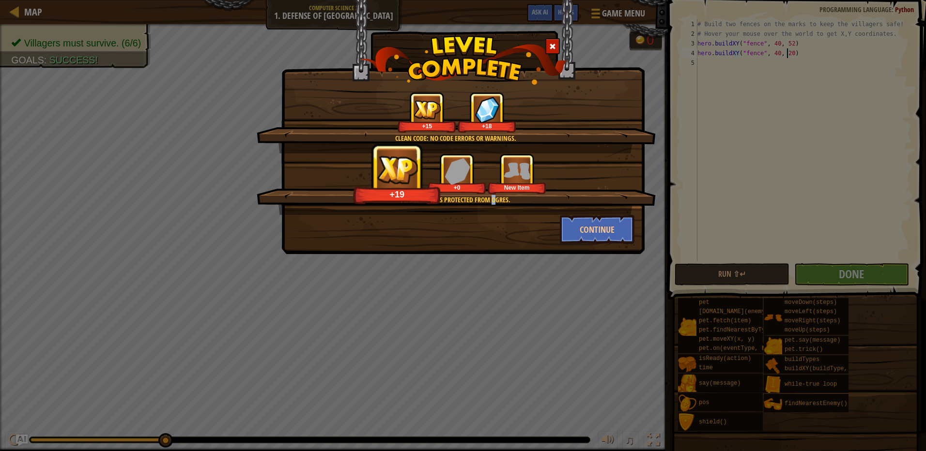
click at [496, 198] on div "Plainswood is protected from ogres." at bounding box center [456, 200] width 306 height 10
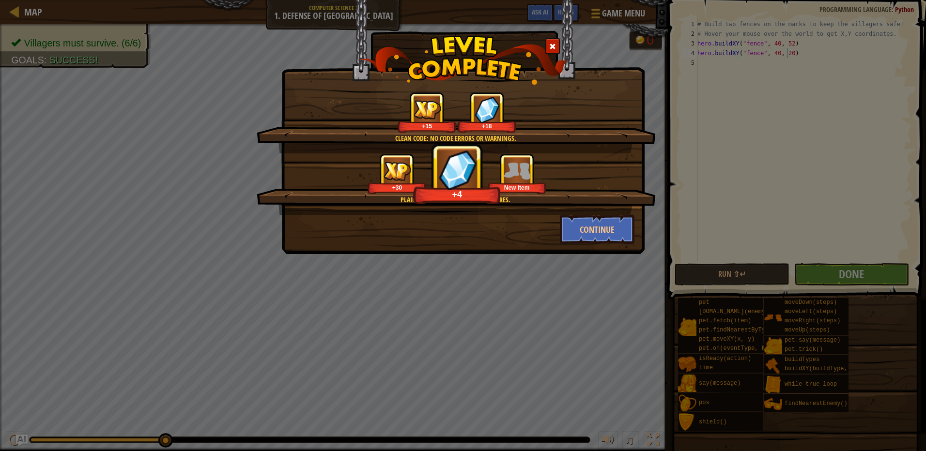
drag, startPoint x: 497, startPoint y: 198, endPoint x: 479, endPoint y: 235, distance: 41.8
click at [479, 235] on div "Continue" at bounding box center [462, 229] width 357 height 29
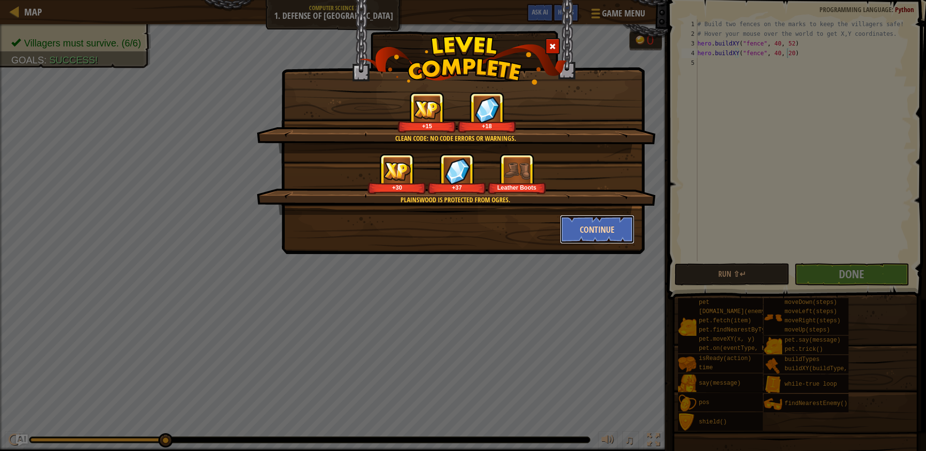
click at [600, 232] on button "Continue" at bounding box center [597, 229] width 75 height 29
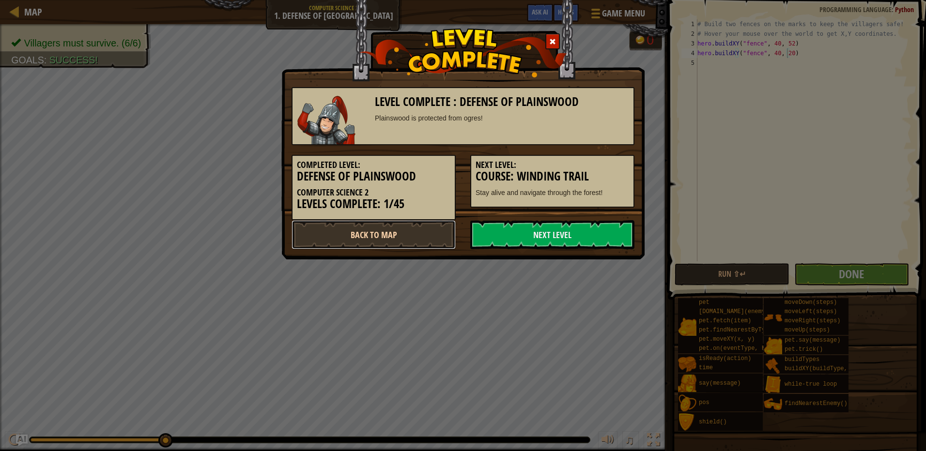
click at [380, 232] on link "Back to Map" at bounding box center [374, 234] width 164 height 29
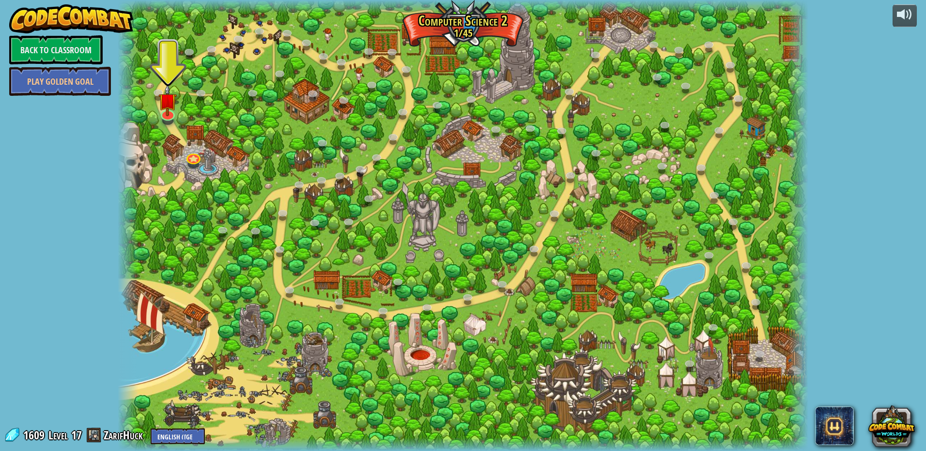
click at [474, 211] on div at bounding box center [463, 225] width 691 height 451
click at [471, 19] on div at bounding box center [463, 225] width 691 height 451
drag, startPoint x: 475, startPoint y: 21, endPoint x: 594, endPoint y: 22, distance: 118.7
click at [479, 21] on div at bounding box center [463, 225] width 691 height 451
click at [620, 31] on div at bounding box center [463, 225] width 691 height 451
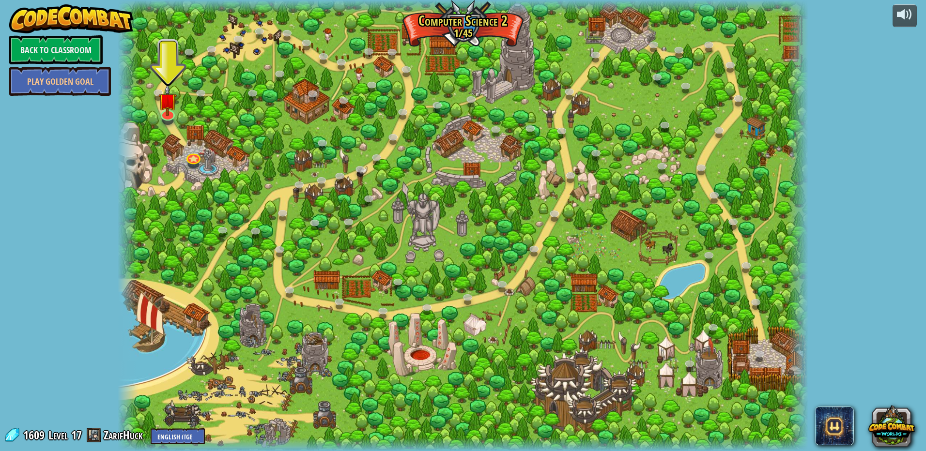
click at [618, 378] on div at bounding box center [463, 225] width 691 height 451
click at [579, 356] on div at bounding box center [463, 225] width 691 height 451
click at [564, 365] on div at bounding box center [463, 225] width 691 height 451
click at [170, 120] on link at bounding box center [166, 112] width 19 height 19
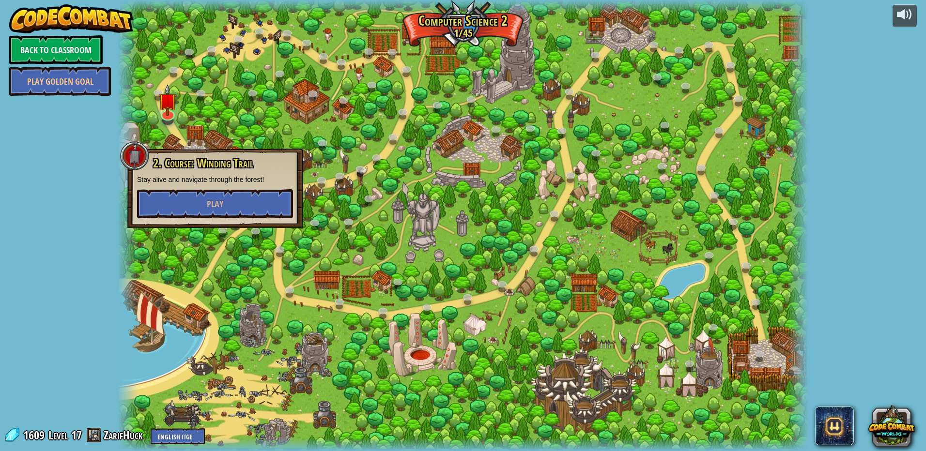
click at [87, 169] on div "powered by Back to Classroom Play Golden Goal 8. Picnic Buster (Locked) Protect…" at bounding box center [463, 225] width 926 height 451
click at [157, 206] on button "Play" at bounding box center [215, 203] width 156 height 29
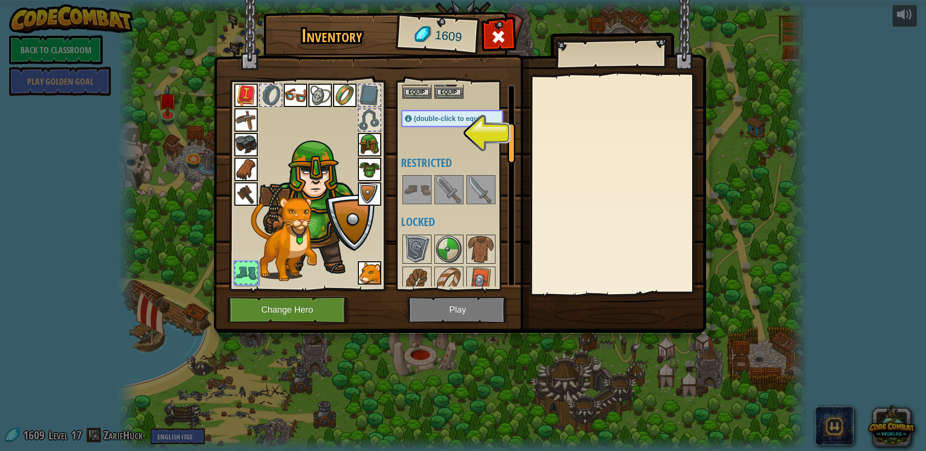
scroll to position [387, 0]
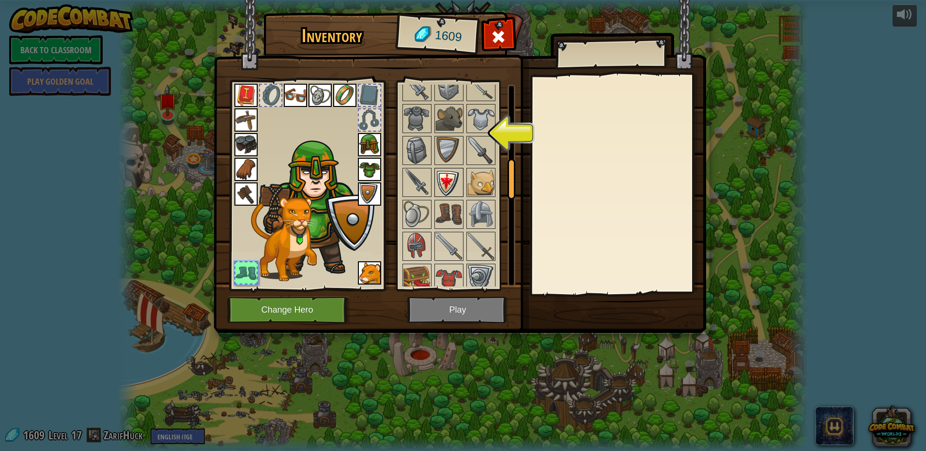
click at [440, 186] on img at bounding box center [448, 182] width 27 height 27
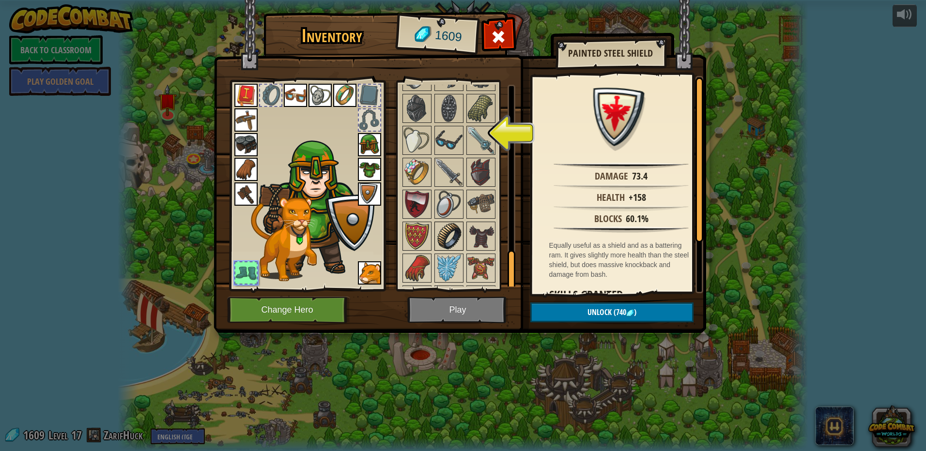
scroll to position [875, 0]
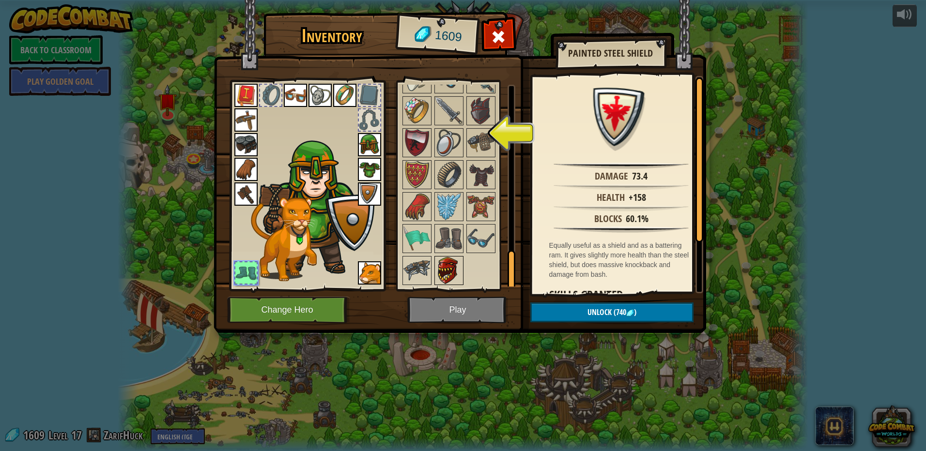
click at [448, 264] on img at bounding box center [448, 270] width 27 height 27
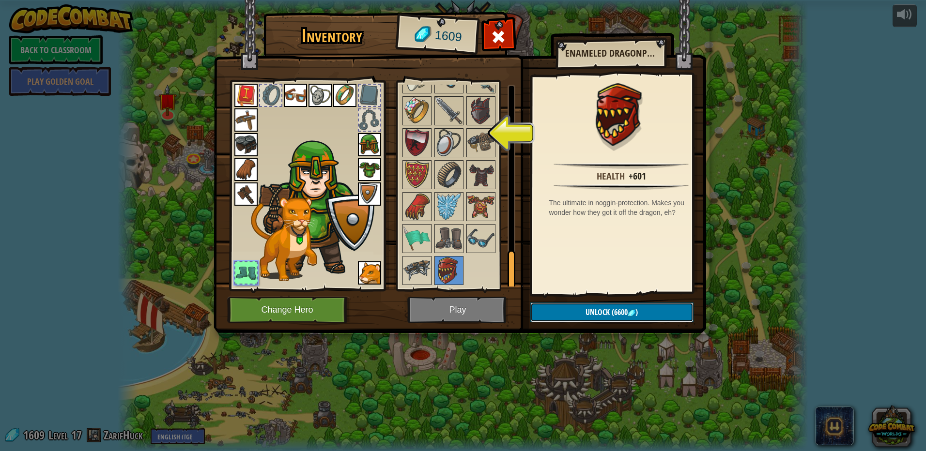
click at [554, 312] on button "Unlock (6600 )" at bounding box center [611, 313] width 163 height 20
click at [479, 230] on img at bounding box center [480, 238] width 27 height 27
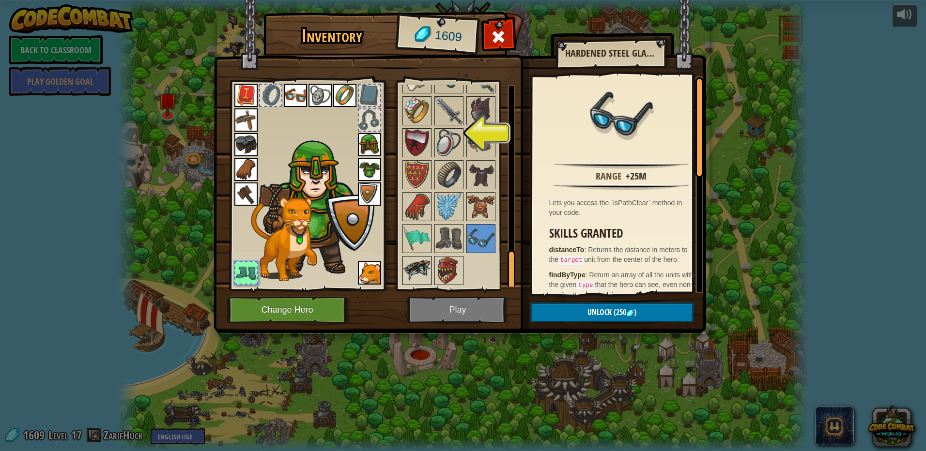
click at [421, 266] on img at bounding box center [416, 270] width 27 height 27
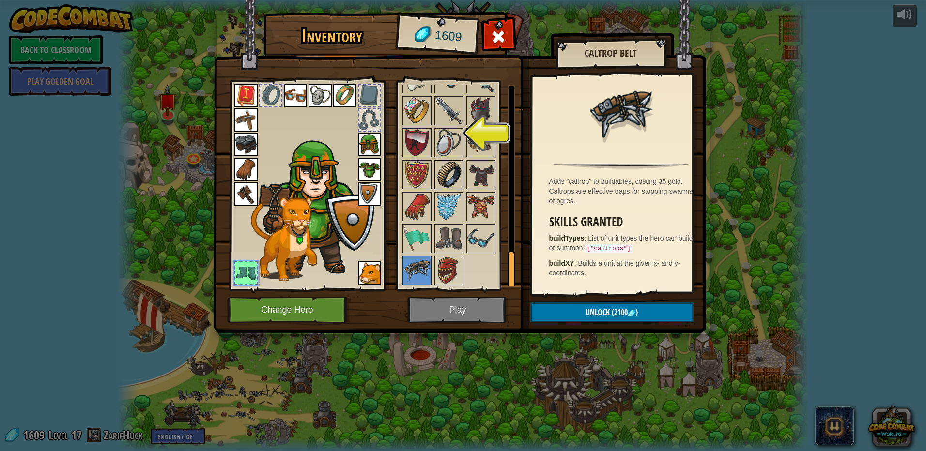
click at [450, 171] on img at bounding box center [448, 174] width 27 height 27
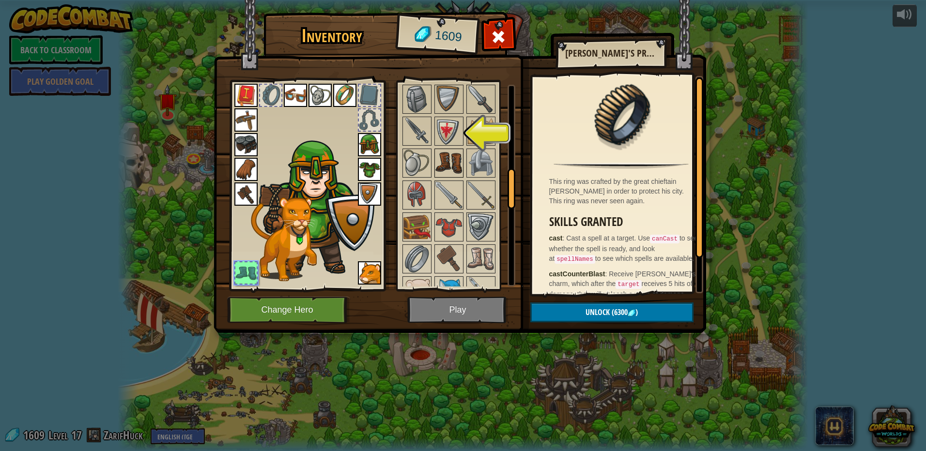
click at [448, 172] on img at bounding box center [448, 163] width 27 height 27
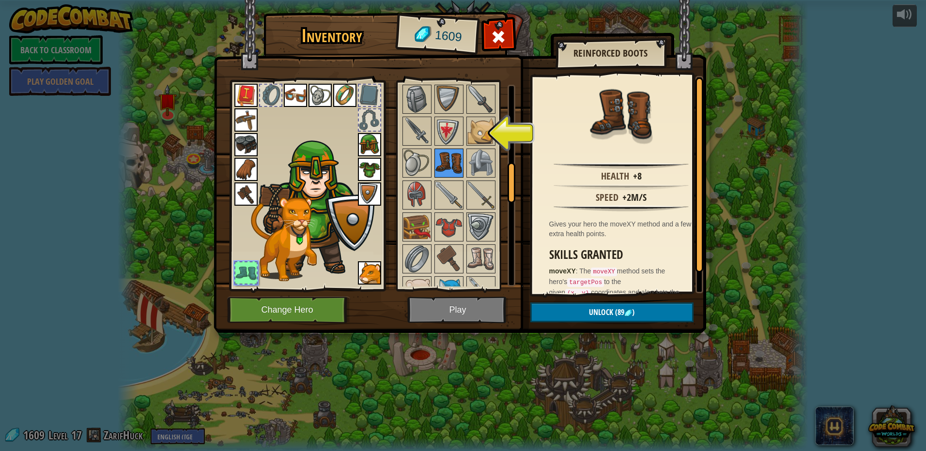
scroll to position [294, 0]
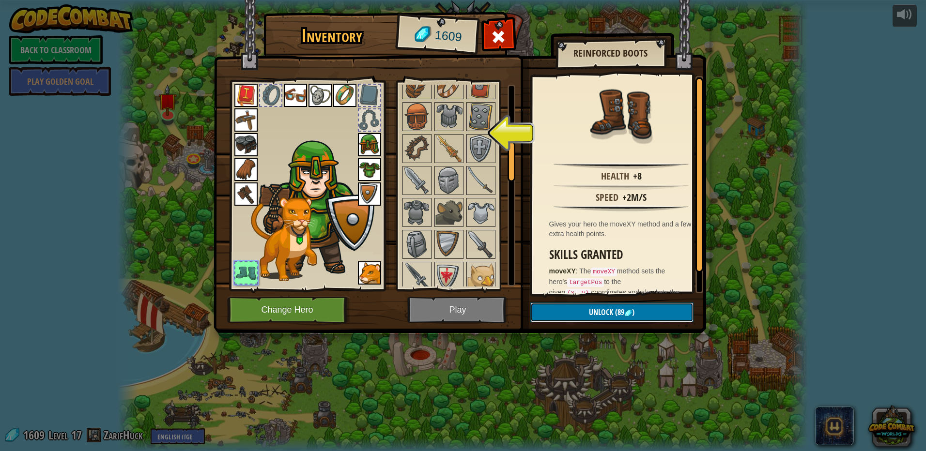
click at [584, 309] on button "Unlock (89 )" at bounding box center [611, 313] width 163 height 20
click at [489, 252] on img at bounding box center [480, 244] width 27 height 27
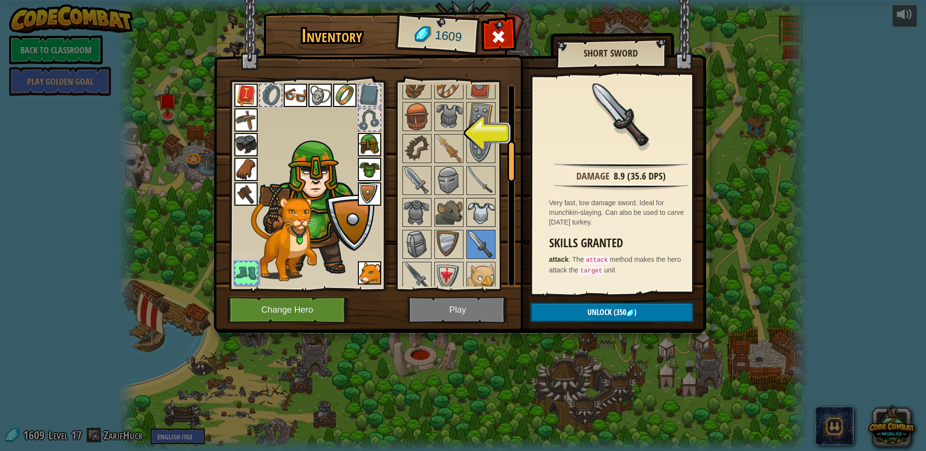
click at [476, 207] on img at bounding box center [480, 212] width 27 height 27
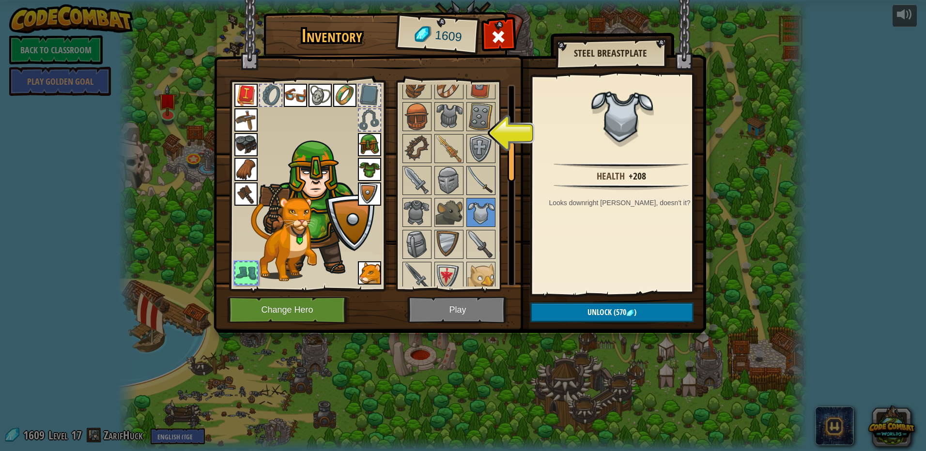
click at [477, 183] on img at bounding box center [480, 180] width 27 height 27
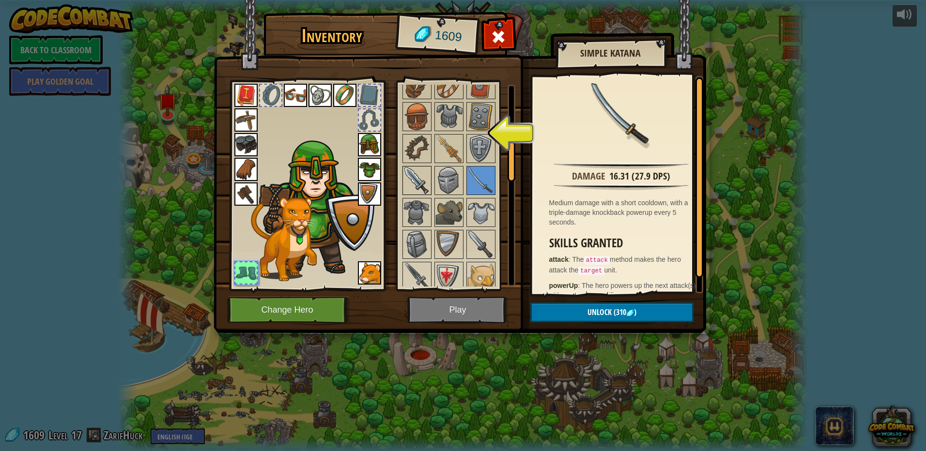
click at [417, 176] on img at bounding box center [416, 180] width 27 height 27
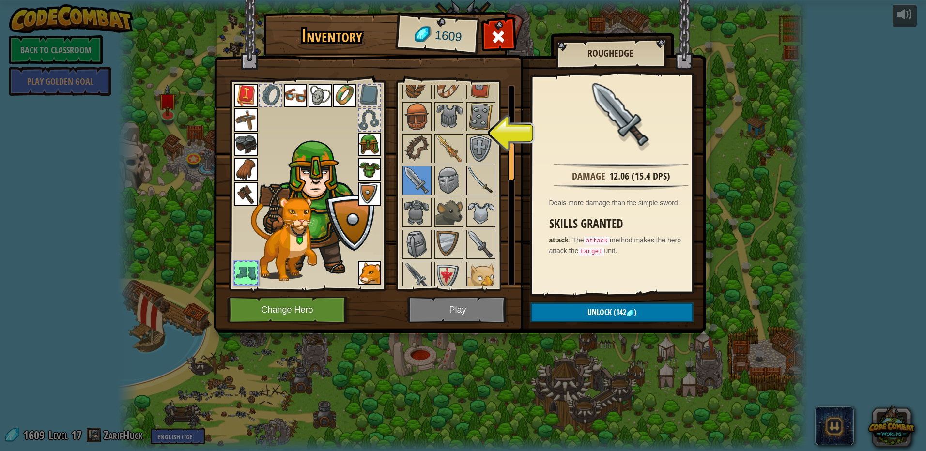
click at [470, 177] on img at bounding box center [480, 180] width 27 height 27
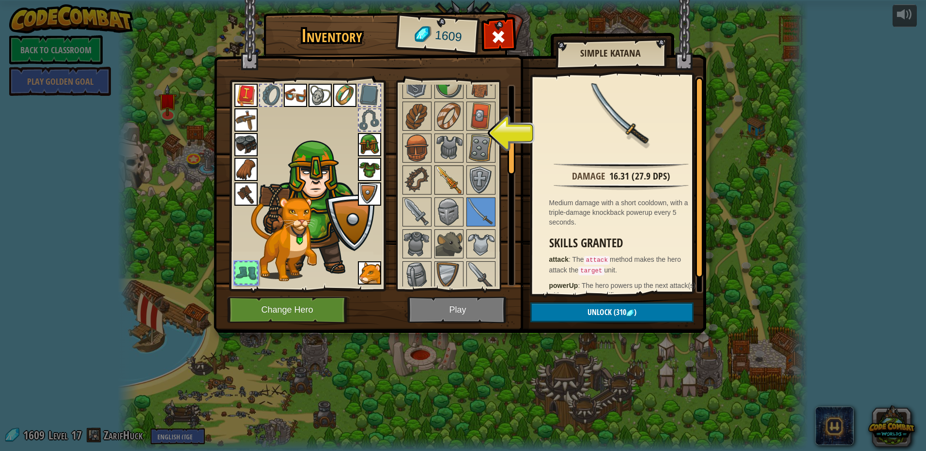
scroll to position [245, 0]
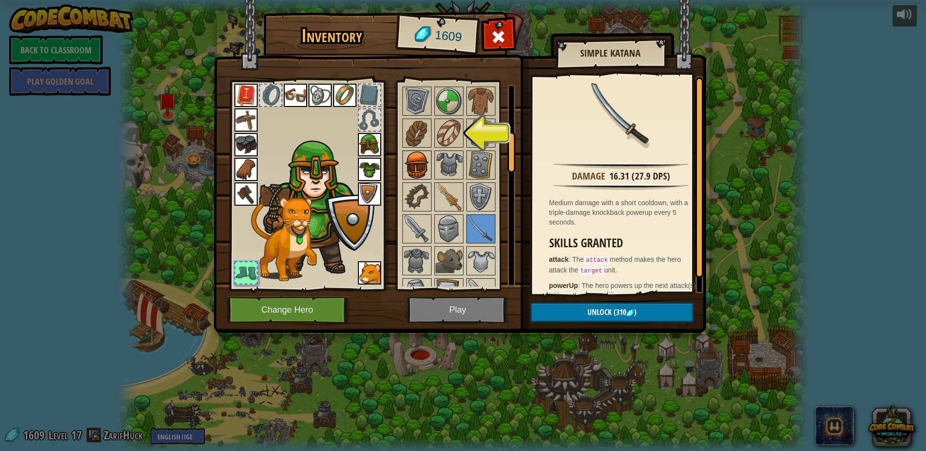
click at [421, 170] on img at bounding box center [416, 165] width 27 height 27
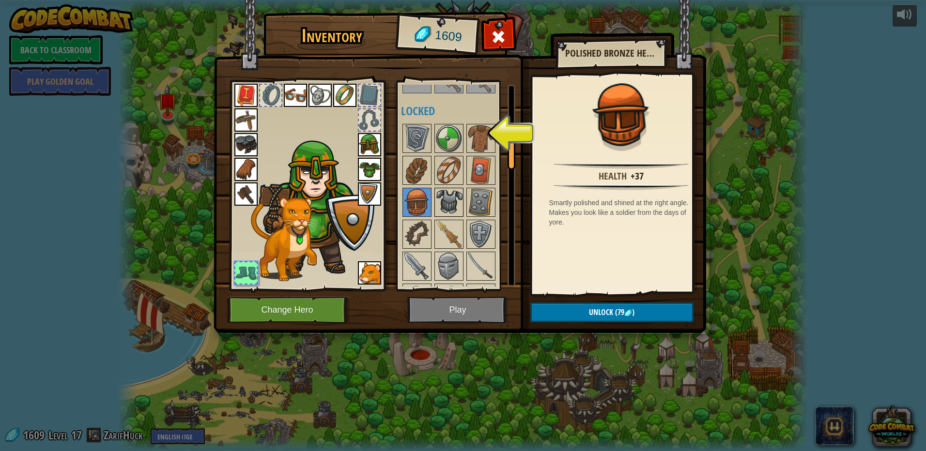
scroll to position [148, 0]
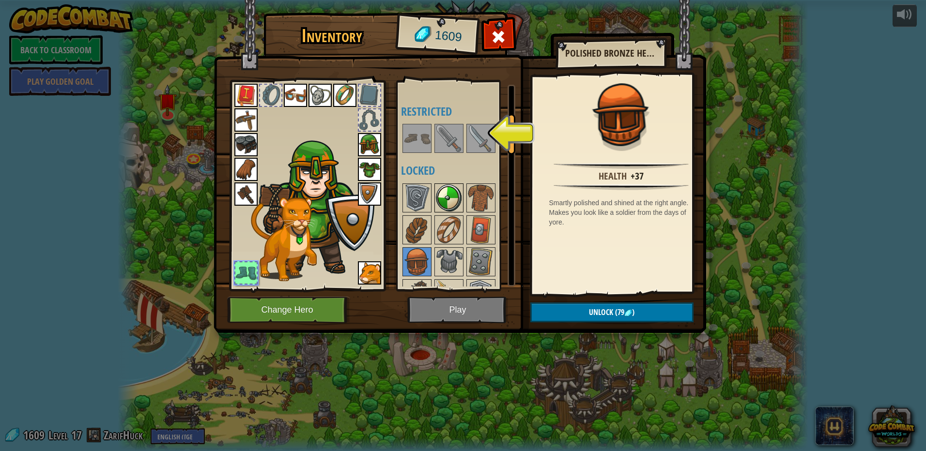
click at [437, 186] on img at bounding box center [448, 198] width 27 height 27
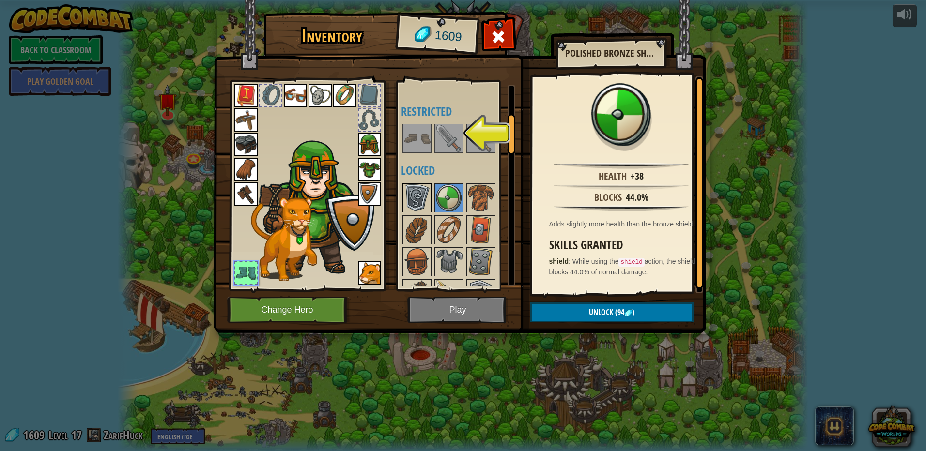
click at [421, 191] on img at bounding box center [416, 198] width 27 height 27
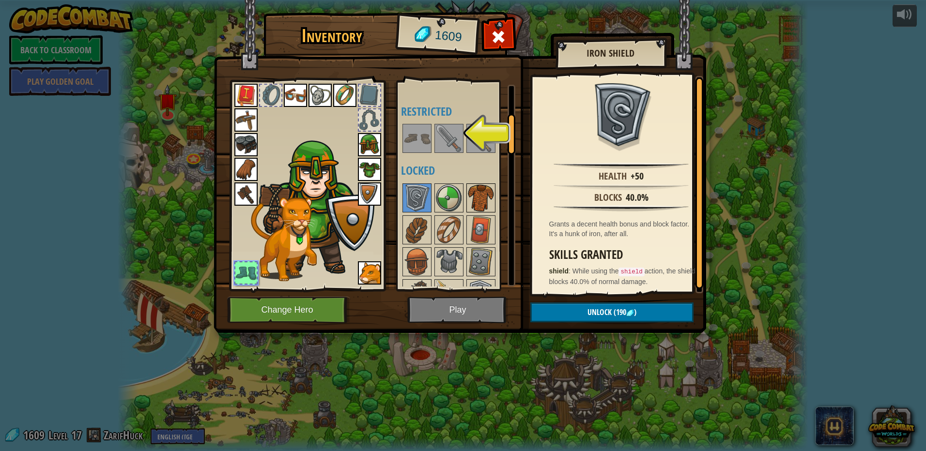
click at [478, 184] on div at bounding box center [480, 198] width 29 height 29
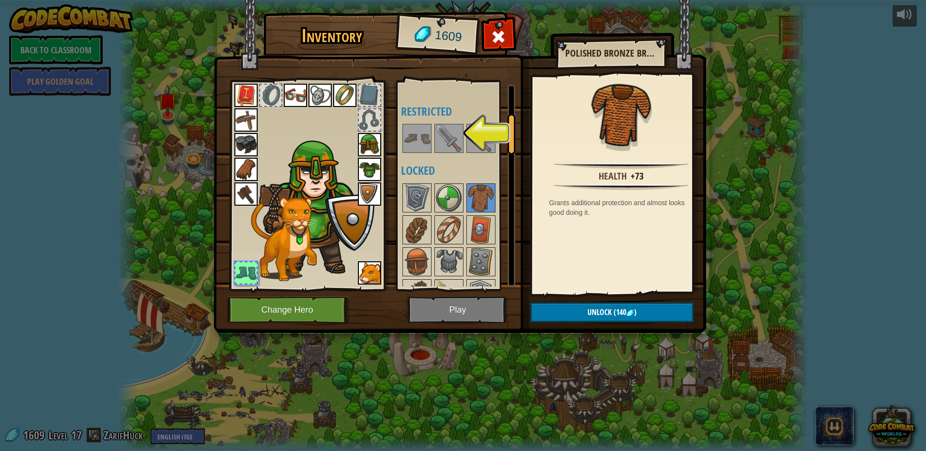
click at [371, 92] on div at bounding box center [369, 95] width 21 height 21
click at [371, 93] on div at bounding box center [369, 95] width 21 height 21
click at [368, 111] on div at bounding box center [369, 119] width 21 height 21
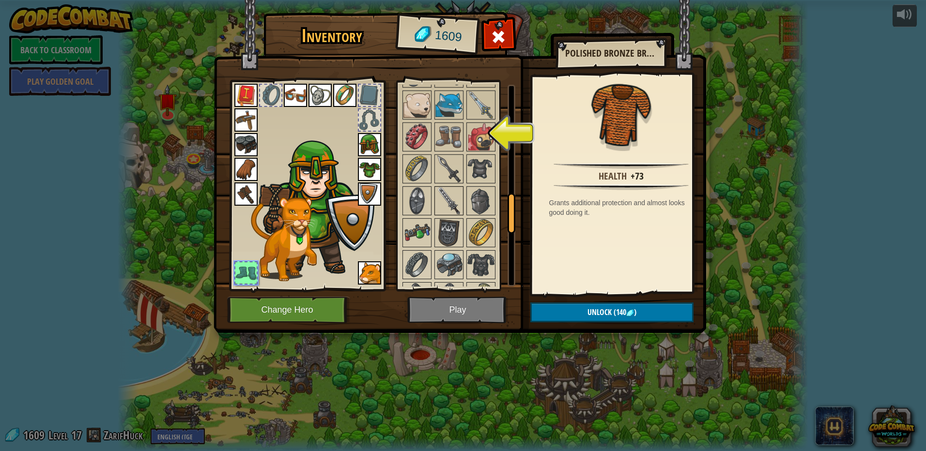
scroll to position [633, 0]
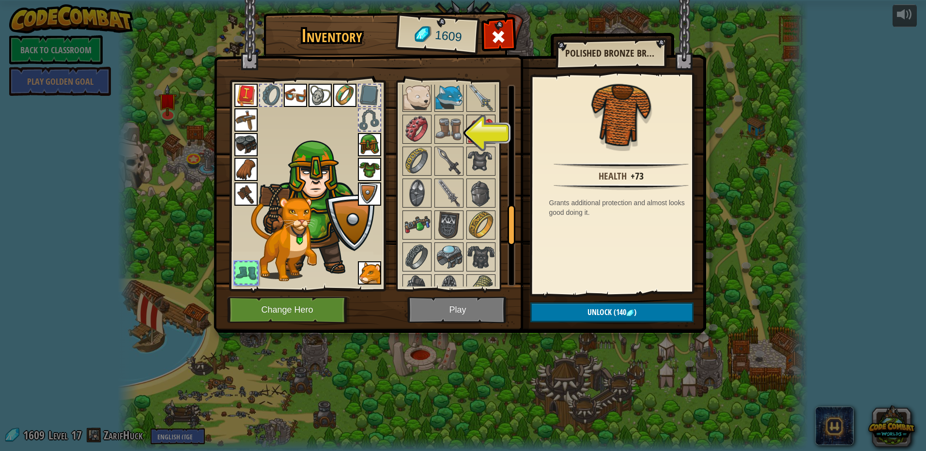
click at [482, 131] on img at bounding box center [480, 129] width 27 height 27
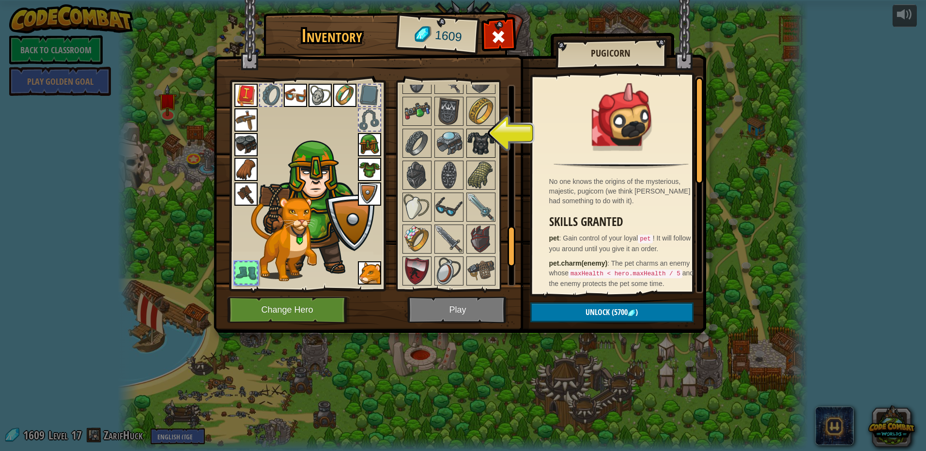
scroll to position [729, 0]
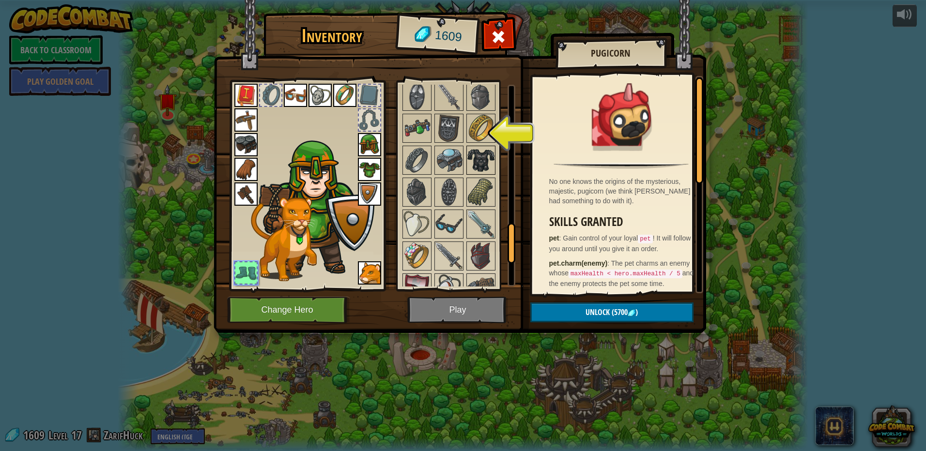
click at [480, 155] on img at bounding box center [480, 160] width 27 height 27
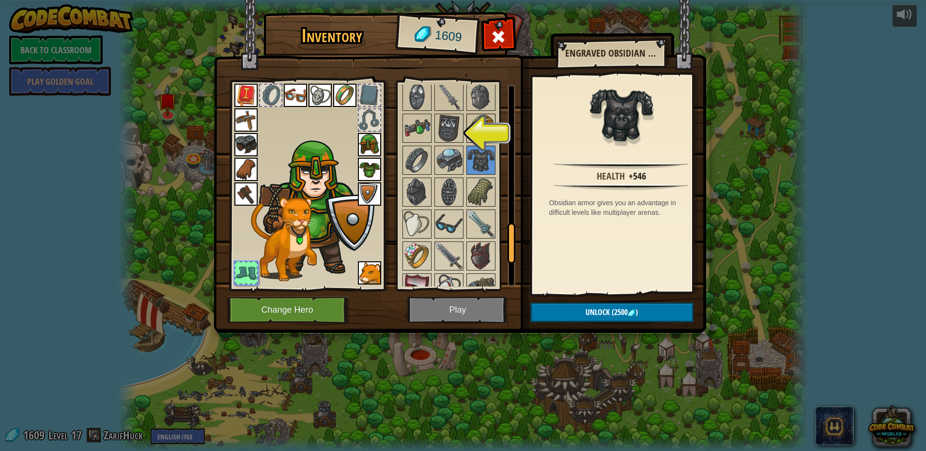
click at [482, 129] on img at bounding box center [480, 128] width 27 height 27
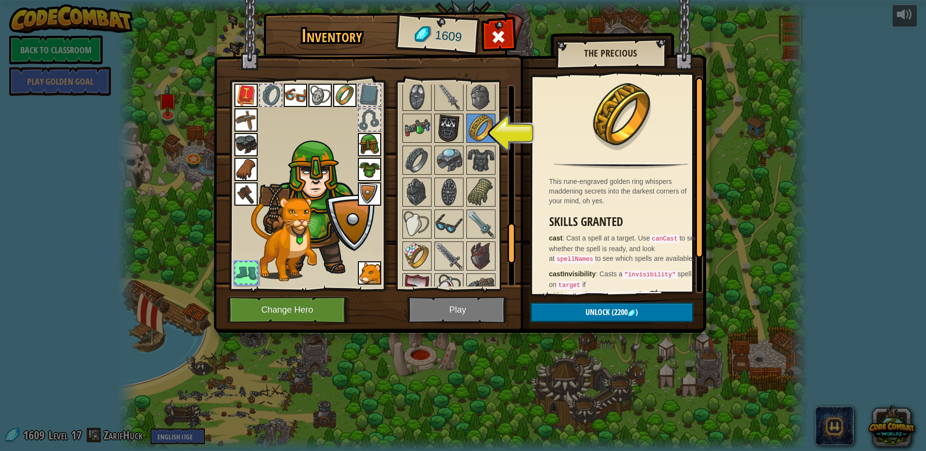
click at [445, 129] on img at bounding box center [448, 128] width 27 height 27
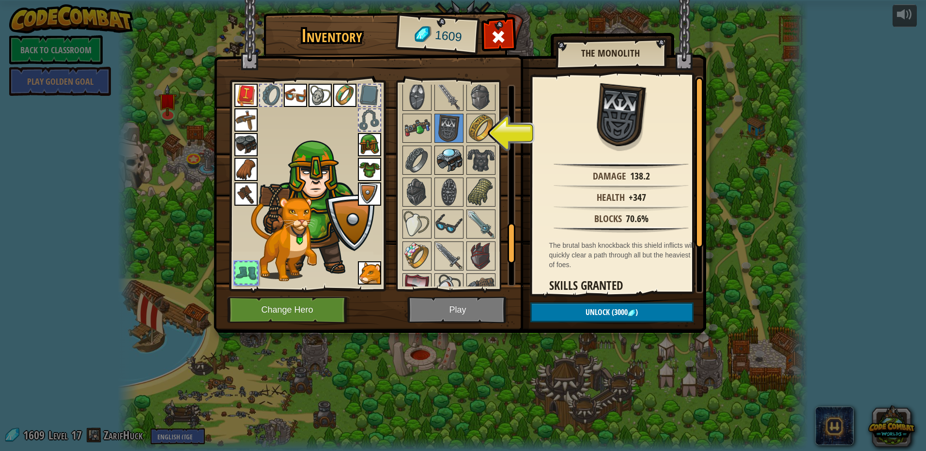
click at [439, 150] on img at bounding box center [448, 160] width 27 height 27
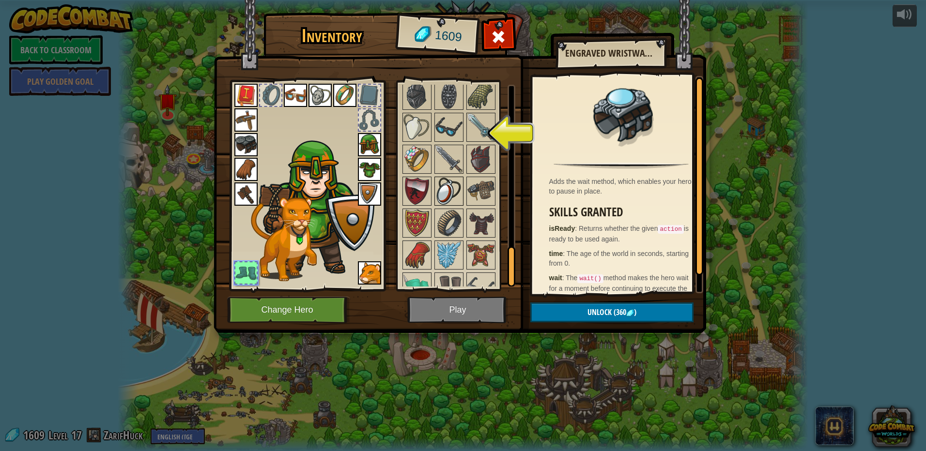
scroll to position [875, 0]
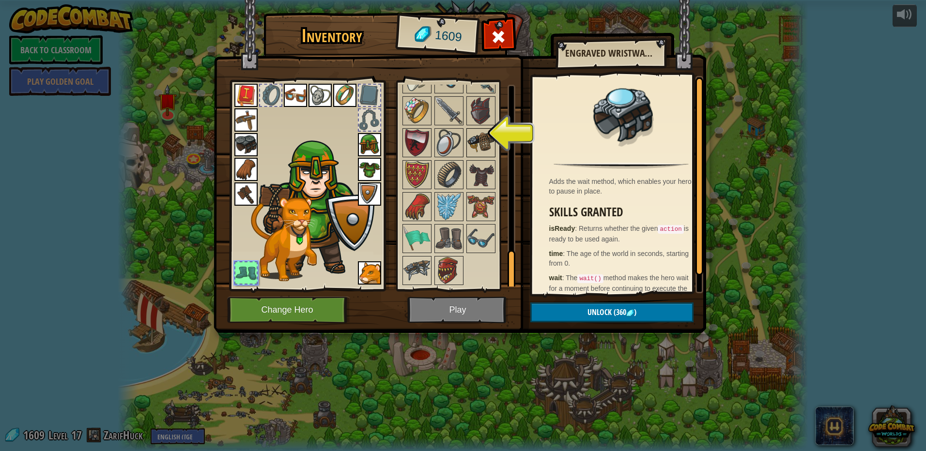
click at [480, 148] on img at bounding box center [480, 142] width 27 height 27
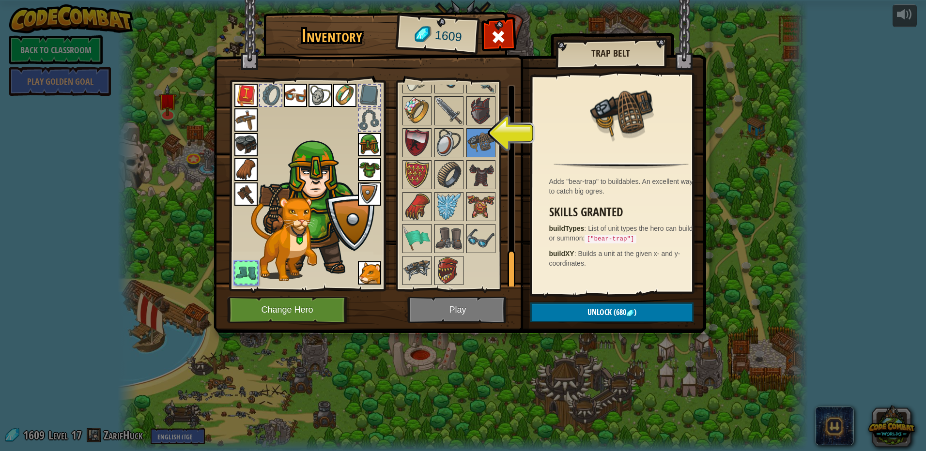
click at [241, 266] on div at bounding box center [245, 273] width 21 height 21
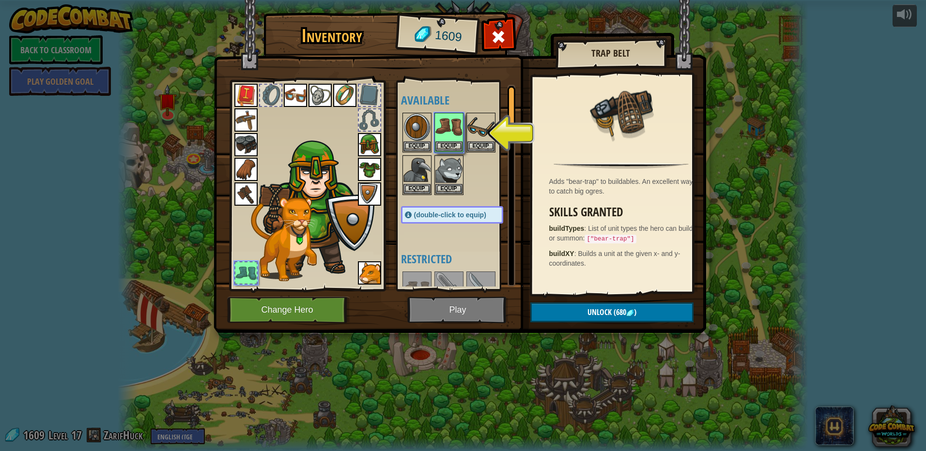
scroll to position [0, 0]
click at [452, 146] on button "Equip" at bounding box center [448, 146] width 27 height 10
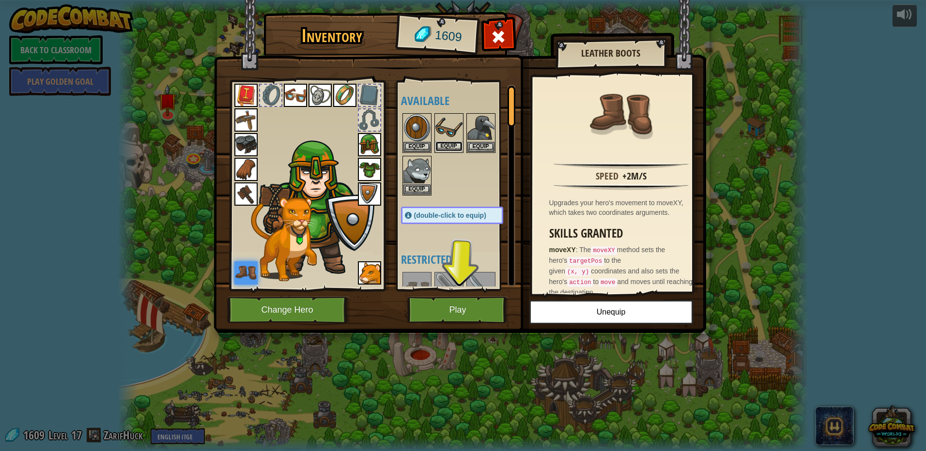
click at [449, 142] on button "Equip" at bounding box center [448, 146] width 27 height 10
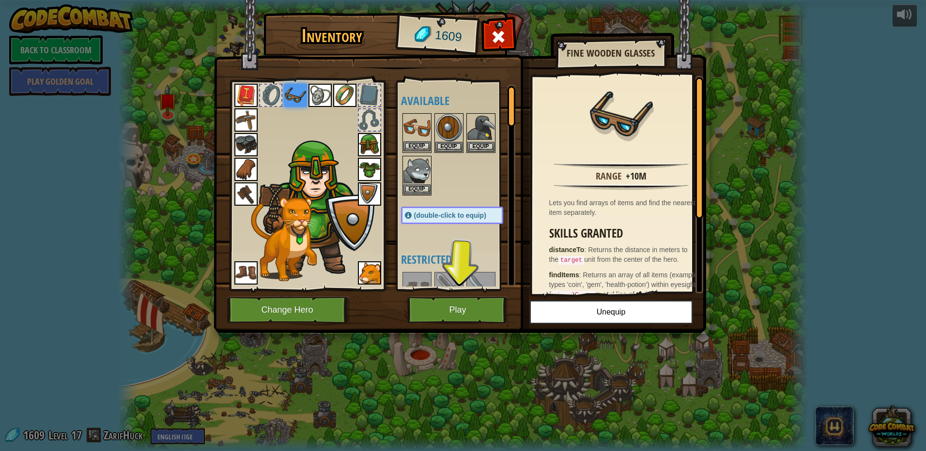
click at [419, 117] on img at bounding box center [416, 127] width 27 height 27
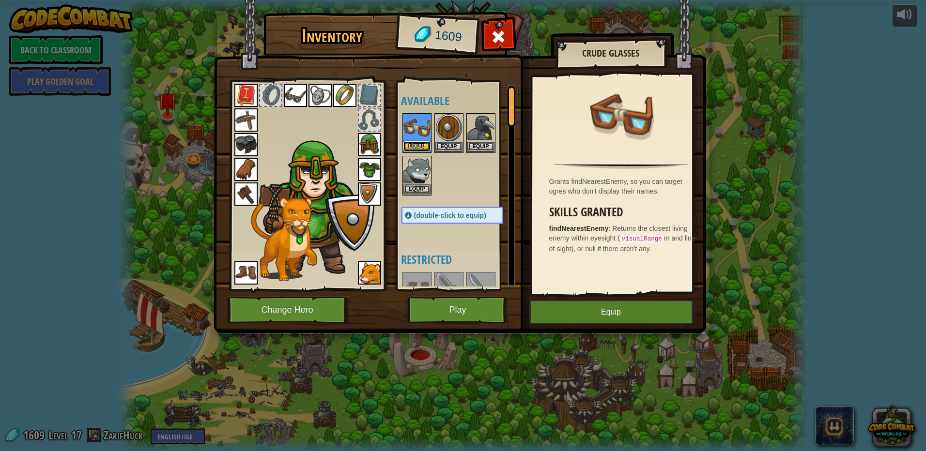
click at [419, 143] on button "Equip" at bounding box center [416, 146] width 27 height 10
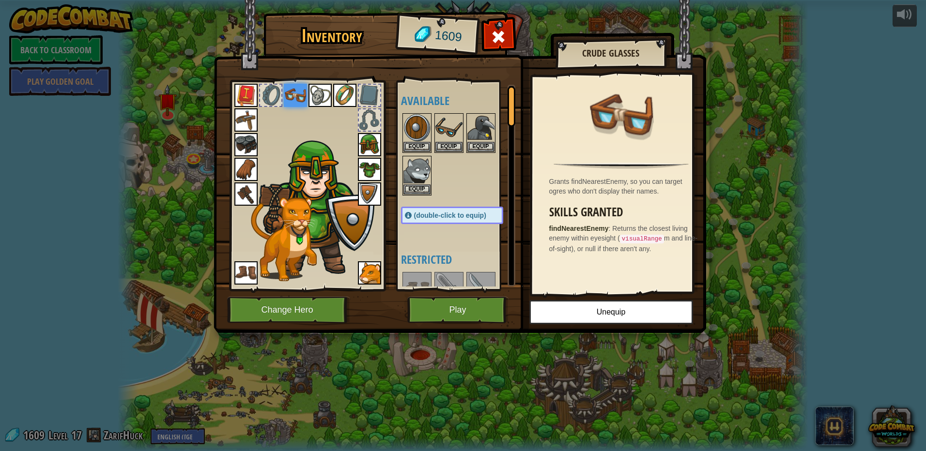
drag, startPoint x: 455, startPoint y: 186, endPoint x: 378, endPoint y: 135, distance: 92.3
click at [449, 182] on div at bounding box center [462, 154] width 122 height 85
click at [447, 113] on div "Available Equip Equip Equip Equip Equip Equip Equip Equip Equip Equip Equip Equ…" at bounding box center [462, 186] width 122 height 202
click at [445, 118] on img at bounding box center [448, 127] width 27 height 27
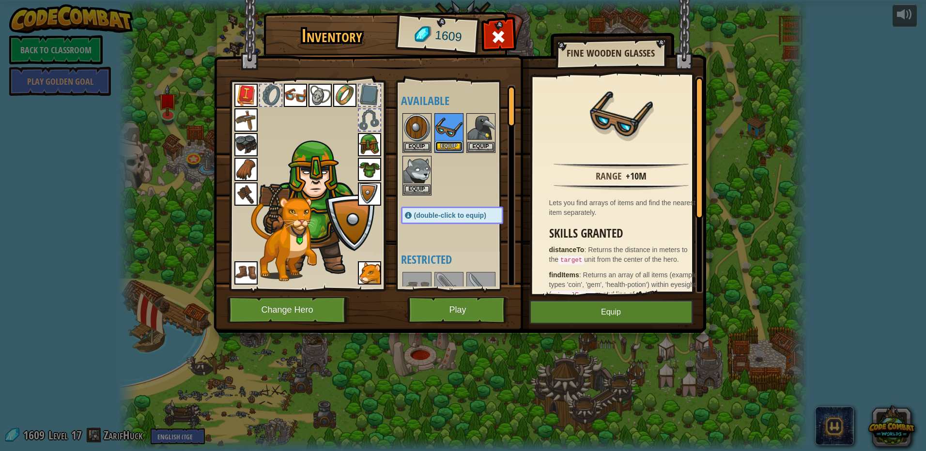
click at [451, 145] on button "Equip" at bounding box center [448, 146] width 27 height 10
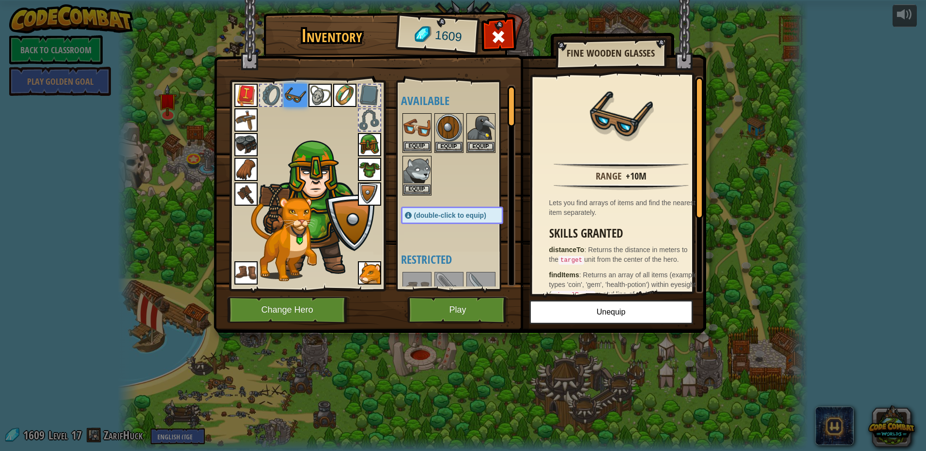
click at [421, 125] on img at bounding box center [416, 127] width 27 height 27
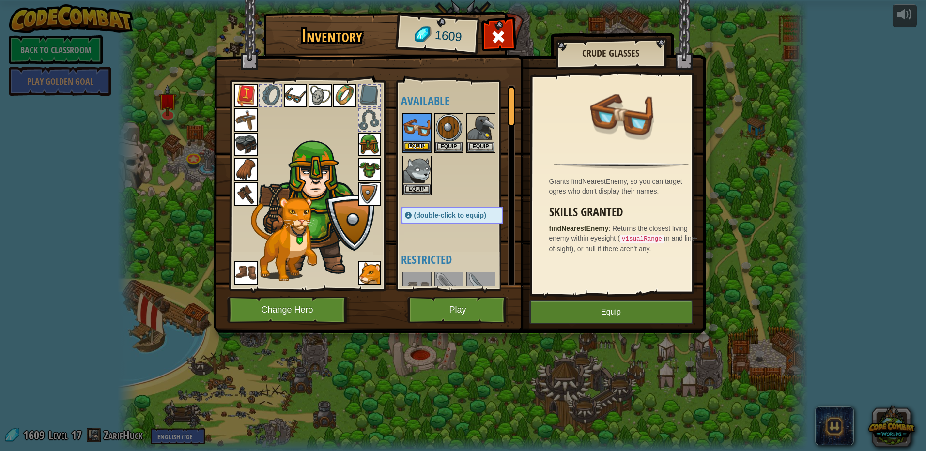
click at [421, 139] on img at bounding box center [416, 127] width 27 height 27
drag, startPoint x: 424, startPoint y: 142, endPoint x: 430, endPoint y: 136, distance: 8.9
click at [424, 141] on div "Equip" at bounding box center [417, 133] width 29 height 40
click at [420, 142] on button "Equip" at bounding box center [416, 146] width 27 height 10
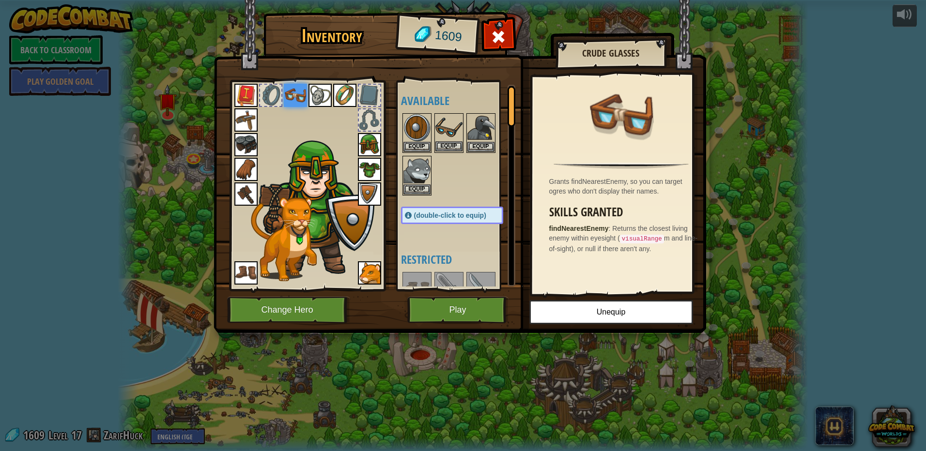
click at [451, 134] on img at bounding box center [448, 127] width 27 height 27
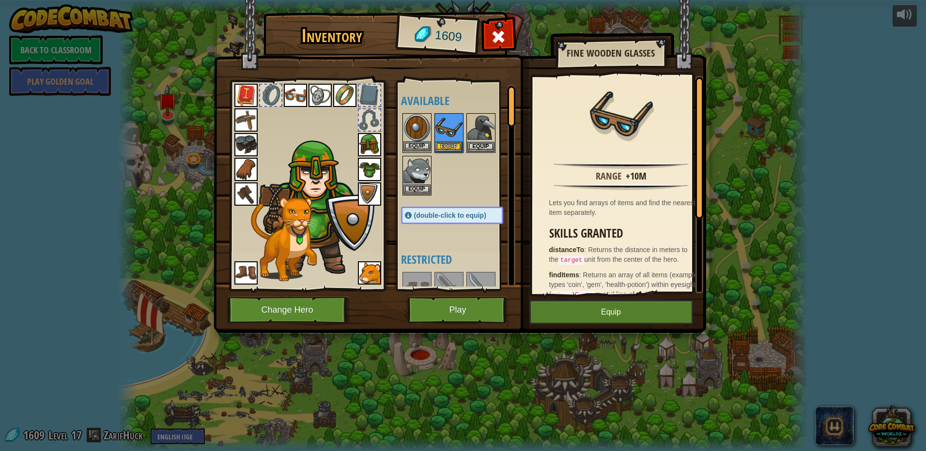
click at [428, 131] on img at bounding box center [416, 127] width 27 height 27
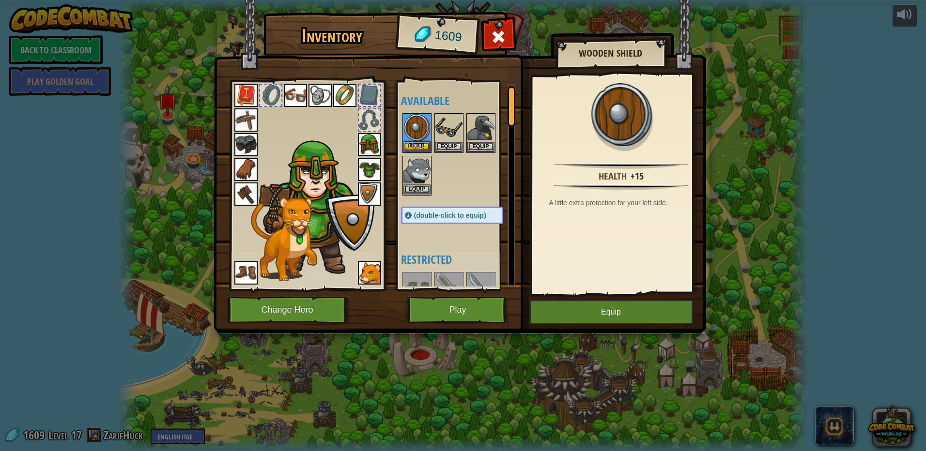
click at [422, 141] on img at bounding box center [416, 127] width 27 height 27
click at [419, 145] on button "Equip" at bounding box center [416, 146] width 27 height 10
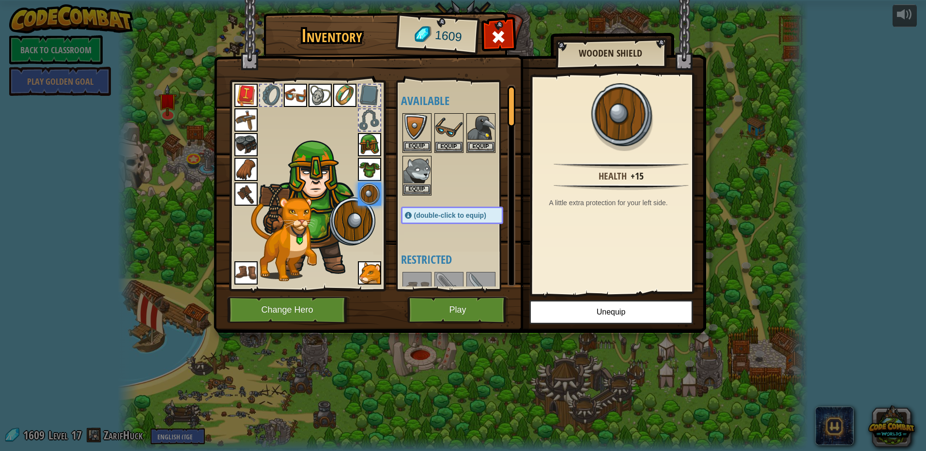
click at [421, 127] on img at bounding box center [416, 127] width 27 height 27
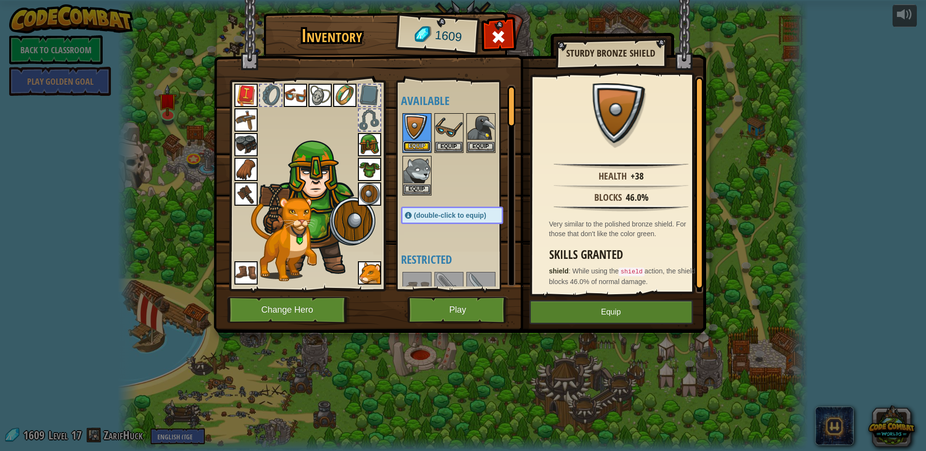
click at [420, 145] on button "Equip" at bounding box center [416, 146] width 27 height 10
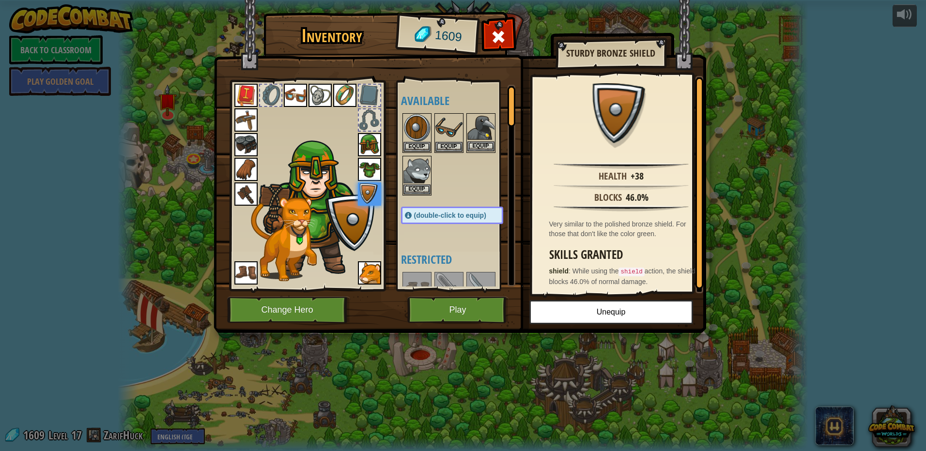
click at [485, 129] on img at bounding box center [480, 127] width 27 height 27
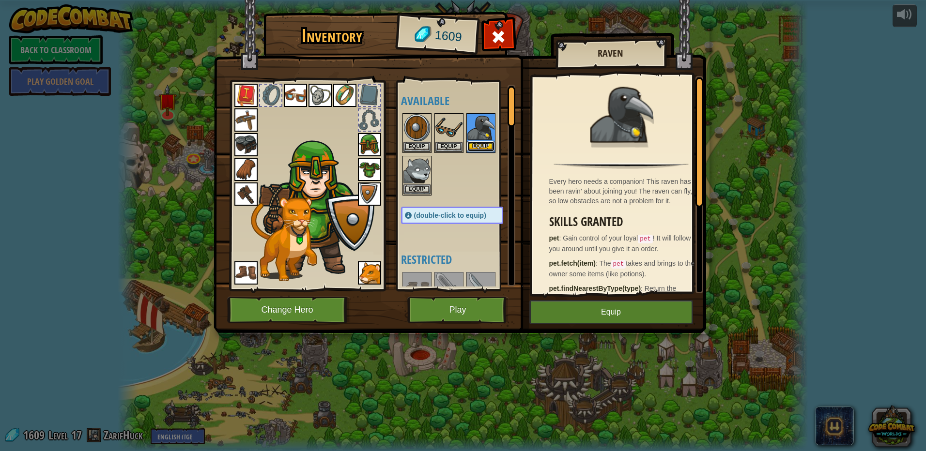
click at [478, 146] on button "Equip" at bounding box center [480, 146] width 27 height 10
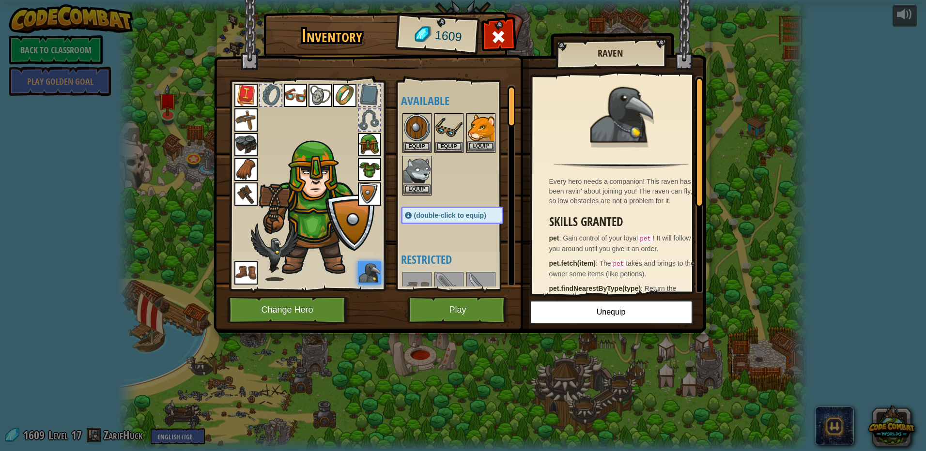
click at [479, 127] on img at bounding box center [480, 127] width 27 height 27
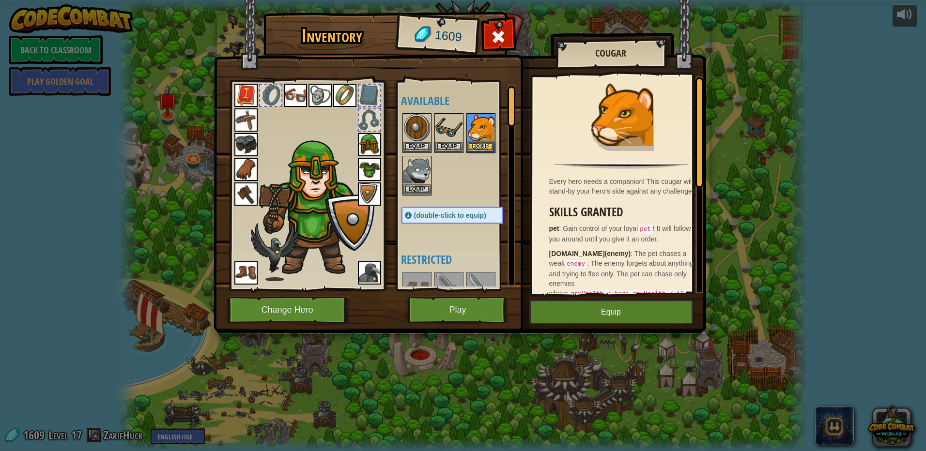
click at [464, 169] on div at bounding box center [462, 154] width 122 height 85
click at [465, 178] on div at bounding box center [462, 154] width 122 height 85
click at [482, 151] on div "Equip" at bounding box center [480, 133] width 29 height 40
click at [483, 147] on button "Equip" at bounding box center [480, 146] width 27 height 10
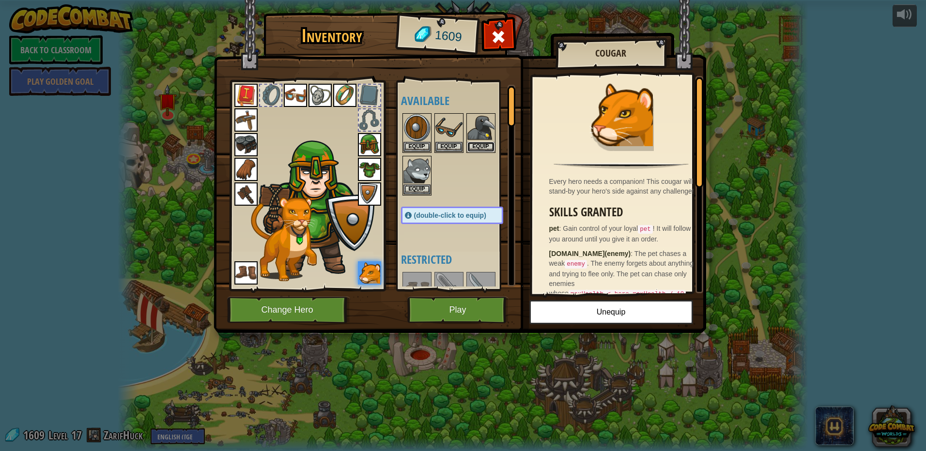
click at [484, 142] on button "Equip" at bounding box center [480, 147] width 27 height 10
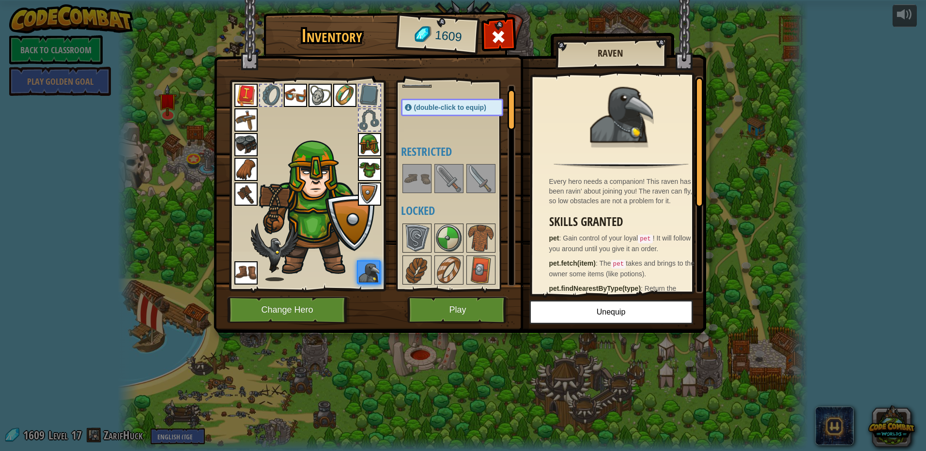
scroll to position [194, 0]
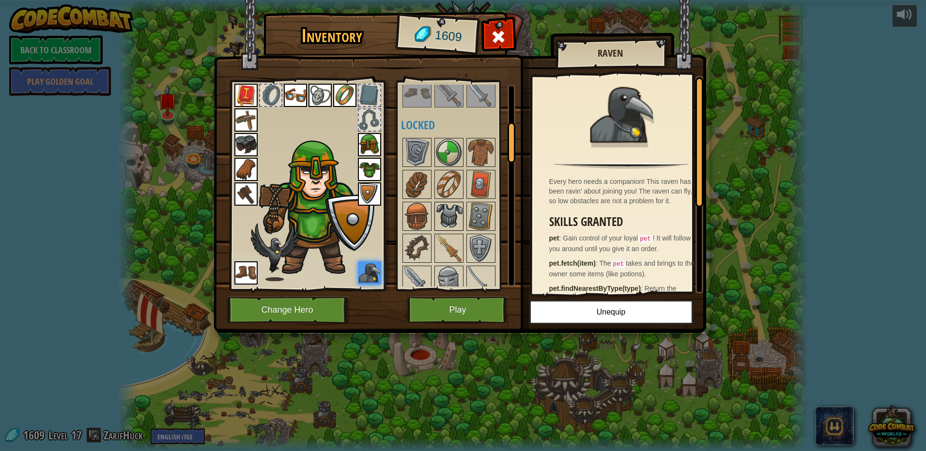
click at [450, 216] on img at bounding box center [448, 216] width 27 height 27
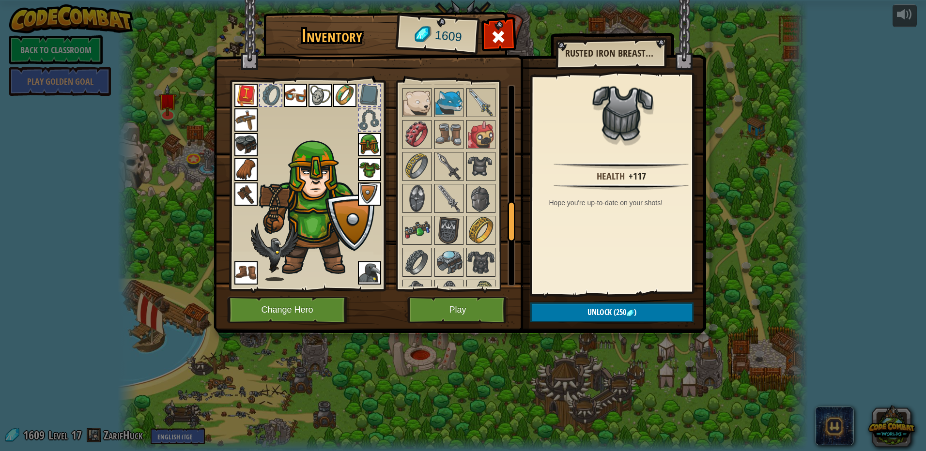
scroll to position [581, 0]
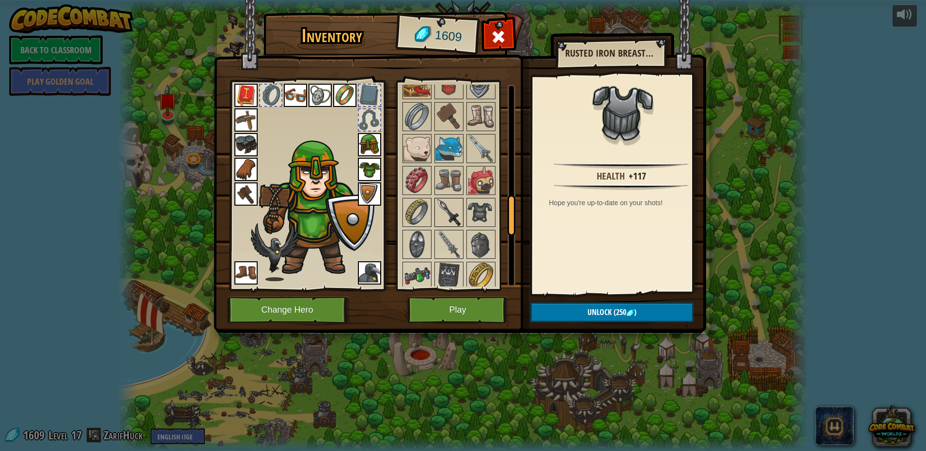
click at [439, 221] on img at bounding box center [448, 212] width 27 height 27
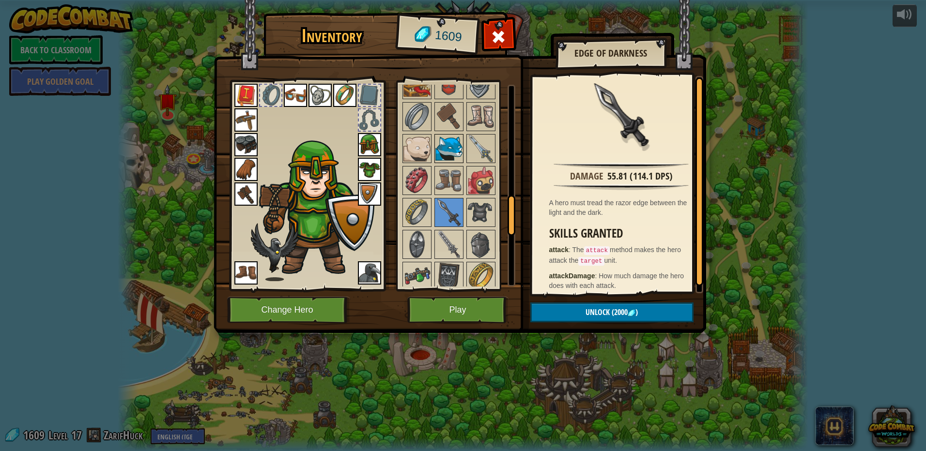
click at [450, 157] on img at bounding box center [448, 148] width 27 height 27
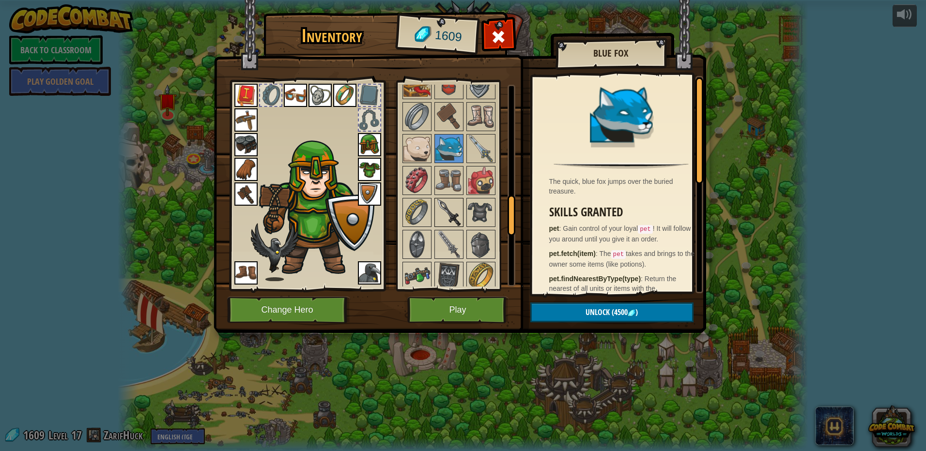
click at [452, 227] on div at bounding box center [448, 212] width 29 height 29
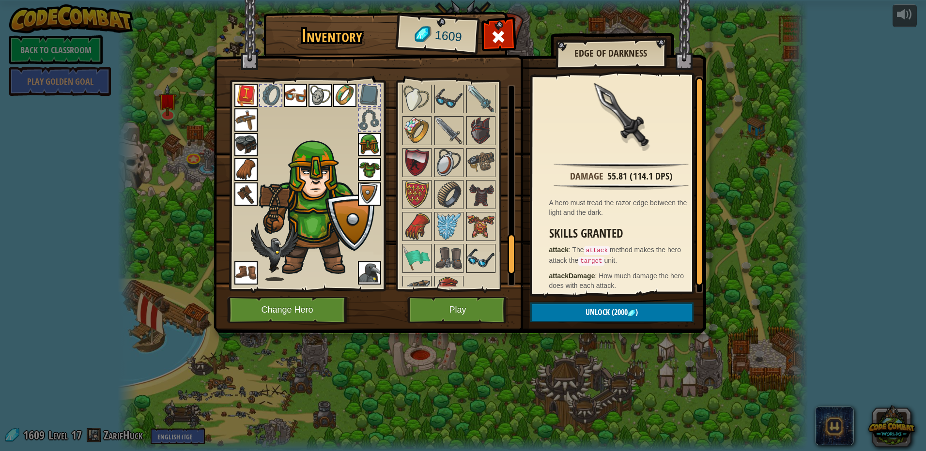
scroll to position [875, 0]
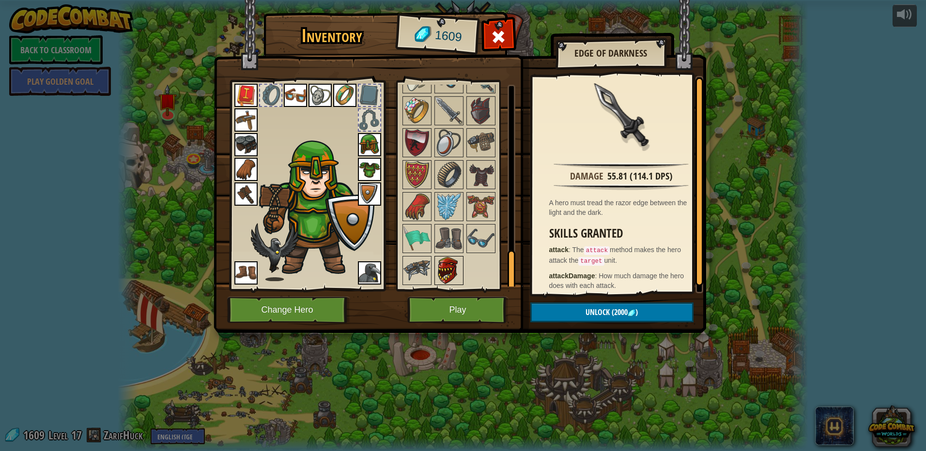
click at [450, 265] on img at bounding box center [448, 270] width 27 height 27
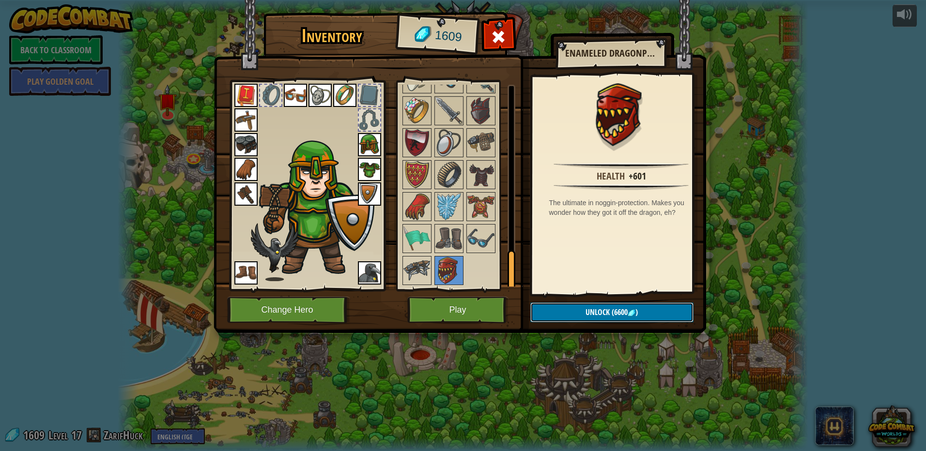
click at [614, 311] on span "(6600" at bounding box center [619, 312] width 18 height 11
click at [608, 266] on div "Health +601 The ultimate in noggin-protection. Makes you wonder how they got it…" at bounding box center [621, 184] width 178 height 217
click at [606, 264] on div "Health +601 The ultimate in noggin-protection. Makes you wonder how they got it…" at bounding box center [621, 184] width 178 height 217
click at [318, 317] on button "Change Hero" at bounding box center [288, 310] width 123 height 27
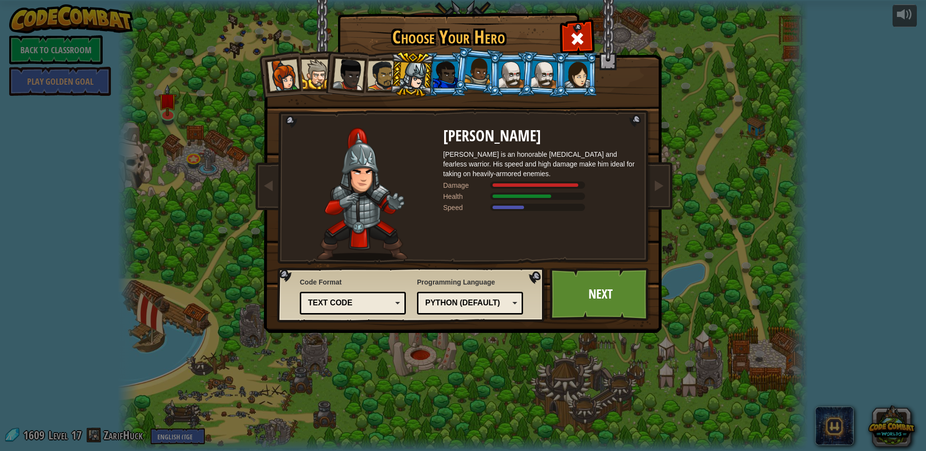
click at [544, 87] on div at bounding box center [544, 75] width 27 height 28
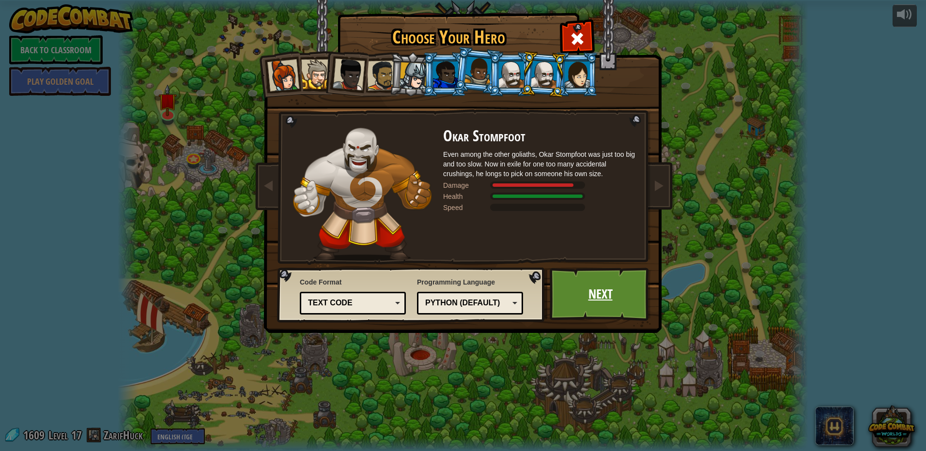
click at [592, 296] on link "Next" at bounding box center [600, 294] width 101 height 53
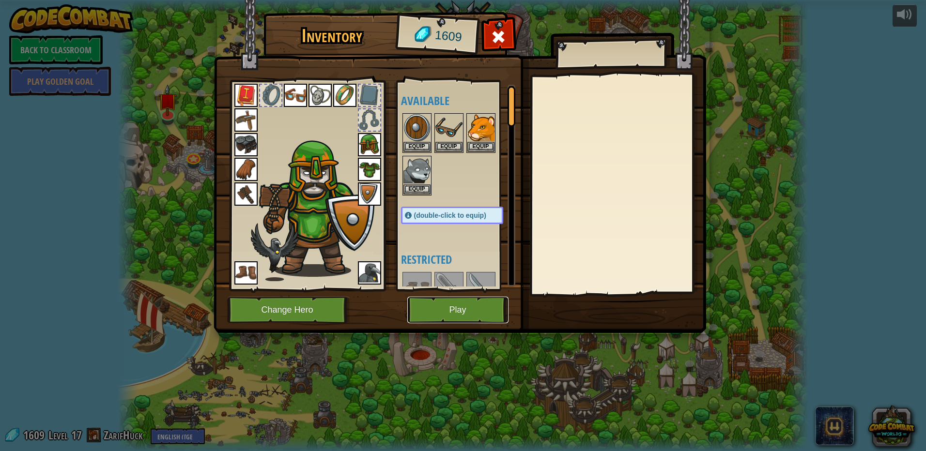
click at [421, 315] on button "Play" at bounding box center [457, 310] width 101 height 27
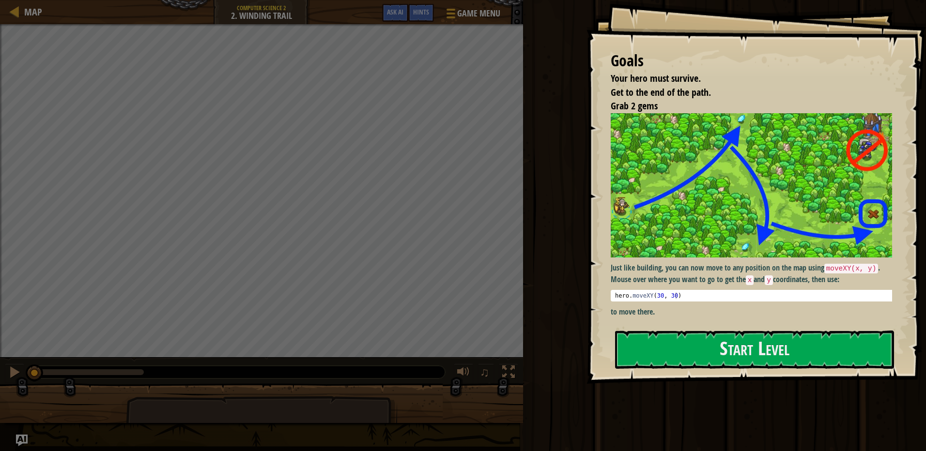
click at [689, 213] on img at bounding box center [755, 185] width 289 height 144
click at [667, 343] on button "Start Level" at bounding box center [754, 350] width 279 height 38
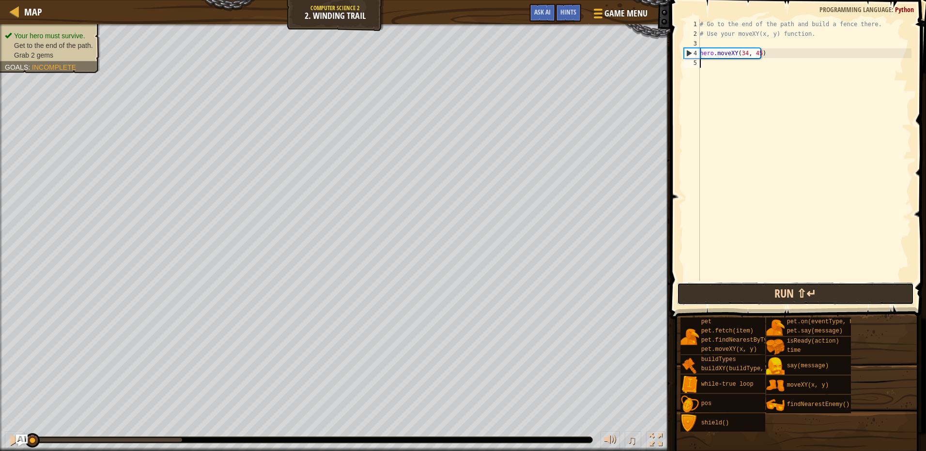
click at [758, 297] on button "Run ⇧↵" at bounding box center [795, 294] width 237 height 22
